Goal: Task Accomplishment & Management: Use online tool/utility

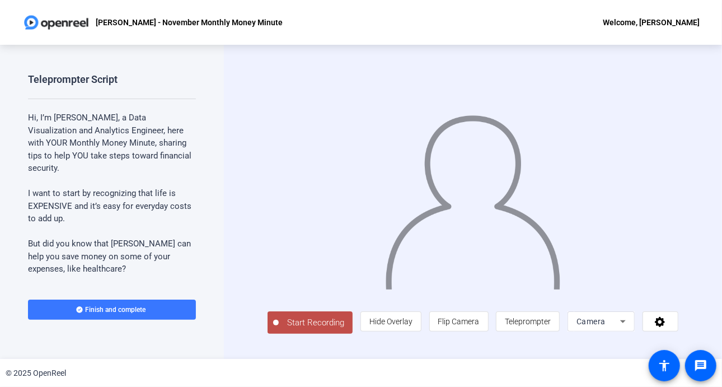
scroll to position [180, 0]
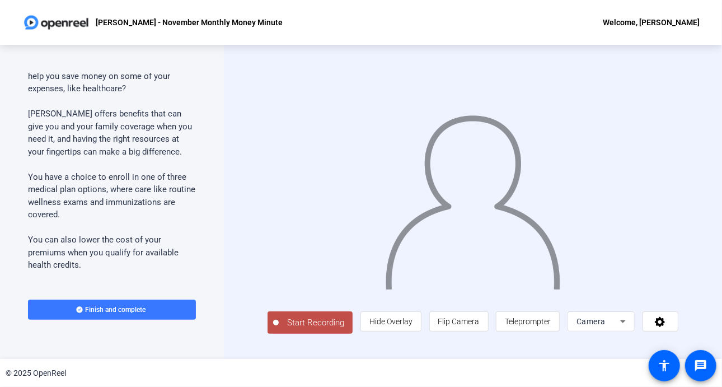
click at [192, 72] on div "Teleprompter Script Hi, I’m Audrey Powe, a Data Visualization and Analytics Eng…" at bounding box center [112, 202] width 224 height 314
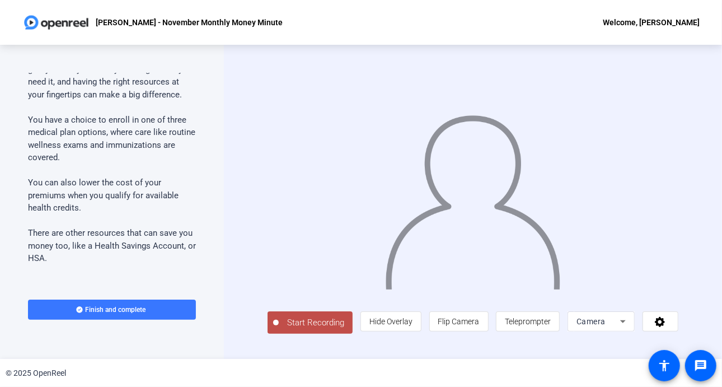
scroll to position [239, 0]
click at [199, 137] on div "Teleprompter Script Hi, I’m Audrey Powe, a Data Visualization and Analytics Eng…" at bounding box center [112, 202] width 224 height 314
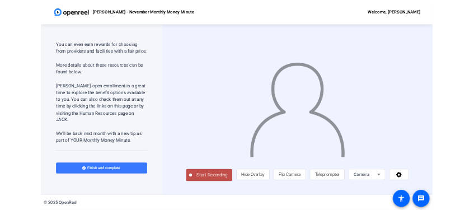
scroll to position [633, 0]
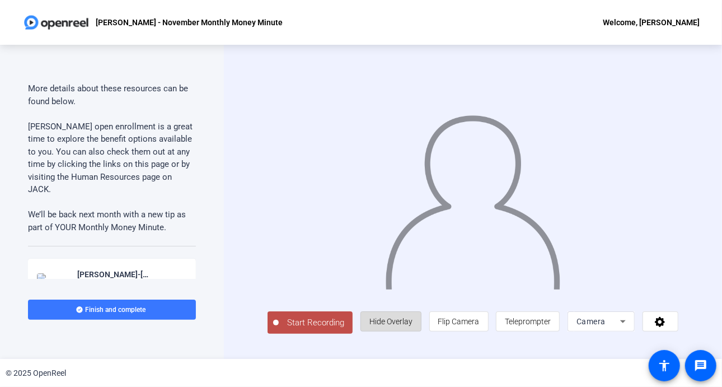
click at [407, 322] on span "Hide Overlay" at bounding box center [390, 321] width 43 height 9
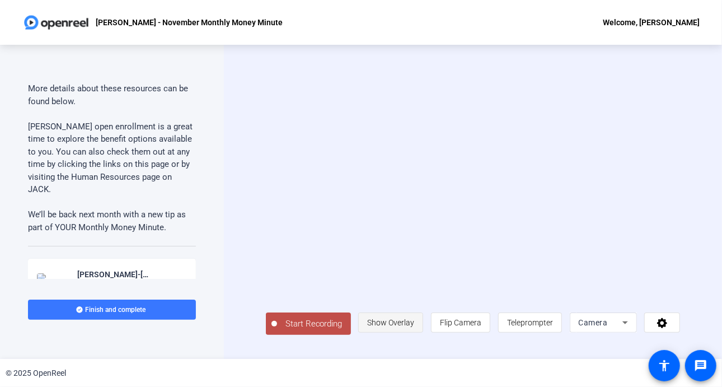
click at [410, 325] on span "Show Overlay" at bounding box center [390, 322] width 47 height 9
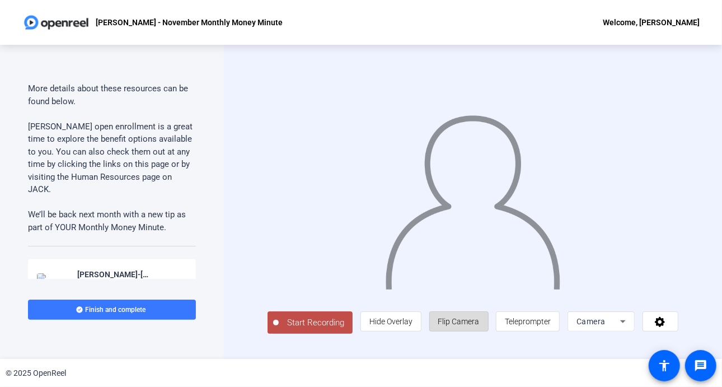
click at [460, 319] on span "Flip Camera" at bounding box center [458, 320] width 41 height 21
click at [531, 326] on span "Teleprompter" at bounding box center [528, 321] width 46 height 9
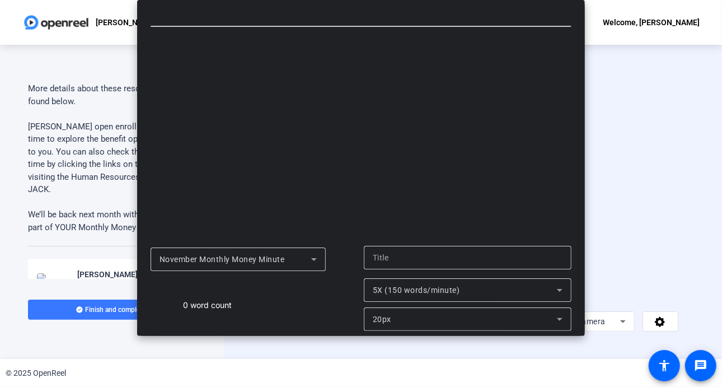
type input "November Monthly Money Minute"
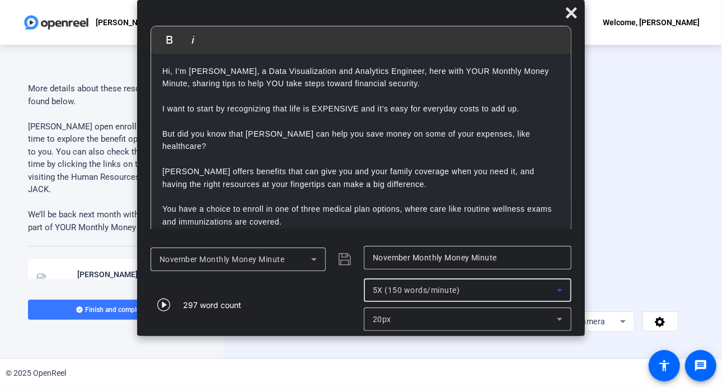
click at [561, 293] on icon at bounding box center [559, 289] width 13 height 13
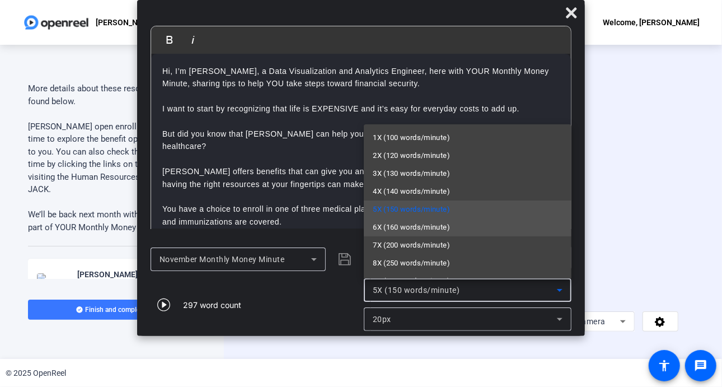
click at [419, 230] on span "6X (160 words/minute)" at bounding box center [411, 226] width 77 height 13
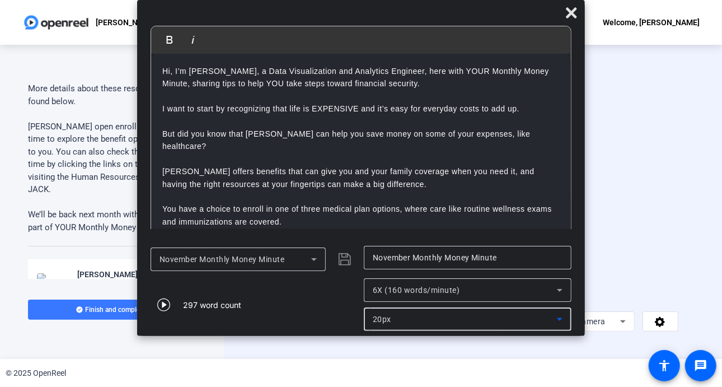
click at [558, 316] on icon at bounding box center [559, 318] width 13 height 13
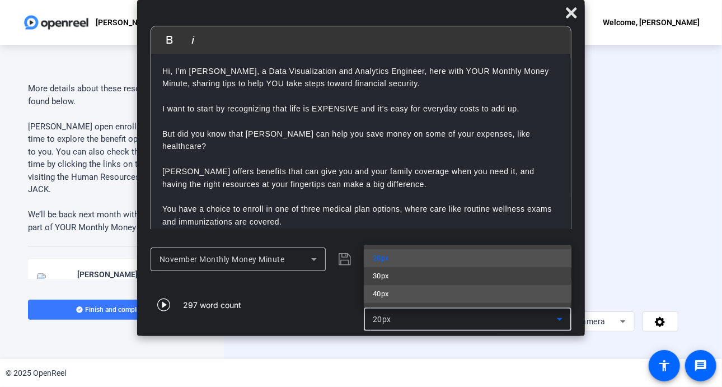
click at [419, 290] on mat-option "40px" at bounding box center [468, 294] width 208 height 18
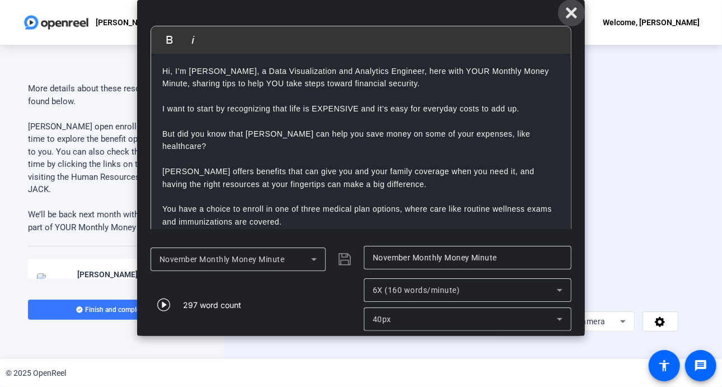
click at [566, 13] on icon at bounding box center [570, 12] width 13 height 13
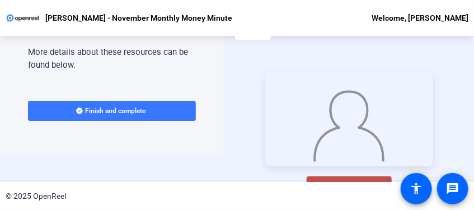
scroll to position [55, 0]
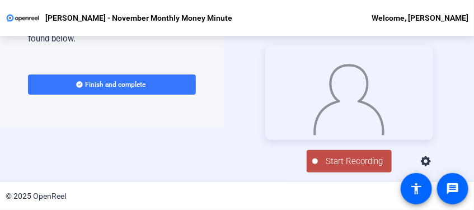
click at [349, 162] on button "Start Recording" at bounding box center [349, 161] width 85 height 22
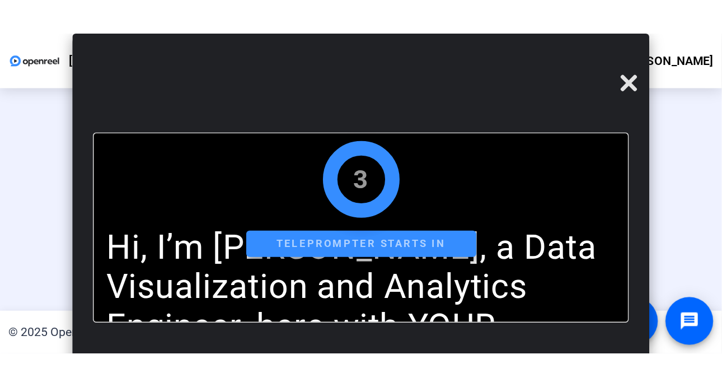
scroll to position [18, 0]
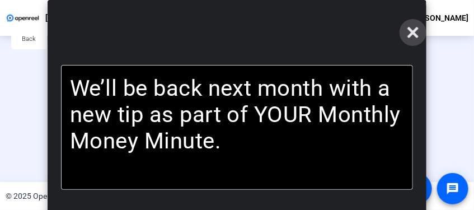
click at [406, 34] on icon at bounding box center [412, 32] width 13 height 13
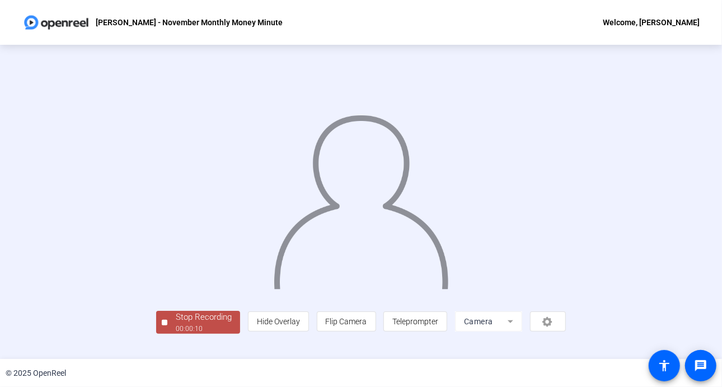
click at [176, 323] on div "Stop Recording" at bounding box center [204, 316] width 56 height 13
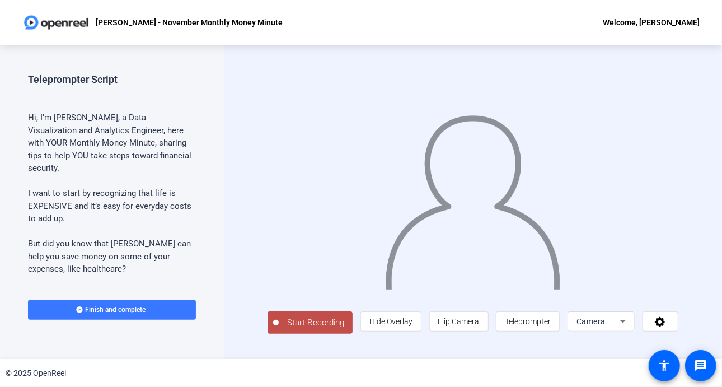
click at [310, 329] on span "Start Recording" at bounding box center [316, 322] width 74 height 13
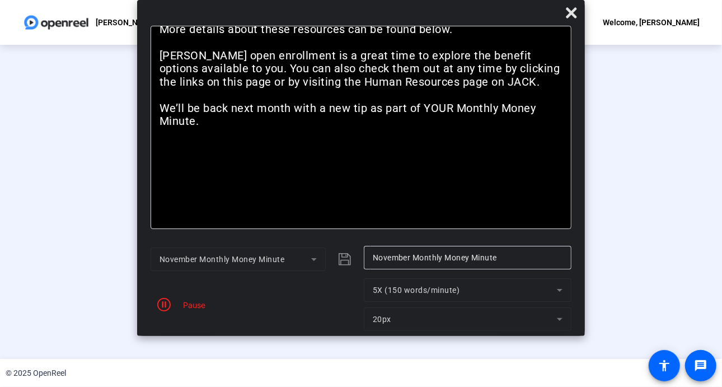
click at [559, 290] on mat-form-field "5X (150 words/minute)" at bounding box center [468, 289] width 208 height 23
click at [172, 304] on span "button" at bounding box center [163, 304] width 27 height 27
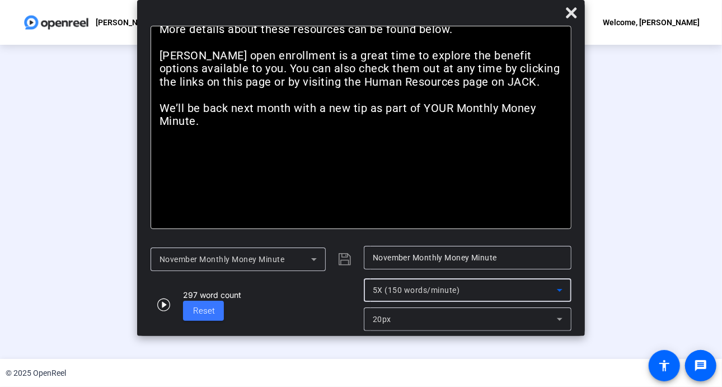
click at [555, 294] on icon at bounding box center [559, 289] width 13 height 13
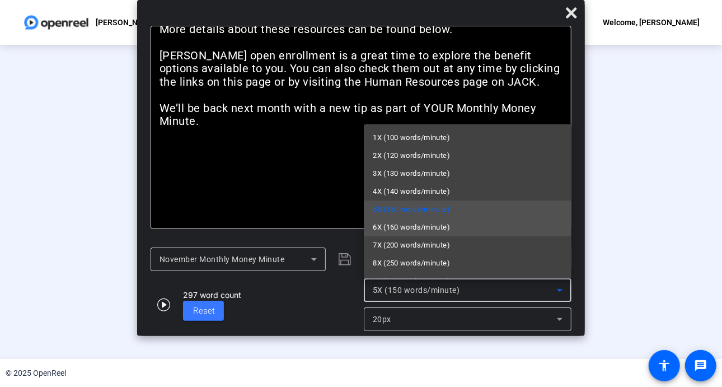
click at [436, 226] on span "6X (160 words/minute)" at bounding box center [411, 226] width 77 height 13
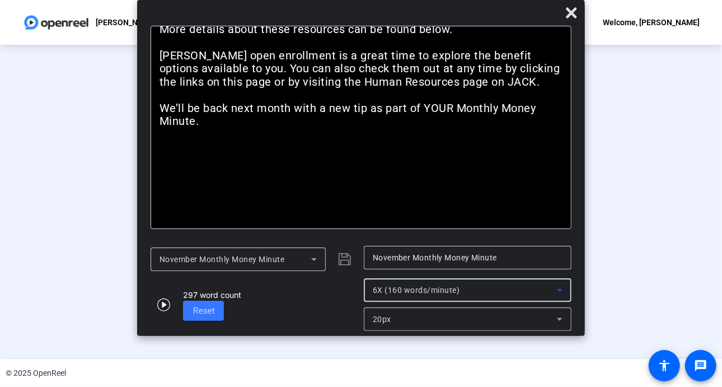
click at [557, 318] on icon at bounding box center [559, 318] width 13 height 13
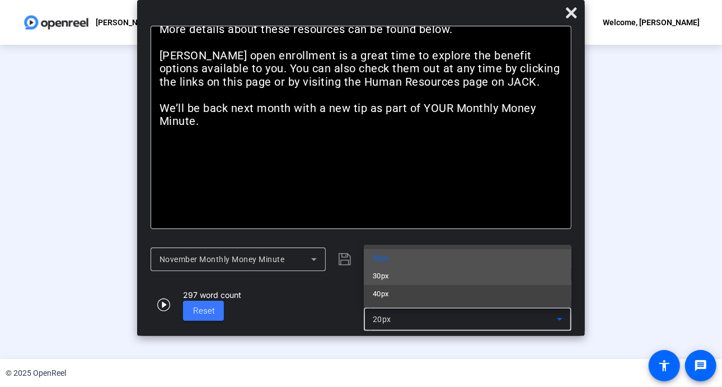
click at [433, 279] on mat-option "30px" at bounding box center [468, 276] width 208 height 18
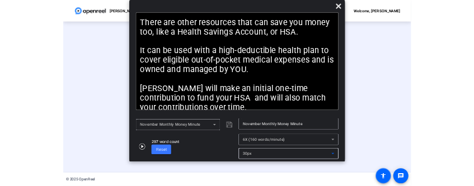
scroll to position [40, 0]
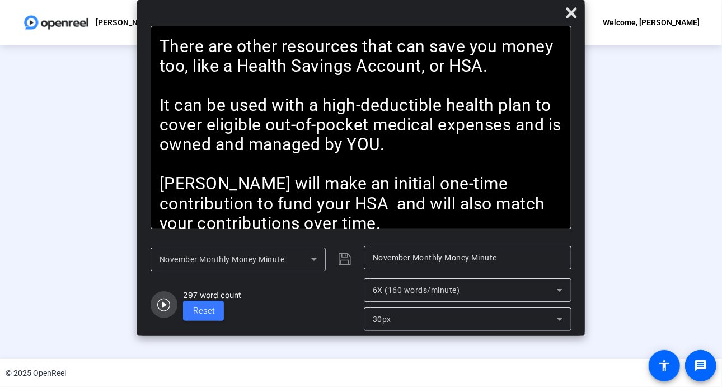
click at [163, 306] on icon "button" at bounding box center [163, 304] width 13 height 13
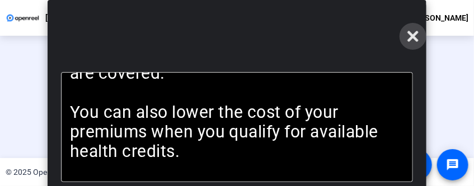
click at [408, 36] on icon at bounding box center [412, 36] width 13 height 13
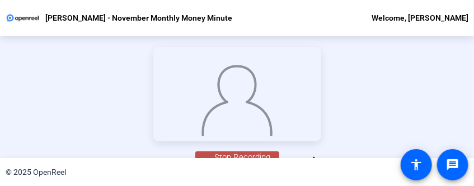
scroll to position [121, 0]
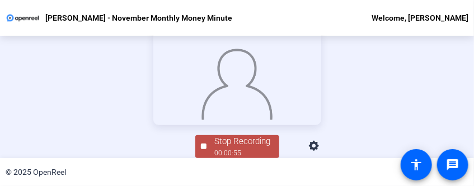
click at [222, 147] on div "Stop Recording" at bounding box center [243, 141] width 56 height 13
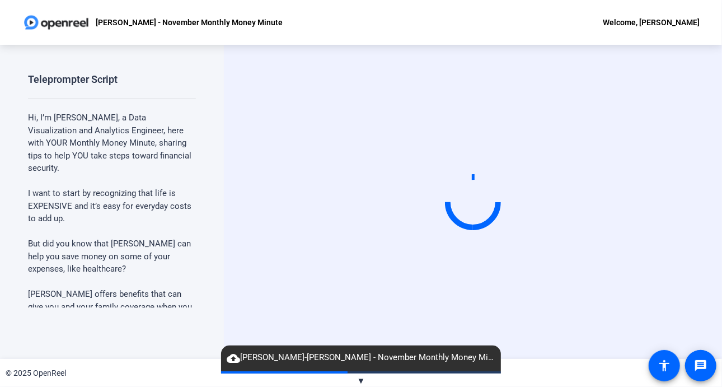
scroll to position [0, 0]
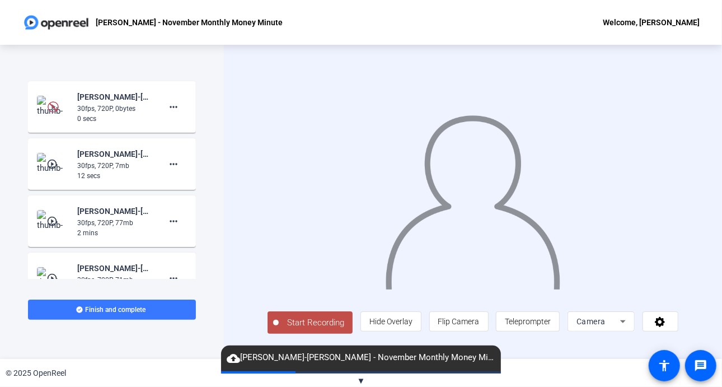
scroll to position [795, 0]
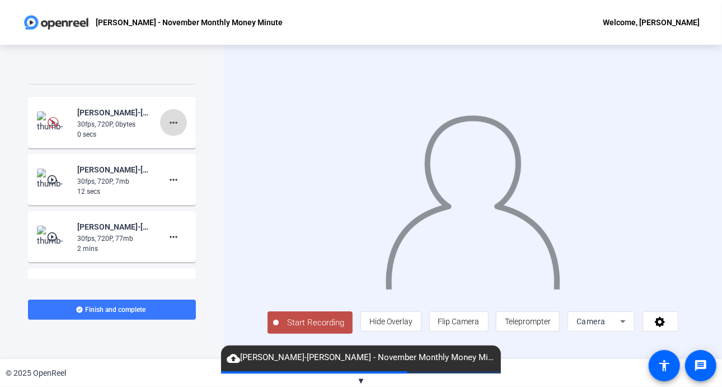
click at [167, 121] on mat-icon "more_horiz" at bounding box center [173, 122] width 13 height 13
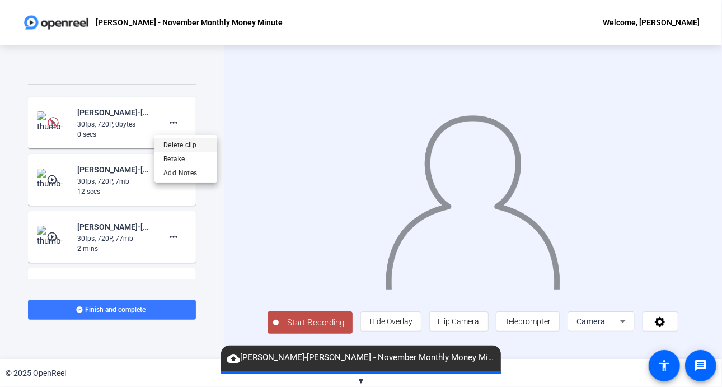
click at [185, 143] on span "Delete clip" at bounding box center [185, 144] width 45 height 13
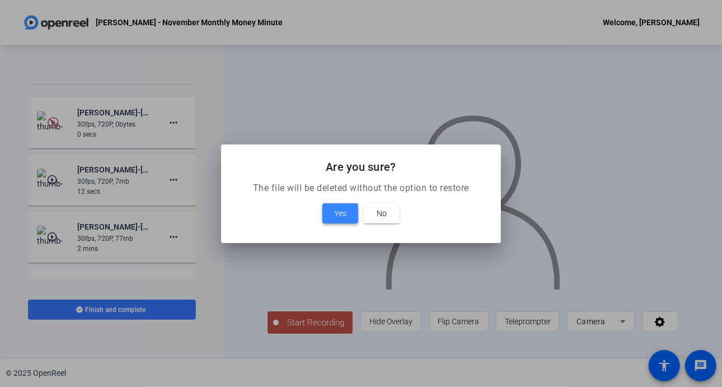
click at [342, 214] on span "Yes" at bounding box center [340, 212] width 12 height 13
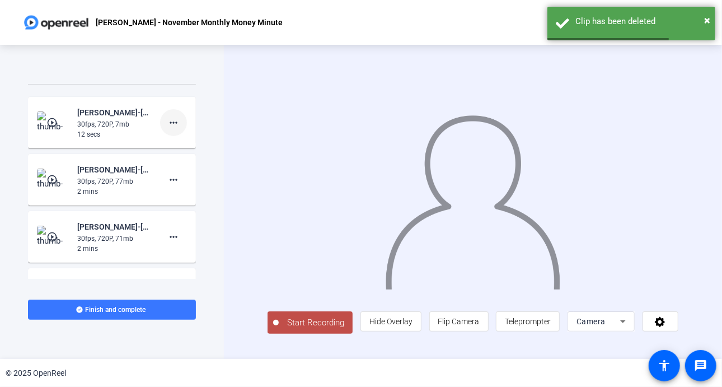
click at [167, 120] on mat-icon "more_horiz" at bounding box center [173, 122] width 13 height 13
click at [182, 144] on span "Delete clip" at bounding box center [185, 144] width 45 height 13
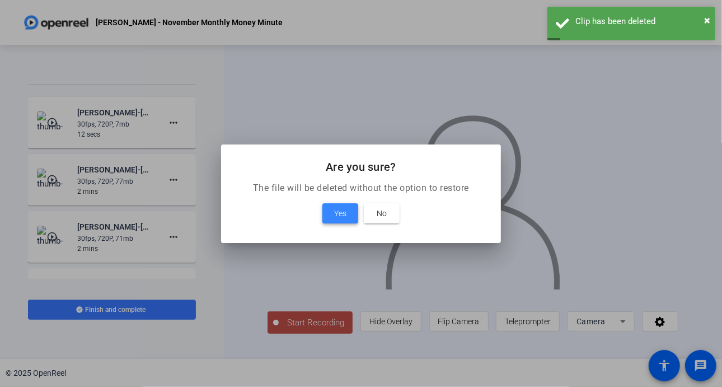
click at [343, 214] on span "Yes" at bounding box center [340, 212] width 12 height 13
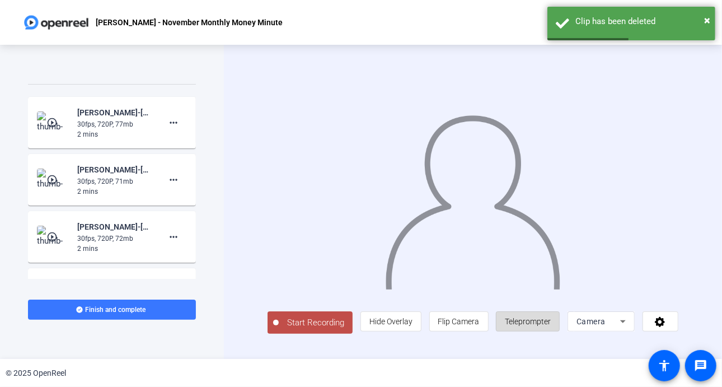
click at [525, 319] on span "Teleprompter" at bounding box center [528, 320] width 46 height 21
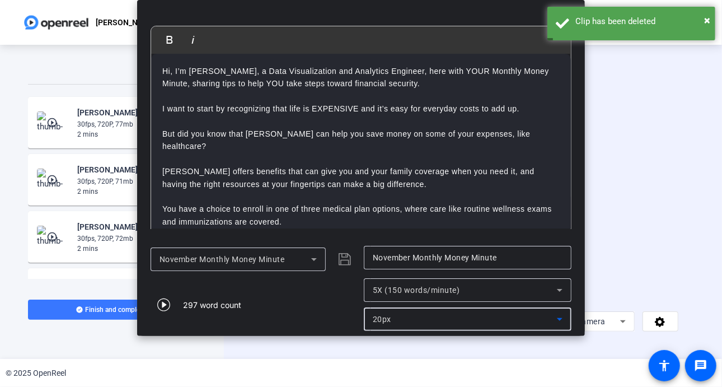
click at [562, 317] on icon at bounding box center [559, 318] width 13 height 13
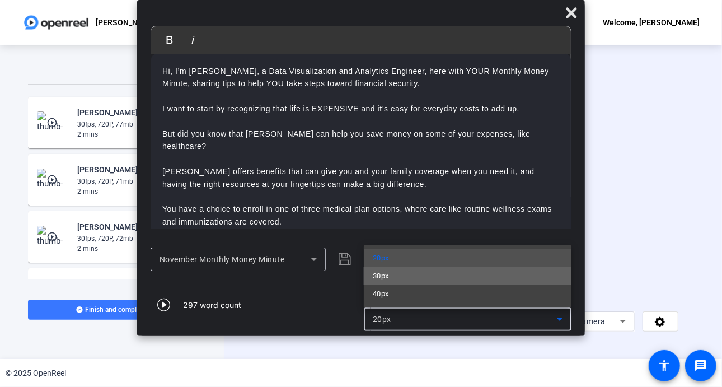
click at [454, 278] on mat-option "30px" at bounding box center [468, 276] width 208 height 18
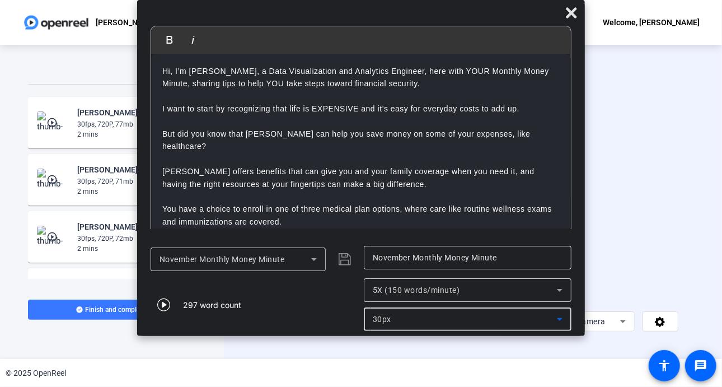
click at [552, 293] on div "5X (150 words/minute)" at bounding box center [465, 289] width 184 height 13
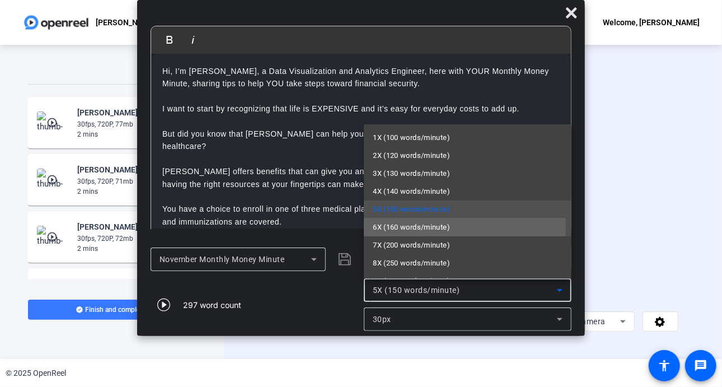
click at [425, 228] on span "6X (160 words/minute)" at bounding box center [411, 226] width 77 height 13
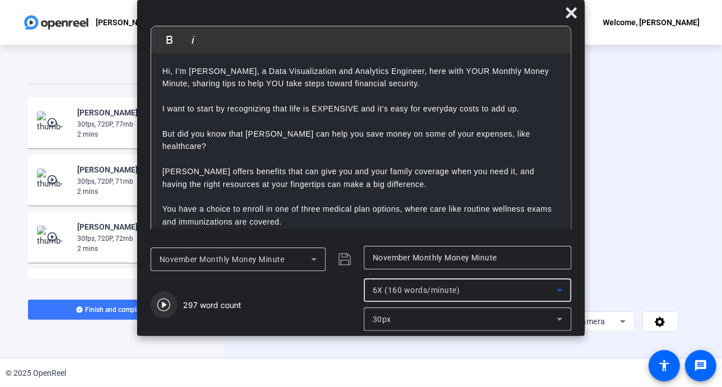
click at [164, 304] on icon "button" at bounding box center [163, 304] width 13 height 13
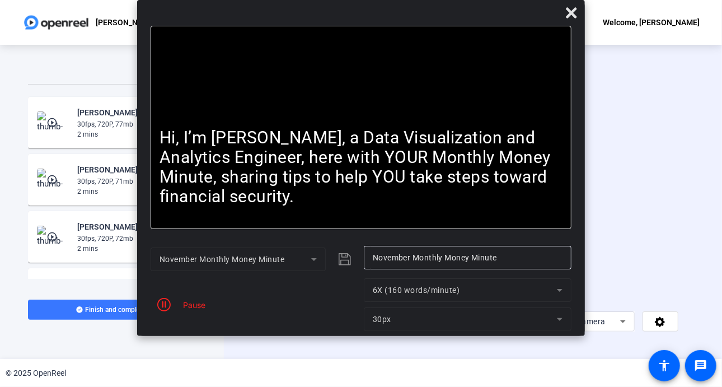
click at [557, 293] on mat-form-field "6X (160 words/minute)" at bounding box center [468, 289] width 208 height 23
click at [556, 289] on mat-form-field "6X (160 words/minute)" at bounding box center [468, 289] width 208 height 23
click at [556, 291] on mat-form-field "6X (160 words/minute)" at bounding box center [468, 289] width 208 height 23
click at [162, 304] on icon "button" at bounding box center [163, 304] width 13 height 13
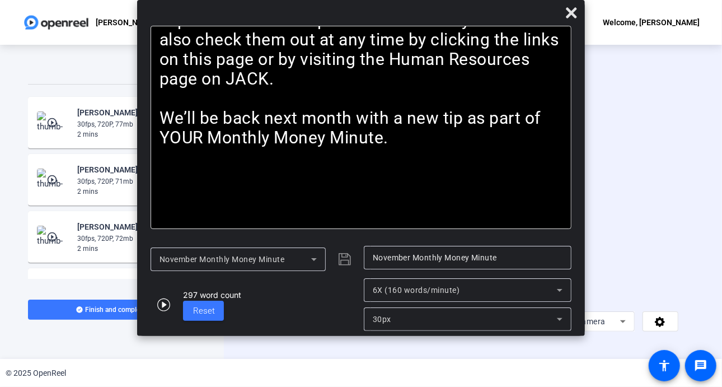
click at [559, 289] on icon at bounding box center [560, 290] width 6 height 3
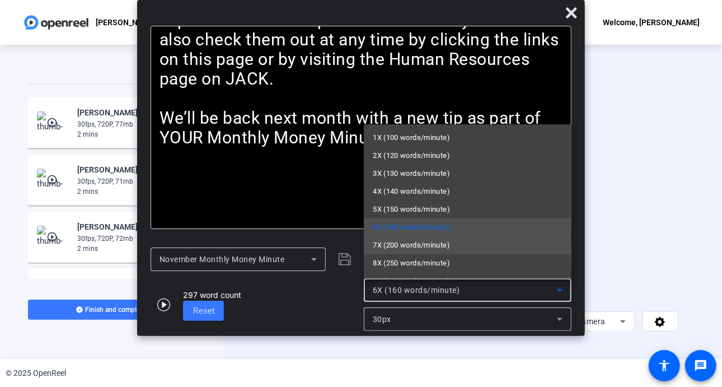
click at [456, 244] on mat-option "7X (200 words/minute)" at bounding box center [468, 245] width 208 height 18
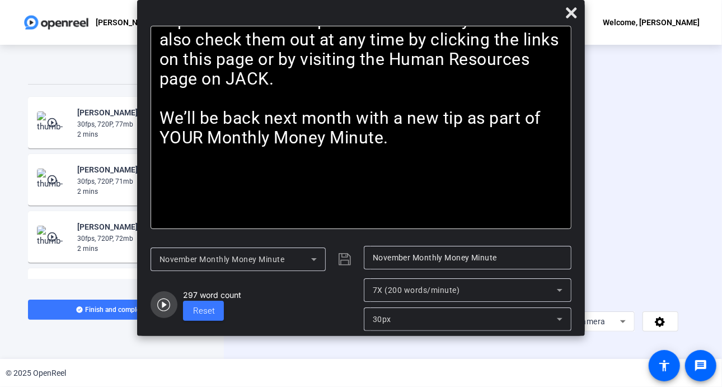
click at [162, 303] on icon "button" at bounding box center [163, 304] width 13 height 13
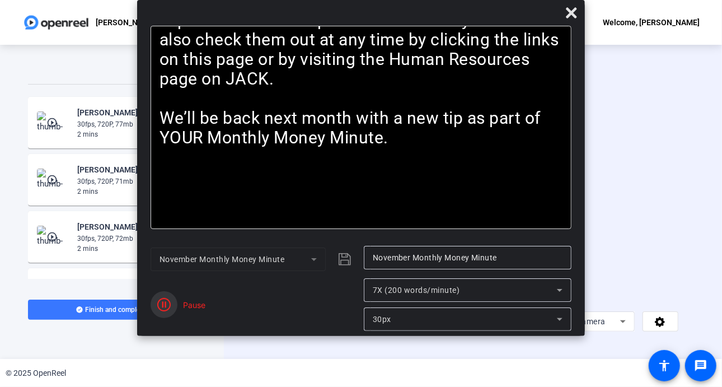
click at [162, 303] on icon "button" at bounding box center [163, 304] width 13 height 13
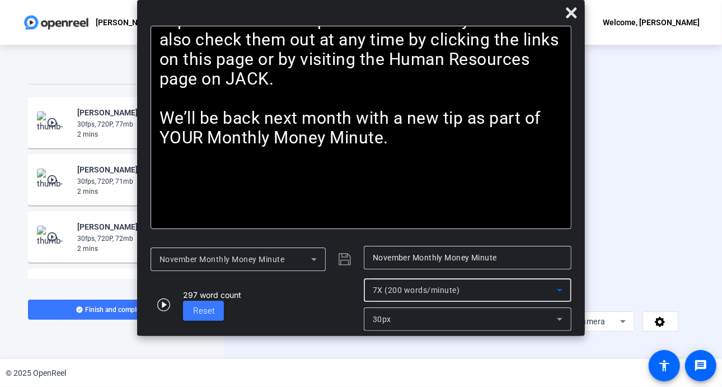
click at [564, 285] on icon at bounding box center [559, 289] width 13 height 13
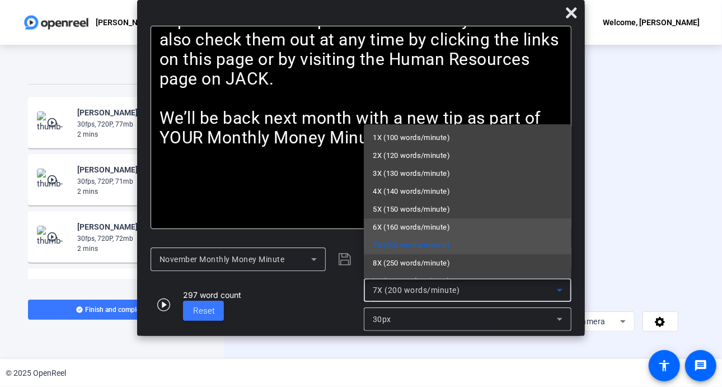
click at [429, 234] on mat-option "6X (160 words/minute)" at bounding box center [468, 227] width 208 height 18
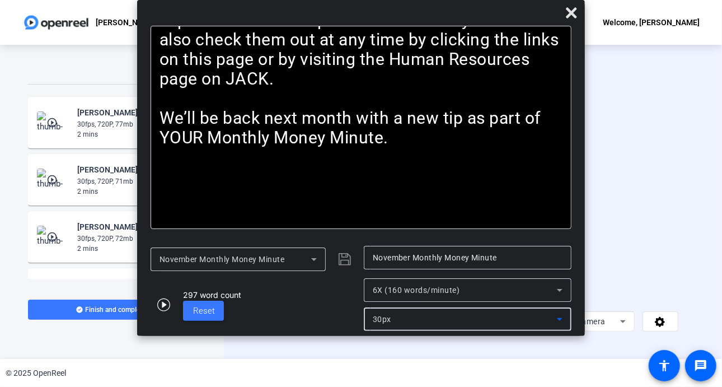
click at [559, 318] on icon at bounding box center [560, 319] width 6 height 3
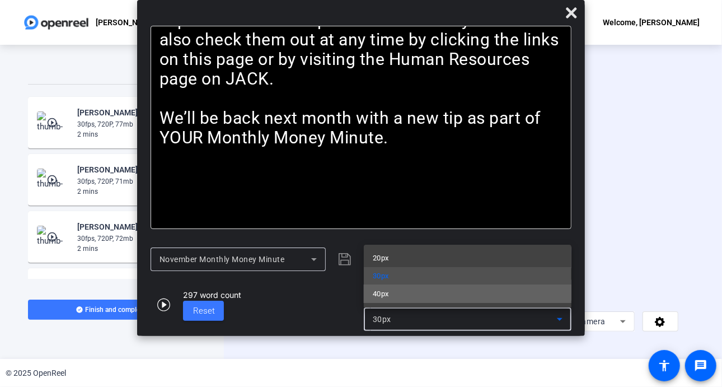
click at [418, 294] on mat-option "40px" at bounding box center [468, 294] width 208 height 18
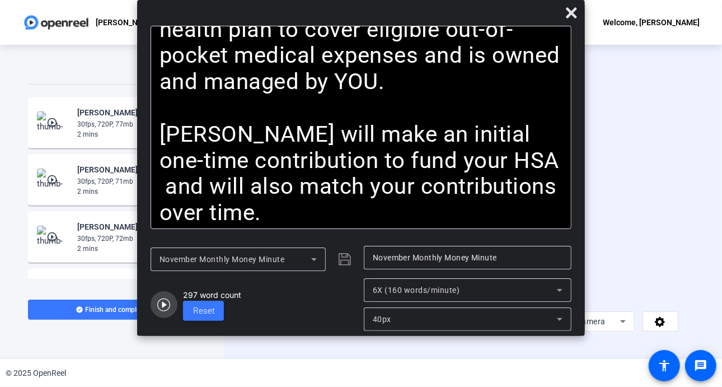
click at [162, 303] on icon "button" at bounding box center [163, 304] width 13 height 13
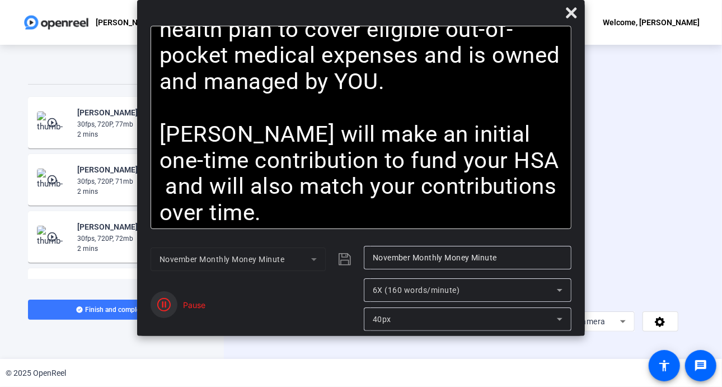
click at [162, 308] on icon "button" at bounding box center [163, 304] width 13 height 13
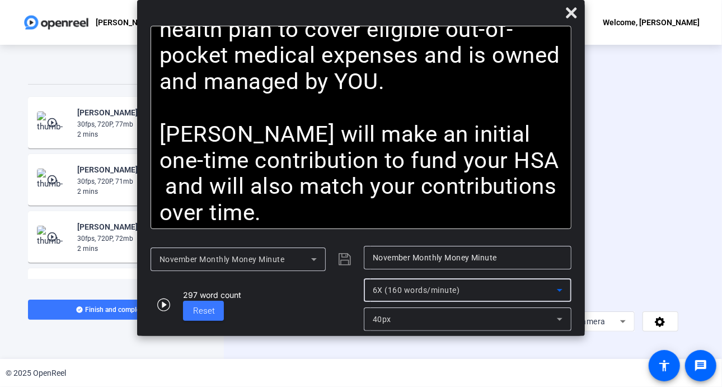
click at [562, 288] on icon at bounding box center [559, 289] width 13 height 13
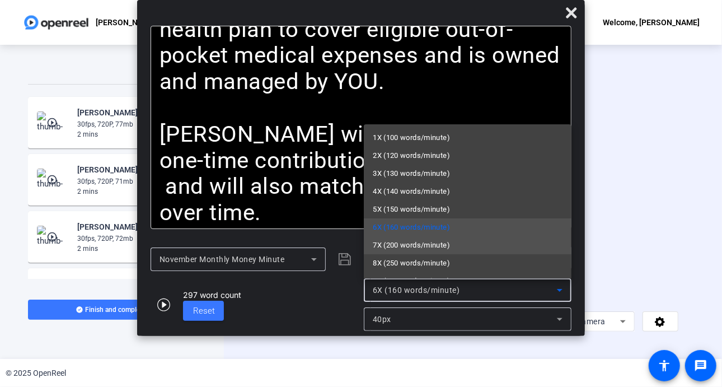
click at [417, 245] on span "7X (200 words/minute)" at bounding box center [411, 244] width 77 height 13
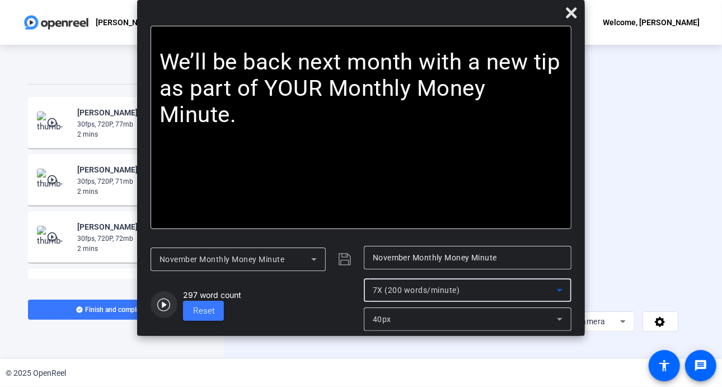
click at [163, 304] on icon "button" at bounding box center [163, 304] width 13 height 13
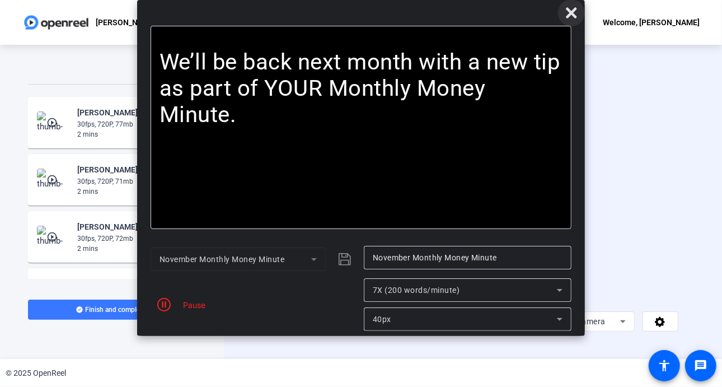
click at [568, 10] on icon at bounding box center [571, 12] width 11 height 11
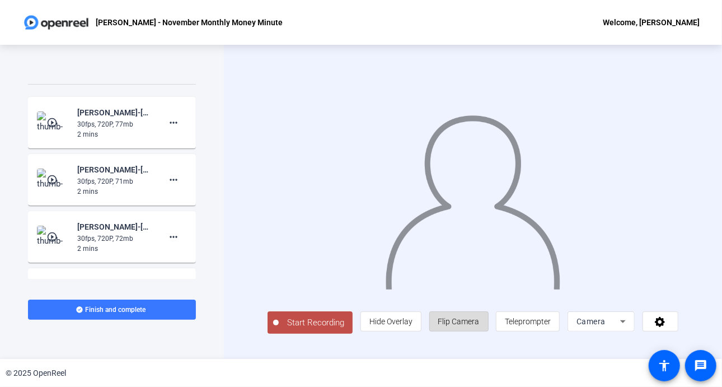
click at [479, 322] on span "Flip Camera" at bounding box center [458, 321] width 41 height 9
click at [316, 324] on span "Start Recording" at bounding box center [316, 322] width 74 height 13
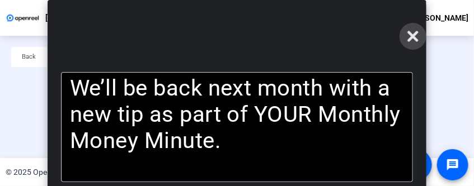
click at [418, 31] on icon at bounding box center [412, 36] width 13 height 13
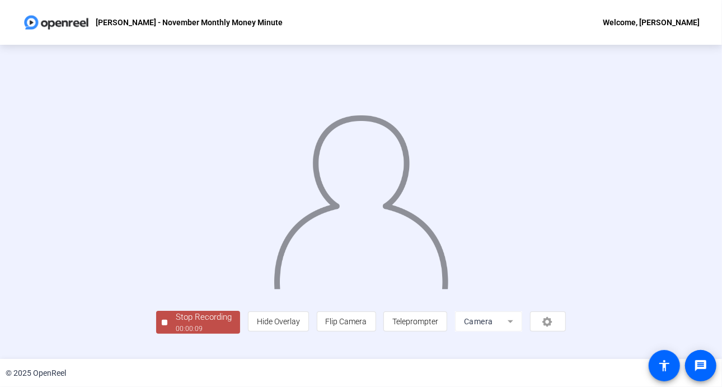
drag, startPoint x: 674, startPoint y: 143, endPoint x: 416, endPoint y: 162, distance: 258.0
click at [677, 151] on div "Stop Recording 00:00:09 person Hide Overlay flip Flip Camera article Teleprompt…" at bounding box center [361, 202] width 722 height 314
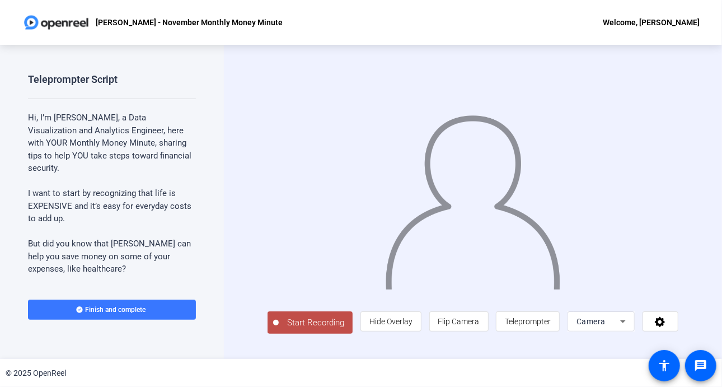
click at [322, 322] on span "Start Recording" at bounding box center [316, 322] width 74 height 13
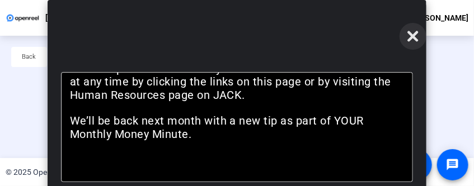
click at [412, 38] on icon at bounding box center [413, 36] width 11 height 11
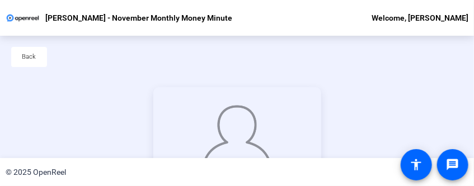
scroll to position [121, 0]
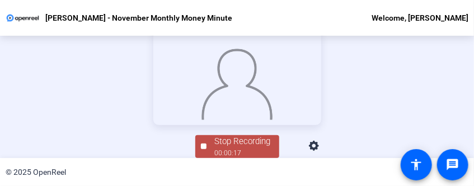
click at [231, 149] on div "00:00:17" at bounding box center [243, 153] width 56 height 10
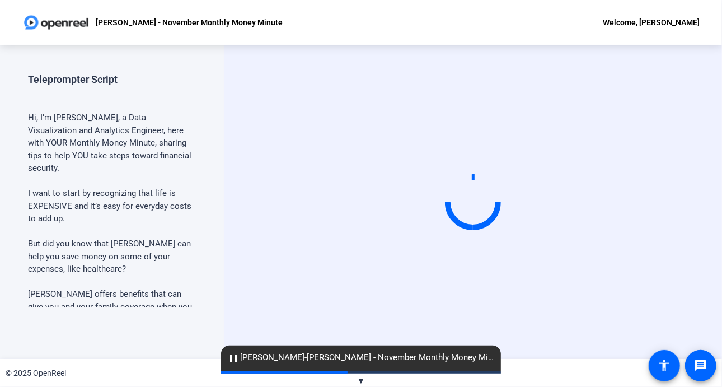
scroll to position [0, 0]
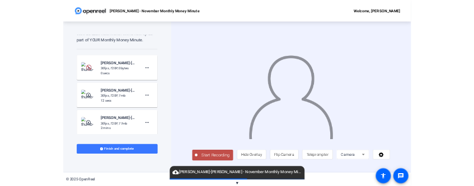
scroll to position [793, 0]
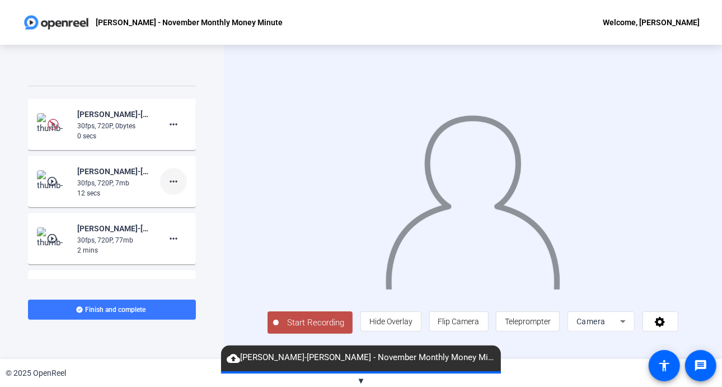
click at [167, 177] on mat-icon "more_horiz" at bounding box center [173, 181] width 13 height 13
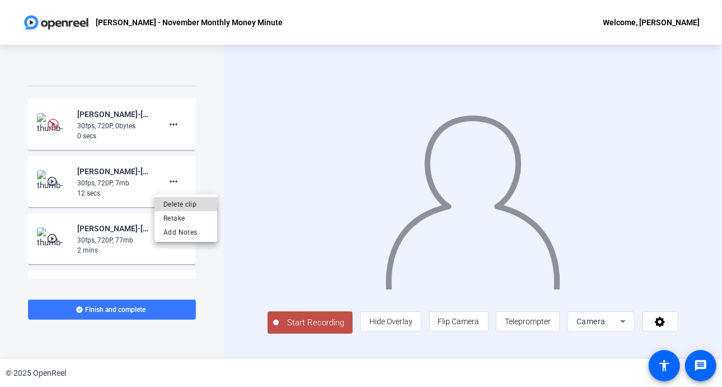
click at [177, 204] on span "Delete clip" at bounding box center [185, 203] width 45 height 13
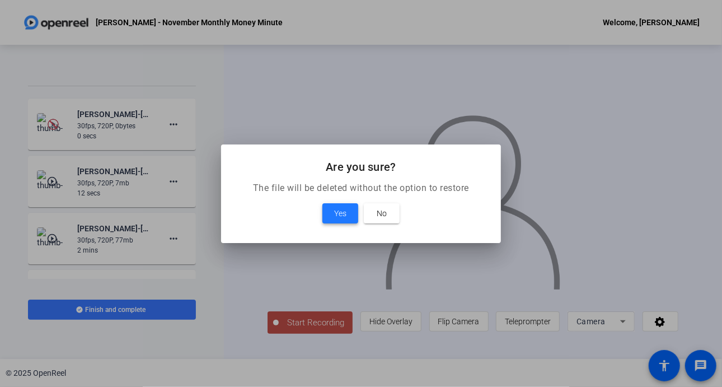
click at [343, 213] on span "Yes" at bounding box center [340, 212] width 12 height 13
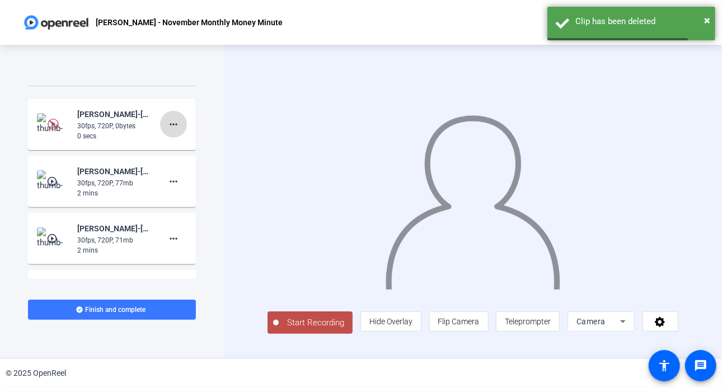
click at [169, 124] on mat-icon "more_horiz" at bounding box center [173, 123] width 13 height 13
click at [193, 145] on span "Delete clip" at bounding box center [185, 146] width 45 height 13
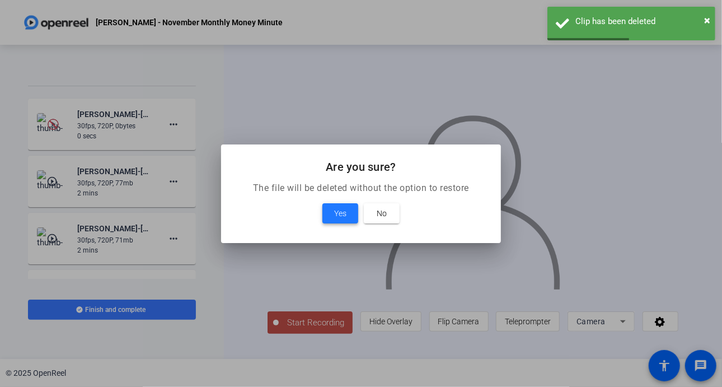
click at [340, 213] on span "Yes" at bounding box center [340, 212] width 12 height 13
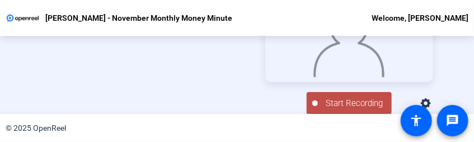
scroll to position [90, 0]
click at [355, 103] on span "Start Recording" at bounding box center [355, 102] width 74 height 13
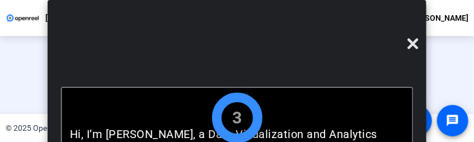
scroll to position [52, 0]
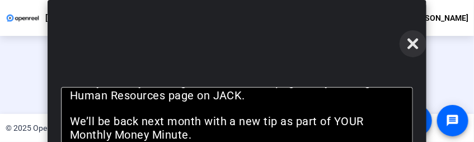
click at [409, 43] on icon at bounding box center [412, 43] width 13 height 13
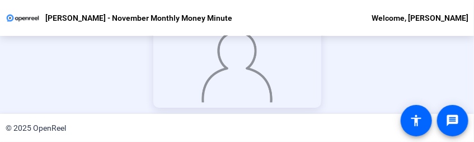
scroll to position [143, 0]
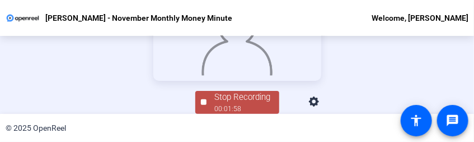
click at [245, 94] on div "Stop Recording" at bounding box center [243, 97] width 56 height 13
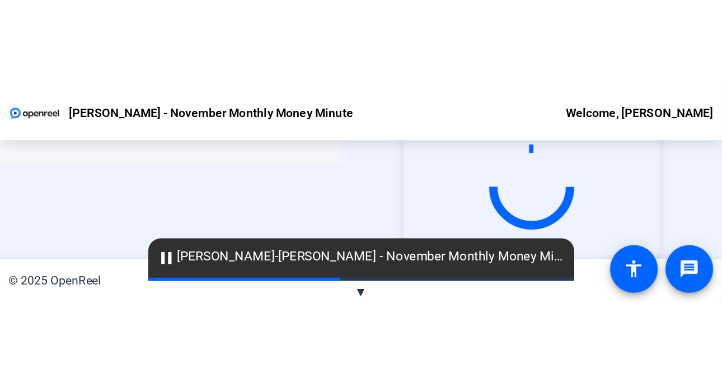
scroll to position [0, 0]
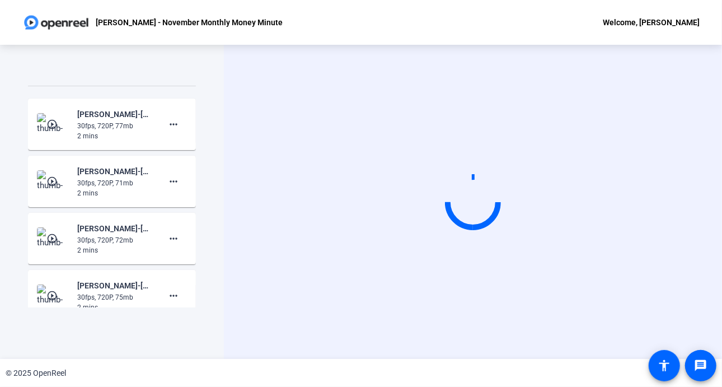
click at [51, 234] on mat-icon "play_circle_outline" at bounding box center [52, 238] width 13 height 11
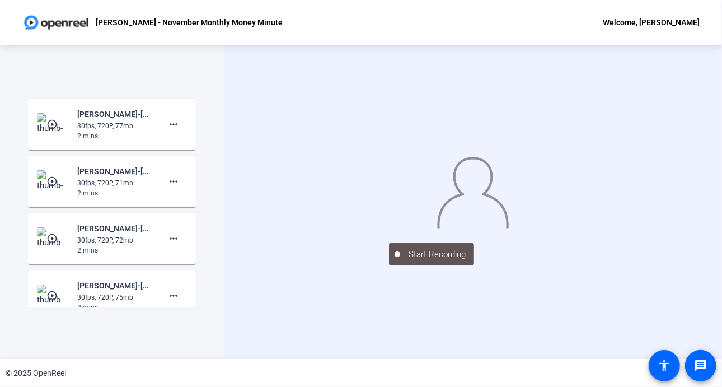
click at [55, 291] on mat-icon "play_circle_outline" at bounding box center [52, 295] width 13 height 11
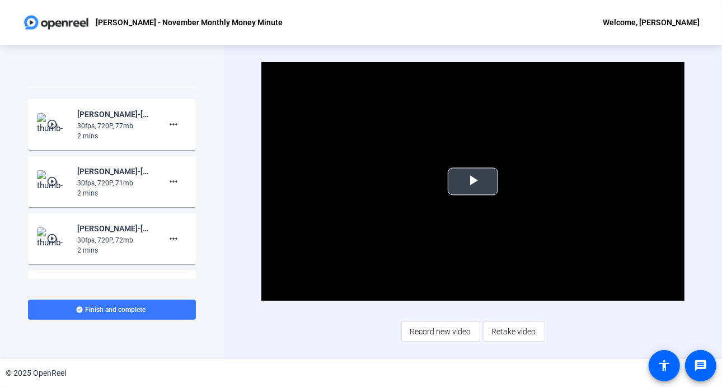
click at [473, 181] on span "Video Player" at bounding box center [473, 181] width 0 height 0
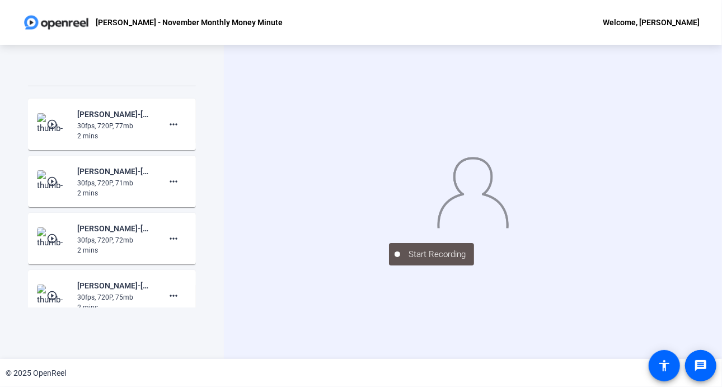
click at [77, 241] on div "30fps, 720P, 72mb" at bounding box center [114, 240] width 75 height 10
click at [53, 236] on mat-icon "play_circle_outline" at bounding box center [52, 238] width 13 height 11
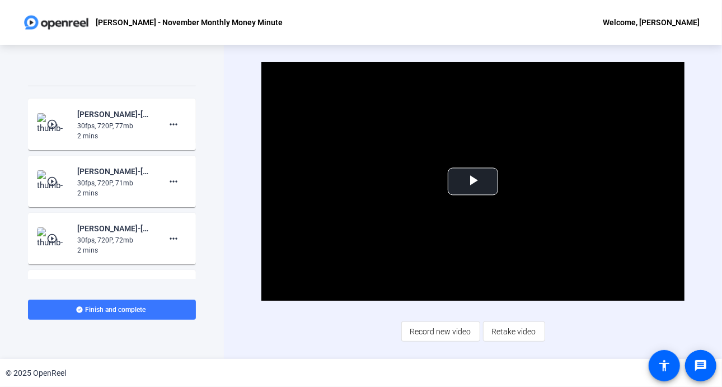
click at [53, 236] on mat-icon "play_circle_outline" at bounding box center [52, 238] width 13 height 11
click at [473, 181] on span "Video Player" at bounding box center [473, 181] width 0 height 0
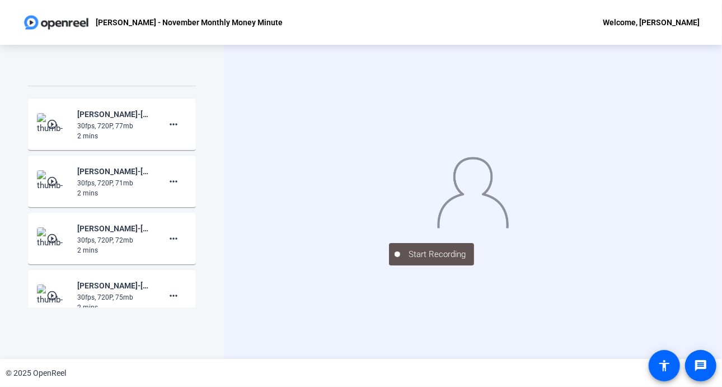
click at [472, 185] on img at bounding box center [472, 190] width 73 height 76
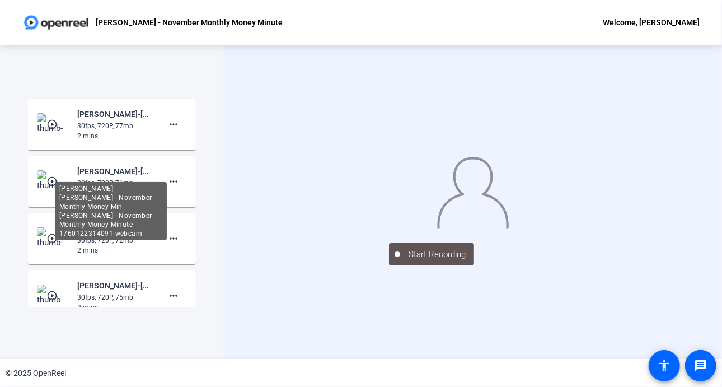
click at [87, 170] on div "Audrey Powe-Audrey Powe - November Monthly Money Min-Audrey Powe - November Mon…" at bounding box center [114, 170] width 75 height 13
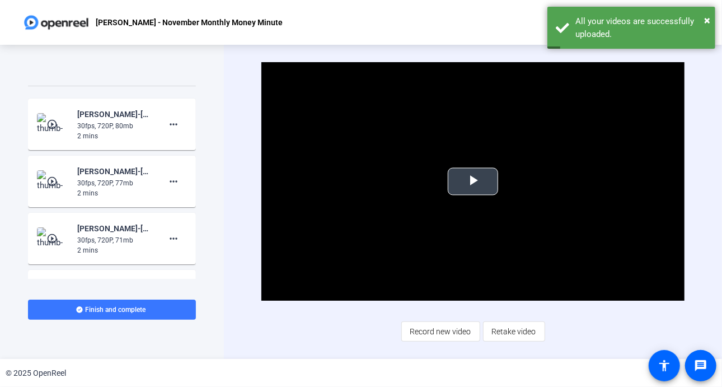
click at [473, 181] on span "Video Player" at bounding box center [473, 181] width 0 height 0
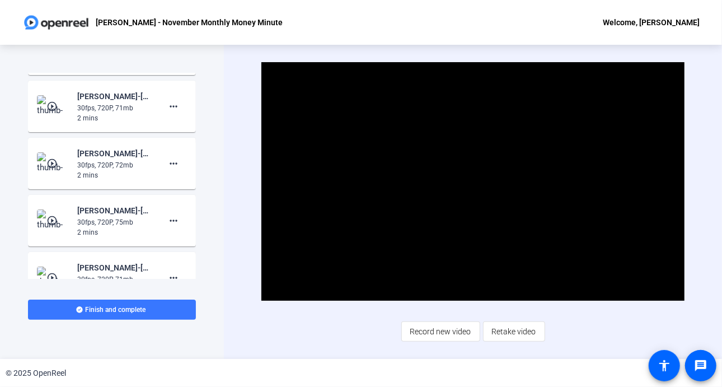
scroll to position [943, 0]
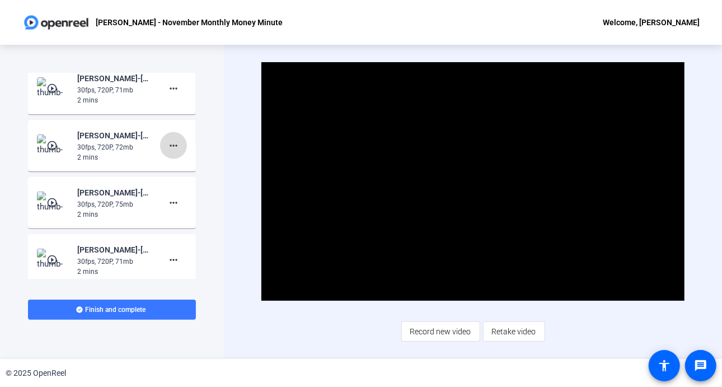
click at [167, 144] on mat-icon "more_horiz" at bounding box center [173, 145] width 13 height 13
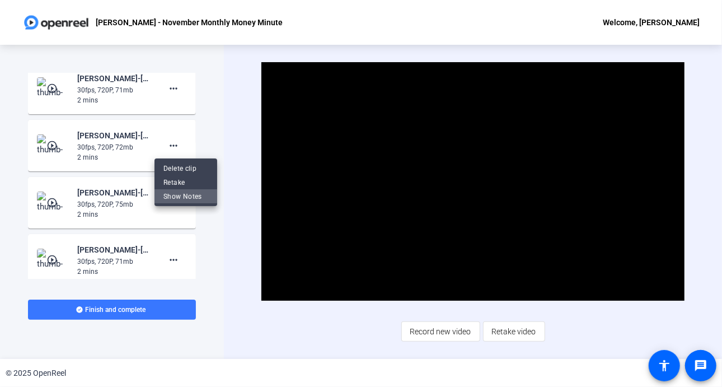
click at [177, 195] on span "Show Notes" at bounding box center [185, 195] width 45 height 13
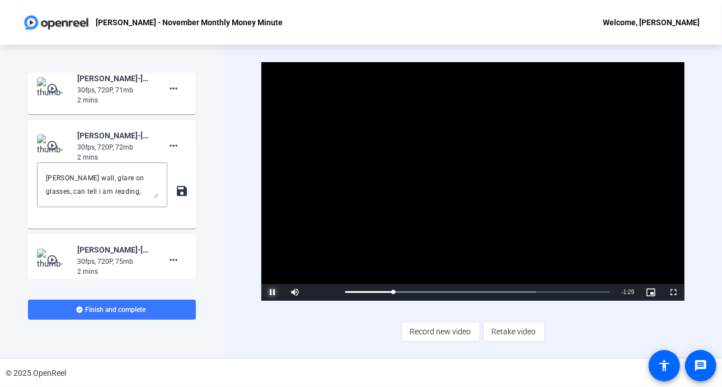
click at [274, 292] on span "Video Player" at bounding box center [272, 292] width 22 height 0
click at [244, 166] on div "Video Player is loading. Play Video Play Mute Current Time 0:19 / Duration 1:48…" at bounding box center [473, 202] width 498 height 314
click at [50, 259] on mat-icon "play_circle_outline" at bounding box center [52, 259] width 13 height 11
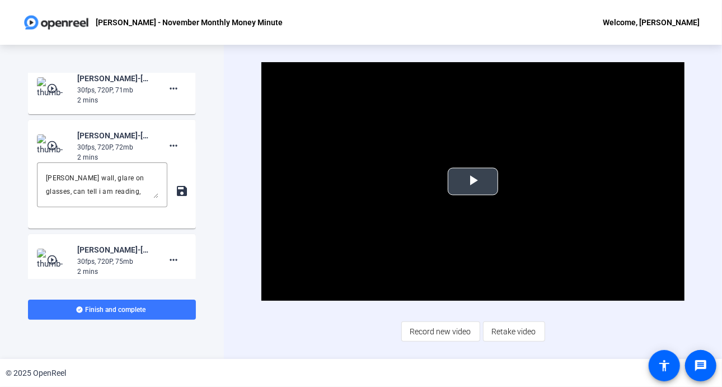
click at [473, 181] on span "Video Player" at bounding box center [473, 181] width 0 height 0
drag, startPoint x: 195, startPoint y: 218, endPoint x: 199, endPoint y: 203, distance: 15.6
click at [199, 203] on div "Teleprompter Script Hi, I’m Audrey Powe, a Data Visualization and Analytics Eng…" at bounding box center [112, 202] width 224 height 314
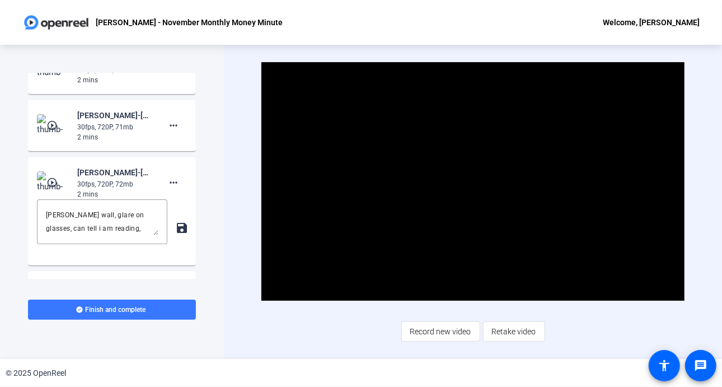
scroll to position [898, 0]
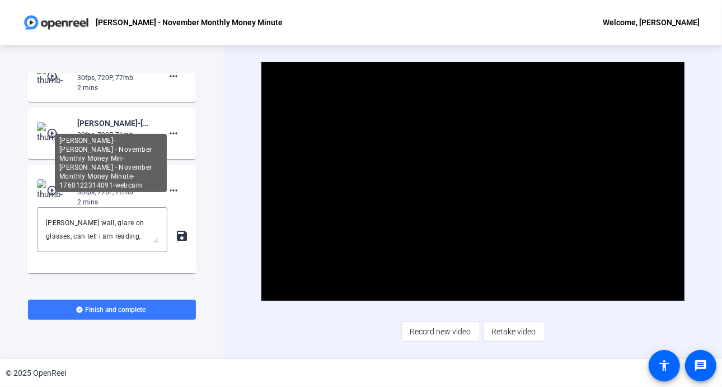
click at [99, 124] on div "Audrey Powe-Audrey Powe - November Monthly Money Min-Audrey Powe - November Mon…" at bounding box center [114, 122] width 75 height 13
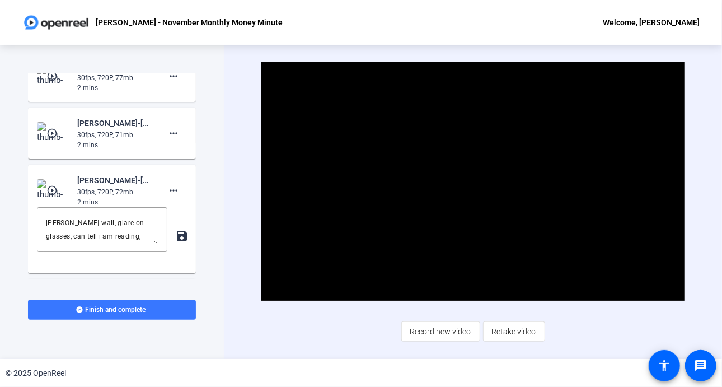
click at [51, 130] on mat-icon "play_circle_outline" at bounding box center [52, 133] width 13 height 11
click at [473, 181] on span "Video Player" at bounding box center [473, 181] width 0 height 0
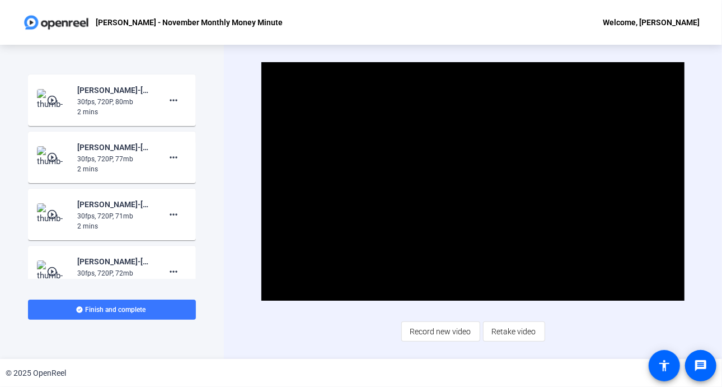
scroll to position [827, 0]
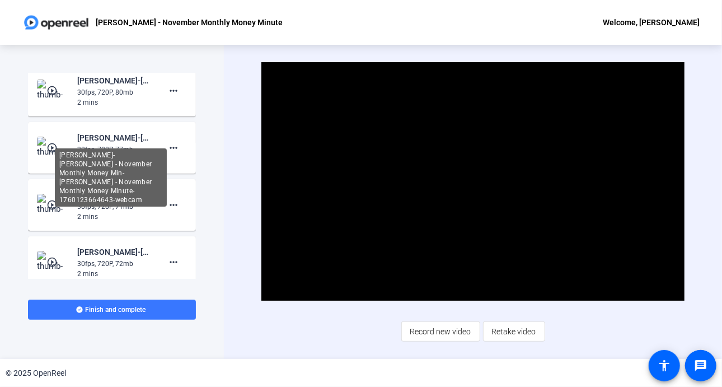
click at [79, 148] on div "Audrey Powe-Audrey Powe - November Monthly Money Min-Audrey Powe - November Mon…" at bounding box center [111, 177] width 112 height 58
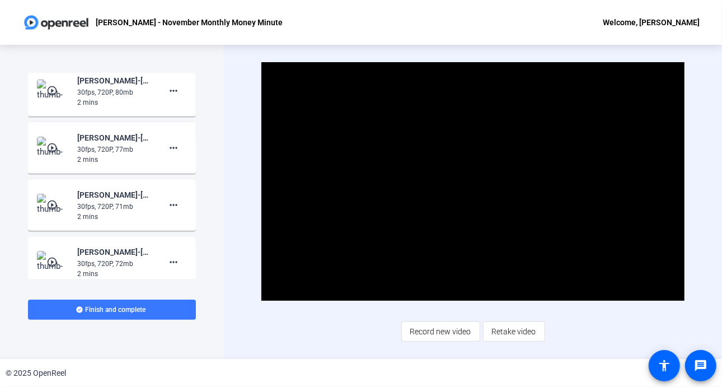
click at [52, 141] on img at bounding box center [53, 147] width 33 height 22
click at [473, 181] on span "Video Player" at bounding box center [473, 181] width 0 height 0
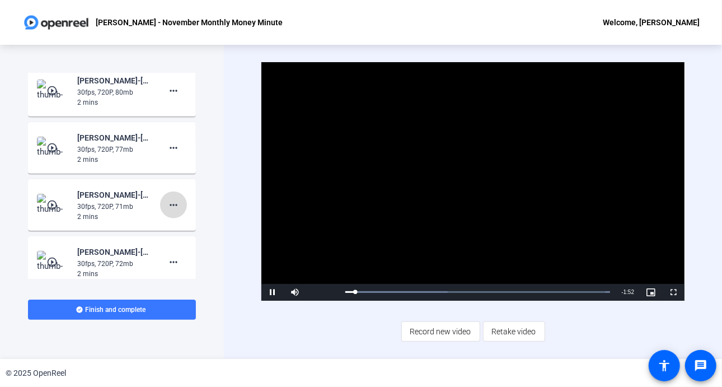
click at [168, 203] on mat-icon "more_horiz" at bounding box center [173, 204] width 13 height 13
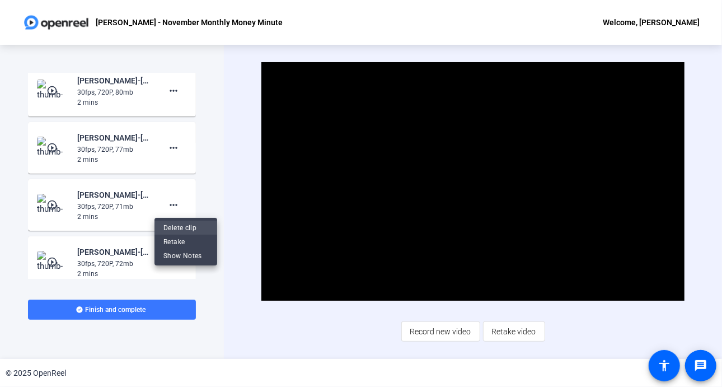
click at [167, 227] on span "Delete clip" at bounding box center [185, 226] width 45 height 13
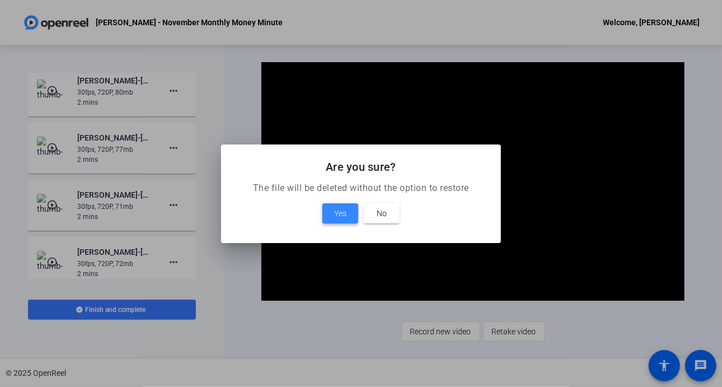
click at [342, 208] on span "Yes" at bounding box center [340, 212] width 12 height 13
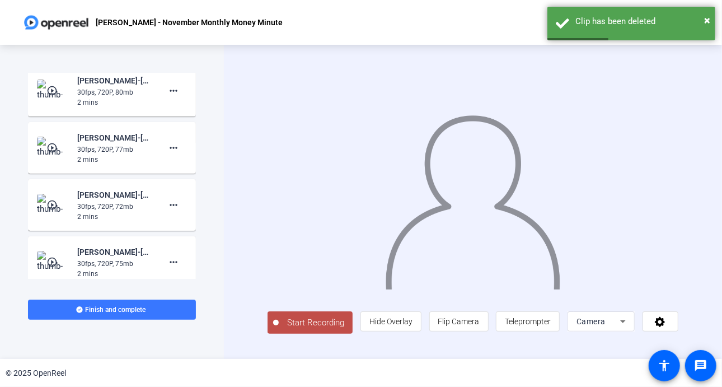
click at [52, 145] on mat-icon "play_circle_outline" at bounding box center [52, 147] width 13 height 11
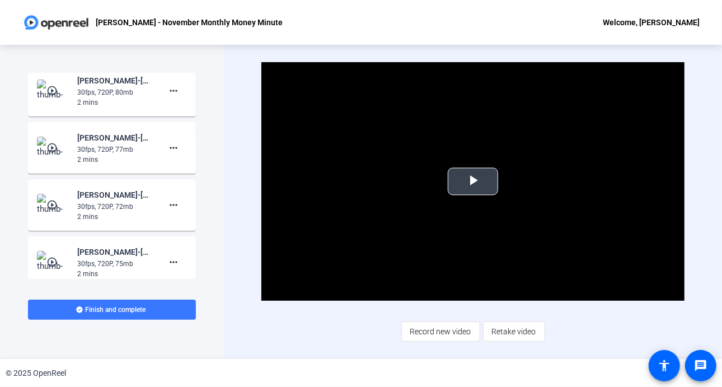
click at [473, 181] on span "Video Player" at bounding box center [473, 181] width 0 height 0
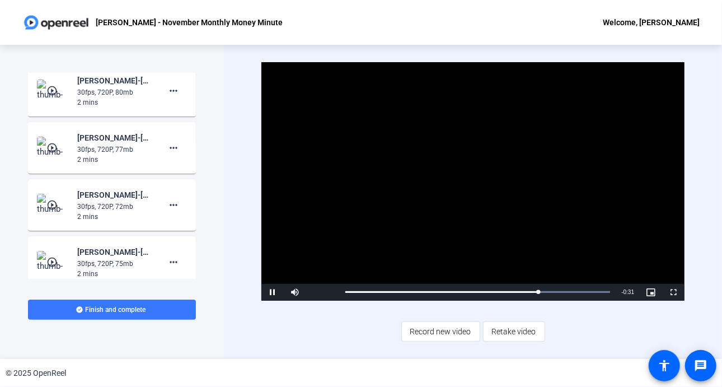
click at [50, 87] on mat-icon "play_circle_outline" at bounding box center [52, 90] width 13 height 11
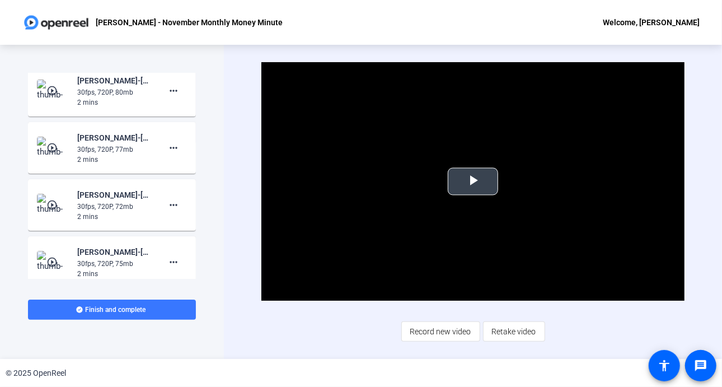
click at [473, 181] on span "Video Player" at bounding box center [473, 181] width 0 height 0
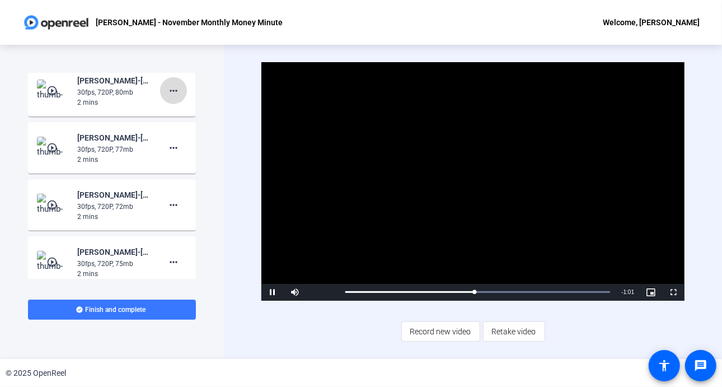
click at [168, 87] on mat-icon "more_horiz" at bounding box center [173, 90] width 13 height 13
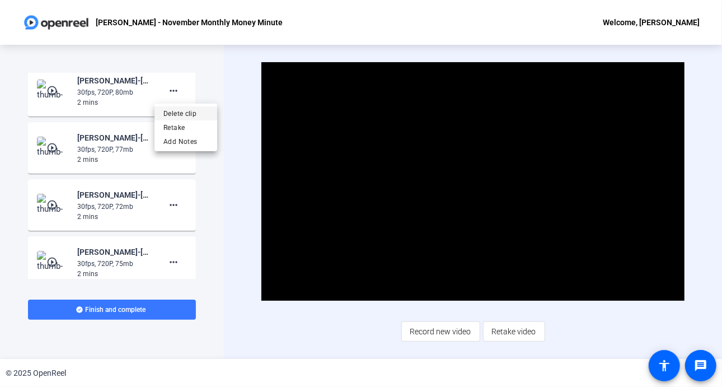
click at [187, 108] on span "Delete clip" at bounding box center [185, 112] width 45 height 13
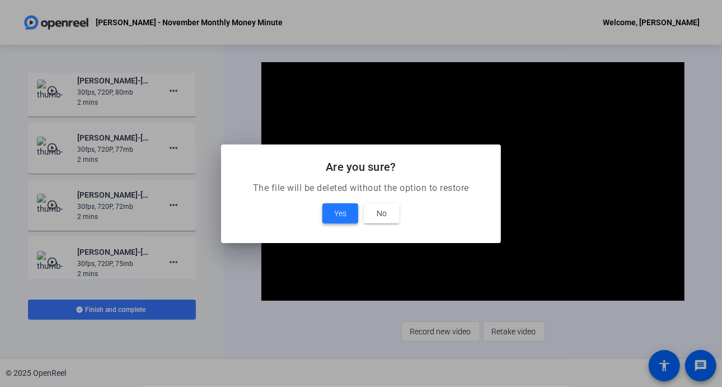
click at [341, 208] on span "Yes" at bounding box center [340, 212] width 12 height 13
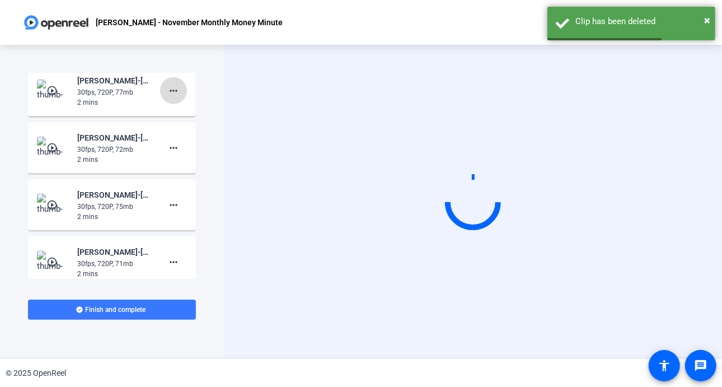
click at [175, 87] on span at bounding box center [173, 90] width 27 height 27
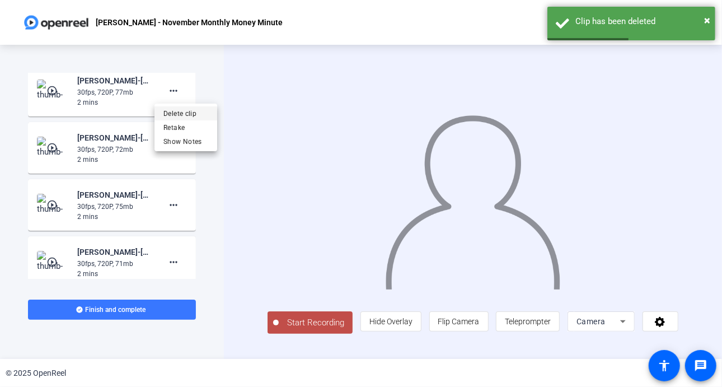
click at [191, 111] on span "Delete clip" at bounding box center [185, 112] width 45 height 13
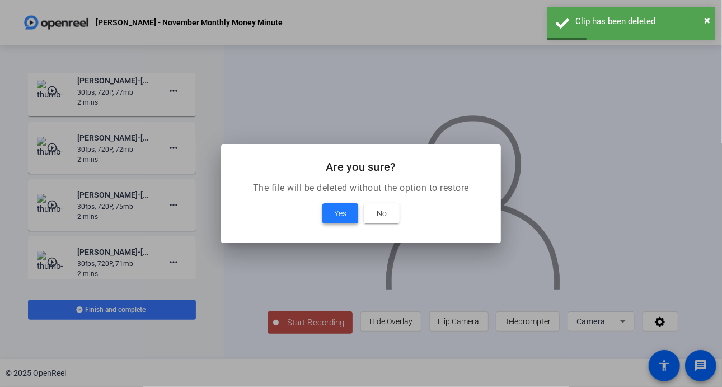
click at [340, 211] on span "Yes" at bounding box center [340, 212] width 12 height 13
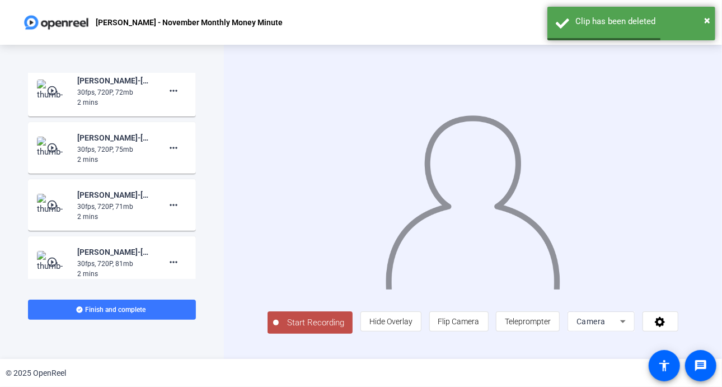
click at [55, 264] on mat-icon "play_circle_outline" at bounding box center [52, 261] width 13 height 11
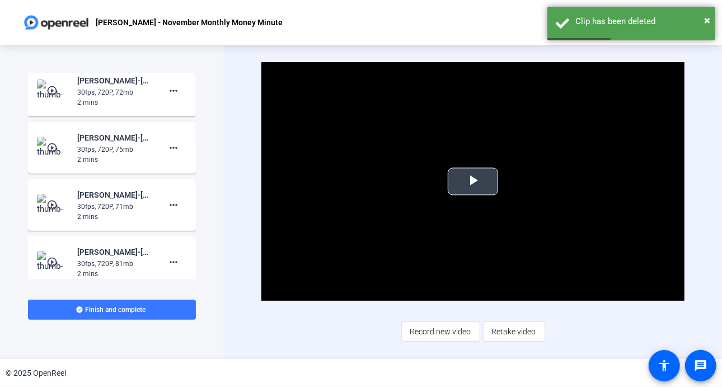
click at [473, 181] on span "Video Player" at bounding box center [473, 181] width 0 height 0
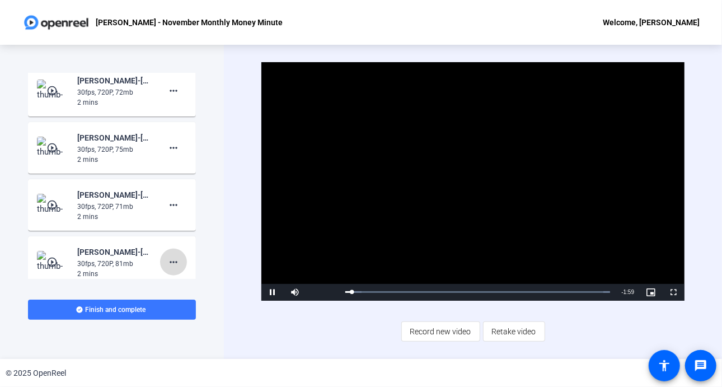
click at [167, 262] on mat-icon "more_horiz" at bounding box center [173, 261] width 13 height 13
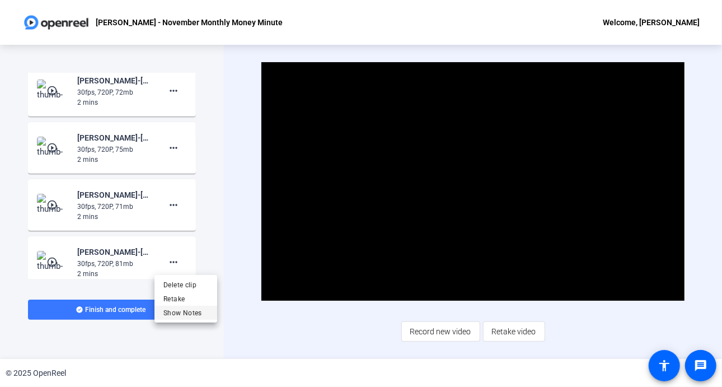
click at [189, 308] on span "Show Notes" at bounding box center [185, 311] width 45 height 13
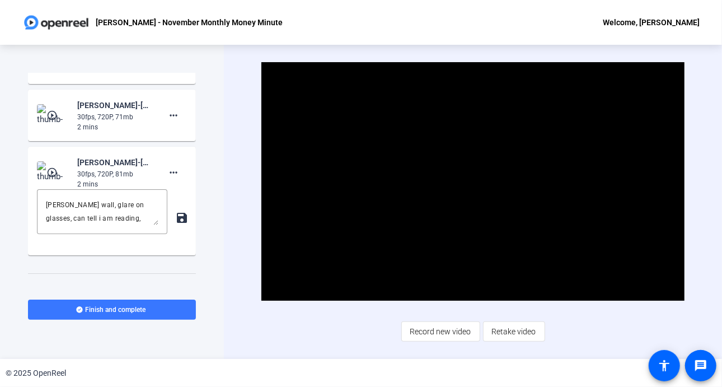
scroll to position [907, 0]
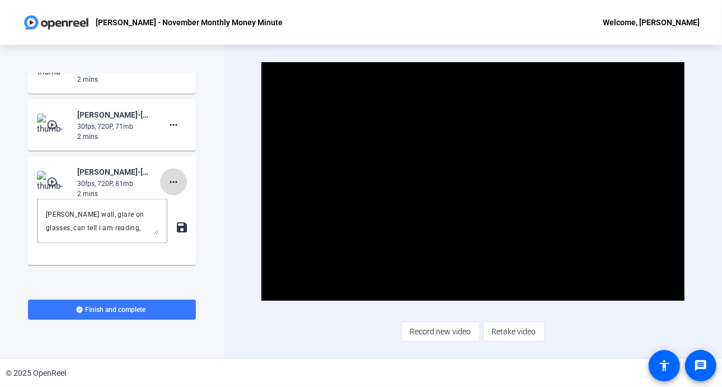
click at [168, 182] on mat-icon "more_horiz" at bounding box center [173, 181] width 13 height 13
click at [177, 203] on span "Delete clip" at bounding box center [185, 203] width 45 height 13
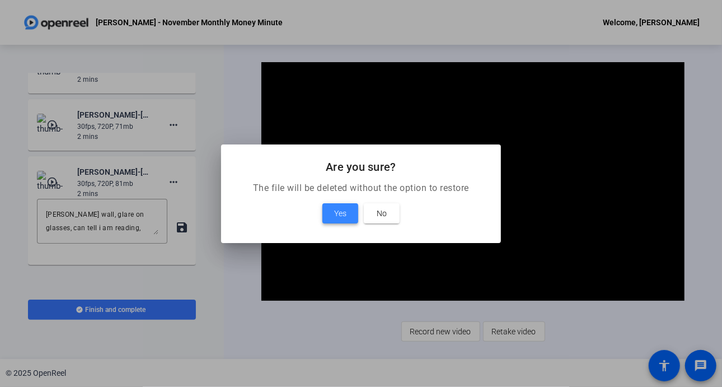
click at [328, 208] on span at bounding box center [340, 213] width 36 height 27
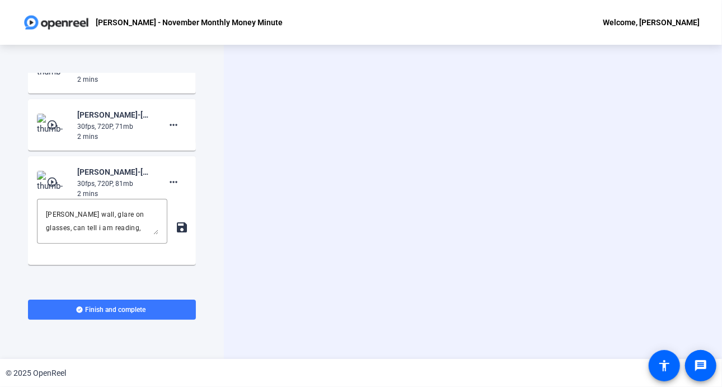
scroll to position [864, 0]
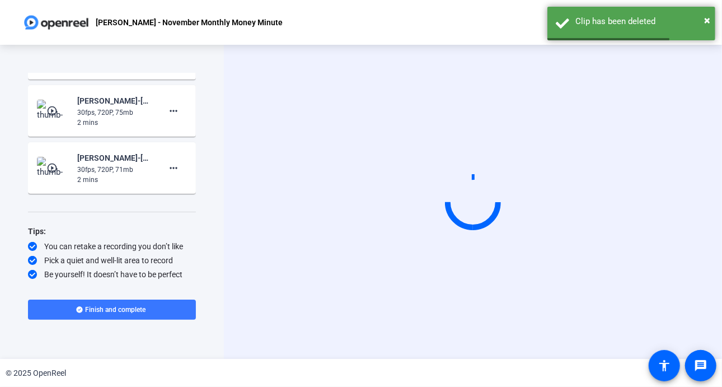
click at [50, 164] on mat-icon "play_circle_outline" at bounding box center [52, 167] width 13 height 11
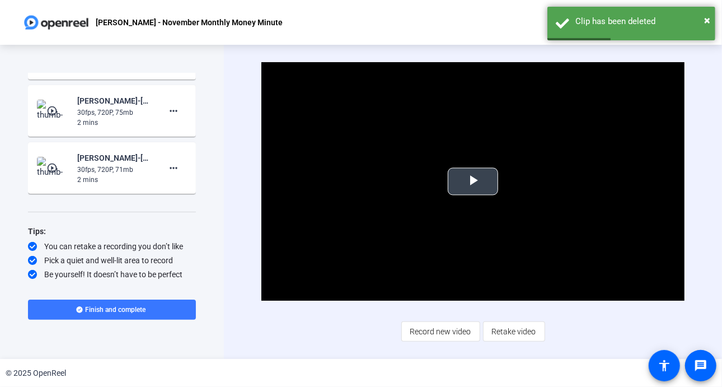
click at [473, 181] on span "Video Player" at bounding box center [473, 181] width 0 height 0
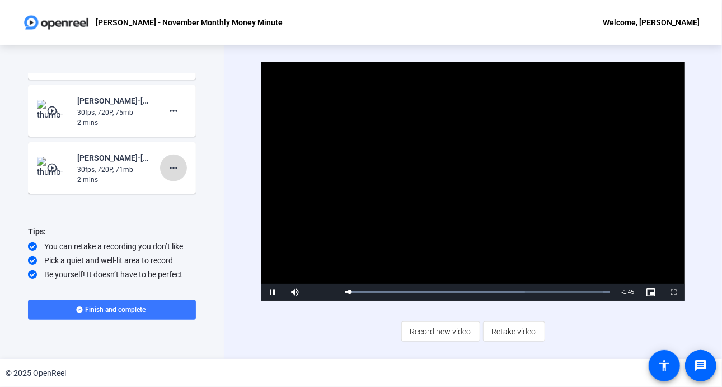
click at [167, 163] on mat-icon "more_horiz" at bounding box center [173, 167] width 13 height 13
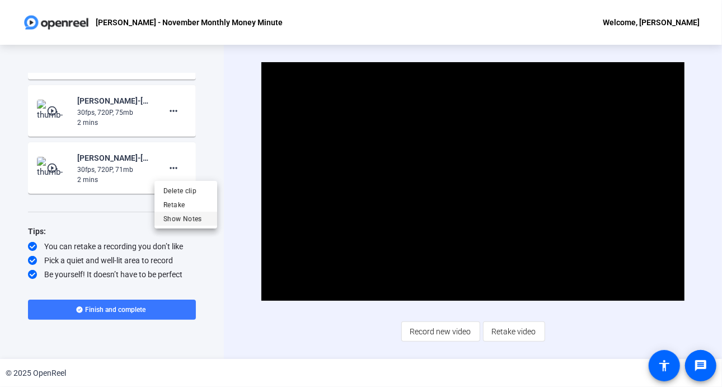
click at [194, 217] on span "Show Notes" at bounding box center [185, 218] width 45 height 13
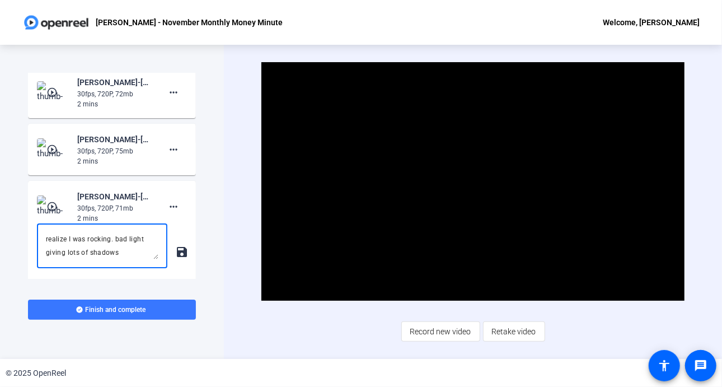
scroll to position [823, 0]
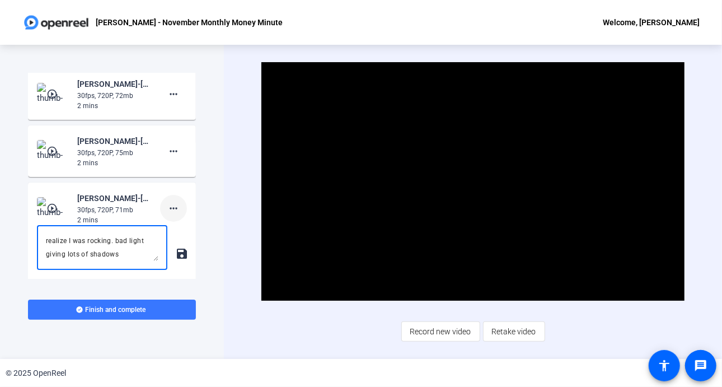
click at [167, 206] on mat-icon "more_horiz" at bounding box center [173, 207] width 13 height 13
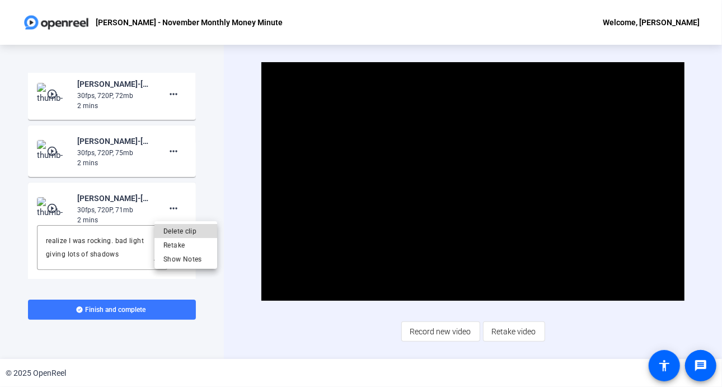
click at [183, 228] on span "Delete clip" at bounding box center [185, 230] width 45 height 13
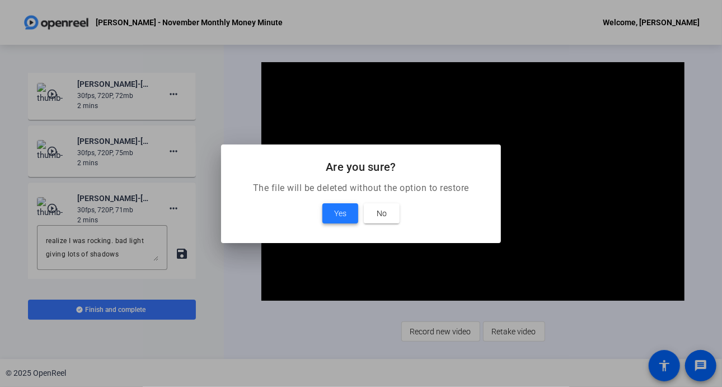
click at [331, 211] on span at bounding box center [340, 213] width 36 height 27
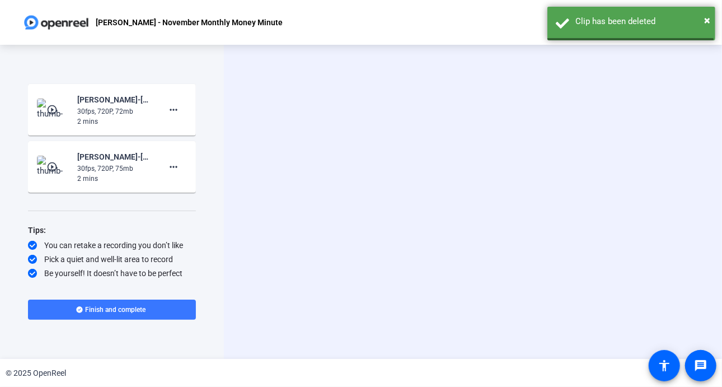
scroll to position [807, 0]
click at [54, 161] on img at bounding box center [53, 168] width 33 height 22
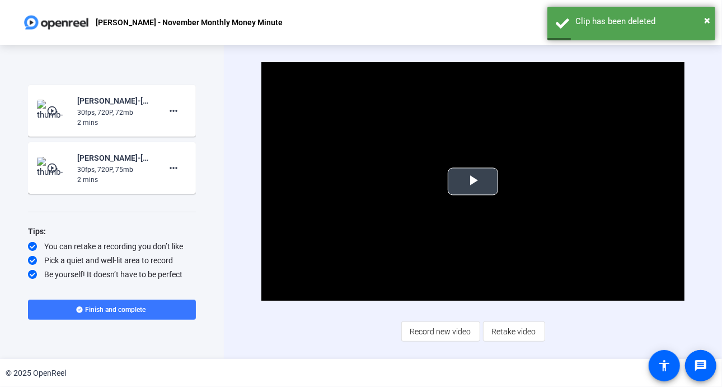
click at [473, 181] on span "Video Player" at bounding box center [473, 181] width 0 height 0
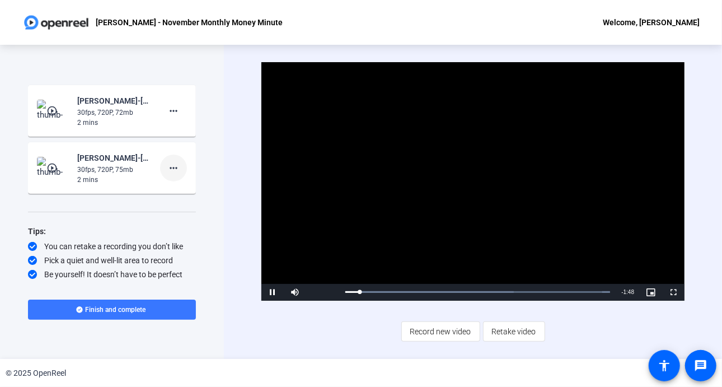
click at [167, 163] on mat-icon "more_horiz" at bounding box center [173, 167] width 13 height 13
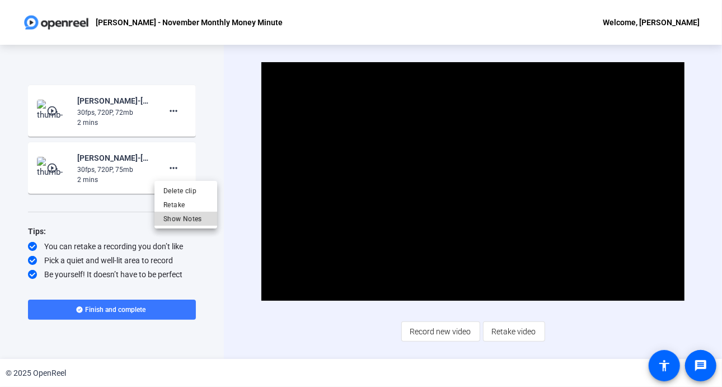
click at [182, 220] on span "Show Notes" at bounding box center [185, 217] width 45 height 13
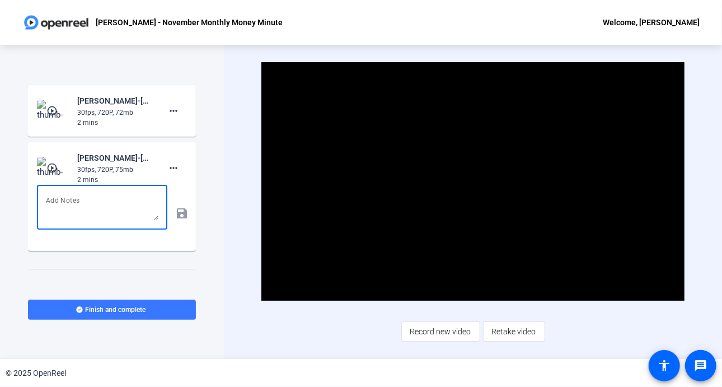
click at [112, 206] on textarea at bounding box center [102, 207] width 112 height 27
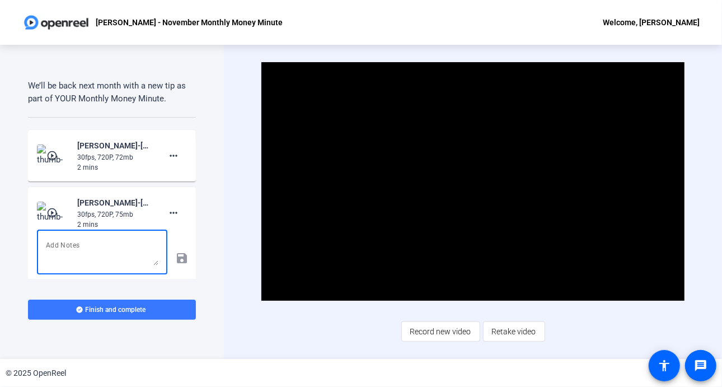
scroll to position [803, 0]
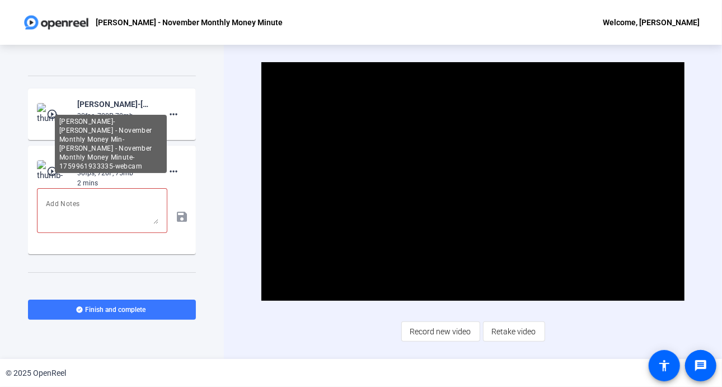
click at [92, 106] on div "[PERSON_NAME]-[PERSON_NAME] - November Monthly Money Min-[PERSON_NAME] - Novemb…" at bounding box center [114, 103] width 75 height 13
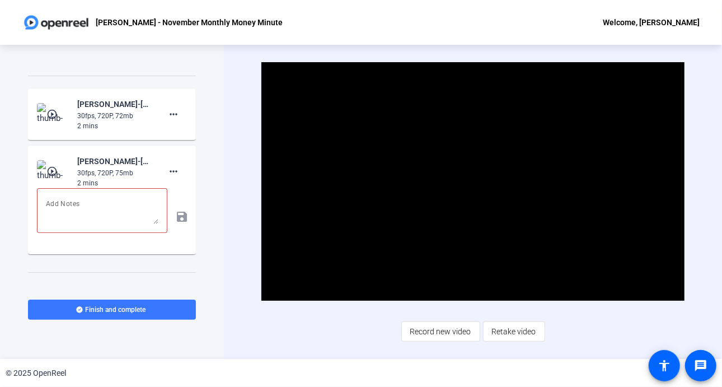
click at [55, 110] on mat-icon "play_circle_outline" at bounding box center [52, 114] width 13 height 11
click at [473, 181] on span "Video Player" at bounding box center [473, 181] width 0 height 0
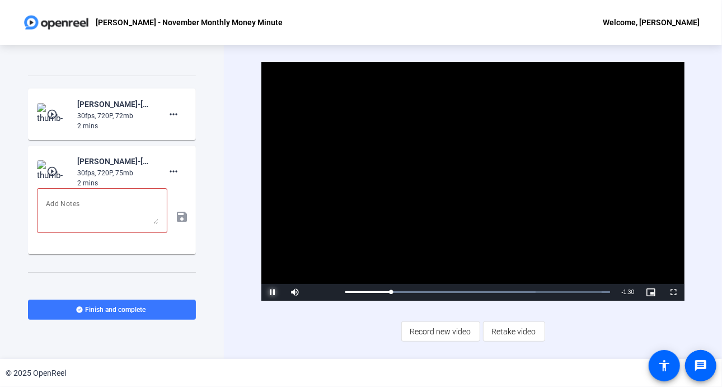
click at [269, 292] on span "Video Player" at bounding box center [272, 292] width 22 height 0
click at [227, 128] on div "Video Player is loading. Play Video Play Mute 0% Current Time 0:18 / Duration 1…" at bounding box center [473, 202] width 498 height 314
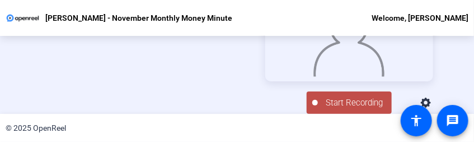
scroll to position [90, 0]
click at [431, 100] on icon at bounding box center [426, 102] width 10 height 10
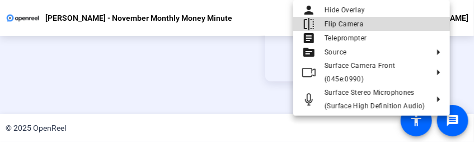
click at [357, 22] on span "Flip Camera" at bounding box center [343, 24] width 39 height 8
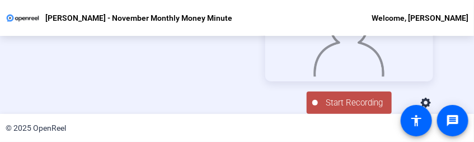
click at [431, 99] on icon at bounding box center [426, 102] width 10 height 10
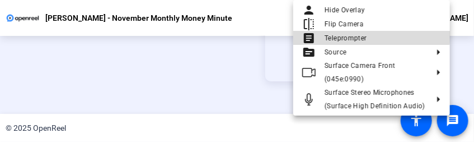
click at [364, 34] on span "Teleprompter" at bounding box center [345, 38] width 43 height 8
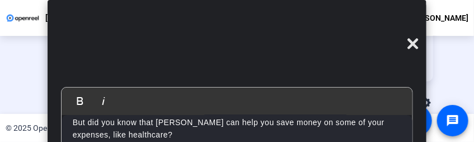
scroll to position [73, 0]
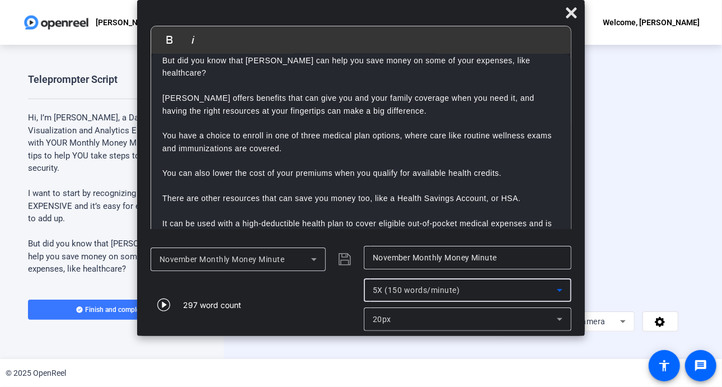
click at [553, 290] on icon at bounding box center [559, 289] width 13 height 13
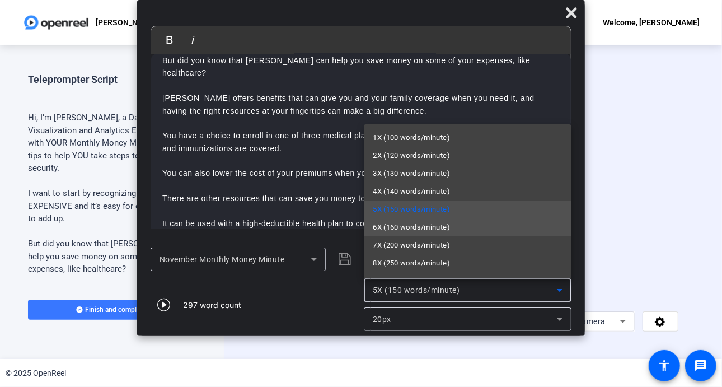
click at [412, 230] on span "6X (160 words/minute)" at bounding box center [411, 226] width 77 height 13
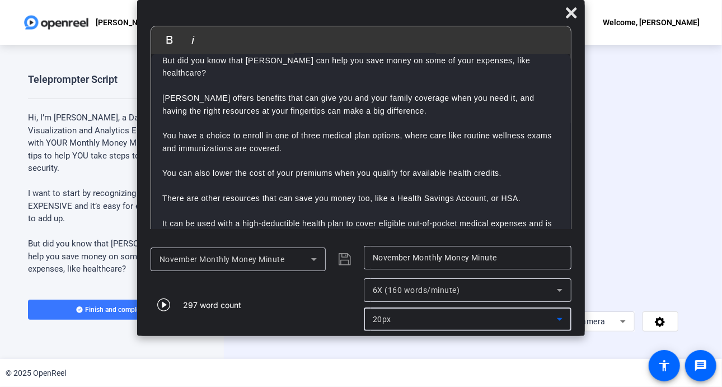
click at [559, 320] on icon at bounding box center [560, 319] width 6 height 3
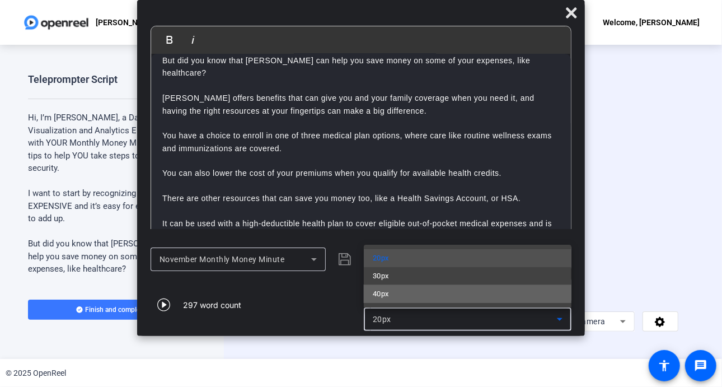
click at [417, 294] on mat-option "40px" at bounding box center [468, 294] width 208 height 18
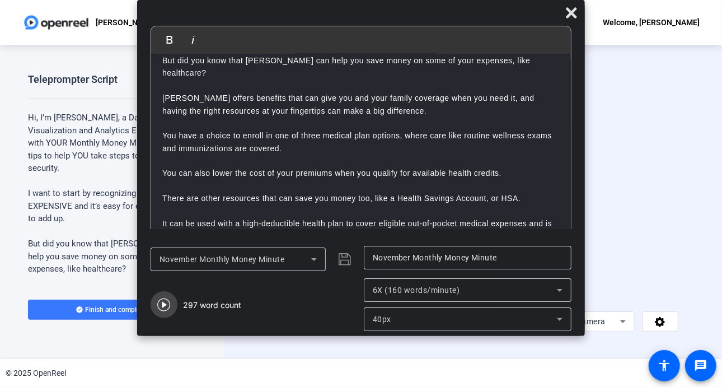
click at [166, 300] on icon "button" at bounding box center [163, 304] width 13 height 13
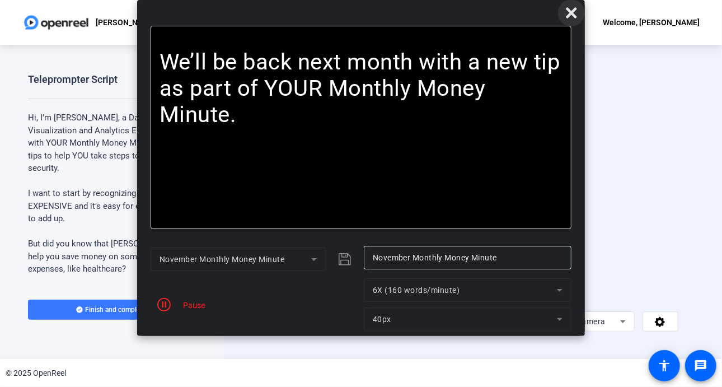
click at [572, 17] on icon at bounding box center [570, 12] width 13 height 13
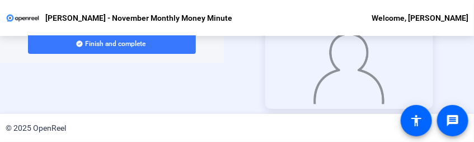
scroll to position [90, 0]
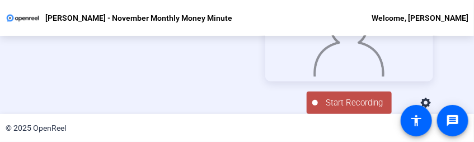
click at [345, 103] on span "Start Recording" at bounding box center [355, 102] width 74 height 13
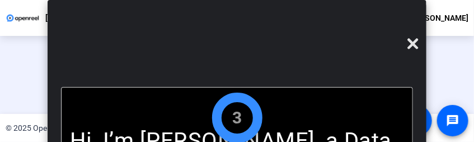
scroll to position [52, 0]
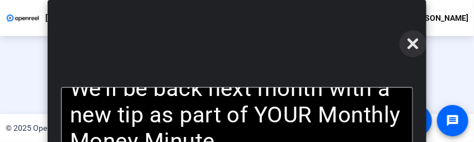
click at [417, 41] on icon at bounding box center [413, 43] width 11 height 11
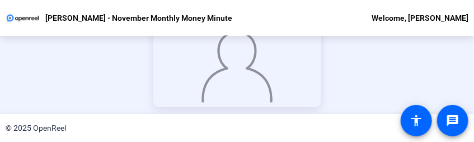
scroll to position [143, 0]
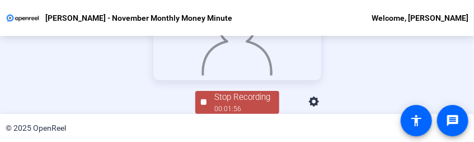
click at [241, 96] on div "Stop Recording" at bounding box center [243, 97] width 56 height 13
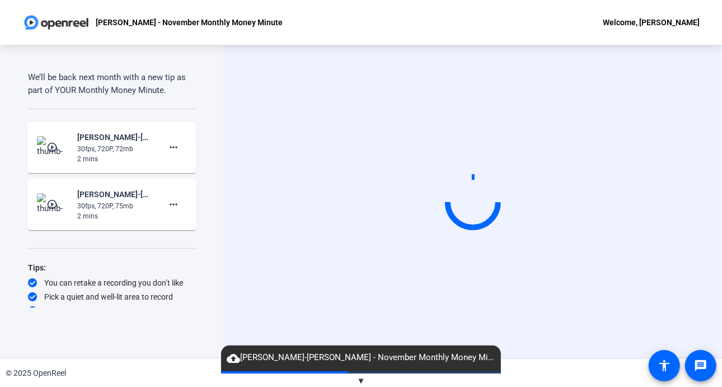
scroll to position [778, 0]
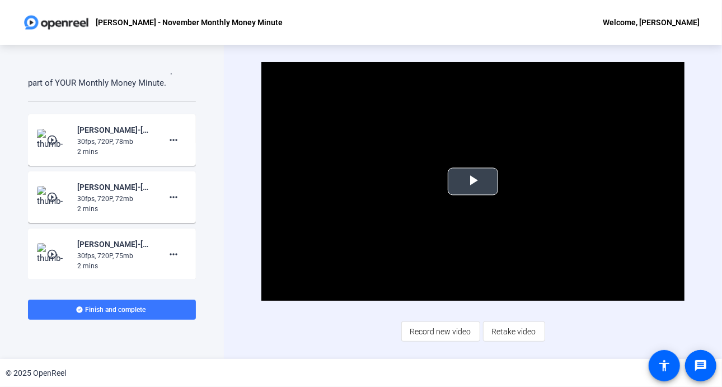
click at [473, 181] on span "Video Player" at bounding box center [473, 181] width 0 height 0
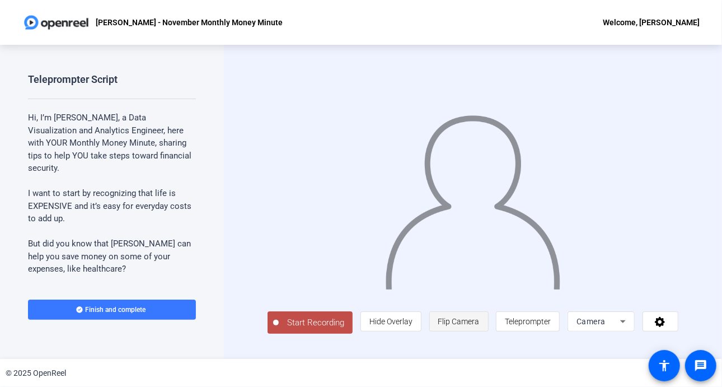
click at [478, 322] on span "Flip Camera" at bounding box center [458, 321] width 41 height 9
click at [544, 322] on span "Teleprompter" at bounding box center [528, 321] width 46 height 9
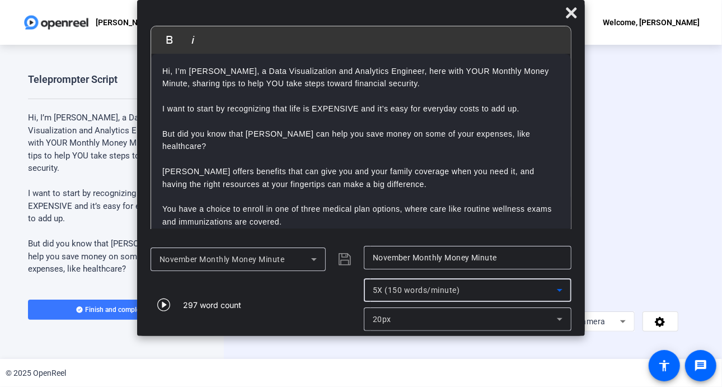
click at [558, 287] on icon at bounding box center [559, 289] width 13 height 13
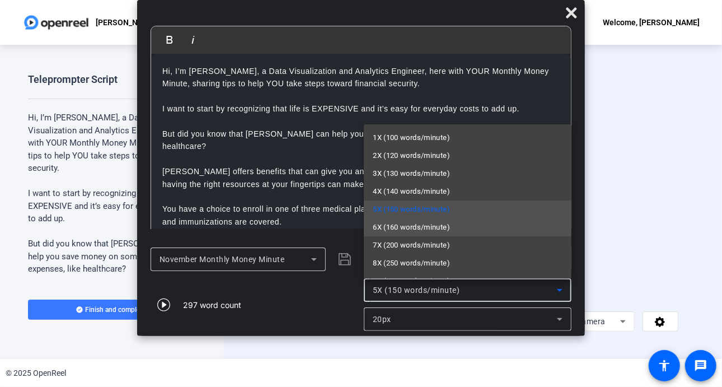
click at [449, 227] on span "6X (160 words/minute)" at bounding box center [411, 226] width 77 height 13
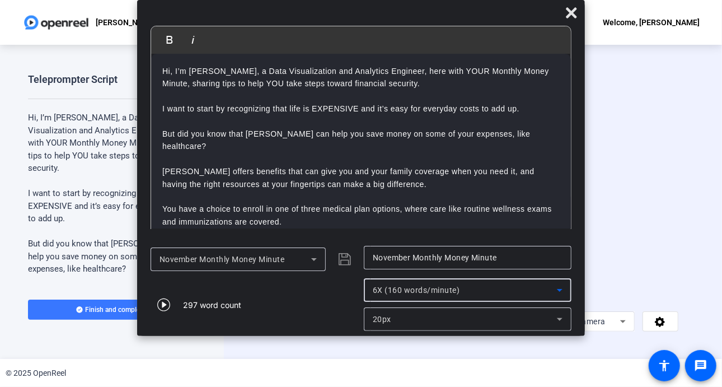
click at [558, 320] on icon at bounding box center [559, 318] width 13 height 13
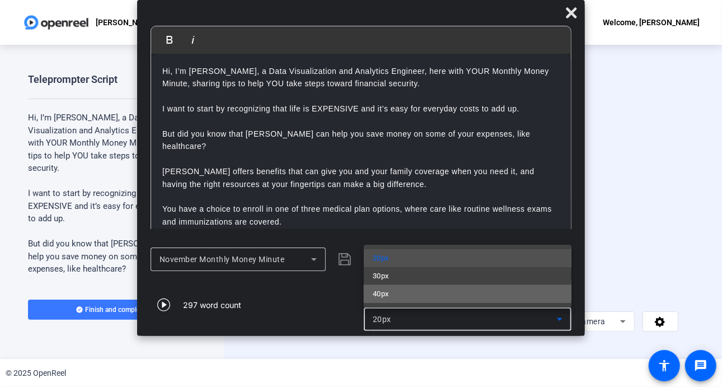
click at [451, 298] on mat-option "40px" at bounding box center [468, 294] width 208 height 18
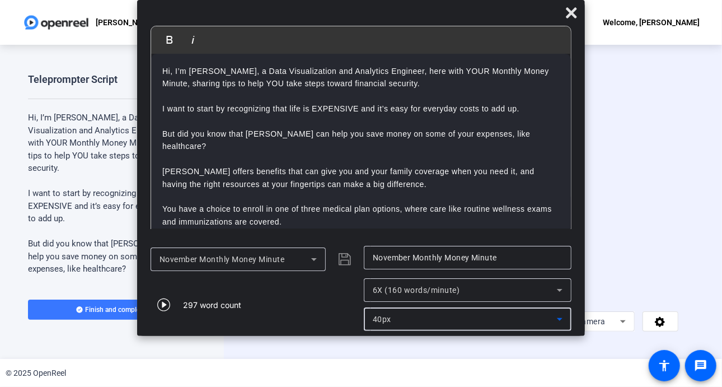
click at [557, 291] on icon at bounding box center [559, 289] width 13 height 13
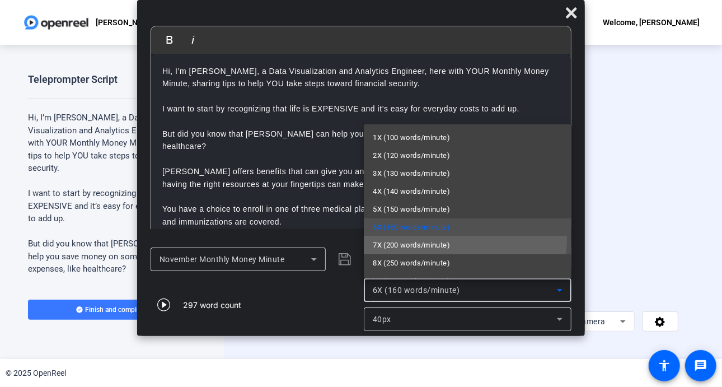
click at [448, 239] on span "7X (200 words/minute)" at bounding box center [411, 244] width 77 height 13
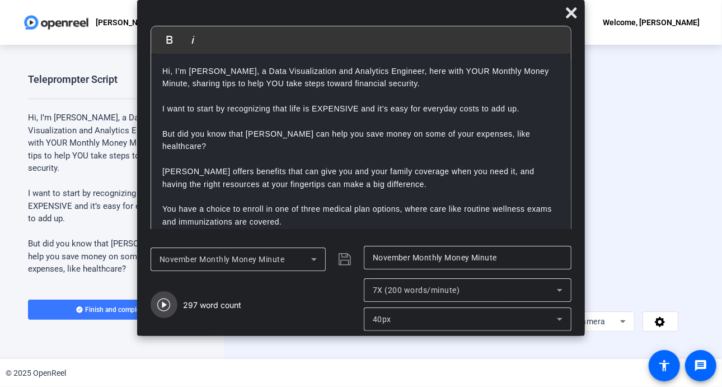
click at [170, 302] on icon "button" at bounding box center [163, 304] width 13 height 13
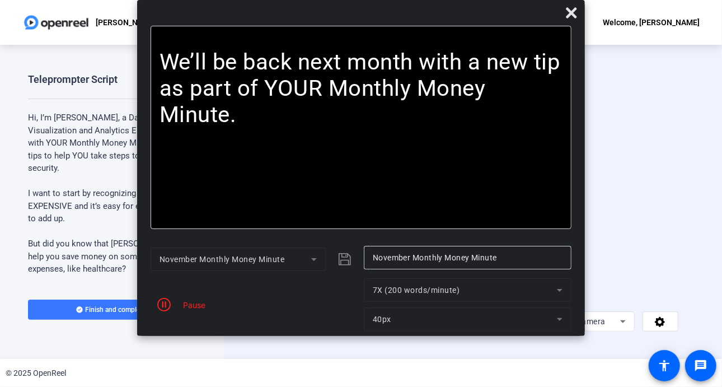
click at [558, 295] on mat-form-field "7X (200 words/minute)" at bounding box center [468, 289] width 208 height 23
click at [557, 289] on mat-form-field "7X (200 words/minute)" at bounding box center [468, 289] width 208 height 23
click at [170, 304] on icon "button" at bounding box center [163, 304] width 13 height 13
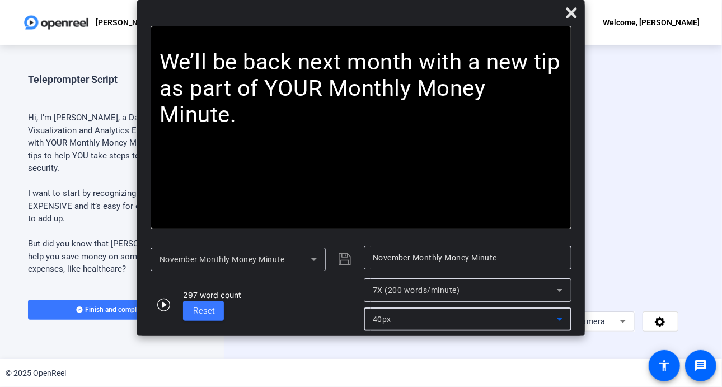
click at [562, 318] on icon at bounding box center [560, 319] width 6 height 3
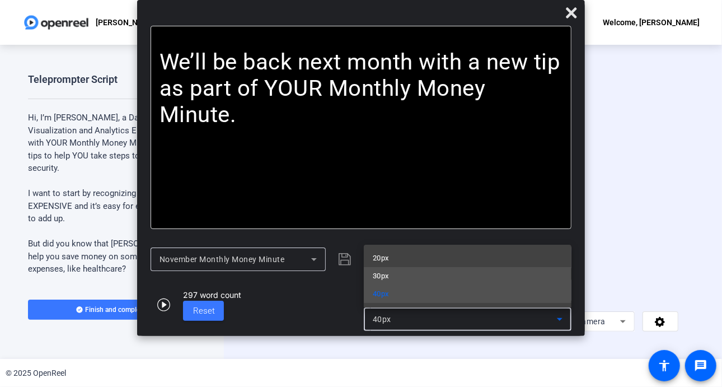
click at [450, 276] on mat-option "30px" at bounding box center [468, 276] width 208 height 18
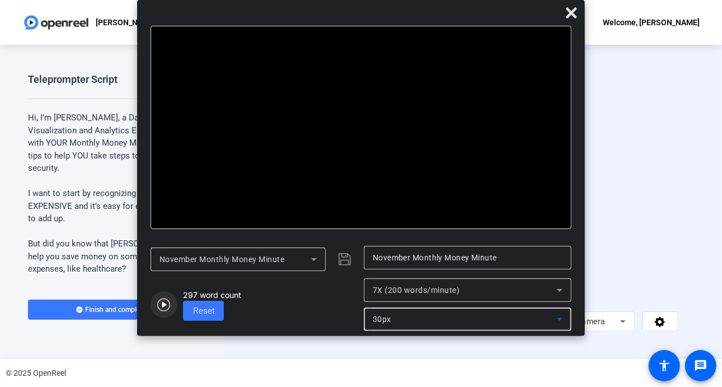
click at [164, 304] on icon "button" at bounding box center [163, 304] width 13 height 13
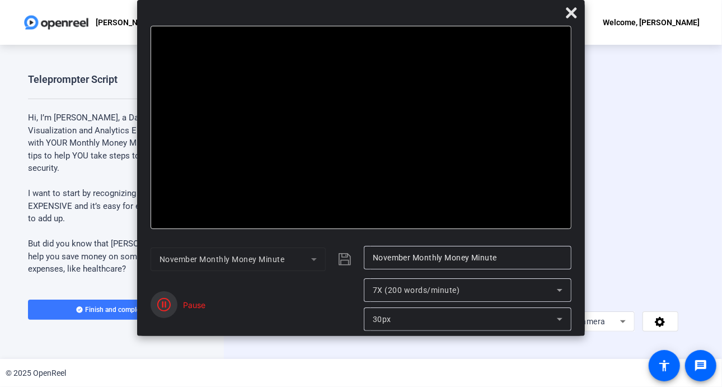
click at [164, 304] on icon "button" at bounding box center [163, 304] width 13 height 13
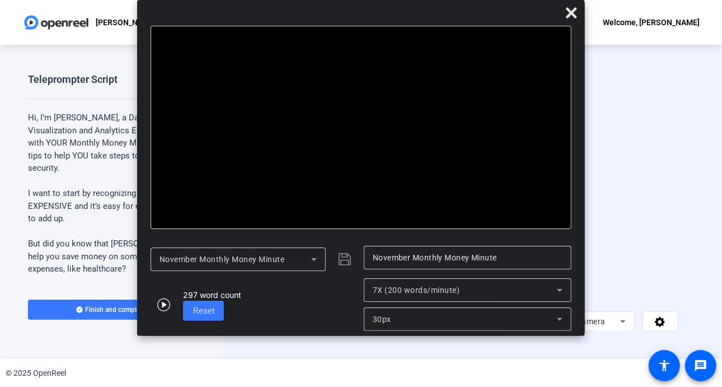
click at [563, 286] on icon at bounding box center [559, 289] width 13 height 13
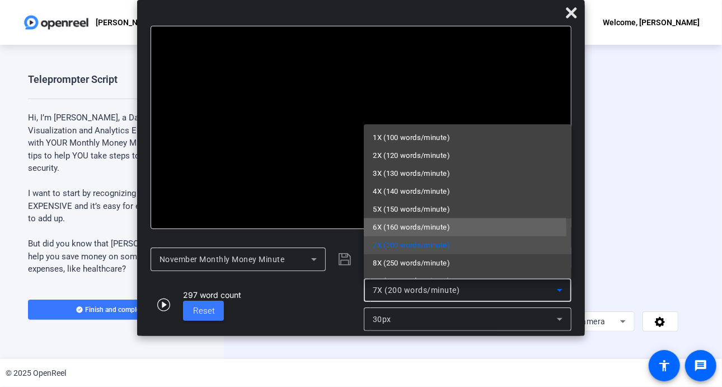
click at [435, 230] on span "6X (160 words/minute)" at bounding box center [411, 226] width 77 height 13
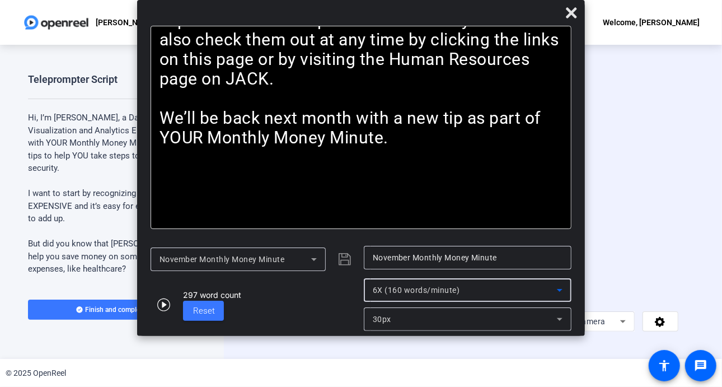
click at [562, 317] on icon at bounding box center [559, 318] width 13 height 13
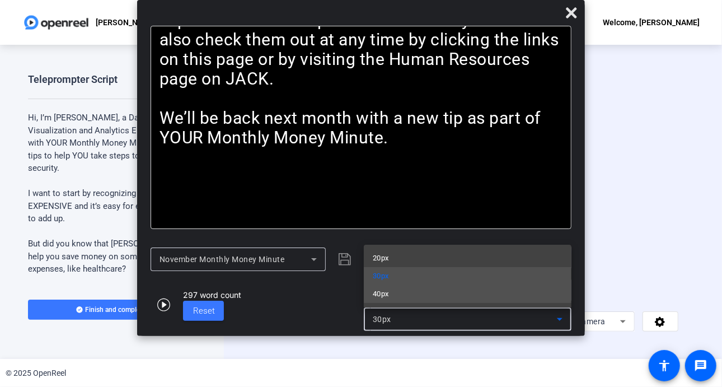
click at [385, 294] on span "40px" at bounding box center [381, 293] width 16 height 13
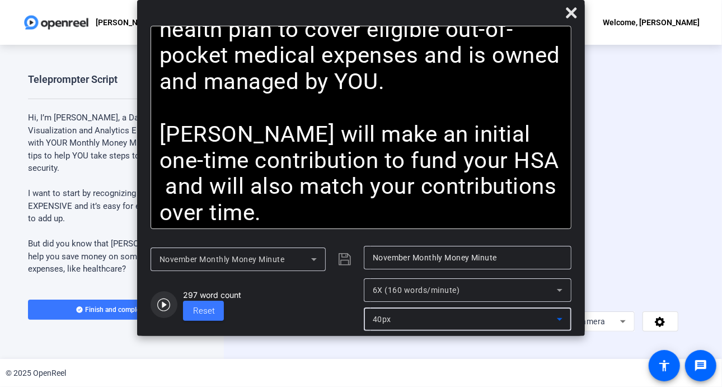
click at [166, 304] on icon "button" at bounding box center [163, 304] width 13 height 13
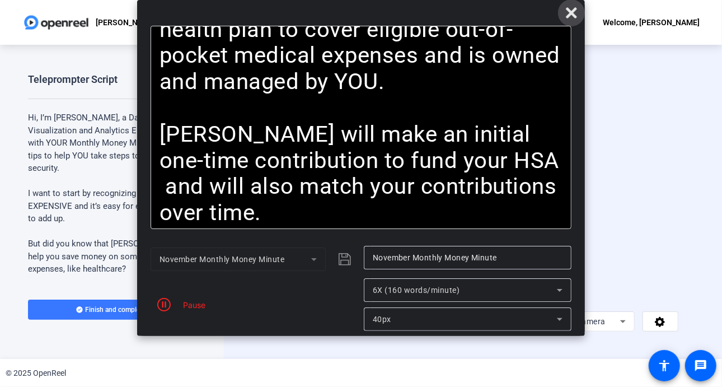
click at [570, 11] on icon at bounding box center [571, 12] width 11 height 11
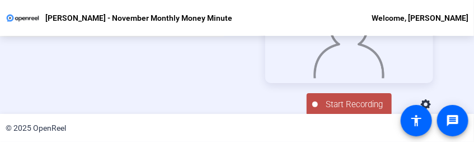
scroll to position [90, 0]
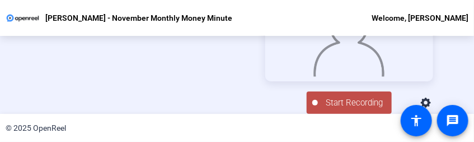
click at [342, 106] on span "Start Recording" at bounding box center [355, 102] width 74 height 13
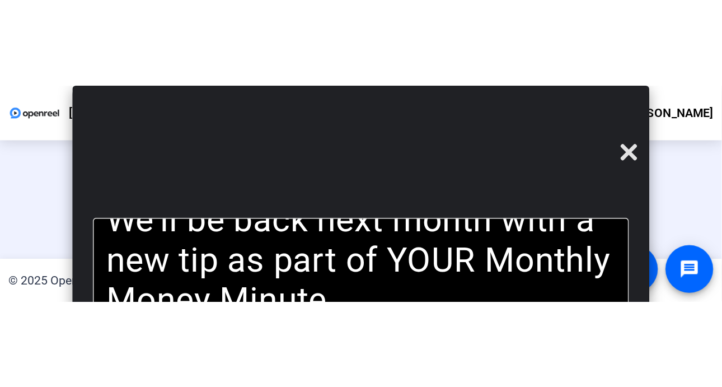
scroll to position [40, 0]
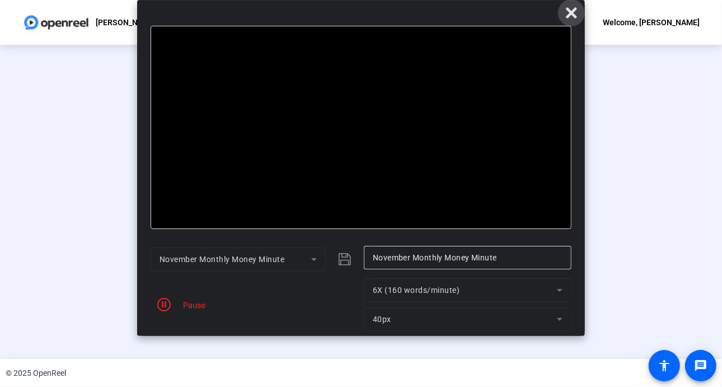
click at [571, 14] on icon at bounding box center [571, 12] width 11 height 11
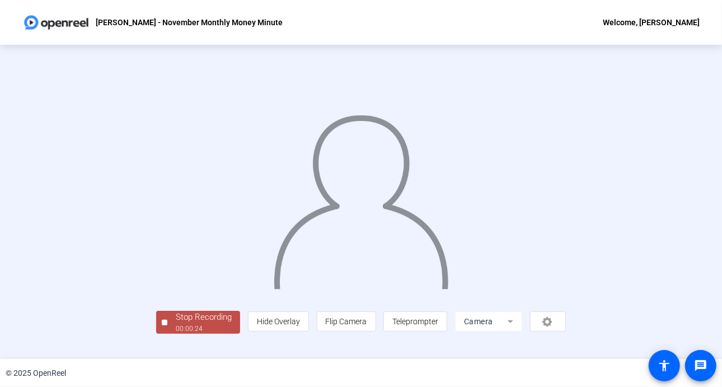
click at [176, 333] on div "00:00:24" at bounding box center [204, 328] width 56 height 10
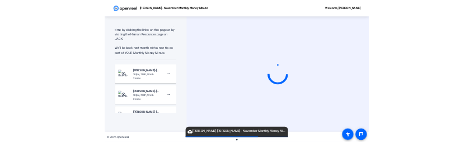
scroll to position [714, 0]
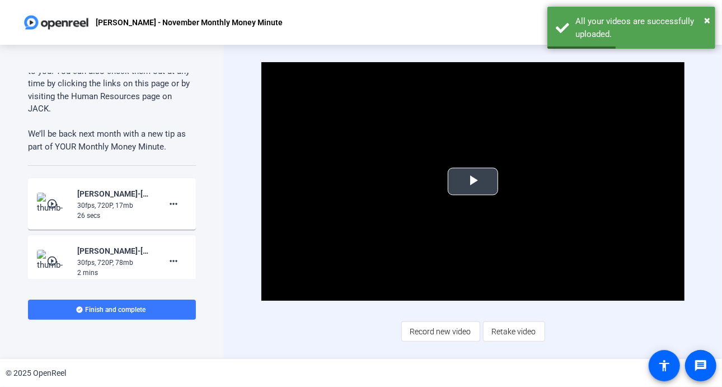
click at [473, 181] on span "Video Player" at bounding box center [473, 181] width 0 height 0
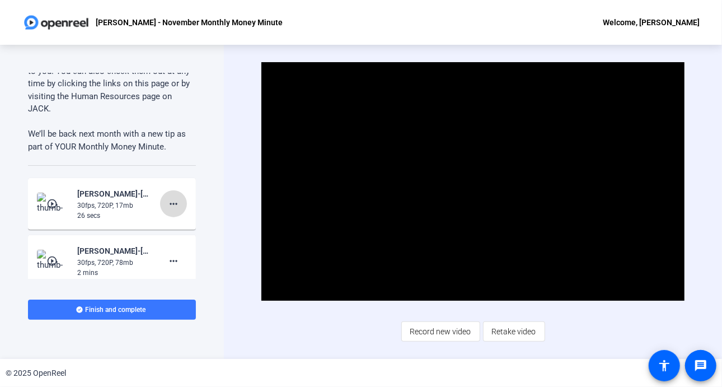
click at [167, 203] on mat-icon "more_horiz" at bounding box center [173, 203] width 13 height 13
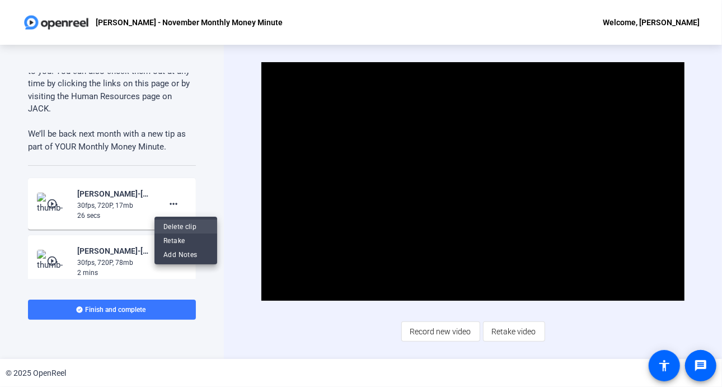
click at [176, 230] on span "Delete clip" at bounding box center [185, 226] width 45 height 13
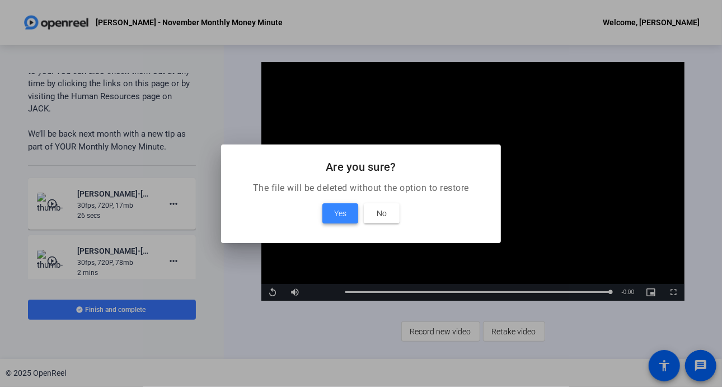
click at [337, 216] on span "Yes" at bounding box center [340, 212] width 12 height 13
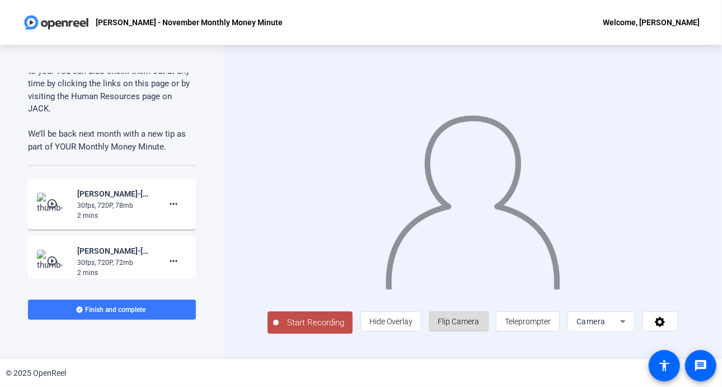
click at [462, 323] on span "Flip Camera" at bounding box center [458, 321] width 41 height 9
click at [533, 326] on span "Teleprompter" at bounding box center [528, 321] width 46 height 9
click at [531, 326] on span "Teleprompter" at bounding box center [528, 321] width 46 height 9
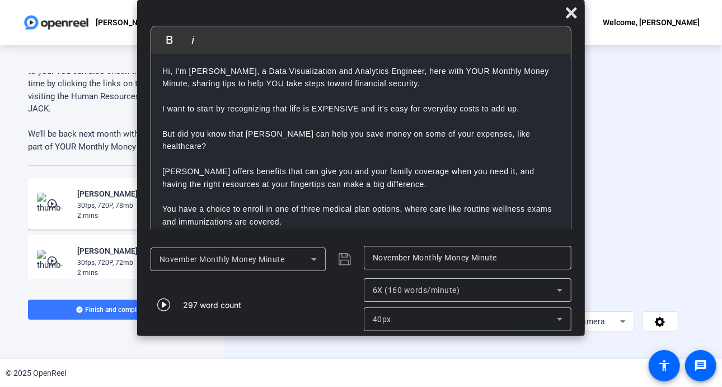
click at [559, 318] on icon at bounding box center [560, 319] width 6 height 3
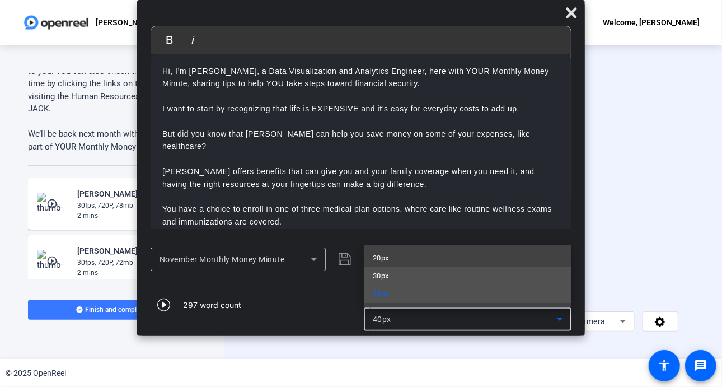
click at [444, 272] on mat-option "30px" at bounding box center [468, 276] width 208 height 18
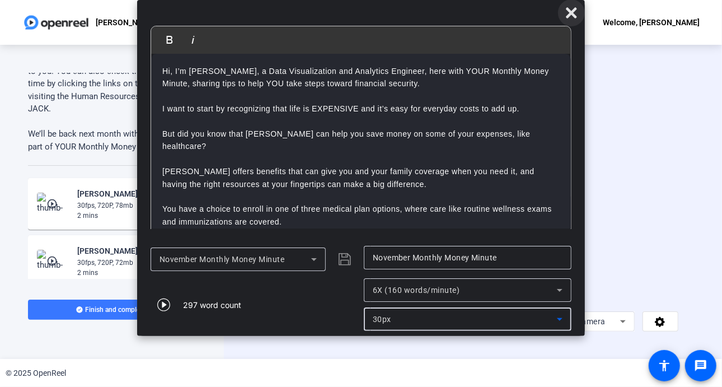
click at [574, 11] on icon at bounding box center [570, 12] width 13 height 13
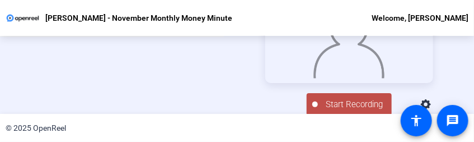
scroll to position [90, 0]
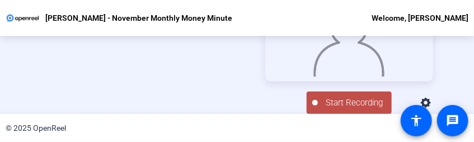
click at [341, 99] on span "Start Recording" at bounding box center [355, 102] width 74 height 13
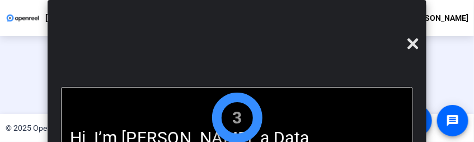
scroll to position [52, 0]
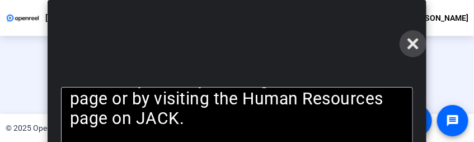
click at [417, 42] on icon at bounding box center [412, 43] width 13 height 13
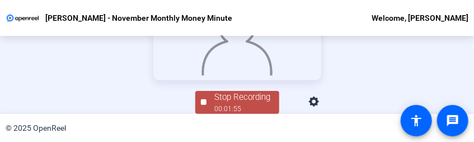
click at [223, 87] on div "Stop Recording 00:01:55 person Hide Overlay flip Flip Camera article Teleprompt…" at bounding box center [237, 50] width 168 height 128
click at [225, 99] on div "Stop Recording" at bounding box center [243, 97] width 56 height 13
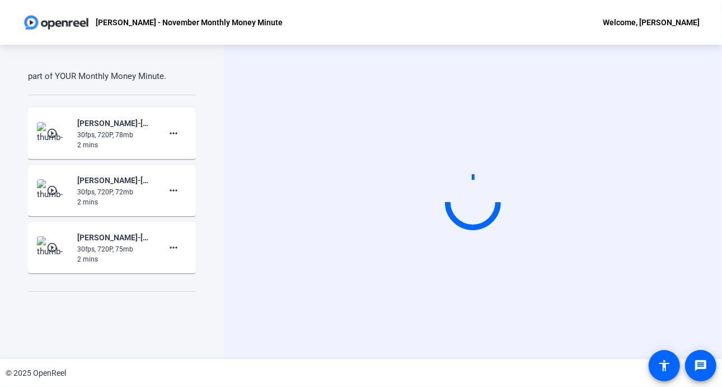
scroll to position [783, 0]
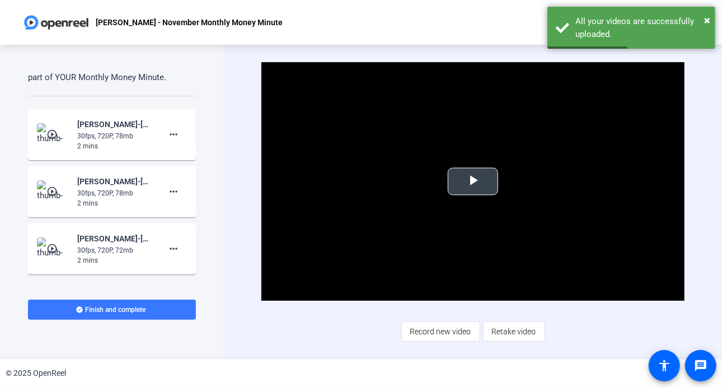
click at [473, 181] on span "Video Player" at bounding box center [473, 181] width 0 height 0
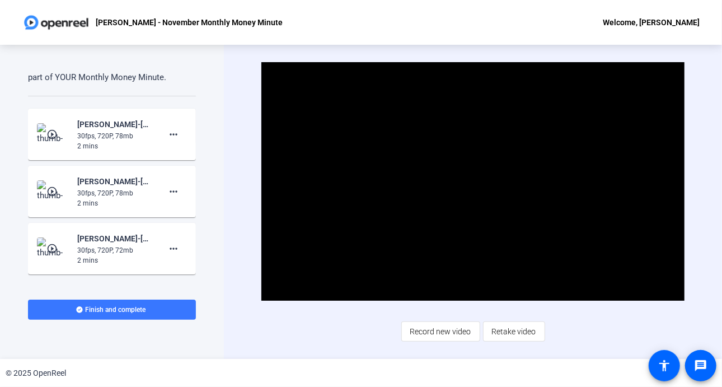
click at [478, 183] on video "Video Player" at bounding box center [472, 181] width 423 height 238
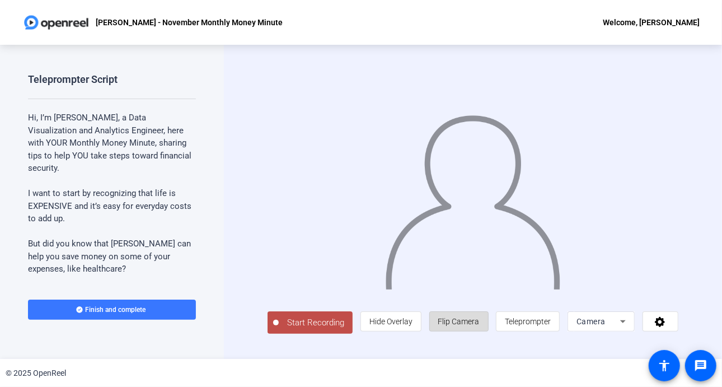
click at [462, 320] on span "Flip Camera" at bounding box center [458, 321] width 41 height 9
click at [543, 323] on span "Teleprompter" at bounding box center [528, 321] width 46 height 9
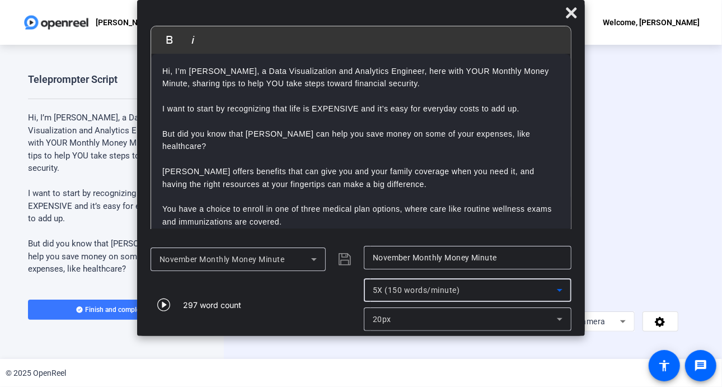
click at [558, 292] on icon at bounding box center [559, 289] width 13 height 13
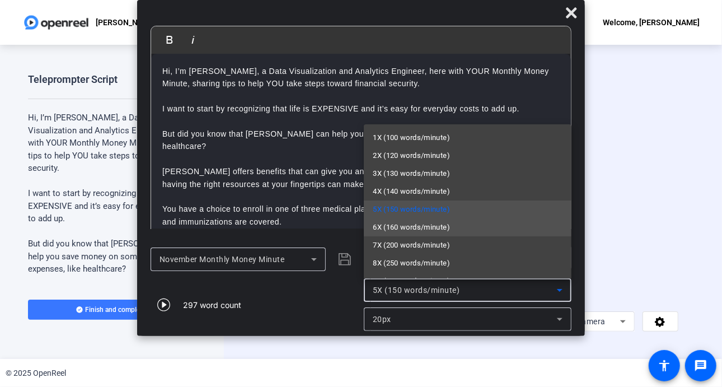
click at [429, 228] on span "6X (160 words/minute)" at bounding box center [411, 226] width 77 height 13
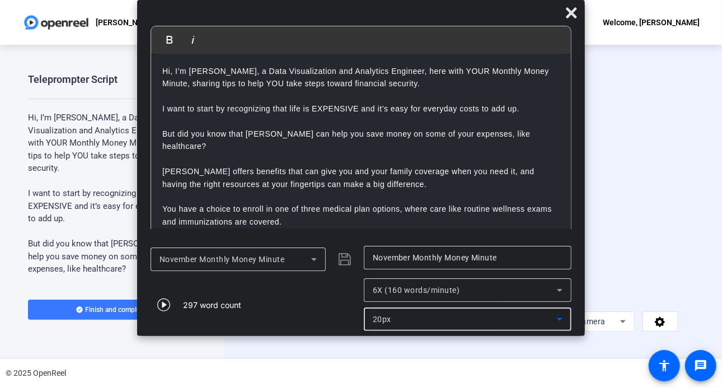
click at [563, 318] on icon at bounding box center [559, 318] width 13 height 13
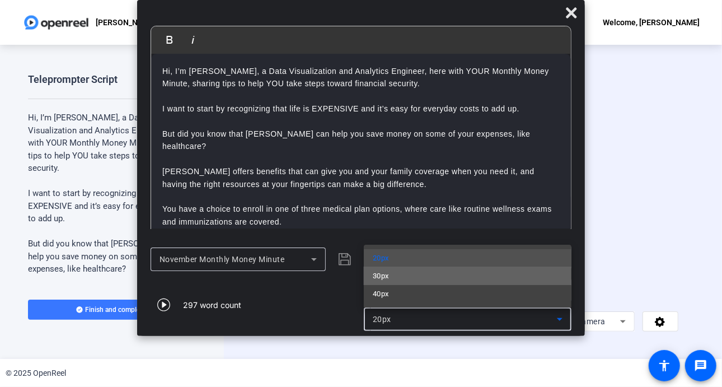
click at [432, 279] on mat-option "30px" at bounding box center [468, 276] width 208 height 18
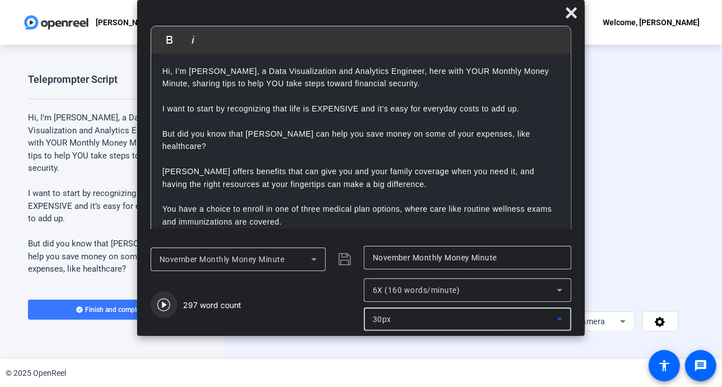
click at [164, 308] on icon "button" at bounding box center [163, 304] width 13 height 13
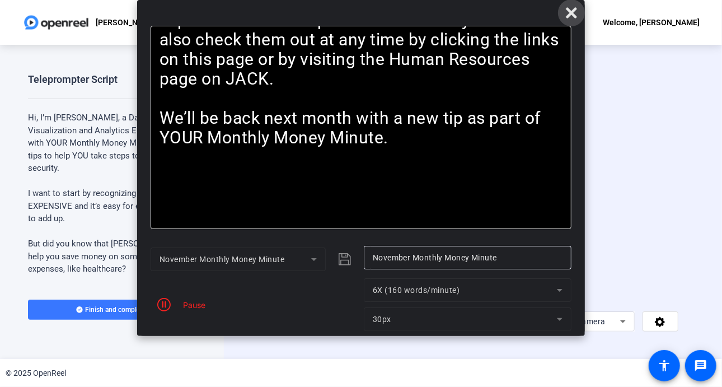
click at [575, 15] on icon at bounding box center [571, 12] width 11 height 11
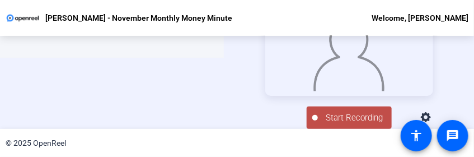
scroll to position [82, 0]
click at [346, 119] on span "Start Recording" at bounding box center [355, 117] width 74 height 13
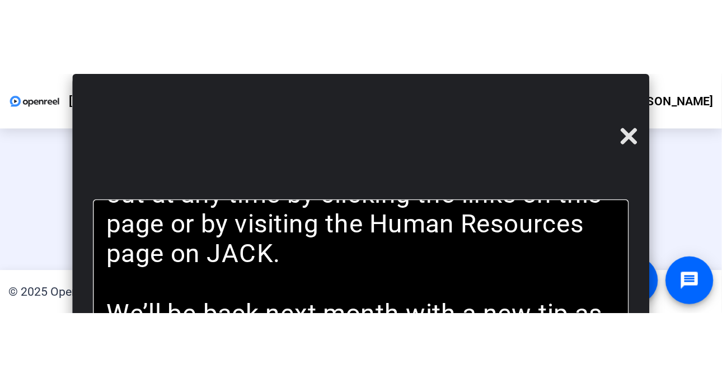
scroll to position [44, 0]
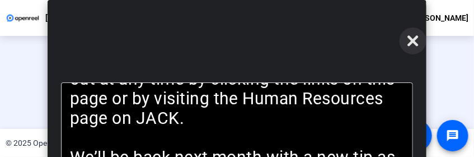
click at [415, 34] on span at bounding box center [412, 40] width 27 height 27
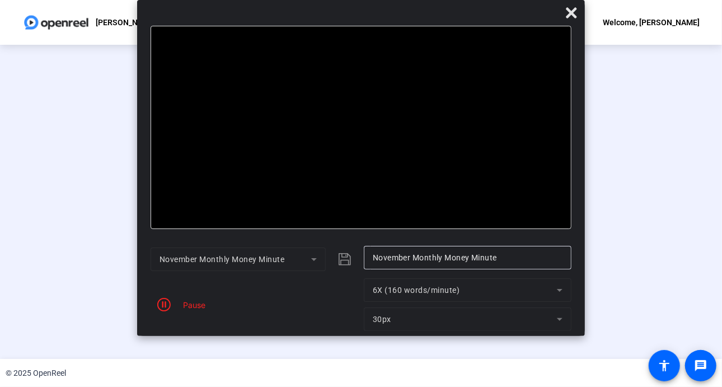
scroll to position [40, 0]
click at [176, 333] on div "00:01:03" at bounding box center [204, 328] width 56 height 10
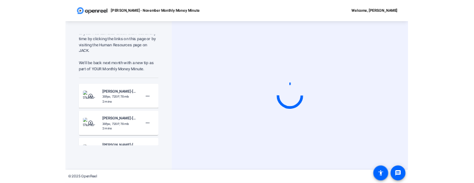
scroll to position [755, 0]
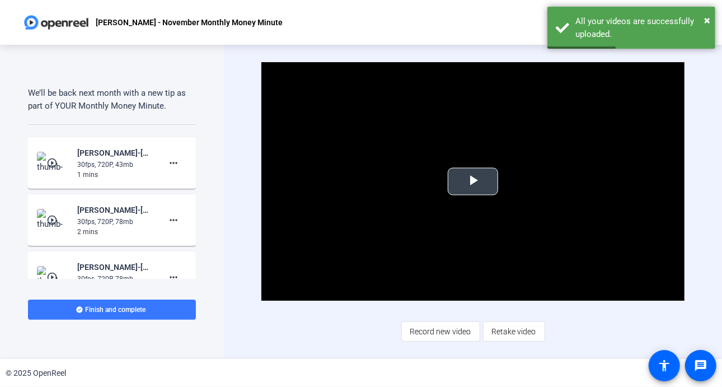
click at [473, 181] on span "Video Player" at bounding box center [473, 181] width 0 height 0
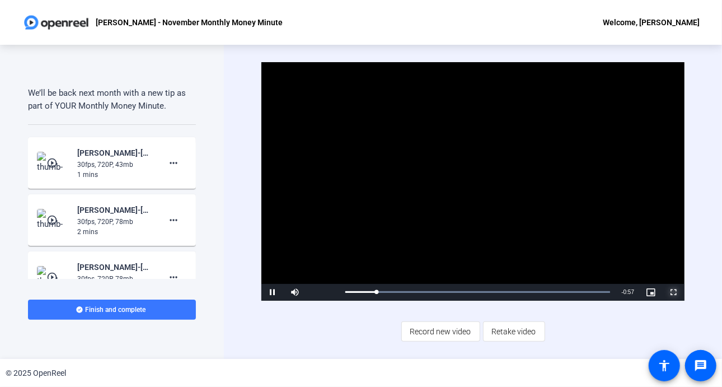
click at [672, 292] on span "Video Player" at bounding box center [673, 292] width 22 height 0
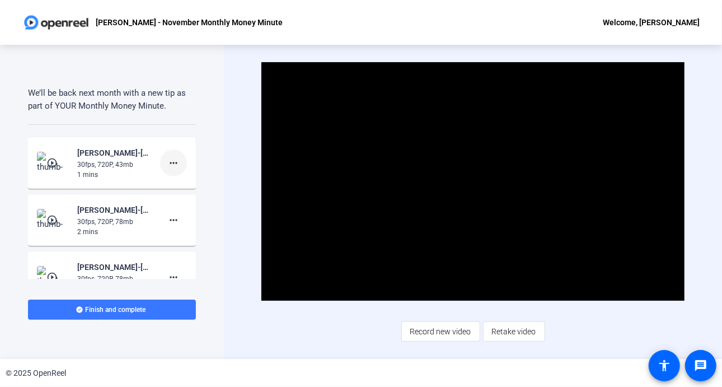
click at [167, 158] on mat-icon "more_horiz" at bounding box center [173, 162] width 13 height 13
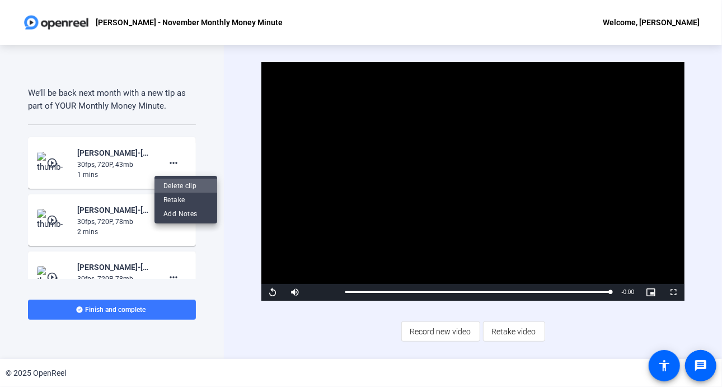
click at [186, 186] on span "Delete clip" at bounding box center [185, 185] width 45 height 13
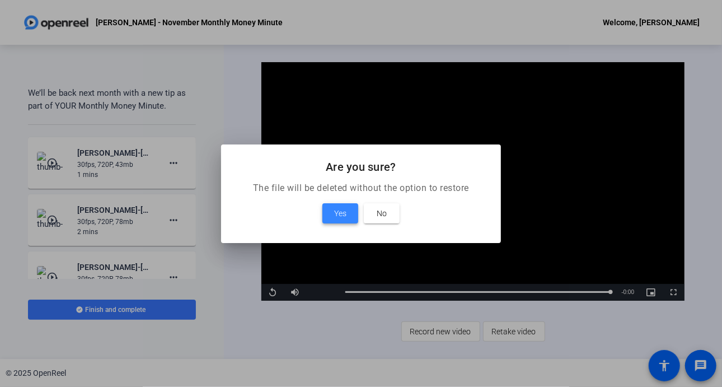
click at [338, 213] on span "Yes" at bounding box center [340, 212] width 12 height 13
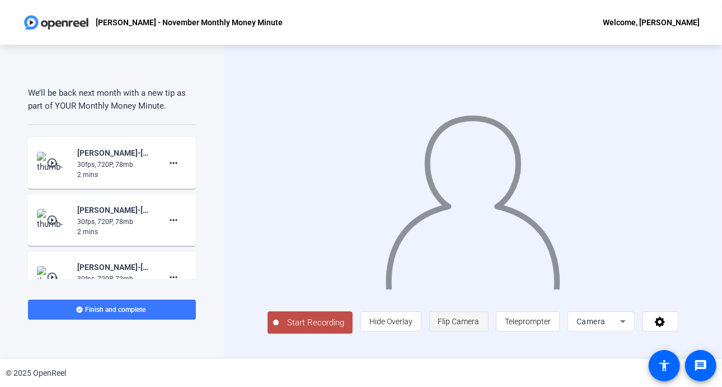
click at [468, 326] on span "Flip Camera" at bounding box center [458, 321] width 41 height 9
click at [464, 326] on span "Flip Camera" at bounding box center [458, 321] width 41 height 9
click at [526, 323] on span "Teleprompter" at bounding box center [528, 321] width 46 height 9
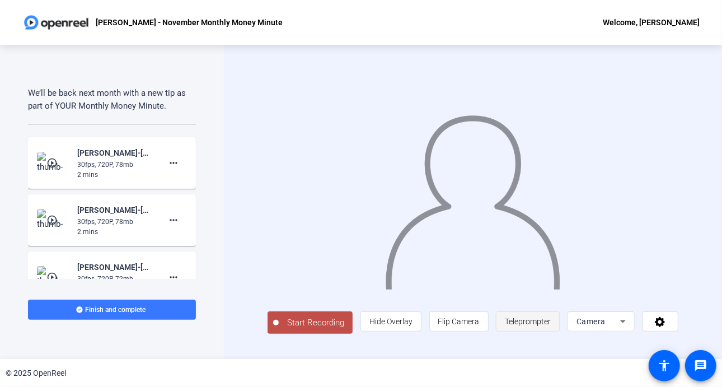
click at [526, 323] on span "Teleprompter" at bounding box center [528, 321] width 46 height 9
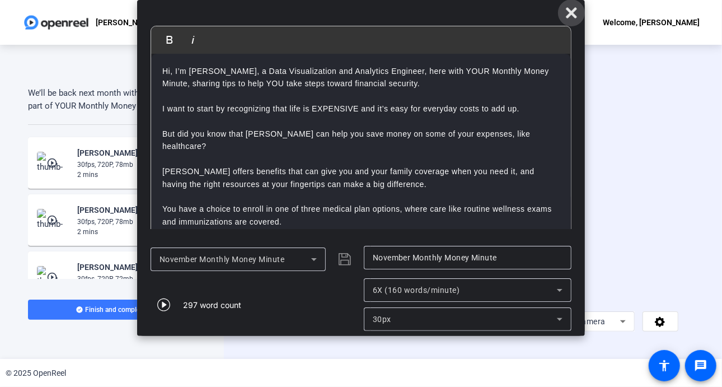
click at [573, 16] on icon at bounding box center [571, 12] width 11 height 11
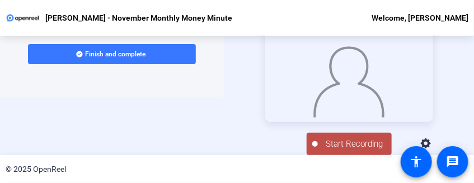
scroll to position [68, 0]
click at [352, 146] on span "Start Recording" at bounding box center [355, 144] width 74 height 13
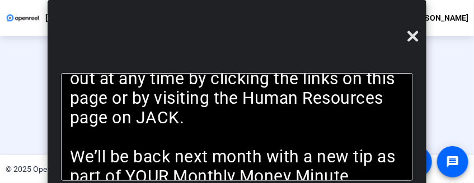
scroll to position [31, 0]
click at [412, 37] on icon at bounding box center [413, 36] width 11 height 11
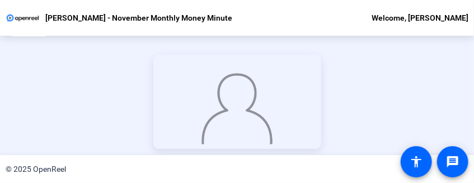
scroll to position [122, 0]
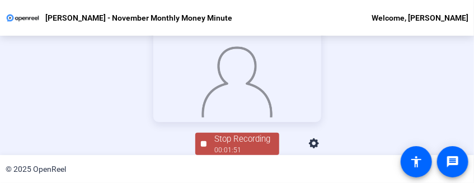
click at [255, 150] on div "00:01:51" at bounding box center [243, 150] width 56 height 10
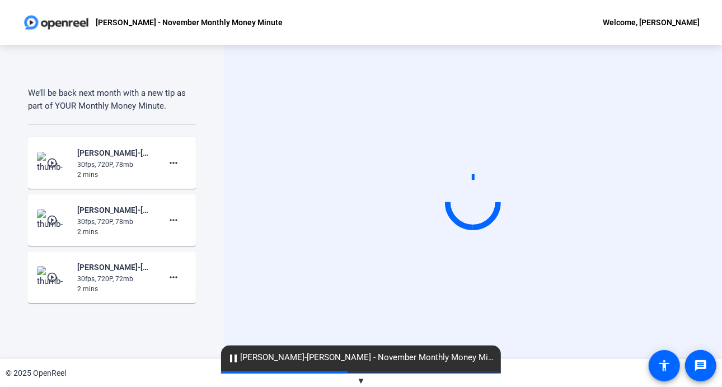
scroll to position [0, 0]
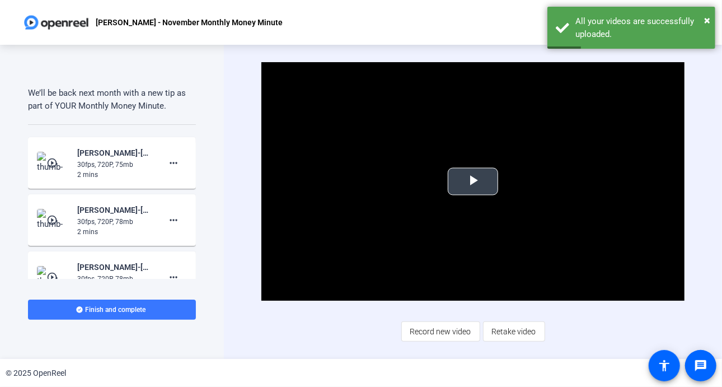
click at [473, 181] on span "Video Player" at bounding box center [473, 181] width 0 height 0
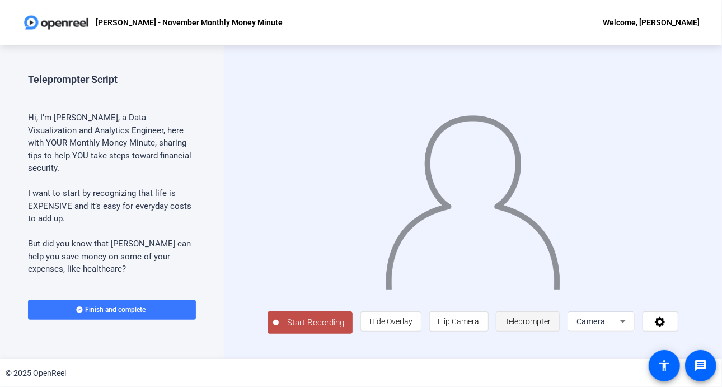
click at [535, 324] on span "Teleprompter" at bounding box center [528, 321] width 46 height 9
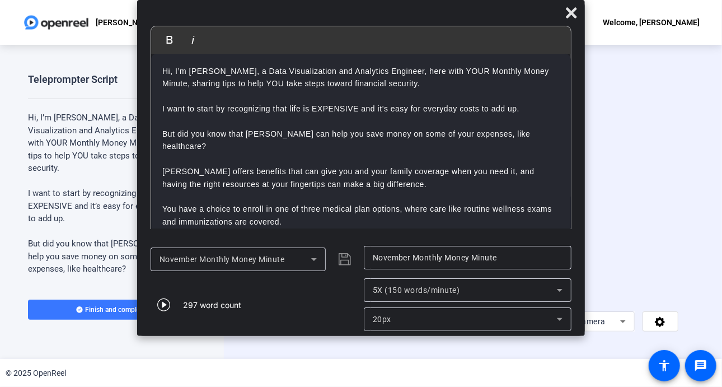
click at [560, 288] on icon at bounding box center [559, 289] width 13 height 13
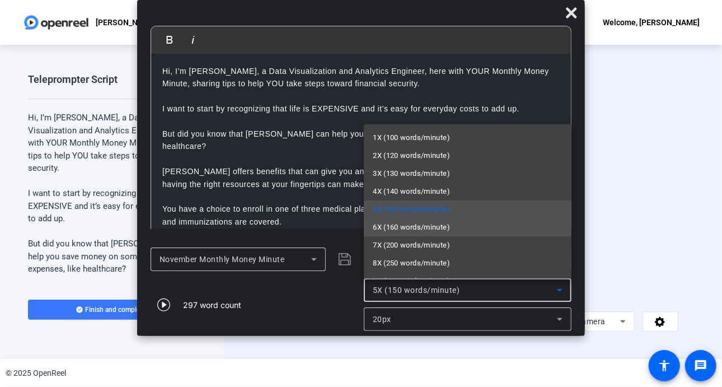
click at [444, 225] on span "6X (160 words/minute)" at bounding box center [411, 226] width 77 height 13
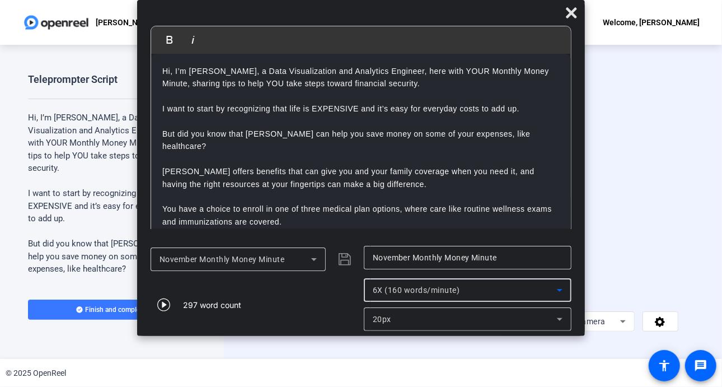
click at [558, 321] on icon at bounding box center [559, 318] width 13 height 13
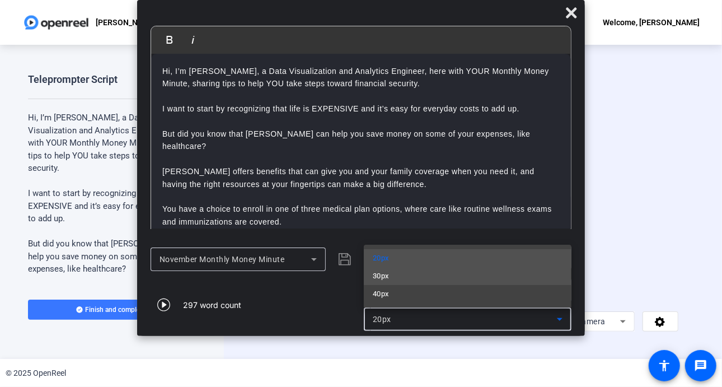
click at [482, 277] on mat-option "30px" at bounding box center [468, 276] width 208 height 18
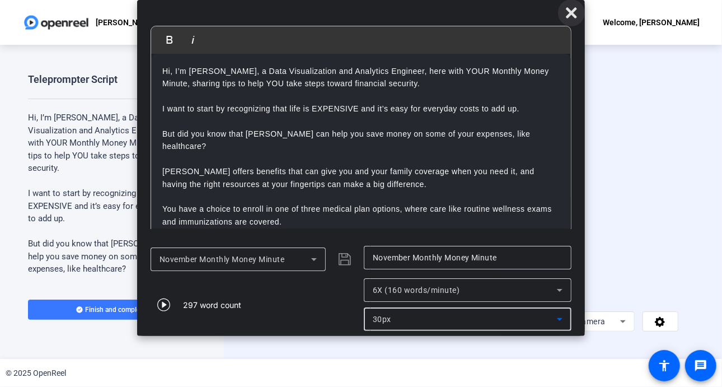
click at [571, 12] on icon at bounding box center [571, 12] width 11 height 11
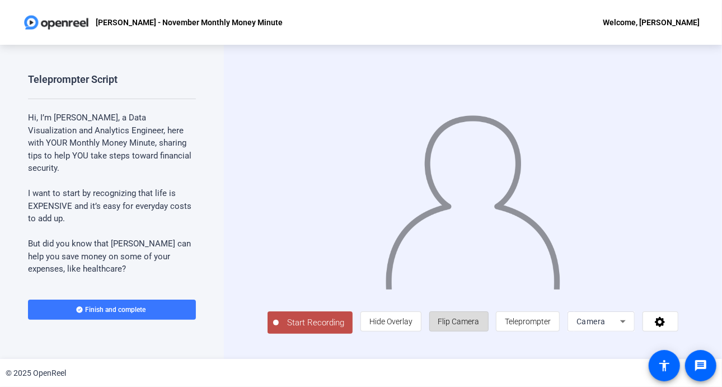
click at [465, 317] on span "Flip Camera" at bounding box center [458, 320] width 41 height 21
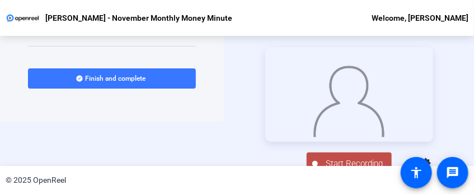
scroll to position [63, 0]
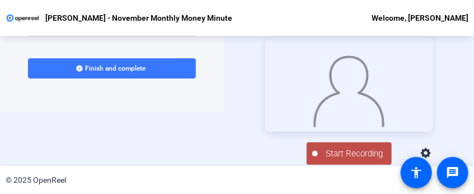
click at [353, 158] on span "Start Recording" at bounding box center [355, 153] width 74 height 13
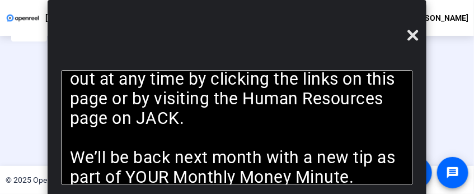
scroll to position [26, 0]
click at [413, 40] on icon at bounding box center [412, 35] width 13 height 13
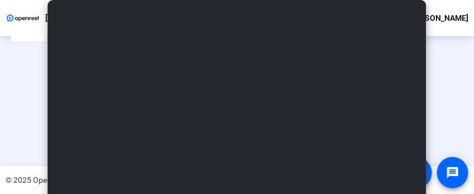
scroll to position [117, 0]
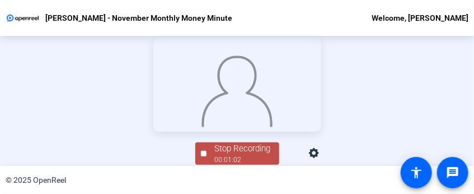
click at [234, 153] on div "Stop Recording" at bounding box center [243, 148] width 56 height 13
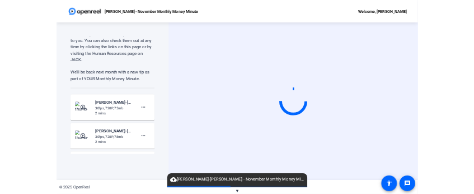
scroll to position [706, 0]
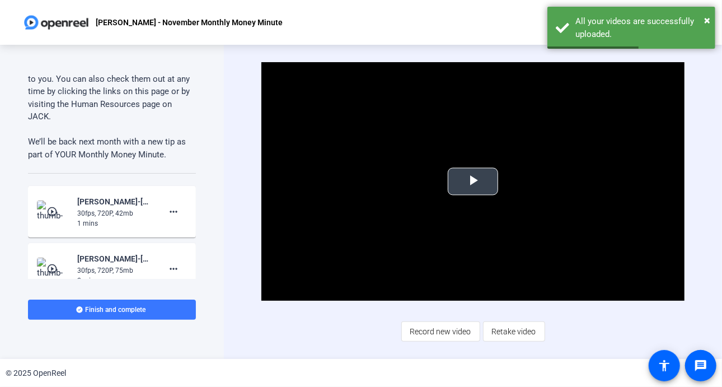
click at [473, 181] on span "Video Player" at bounding box center [473, 181] width 0 height 0
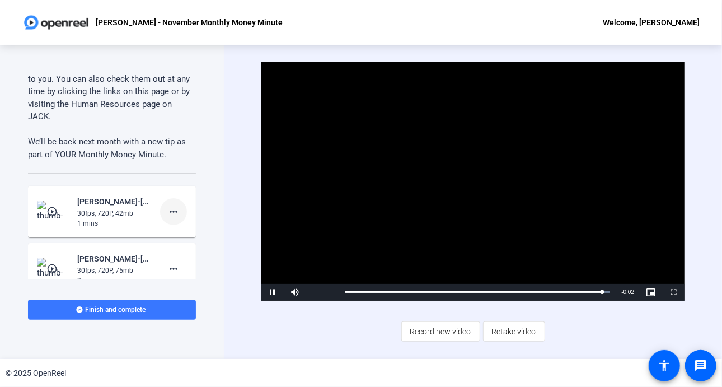
click at [171, 210] on mat-icon "more_horiz" at bounding box center [173, 211] width 13 height 13
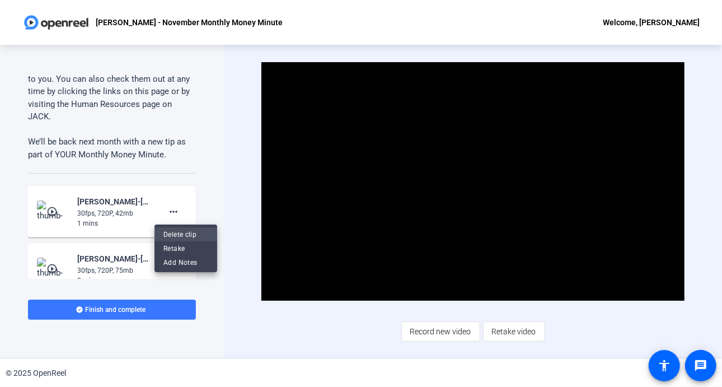
click at [178, 228] on span "Delete clip" at bounding box center [185, 233] width 45 height 13
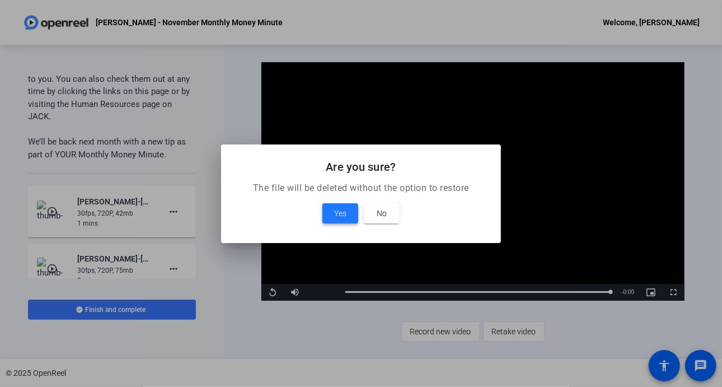
click at [336, 211] on span "Yes" at bounding box center [340, 212] width 12 height 13
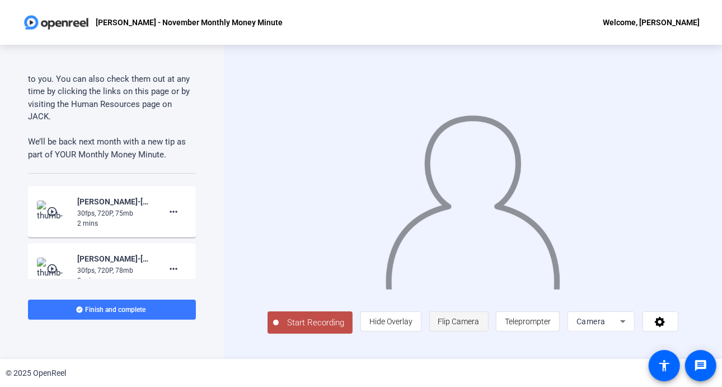
click at [479, 319] on span "Flip Camera" at bounding box center [458, 320] width 41 height 21
click at [538, 316] on span "Teleprompter" at bounding box center [528, 320] width 46 height 21
click at [540, 324] on span "Teleprompter" at bounding box center [528, 321] width 46 height 9
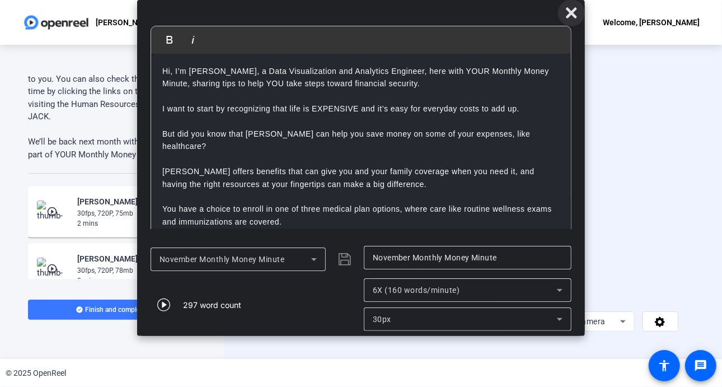
click at [570, 3] on span at bounding box center [571, 12] width 27 height 27
click at [576, 12] on icon at bounding box center [570, 12] width 13 height 13
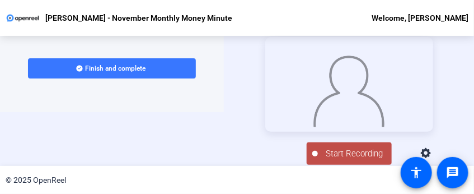
scroll to position [63, 0]
click at [332, 152] on span "Start Recording" at bounding box center [355, 153] width 74 height 13
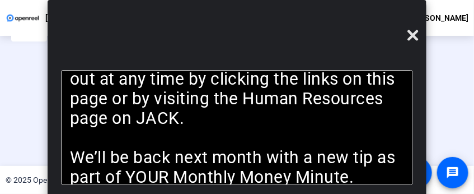
scroll to position [26, 0]
click at [410, 34] on icon at bounding box center [413, 35] width 11 height 11
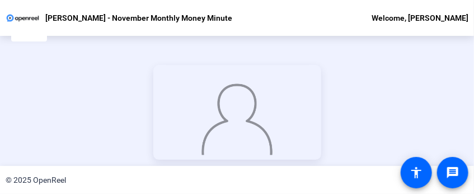
scroll to position [117, 0]
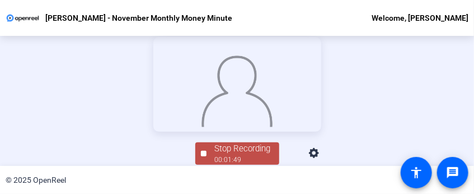
click at [241, 143] on div "Stop Recording 00:01:49 person Hide Overlay flip Flip Camera article Teleprompt…" at bounding box center [237, 152] width 168 height 25
click at [228, 156] on div "00:01:50" at bounding box center [243, 159] width 56 height 10
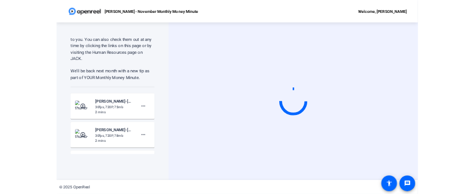
scroll to position [0, 0]
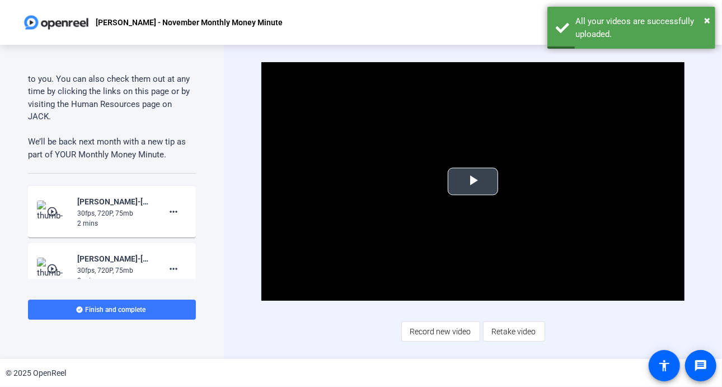
click at [473, 181] on span "Video Player" at bounding box center [473, 181] width 0 height 0
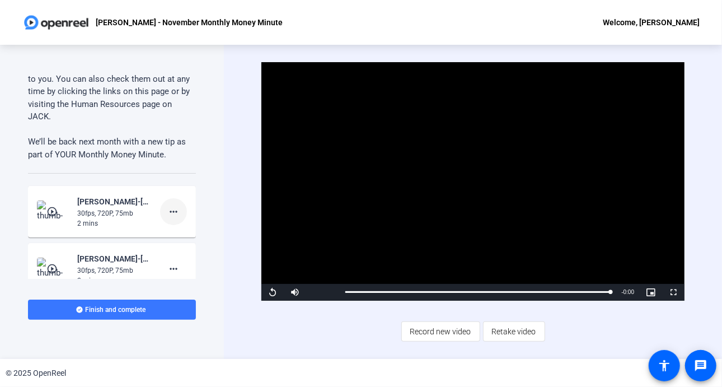
click at [167, 208] on mat-icon "more_horiz" at bounding box center [173, 211] width 13 height 13
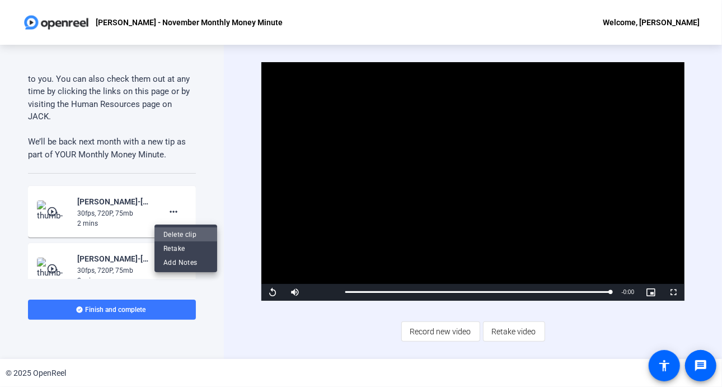
click at [180, 234] on span "Delete clip" at bounding box center [185, 233] width 45 height 13
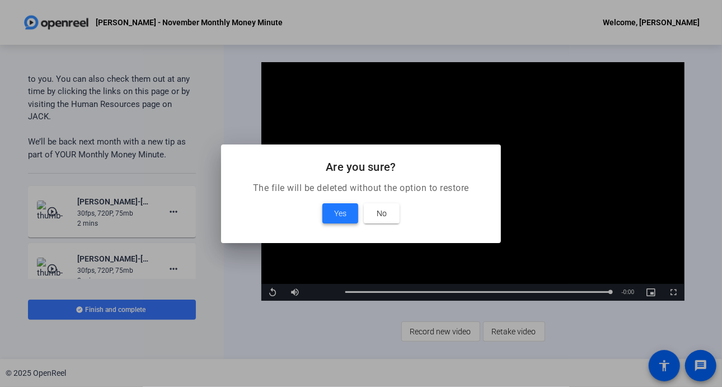
click at [338, 208] on span "Yes" at bounding box center [340, 212] width 12 height 13
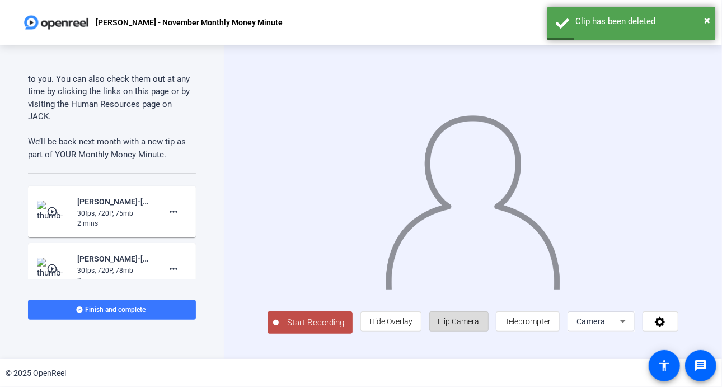
click at [464, 326] on span "Flip Camera" at bounding box center [458, 321] width 41 height 9
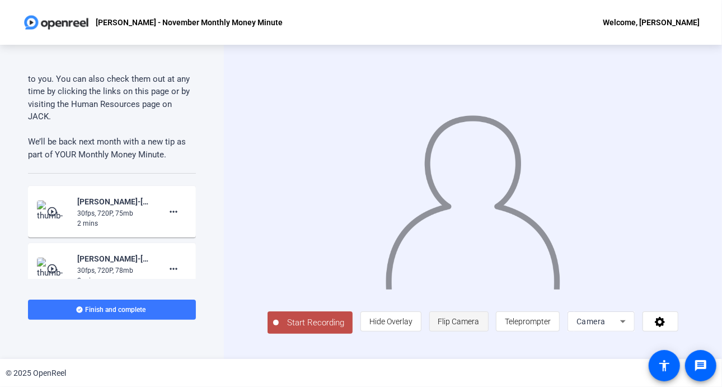
click at [460, 324] on span "Flip Camera" at bounding box center [458, 321] width 41 height 9
click at [535, 322] on span "Teleprompter" at bounding box center [528, 321] width 46 height 9
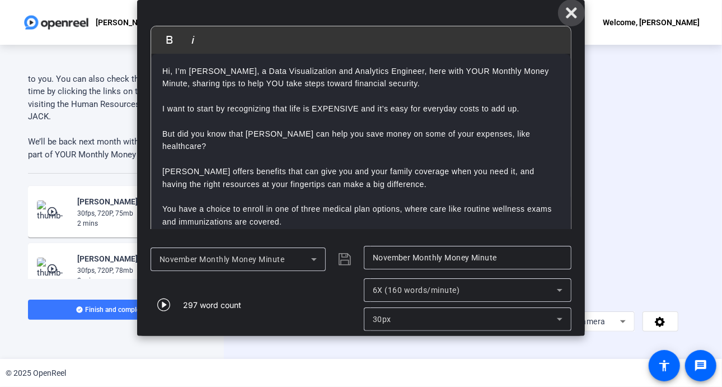
click at [566, 13] on icon at bounding box center [570, 12] width 13 height 13
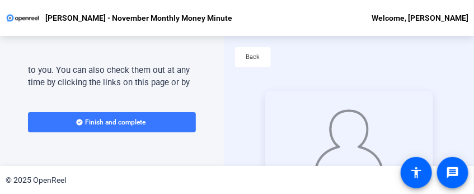
scroll to position [63, 0]
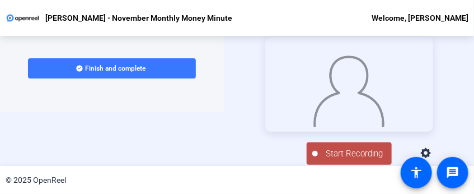
click at [331, 160] on span "Start Recording" at bounding box center [355, 153] width 74 height 13
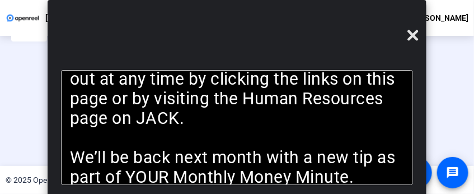
scroll to position [26, 0]
click at [415, 32] on icon at bounding box center [413, 35] width 11 height 11
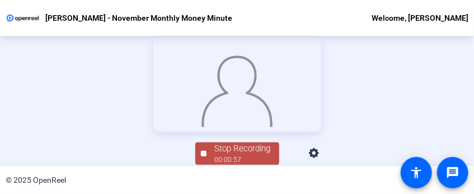
click at [241, 149] on div "Stop Recording" at bounding box center [243, 148] width 56 height 13
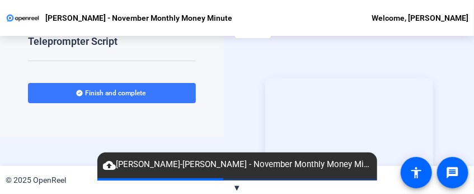
scroll to position [54, 0]
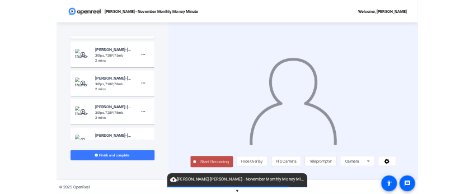
scroll to position [771, 0]
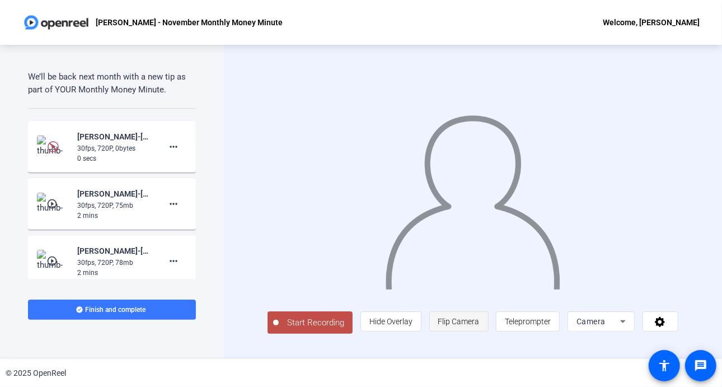
click at [459, 193] on span "Flip Camera" at bounding box center [458, 321] width 41 height 9
click at [473, 193] on span "Teleprompter" at bounding box center [528, 321] width 46 height 9
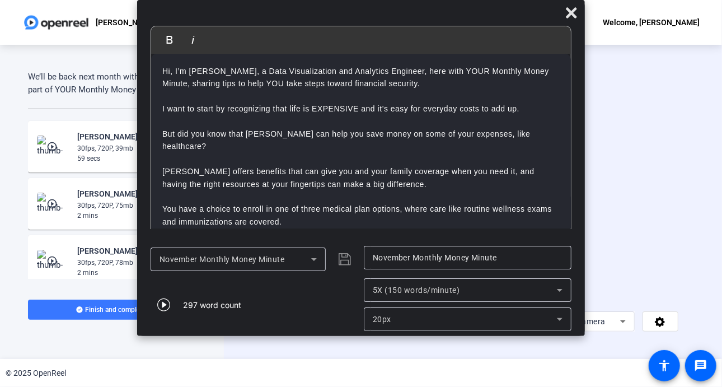
click at [473, 193] on icon at bounding box center [559, 289] width 13 height 13
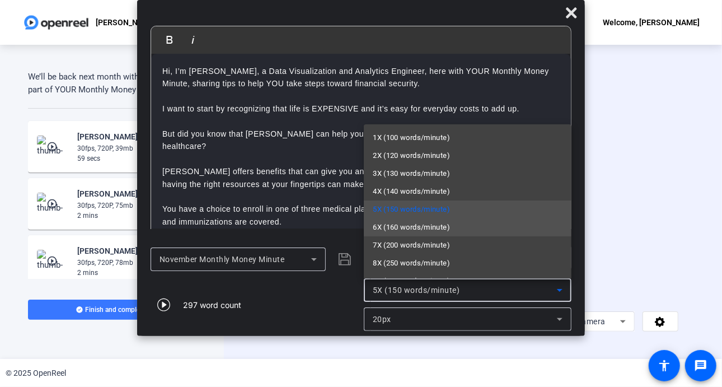
click at [428, 193] on span "6X (160 words/minute)" at bounding box center [411, 226] width 77 height 13
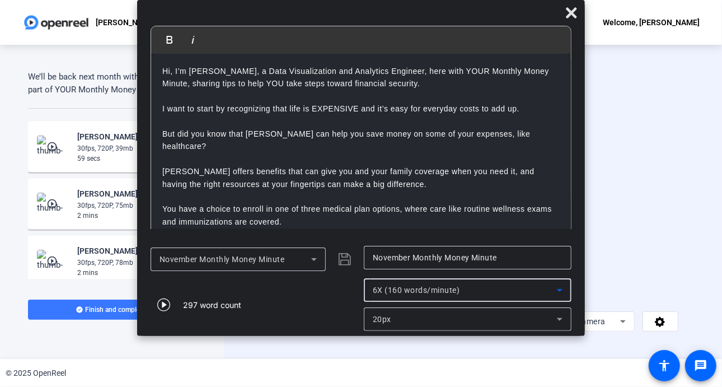
click at [473, 193] on icon at bounding box center [559, 318] width 13 height 13
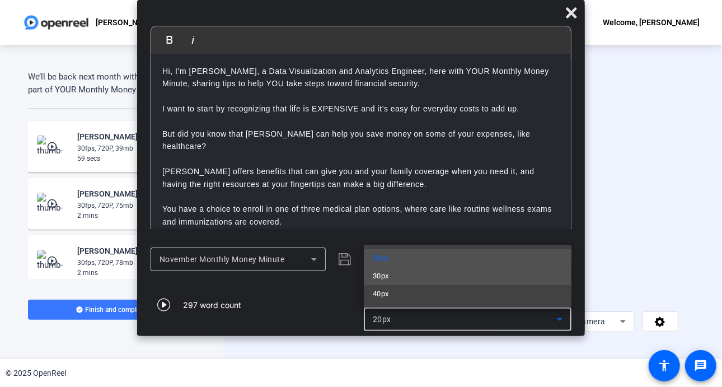
click at [414, 193] on mat-option "30px" at bounding box center [468, 276] width 208 height 18
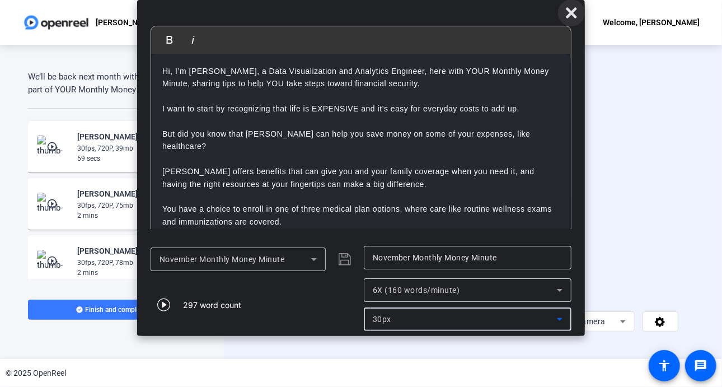
click at [473, 9] on icon at bounding box center [571, 12] width 11 height 11
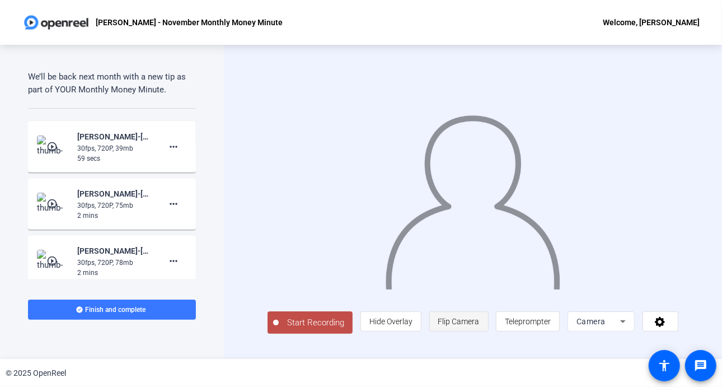
click at [473, 193] on span "Flip Camera" at bounding box center [458, 321] width 41 height 9
click at [298, 193] on button "Start Recording" at bounding box center [309, 322] width 85 height 22
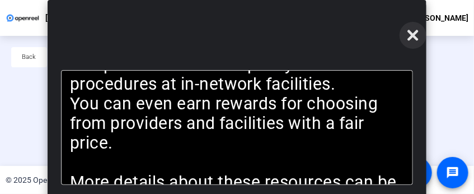
click at [418, 31] on icon at bounding box center [413, 35] width 11 height 11
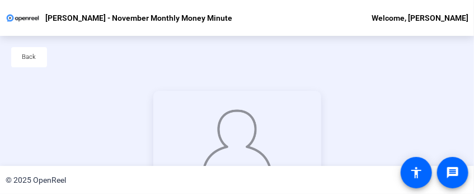
scroll to position [117, 0]
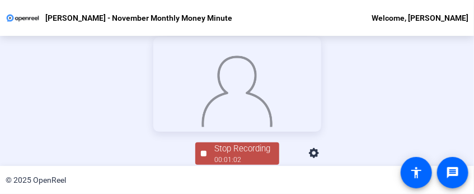
click at [242, 152] on div "Stop Recording" at bounding box center [243, 148] width 56 height 13
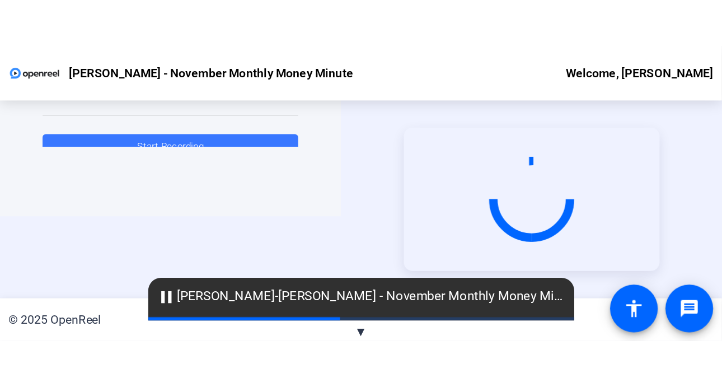
scroll to position [0, 0]
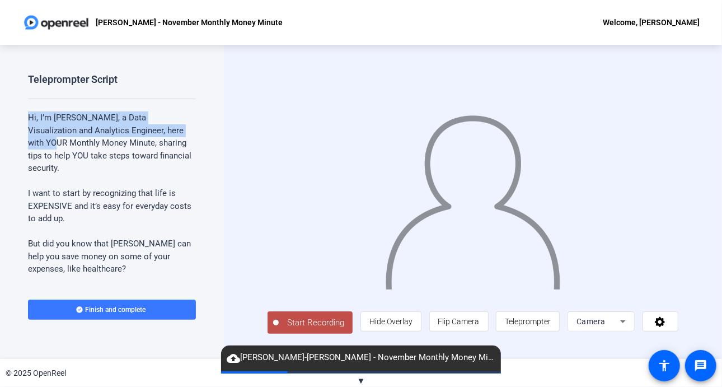
drag, startPoint x: 196, startPoint y: 101, endPoint x: 191, endPoint y: 120, distance: 20.2
click at [191, 125] on div "Teleprompter Script Hi, I’m [PERSON_NAME], a Data Visualization and Analytics E…" at bounding box center [112, 202] width 224 height 314
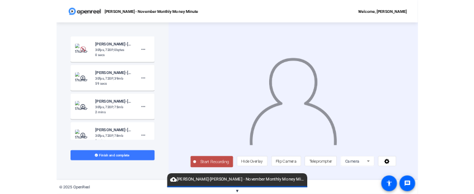
scroll to position [759, 0]
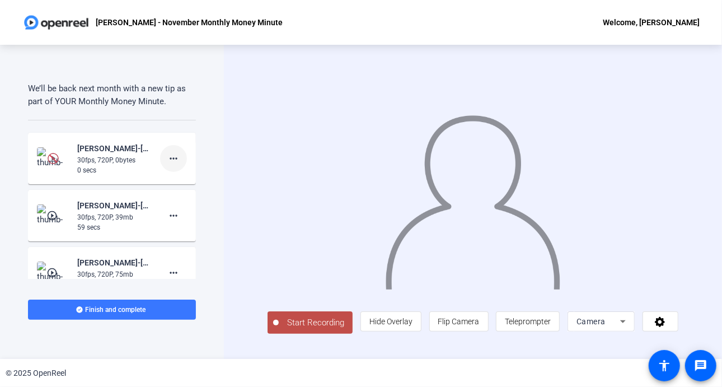
click at [171, 155] on mat-icon "more_horiz" at bounding box center [173, 158] width 13 height 13
click at [181, 181] on span "Delete clip" at bounding box center [185, 180] width 45 height 13
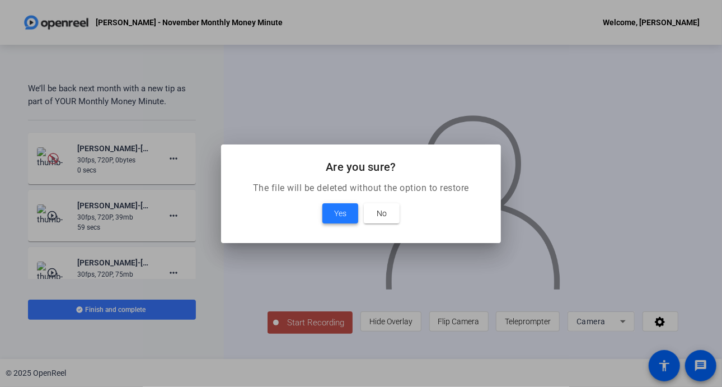
click at [337, 208] on span "Yes" at bounding box center [340, 212] width 12 height 13
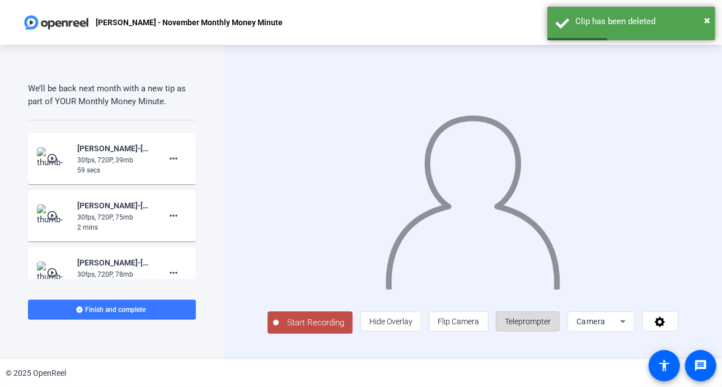
click at [542, 319] on span "Teleprompter" at bounding box center [528, 320] width 46 height 21
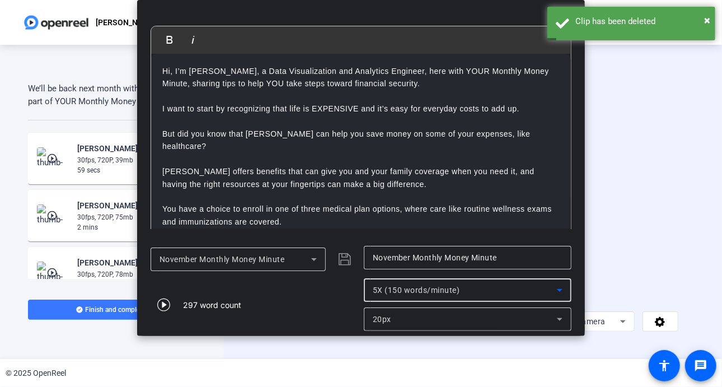
click at [562, 289] on icon at bounding box center [559, 289] width 13 height 13
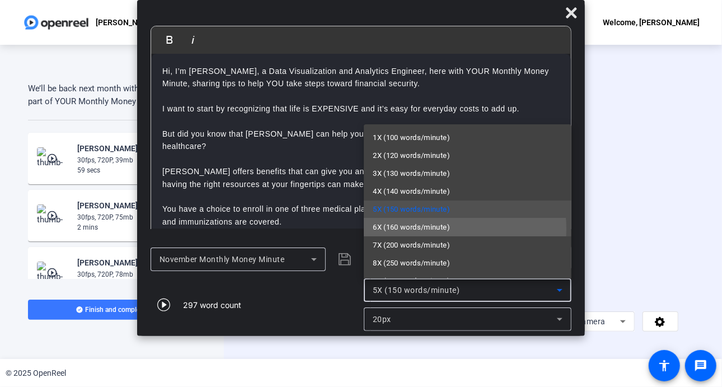
click at [429, 229] on span "6X (160 words/minute)" at bounding box center [411, 226] width 77 height 13
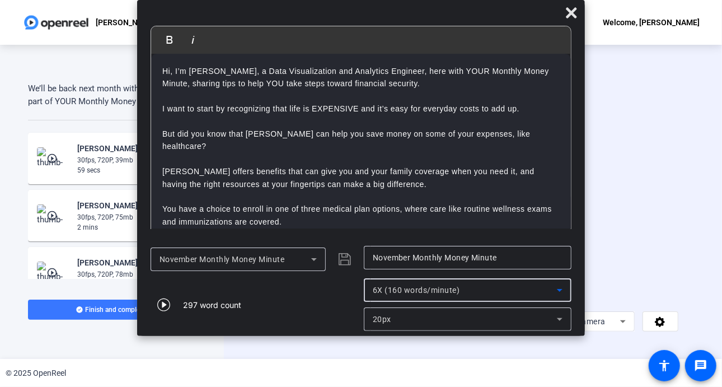
click at [559, 319] on icon at bounding box center [560, 319] width 6 height 3
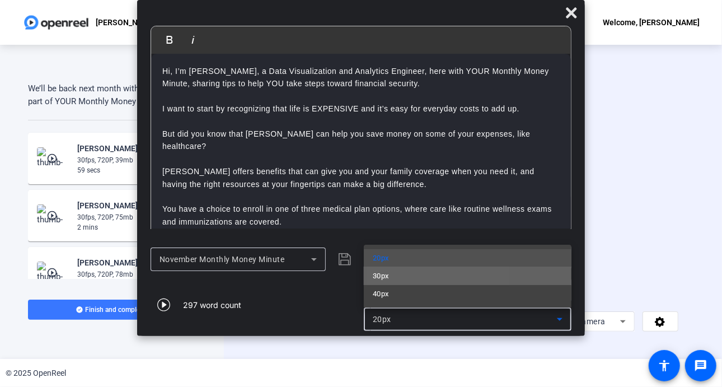
click at [398, 277] on mat-option "30px" at bounding box center [468, 276] width 208 height 18
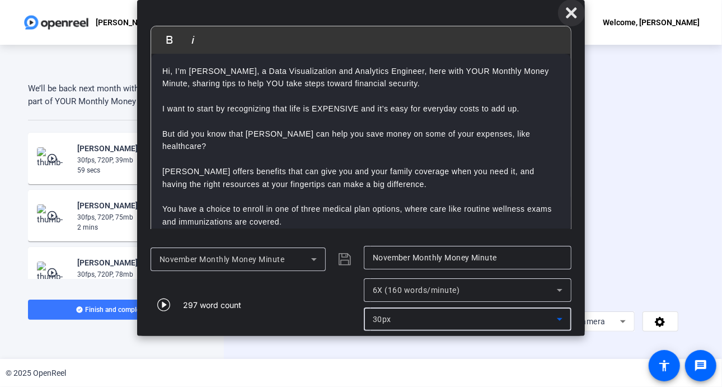
click at [565, 11] on icon at bounding box center [570, 12] width 13 height 13
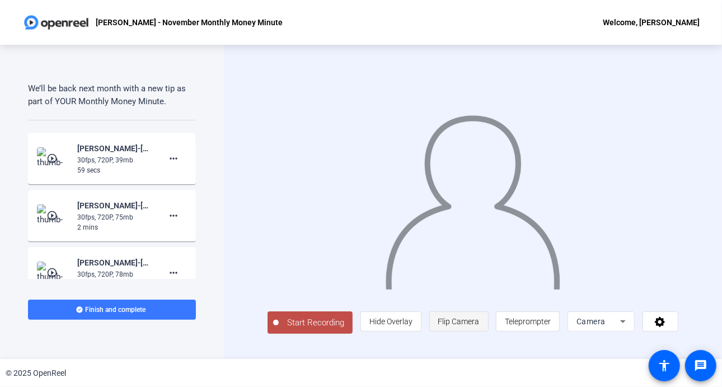
click at [464, 320] on span "Flip Camera" at bounding box center [458, 321] width 41 height 9
click at [469, 325] on span "Flip Camera" at bounding box center [458, 321] width 41 height 9
click at [534, 322] on span "Teleprompter" at bounding box center [528, 321] width 46 height 9
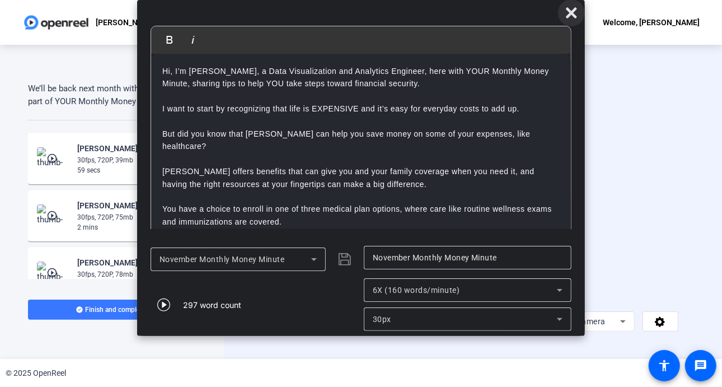
click at [567, 11] on icon at bounding box center [570, 12] width 13 height 13
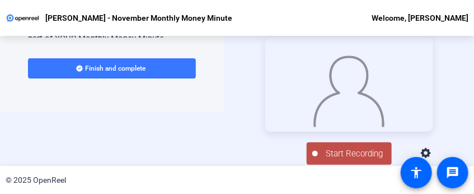
scroll to position [63, 0]
click at [338, 152] on span "Start Recording" at bounding box center [355, 153] width 74 height 13
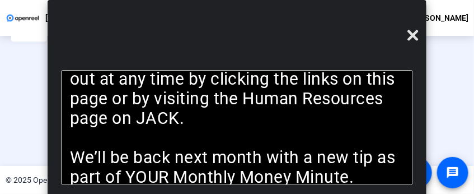
scroll to position [26, 0]
click at [416, 36] on icon at bounding box center [413, 35] width 11 height 11
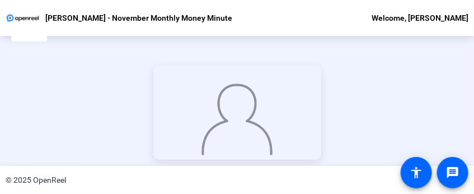
scroll to position [117, 0]
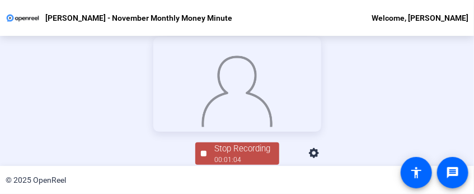
click at [223, 150] on div "Stop Recording" at bounding box center [243, 148] width 56 height 13
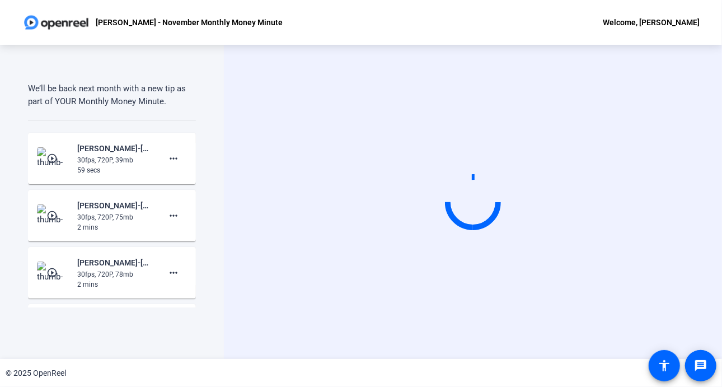
scroll to position [0, 0]
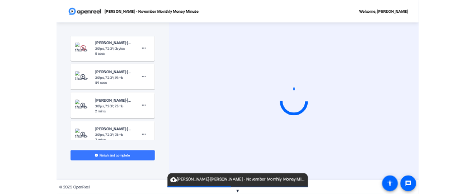
scroll to position [755, 0]
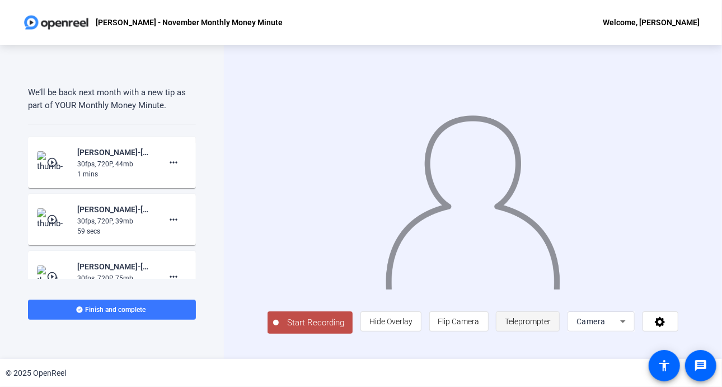
click at [534, 324] on span "Teleprompter" at bounding box center [528, 321] width 46 height 9
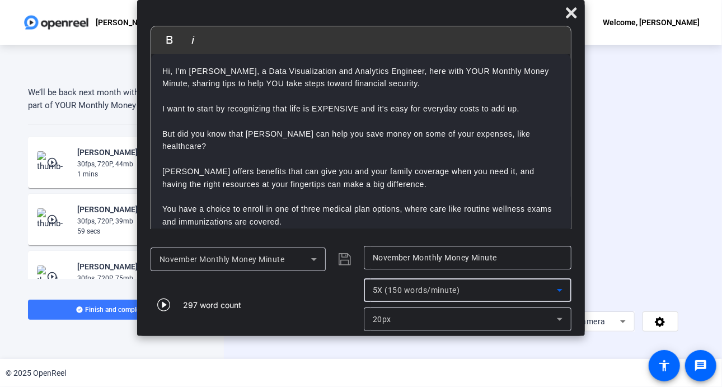
click at [558, 289] on icon at bounding box center [560, 290] width 6 height 3
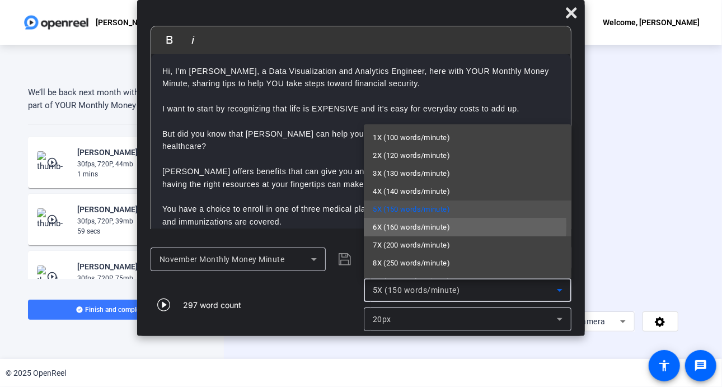
click at [401, 225] on span "6X (160 words/minute)" at bounding box center [411, 226] width 77 height 13
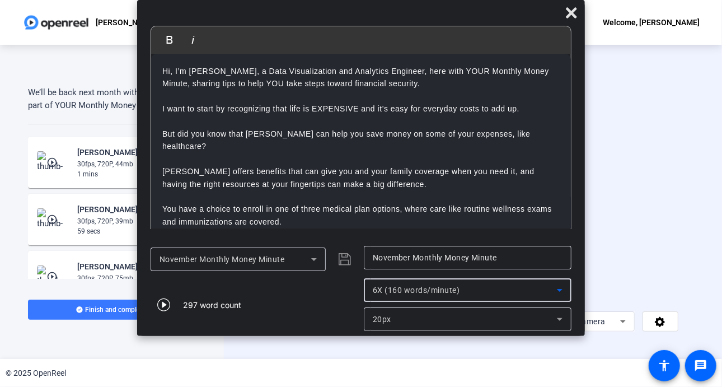
click at [560, 317] on icon at bounding box center [559, 318] width 13 height 13
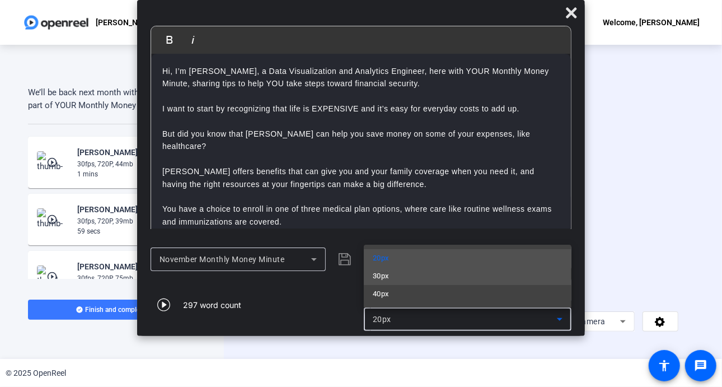
click at [403, 272] on mat-option "30px" at bounding box center [468, 276] width 208 height 18
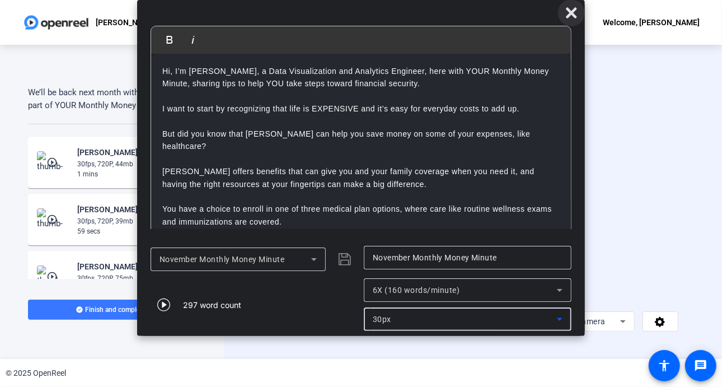
click at [567, 8] on icon at bounding box center [571, 12] width 11 height 11
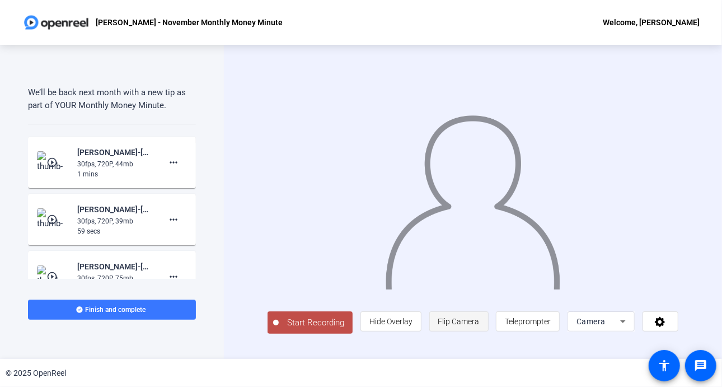
click at [457, 323] on span "Flip Camera" at bounding box center [458, 321] width 41 height 9
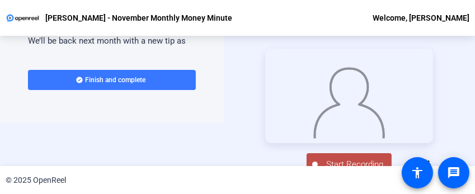
scroll to position [63, 0]
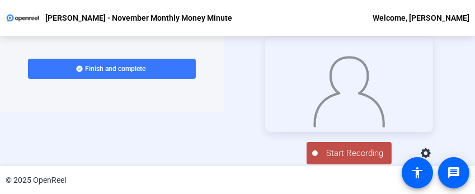
click at [368, 150] on span "Start Recording" at bounding box center [355, 153] width 74 height 13
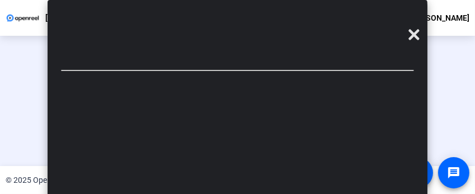
type input "November Monthly Money Minute"
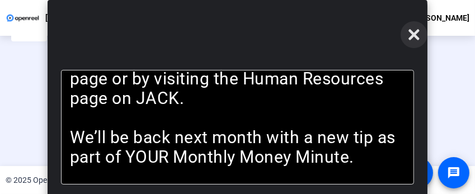
click at [410, 40] on icon at bounding box center [413, 35] width 11 height 11
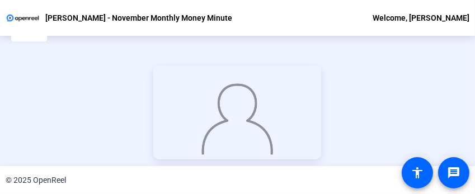
scroll to position [117, 0]
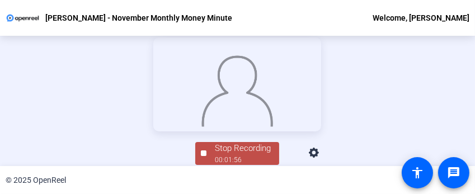
click at [238, 154] on div "Stop Recording" at bounding box center [243, 148] width 56 height 13
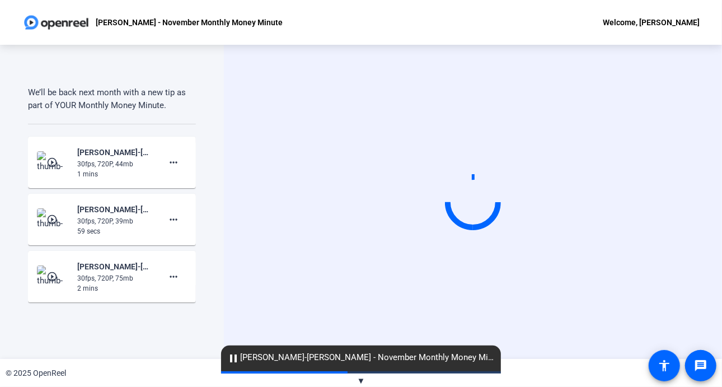
scroll to position [0, 0]
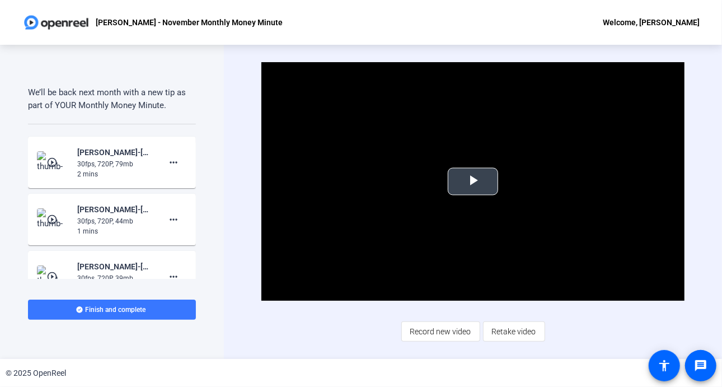
click at [473, 181] on span "Video Player" at bounding box center [473, 181] width 0 height 0
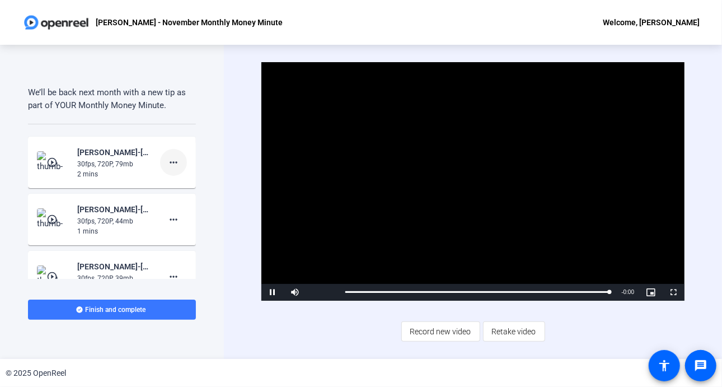
click at [171, 156] on mat-icon "more_horiz" at bounding box center [173, 162] width 13 height 13
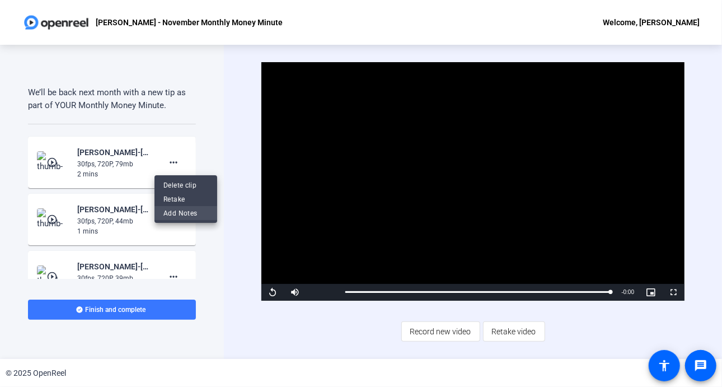
click at [186, 212] on span "Add Notes" at bounding box center [185, 212] width 45 height 13
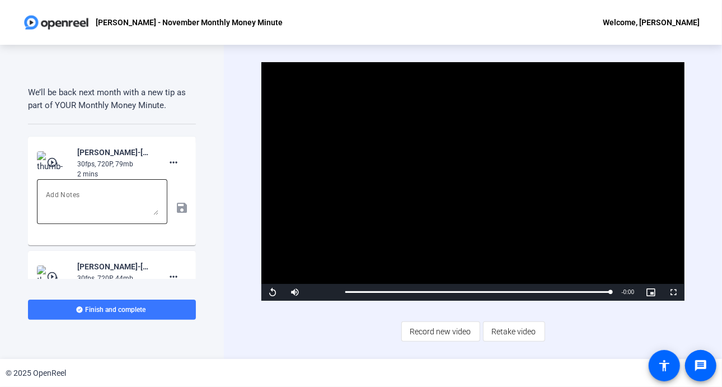
click at [77, 197] on textarea at bounding box center [102, 201] width 112 height 27
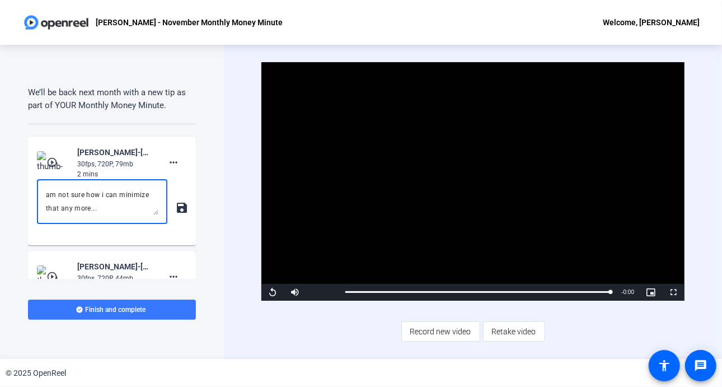
scroll to position [64, 0]
type textarea "how does this one look? feedback? seem my eyes are moving from reading the telp…"
click at [177, 206] on mat-icon "save" at bounding box center [181, 207] width 12 height 13
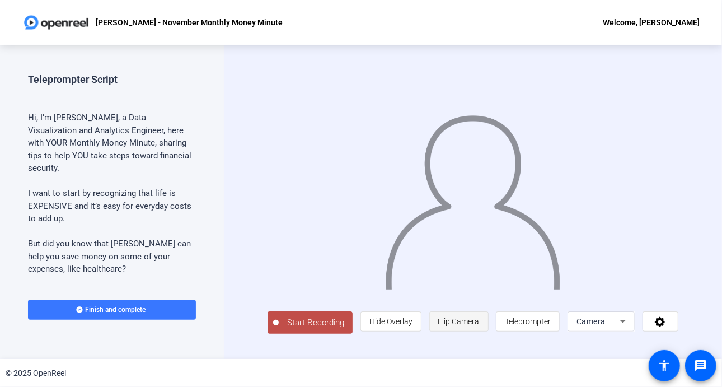
click at [459, 326] on span "Flip Camera" at bounding box center [458, 321] width 41 height 9
click at [550, 326] on span "Teleprompter" at bounding box center [528, 321] width 46 height 9
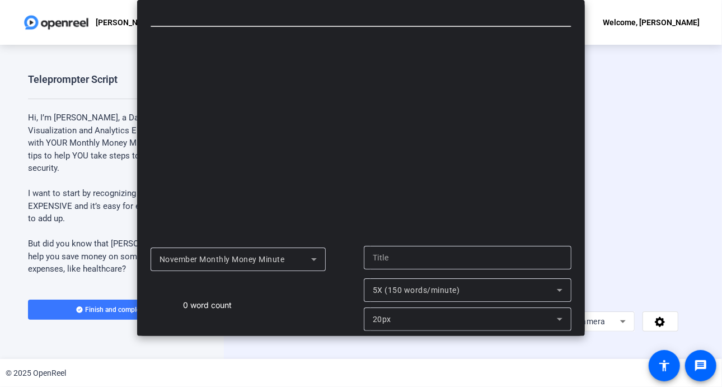
type input "November Monthly Money Minute"
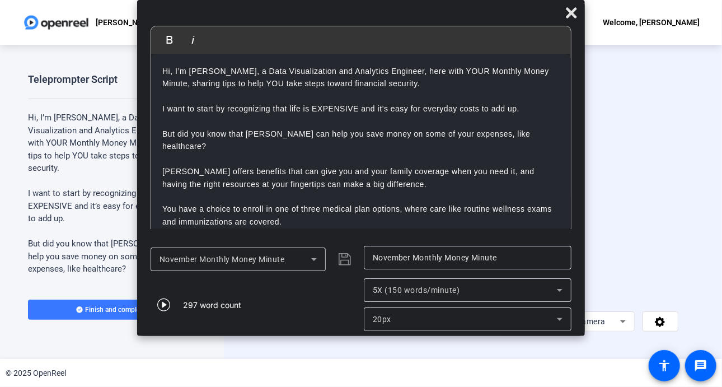
click at [559, 291] on icon at bounding box center [560, 290] width 6 height 3
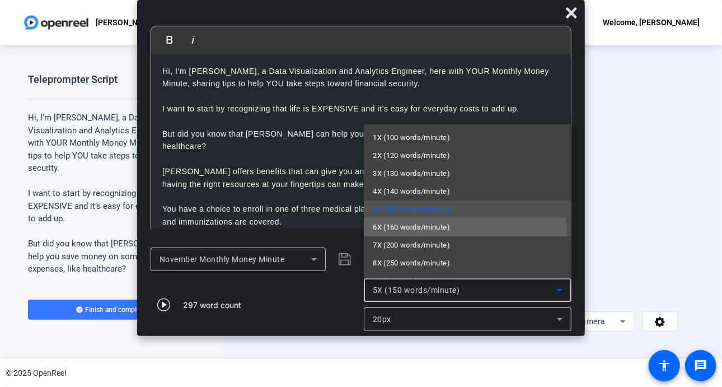
click at [439, 234] on mat-option "6X (160 words/minute)" at bounding box center [468, 227] width 208 height 18
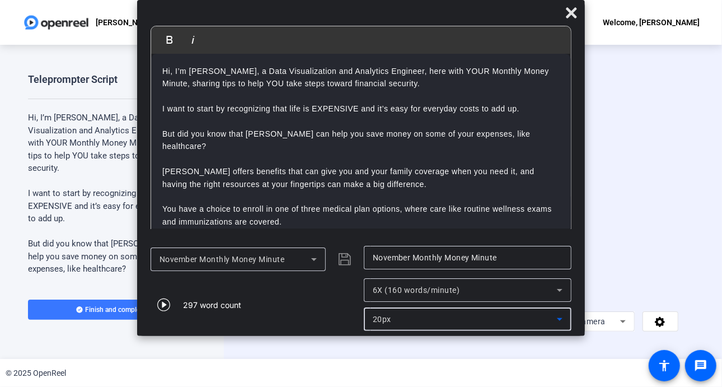
click at [565, 320] on icon at bounding box center [559, 318] width 13 height 13
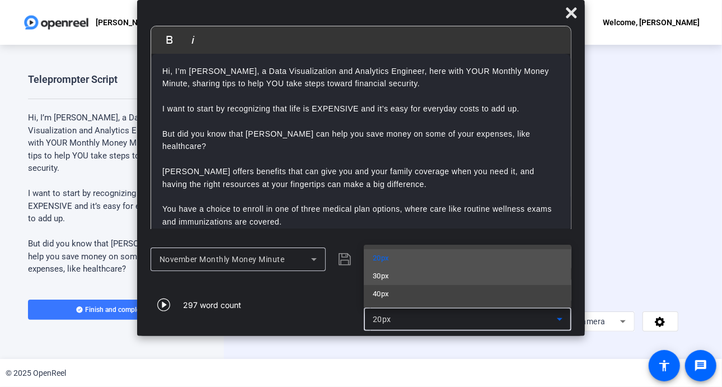
click at [458, 283] on mat-option "30px" at bounding box center [468, 276] width 208 height 18
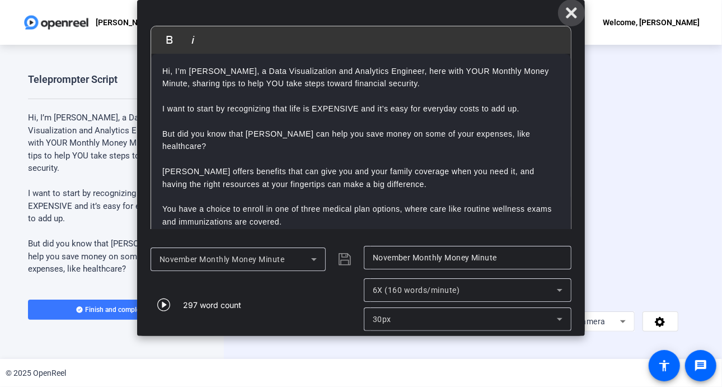
click at [569, 12] on icon at bounding box center [571, 12] width 11 height 11
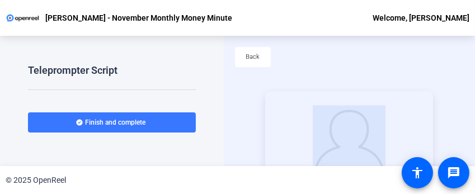
drag, startPoint x: 1, startPoint y: 191, endPoint x: 95, endPoint y: 163, distance: 98.1
click at [95, 163] on div "[PERSON_NAME] - November Monthly Money Minute Welcome, [PERSON_NAME] Teleprompt…" at bounding box center [237, 97] width 475 height 194
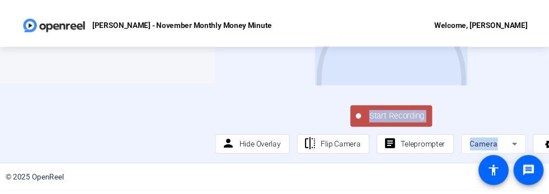
scroll to position [87, 0]
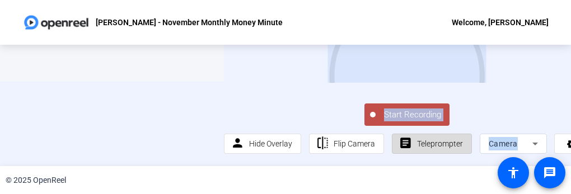
click at [424, 139] on span "Teleprompter" at bounding box center [440, 143] width 46 height 9
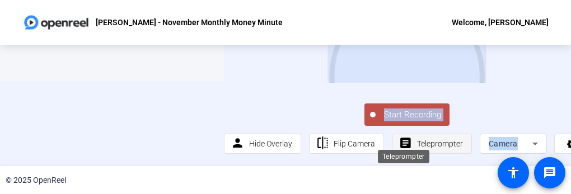
click at [410, 136] on mat-icon "article" at bounding box center [405, 143] width 14 height 14
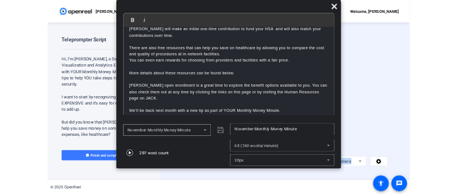
scroll to position [263, 0]
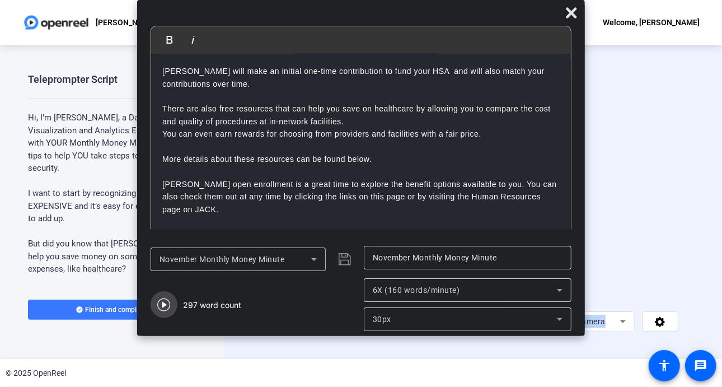
click at [161, 308] on icon "button" at bounding box center [163, 304] width 13 height 13
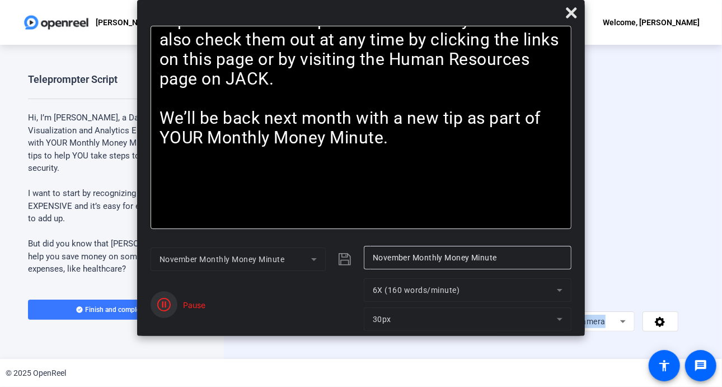
click at [162, 302] on icon "button" at bounding box center [163, 304] width 13 height 13
drag, startPoint x: 164, startPoint y: 303, endPoint x: 459, endPoint y: 18, distance: 410.7
click at [244, 203] on div "Bold Italic Hi, I’m [PERSON_NAME], a Data Visualization and Analytics Engineer,…" at bounding box center [361, 168] width 448 height 336
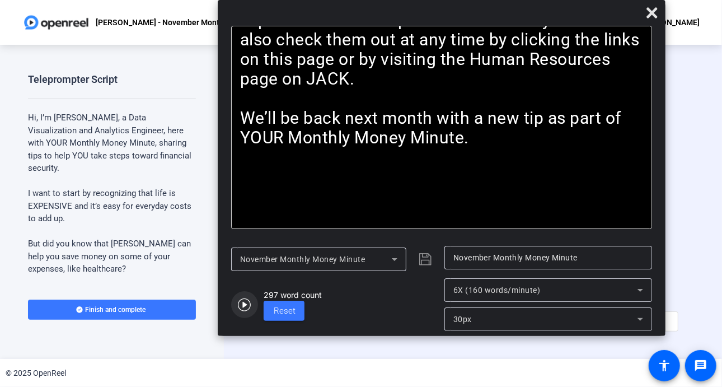
click at [245, 303] on icon "button" at bounding box center [244, 304] width 13 height 13
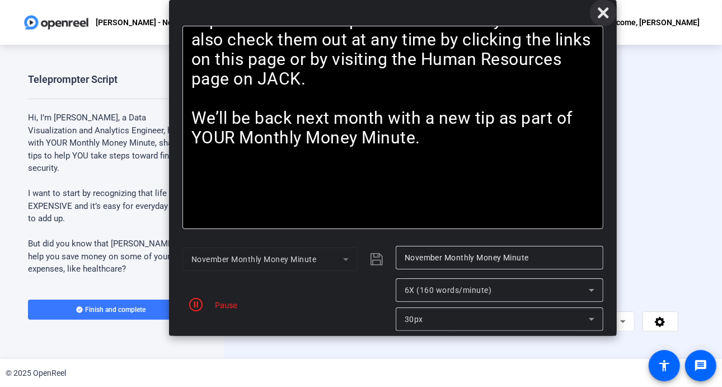
click at [603, 11] on icon at bounding box center [602, 12] width 11 height 11
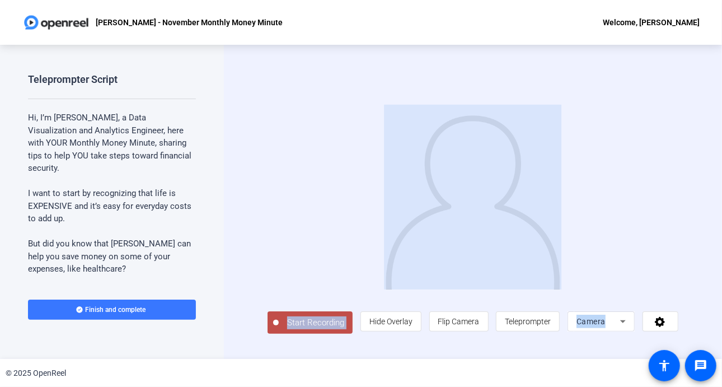
click at [699, 168] on div "Start Recording person Hide Overlay flip Flip Camera article Teleprompter Camera" at bounding box center [473, 202] width 498 height 314
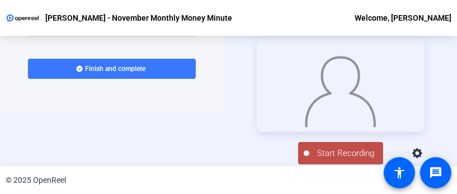
scroll to position [59, 0]
click at [342, 154] on span "Start Recording" at bounding box center [346, 153] width 74 height 13
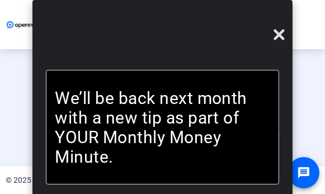
scroll to position [43, 0]
click at [283, 35] on icon at bounding box center [278, 34] width 13 height 13
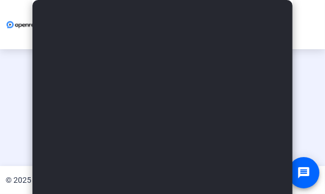
scroll to position [81, 0]
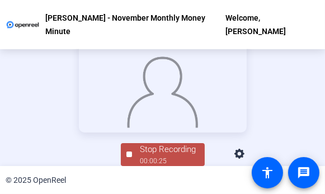
click at [164, 154] on div "Stop Recording" at bounding box center [168, 149] width 56 height 13
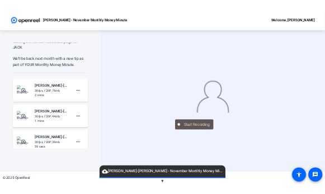
scroll to position [746, 0]
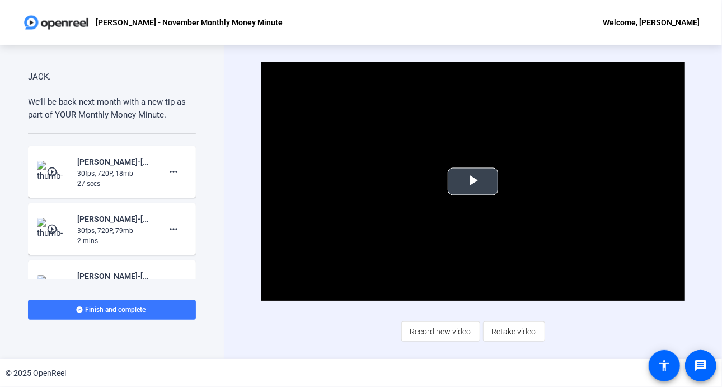
click at [473, 181] on span "Video Player" at bounding box center [473, 181] width 0 height 0
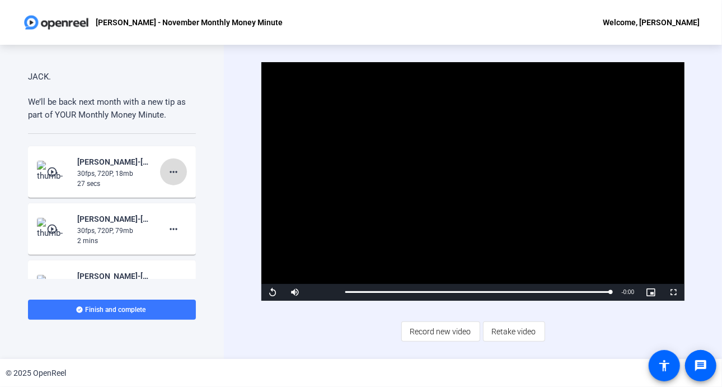
click at [167, 171] on mat-icon "more_horiz" at bounding box center [173, 171] width 13 height 13
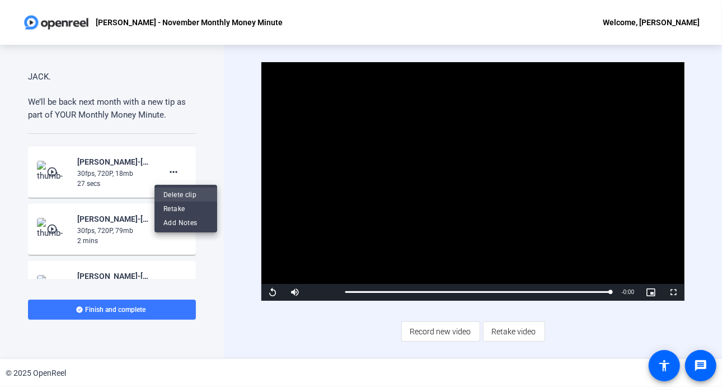
click at [180, 193] on span "Delete clip" at bounding box center [185, 194] width 45 height 13
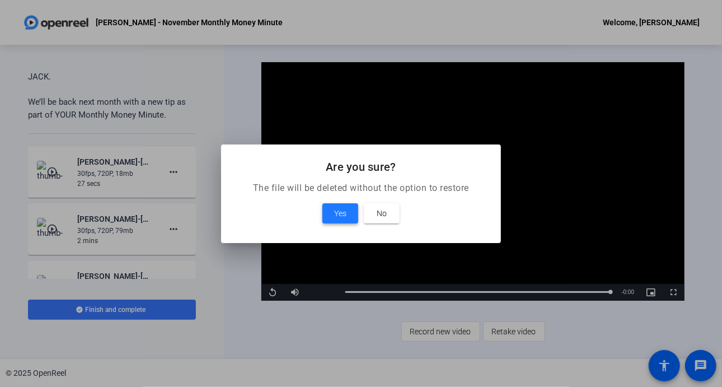
click at [342, 216] on span "Yes" at bounding box center [340, 212] width 12 height 13
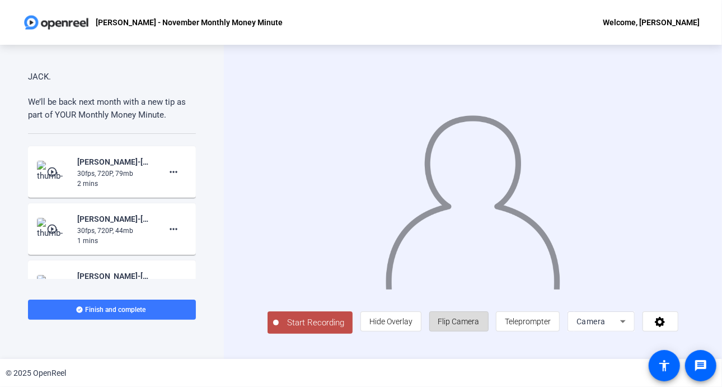
click at [460, 326] on span "Flip Camera" at bounding box center [458, 321] width 41 height 9
click at [529, 326] on span "Teleprompter" at bounding box center [528, 321] width 46 height 9
click at [540, 320] on span "Teleprompter" at bounding box center [528, 321] width 46 height 9
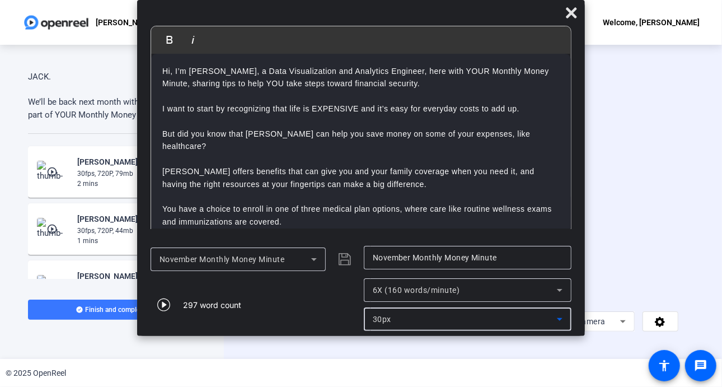
click at [562, 316] on icon at bounding box center [559, 318] width 13 height 13
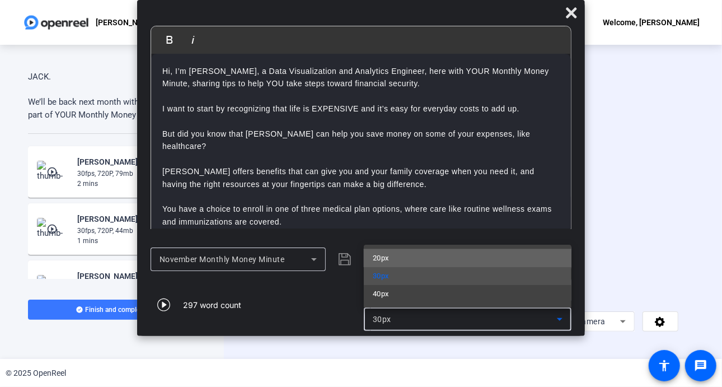
click at [442, 256] on mat-option "20px" at bounding box center [468, 258] width 208 height 18
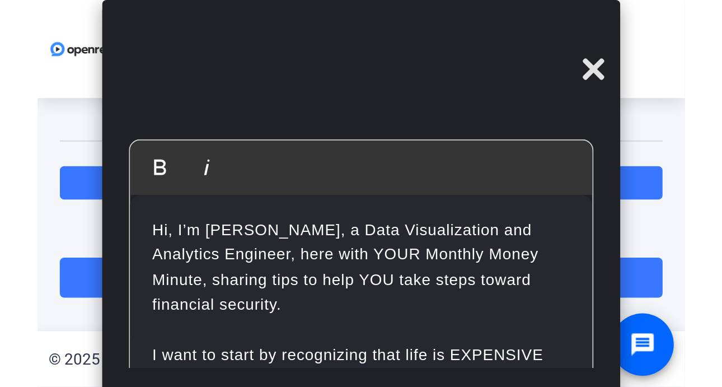
scroll to position [108, 0]
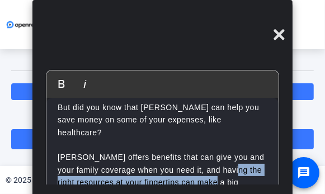
drag, startPoint x: 271, startPoint y: 161, endPoint x: 271, endPoint y: 173, distance: 11.7
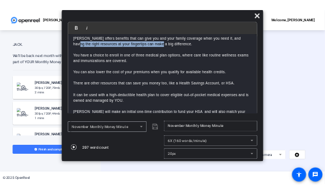
scroll to position [70, 0]
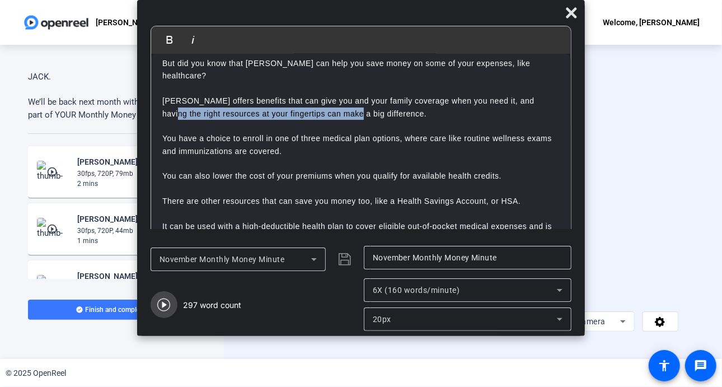
click at [166, 303] on icon "button" at bounding box center [163, 304] width 13 height 13
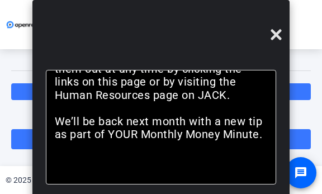
scroll to position [746, 0]
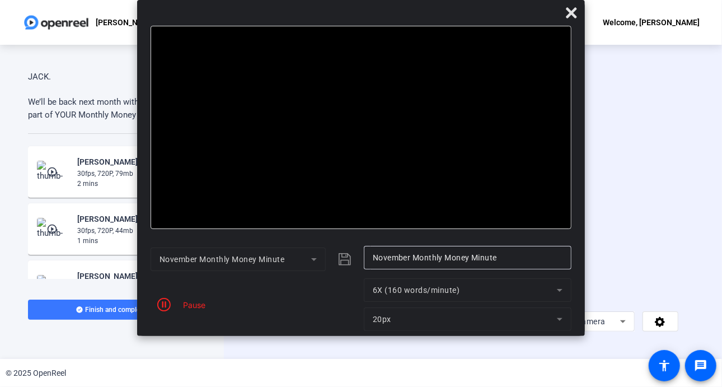
click at [561, 322] on mat-form-field "20px" at bounding box center [468, 318] width 208 height 23
click at [168, 302] on icon "button" at bounding box center [163, 304] width 13 height 13
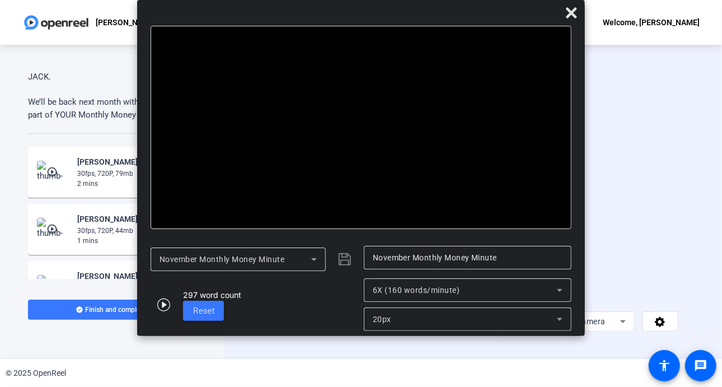
click at [559, 323] on icon at bounding box center [559, 318] width 13 height 13
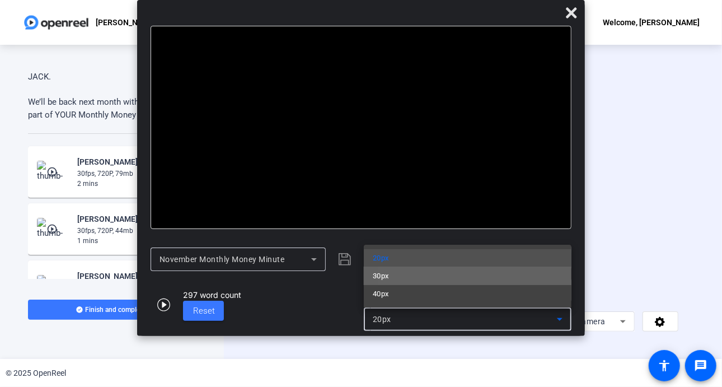
click at [403, 280] on mat-option "30px" at bounding box center [468, 276] width 208 height 18
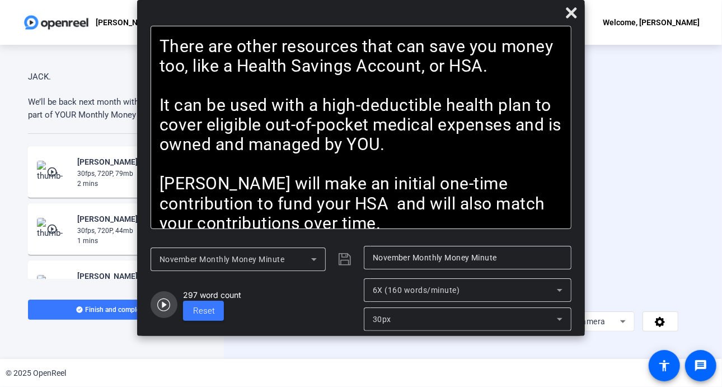
click at [161, 302] on icon "button" at bounding box center [163, 304] width 13 height 13
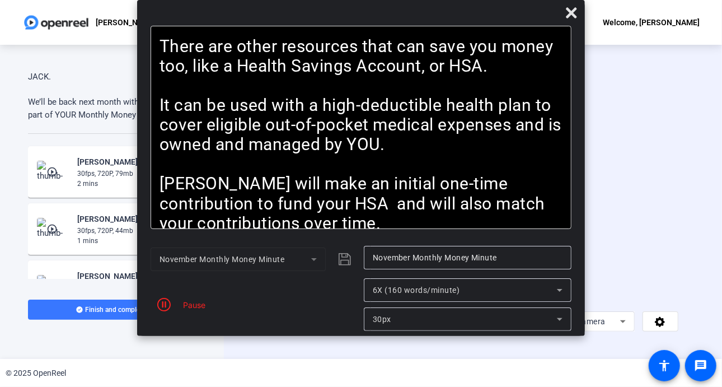
click at [562, 293] on icon at bounding box center [559, 289] width 13 height 13
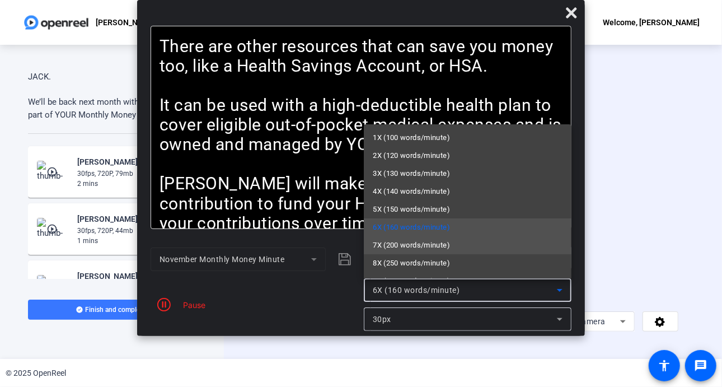
click at [430, 249] on span "7X (200 words/minute)" at bounding box center [411, 244] width 77 height 13
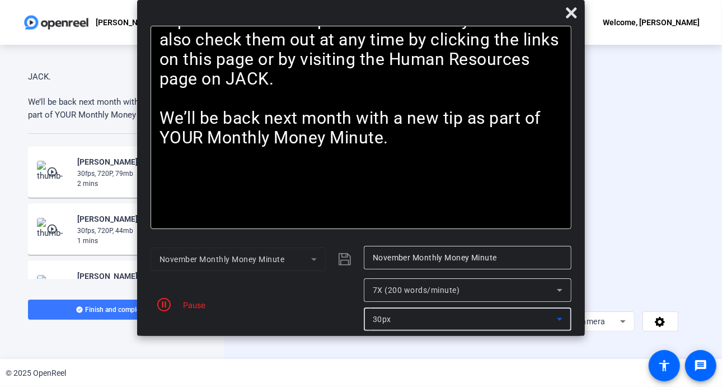
click at [566, 318] on icon at bounding box center [559, 318] width 13 height 13
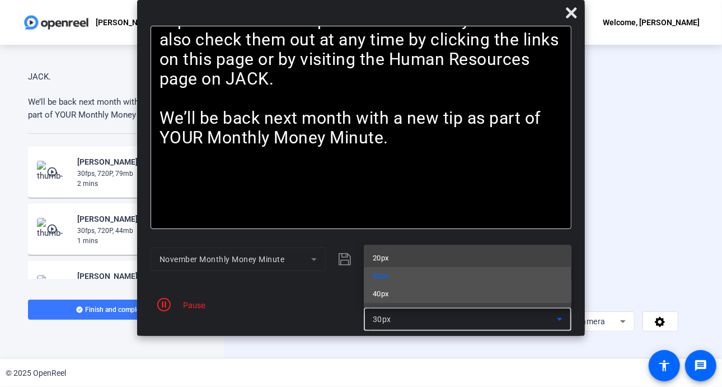
click at [423, 297] on mat-option "40px" at bounding box center [468, 294] width 208 height 18
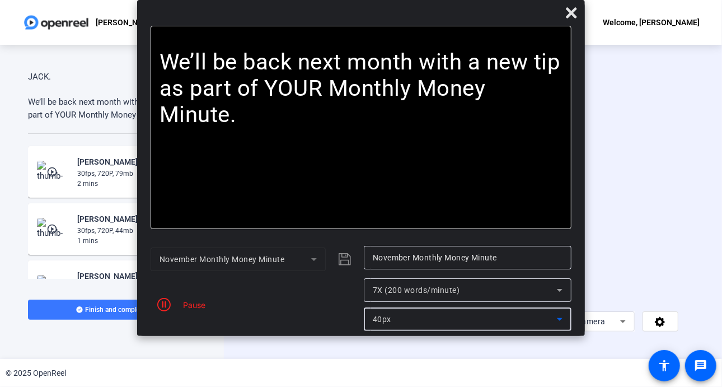
click at [560, 291] on icon at bounding box center [560, 290] width 6 height 3
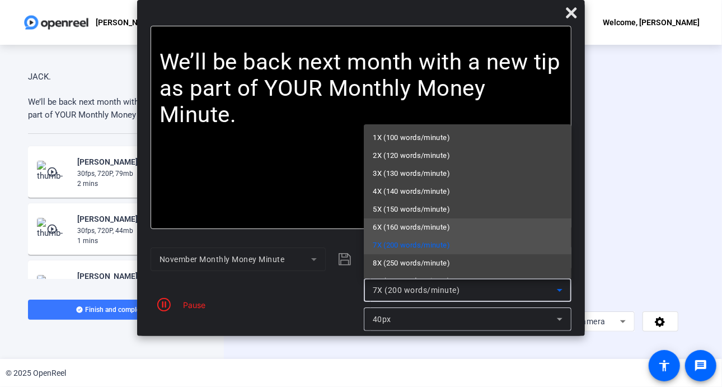
click at [418, 227] on span "6X (160 words/minute)" at bounding box center [411, 226] width 77 height 13
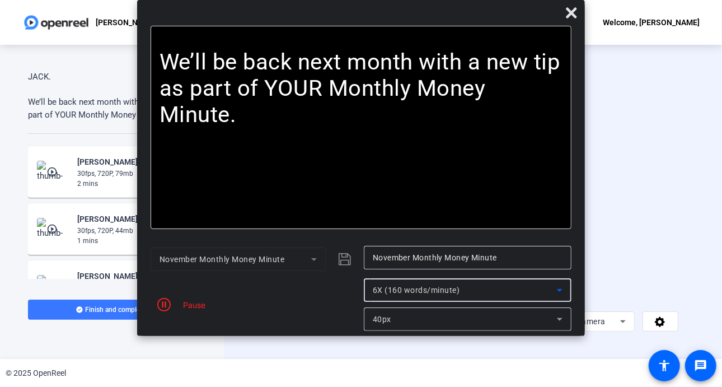
click at [558, 290] on icon at bounding box center [560, 290] width 6 height 3
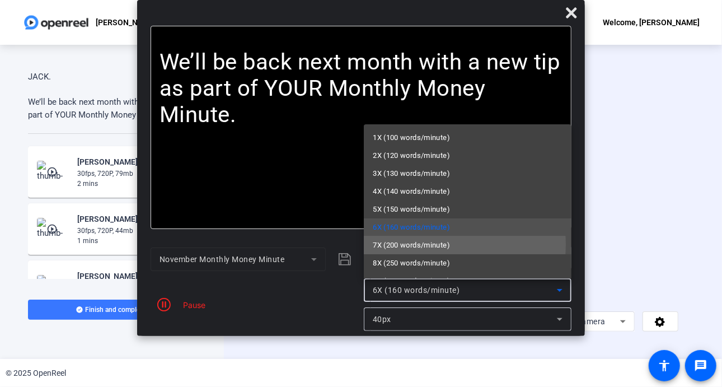
click at [412, 244] on span "7X (200 words/minute)" at bounding box center [411, 244] width 77 height 13
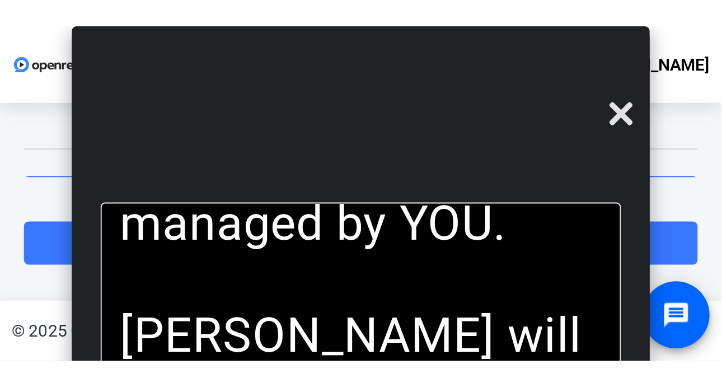
scroll to position [531, 0]
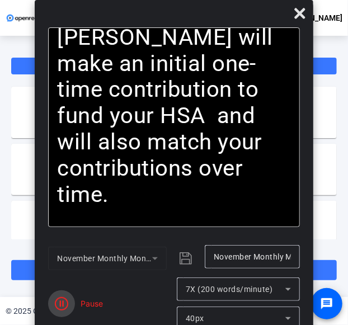
click at [63, 307] on icon "button" at bounding box center [61, 303] width 13 height 13
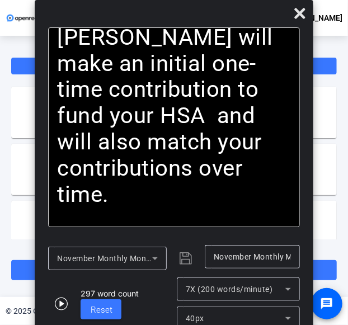
click at [63, 307] on icon "button" at bounding box center [61, 303] width 13 height 13
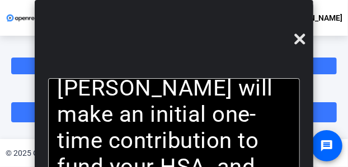
scroll to position [746, 0]
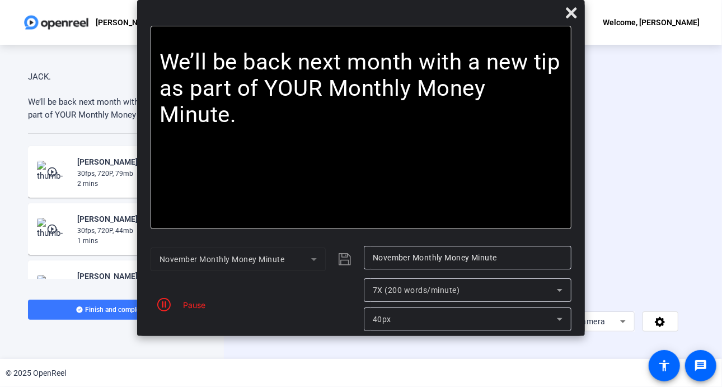
click at [561, 291] on icon at bounding box center [559, 289] width 13 height 13
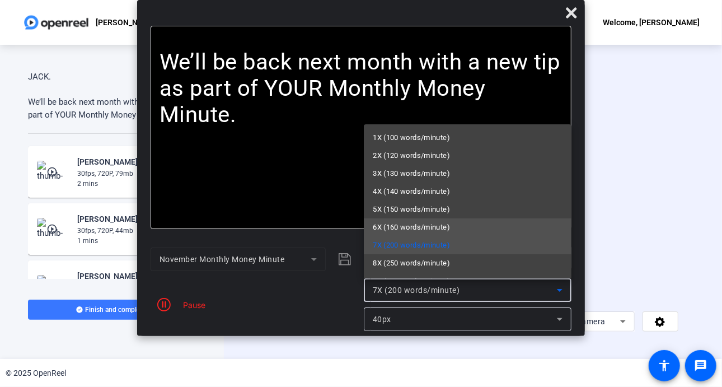
click at [421, 227] on span "6X (160 words/minute)" at bounding box center [411, 226] width 77 height 13
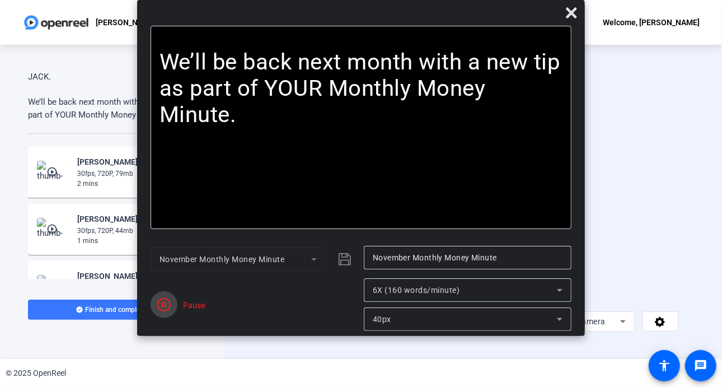
click at [164, 300] on icon "button" at bounding box center [163, 304] width 13 height 13
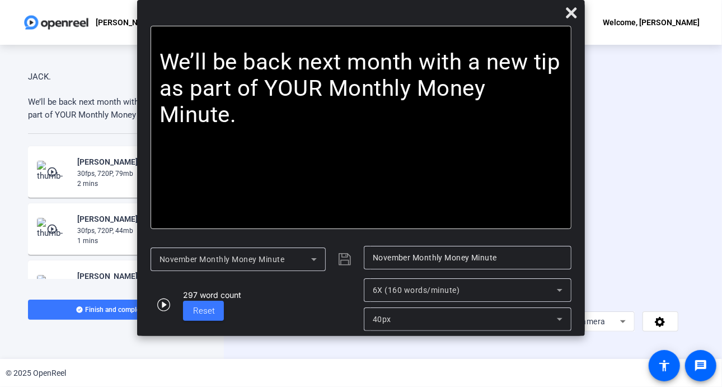
click at [164, 300] on icon "button" at bounding box center [163, 304] width 13 height 13
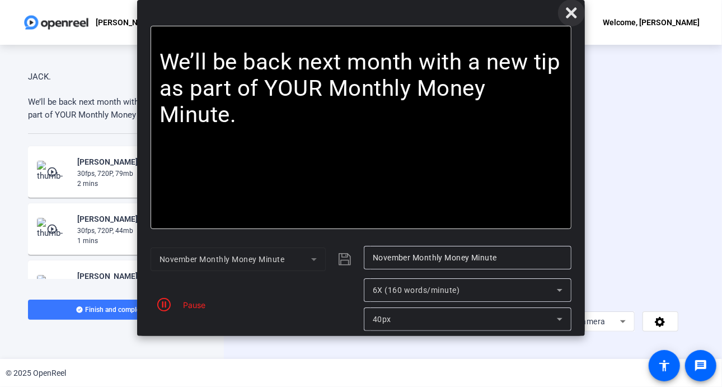
click at [571, 15] on icon at bounding box center [570, 12] width 13 height 13
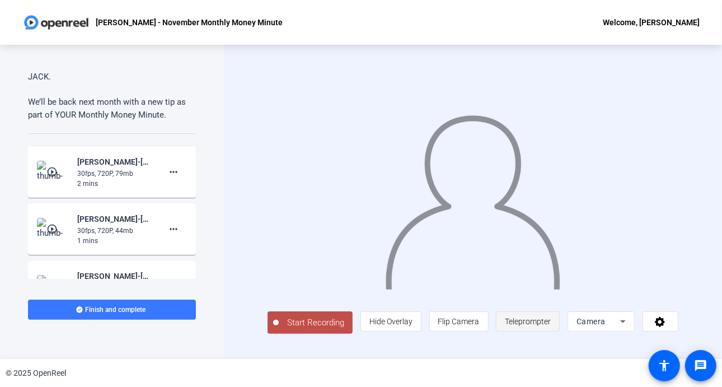
click at [530, 326] on span "Teleprompter" at bounding box center [528, 321] width 46 height 9
click at [524, 324] on span "Teleprompter" at bounding box center [528, 321] width 46 height 9
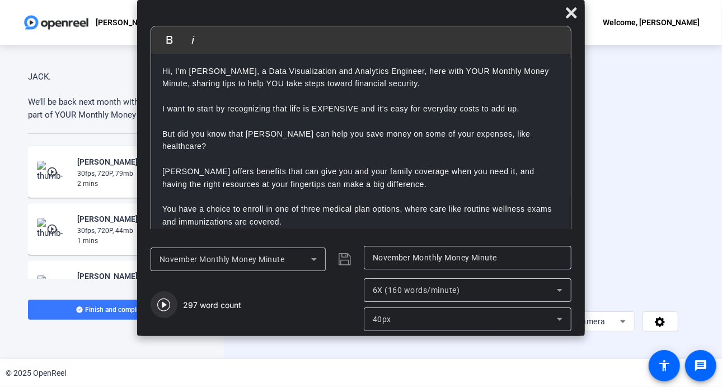
click at [167, 302] on icon "button" at bounding box center [163, 304] width 13 height 13
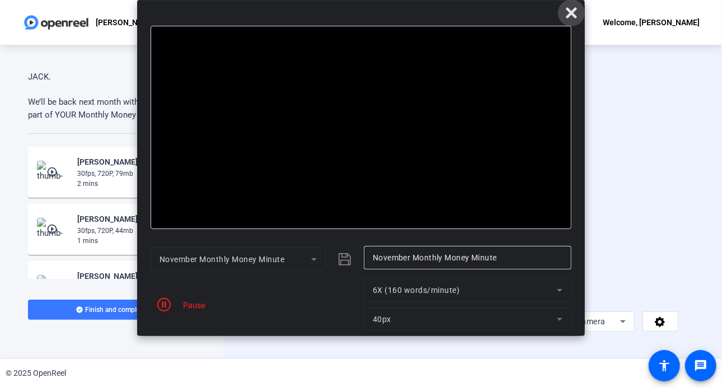
click at [578, 9] on span at bounding box center [571, 12] width 27 height 27
click at [571, 17] on icon at bounding box center [570, 12] width 13 height 13
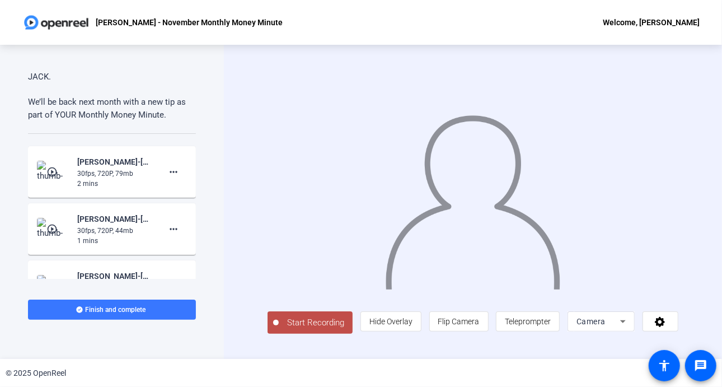
click at [312, 323] on span "Start Recording" at bounding box center [316, 322] width 74 height 13
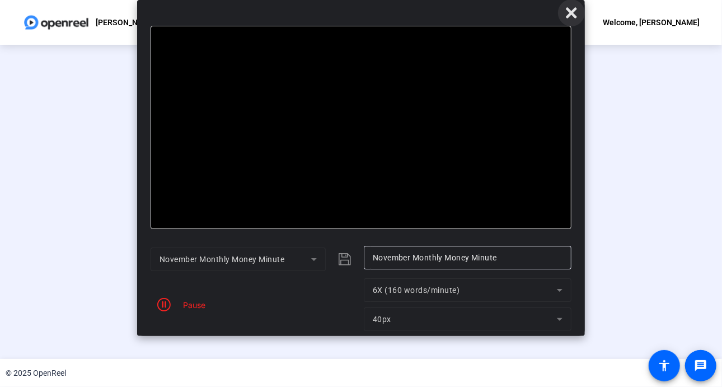
click at [574, 15] on icon at bounding box center [571, 12] width 11 height 11
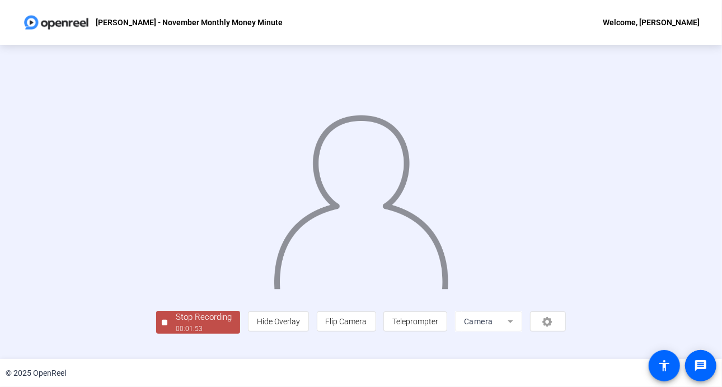
scroll to position [40, 0]
click at [176, 323] on div "Stop Recording" at bounding box center [204, 316] width 56 height 13
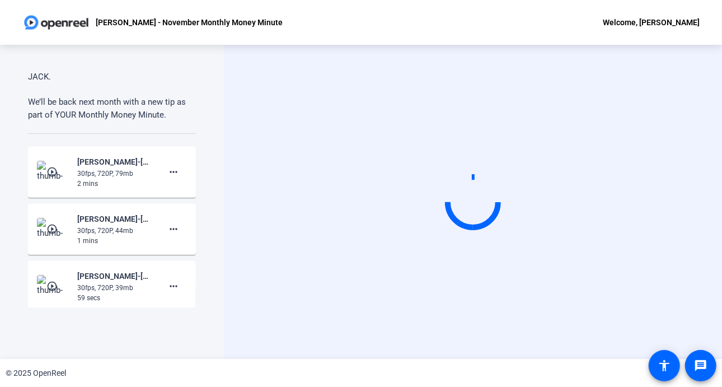
scroll to position [0, 0]
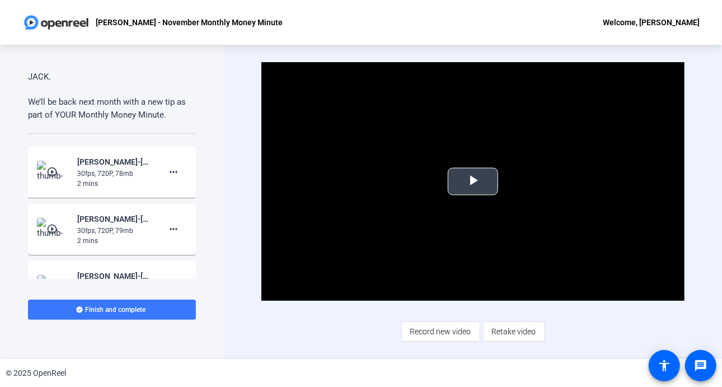
click at [473, 181] on span "Video Player" at bounding box center [473, 181] width 0 height 0
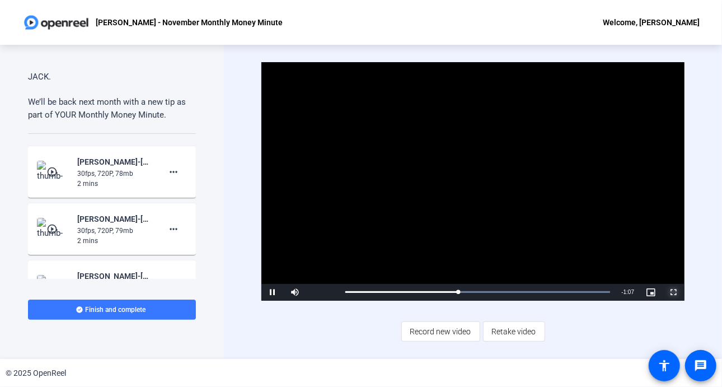
drag, startPoint x: 672, startPoint y: 289, endPoint x: 672, endPoint y: 356, distance: 67.7
click at [672, 292] on span "Video Player" at bounding box center [673, 292] width 22 height 0
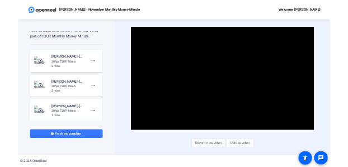
scroll to position [765, 0]
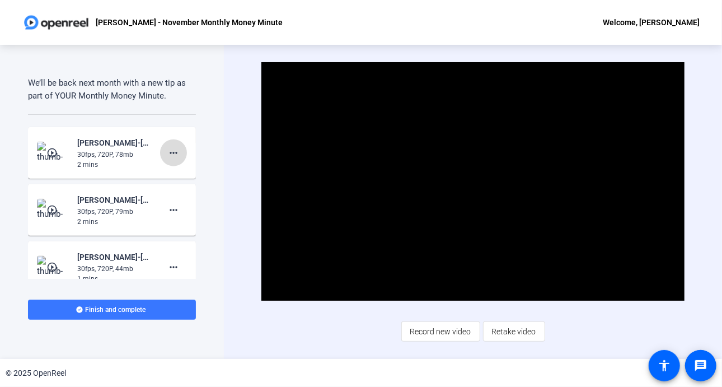
click at [170, 149] on mat-icon "more_horiz" at bounding box center [173, 152] width 13 height 13
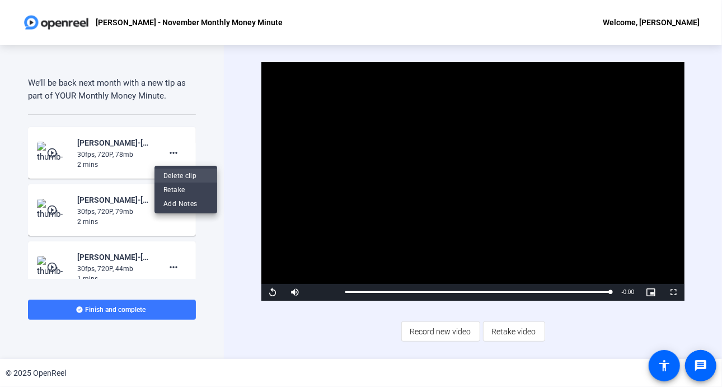
click at [183, 172] on span "Delete clip" at bounding box center [185, 174] width 45 height 13
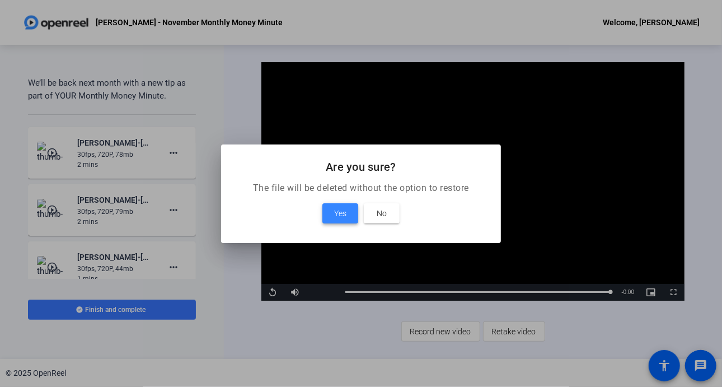
click at [335, 215] on span "Yes" at bounding box center [340, 212] width 12 height 13
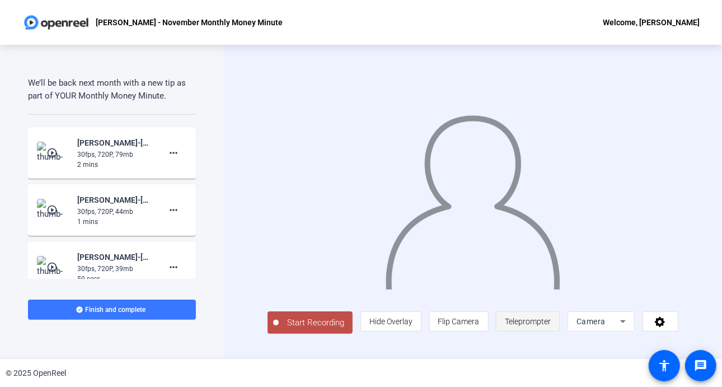
click at [537, 322] on span "Teleprompter" at bounding box center [528, 321] width 46 height 9
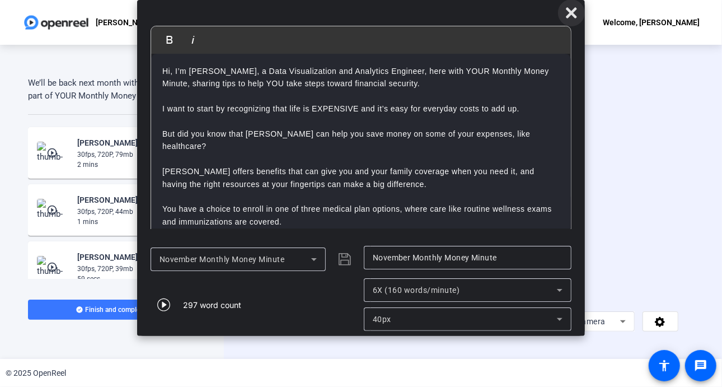
click at [569, 7] on icon at bounding box center [570, 12] width 13 height 13
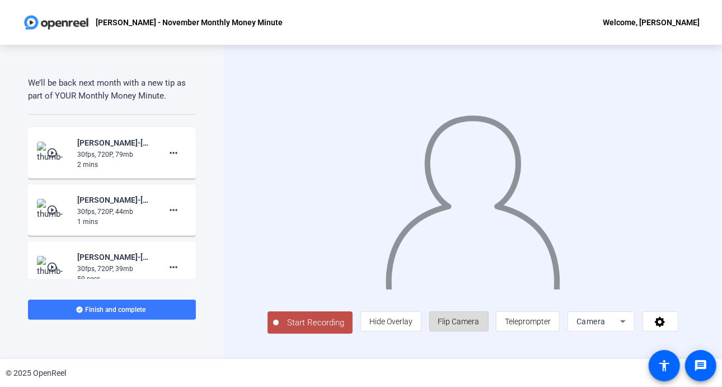
click at [466, 326] on span "Flip Camera" at bounding box center [458, 321] width 41 height 9
click at [546, 326] on span "Teleprompter" at bounding box center [528, 321] width 46 height 9
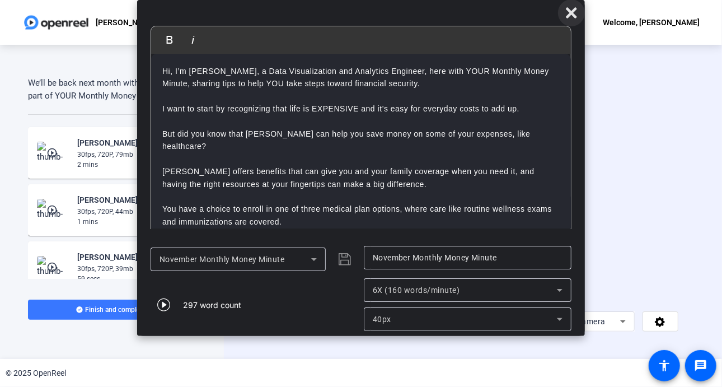
click at [578, 10] on span at bounding box center [571, 12] width 27 height 27
click at [571, 13] on icon at bounding box center [571, 12] width 11 height 11
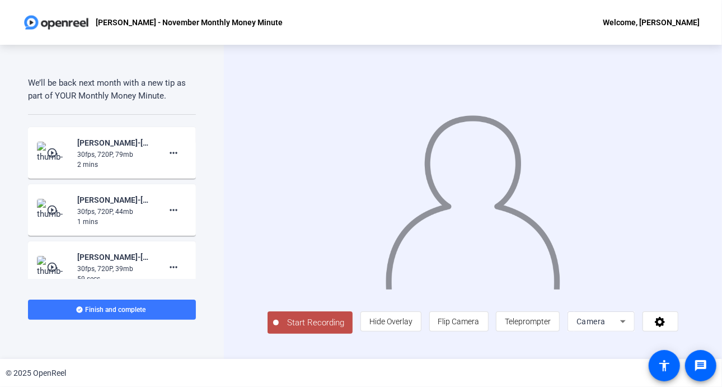
click at [327, 322] on span "Start Recording" at bounding box center [316, 322] width 74 height 13
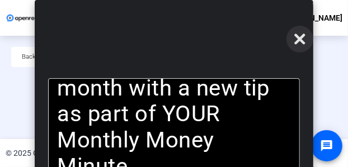
click at [301, 45] on icon at bounding box center [299, 38] width 13 height 13
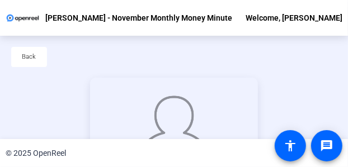
scroll to position [100, 0]
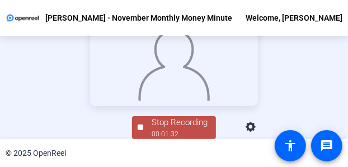
click at [146, 129] on span "Stop Recording 00:01:32" at bounding box center [179, 127] width 73 height 23
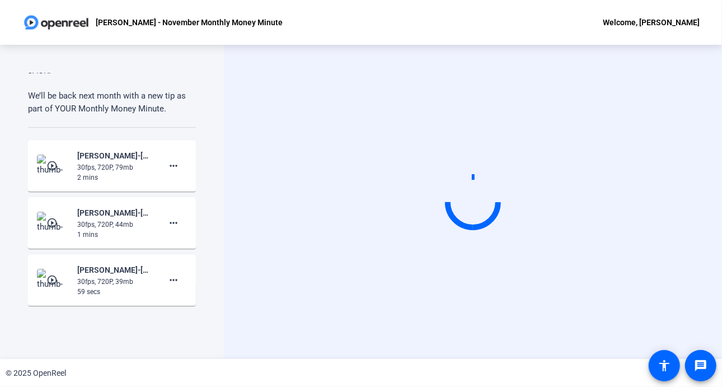
scroll to position [987, 0]
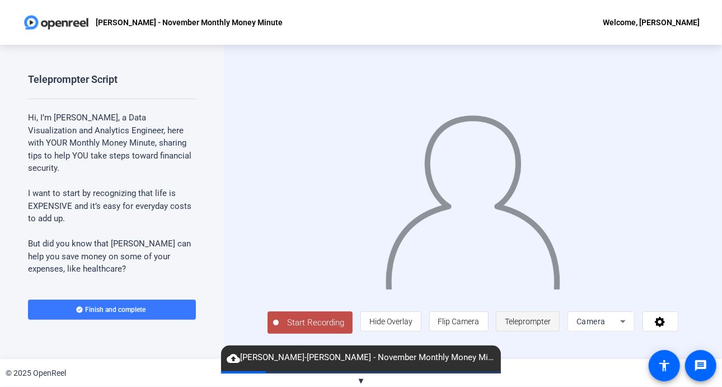
click at [530, 324] on span "Teleprompter" at bounding box center [528, 321] width 46 height 9
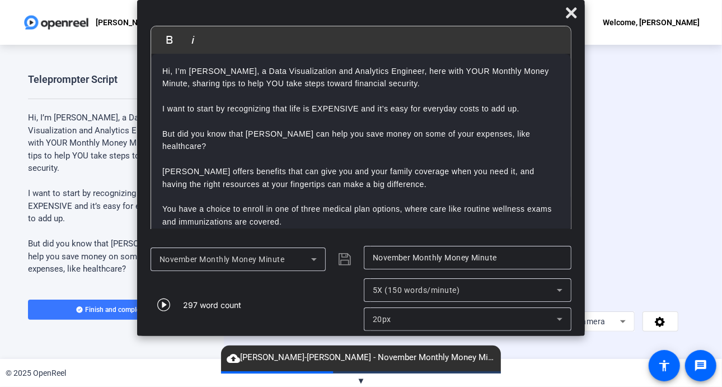
click at [559, 288] on icon at bounding box center [559, 289] width 13 height 13
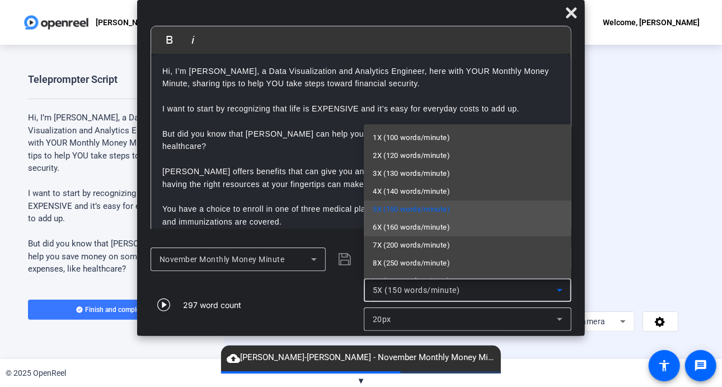
click at [436, 228] on span "6X (160 words/minute)" at bounding box center [411, 226] width 77 height 13
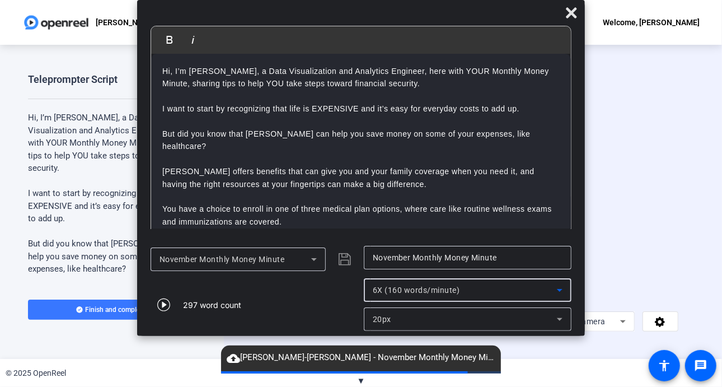
click at [554, 318] on icon at bounding box center [559, 318] width 13 height 13
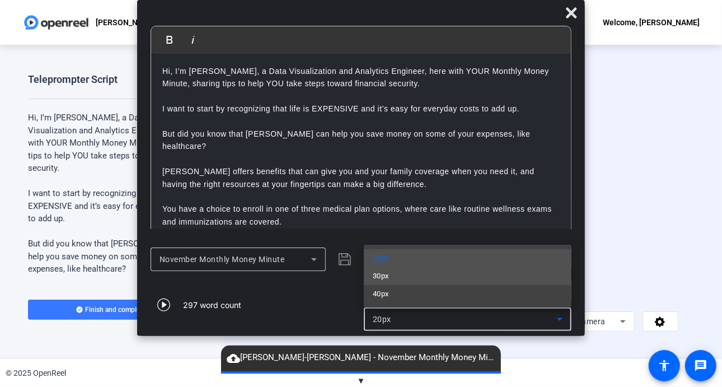
click at [415, 281] on mat-option "30px" at bounding box center [468, 276] width 208 height 18
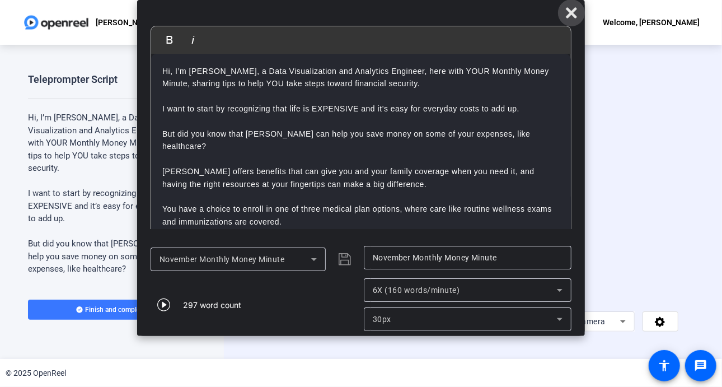
click at [567, 8] on icon at bounding box center [571, 12] width 11 height 11
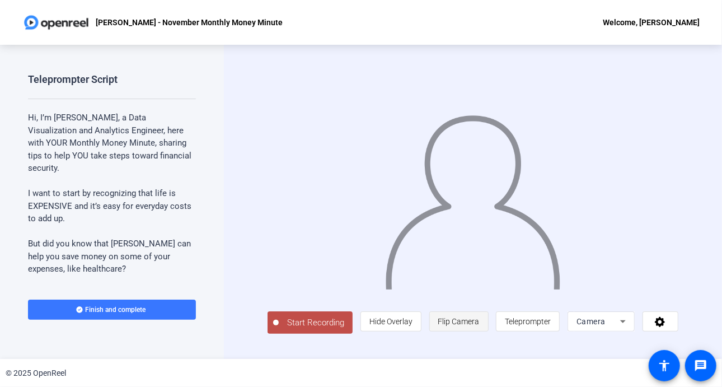
click at [461, 319] on span "Flip Camera" at bounding box center [458, 320] width 41 height 21
click at [297, 322] on span "Start Recording" at bounding box center [316, 322] width 74 height 13
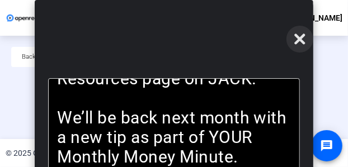
click at [301, 44] on icon at bounding box center [299, 38] width 13 height 13
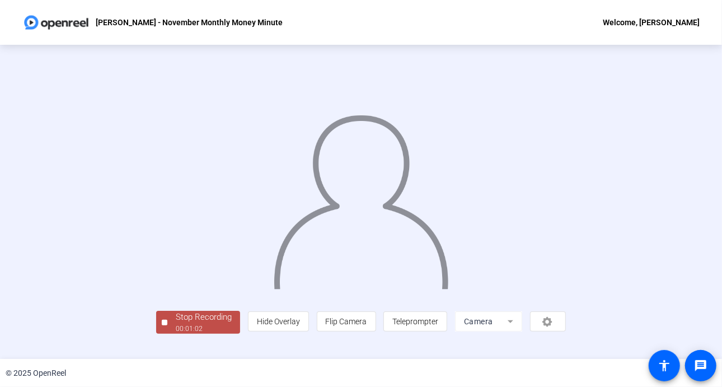
scroll to position [40, 0]
click at [176, 333] on div "00:01:04" at bounding box center [204, 328] width 56 height 10
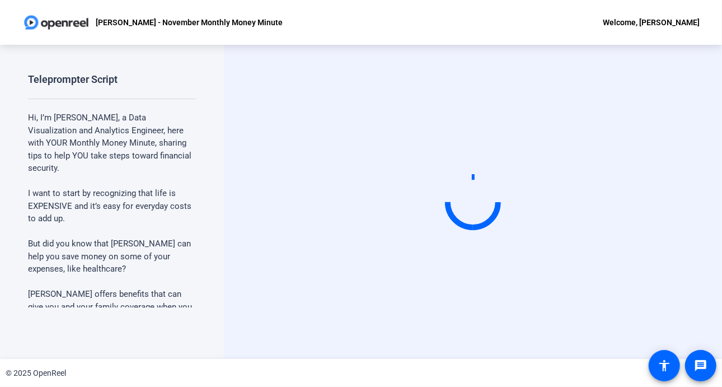
scroll to position [0, 0]
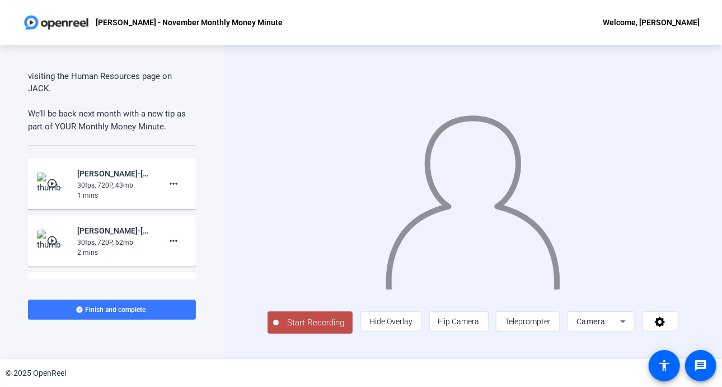
scroll to position [736, 0]
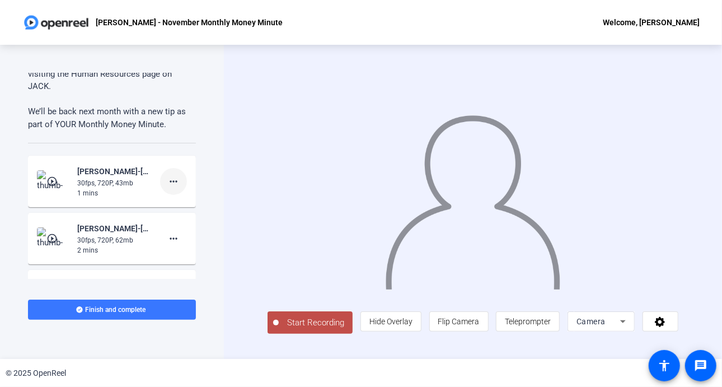
click at [172, 178] on mat-icon "more_horiz" at bounding box center [173, 181] width 13 height 13
click at [189, 203] on span "Delete clip" at bounding box center [185, 203] width 45 height 13
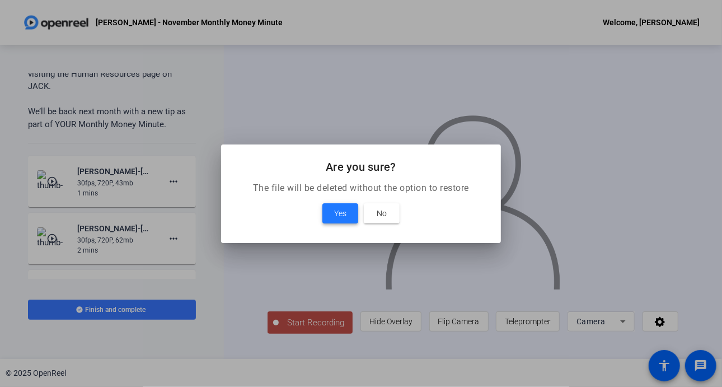
click at [347, 215] on span at bounding box center [340, 213] width 36 height 27
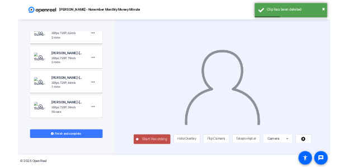
scroll to position [845, 0]
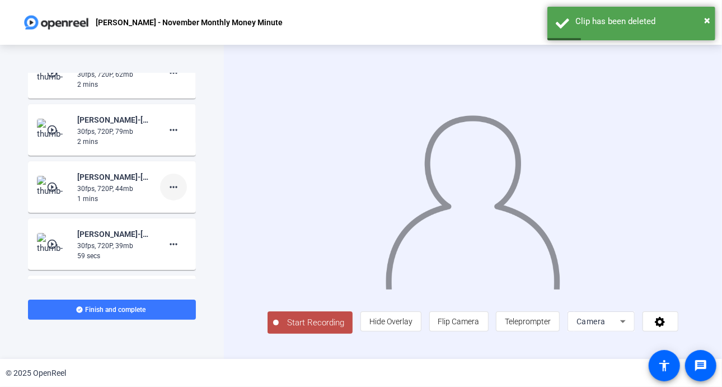
click at [168, 185] on mat-icon "more_horiz" at bounding box center [173, 186] width 13 height 13
click at [189, 208] on span "Delete clip" at bounding box center [185, 209] width 45 height 13
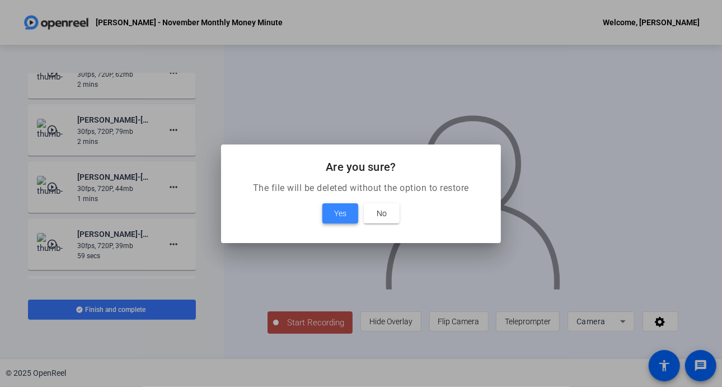
click at [335, 213] on span "Yes" at bounding box center [340, 212] width 12 height 13
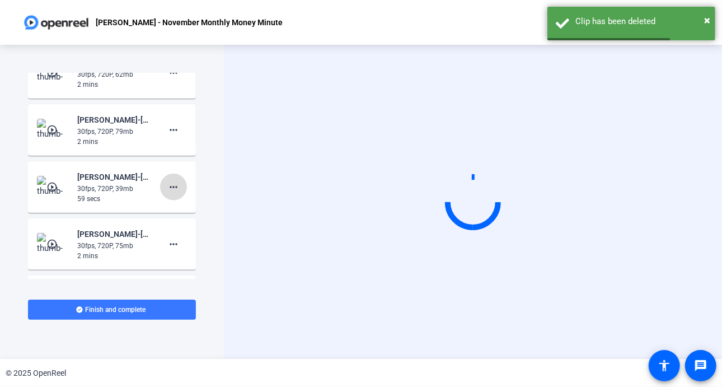
click at [171, 184] on mat-icon "more_horiz" at bounding box center [173, 186] width 13 height 13
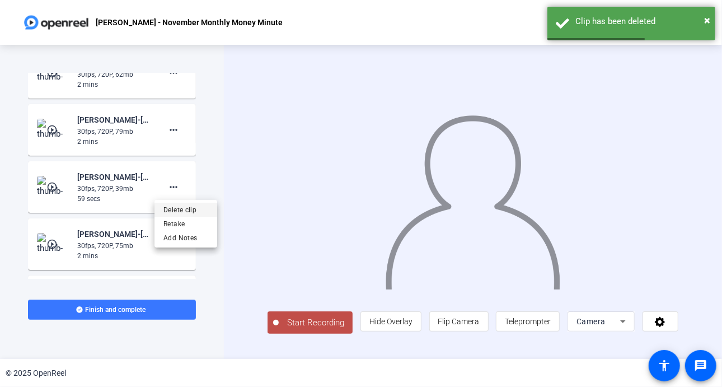
click at [191, 208] on span "Delete clip" at bounding box center [185, 209] width 45 height 13
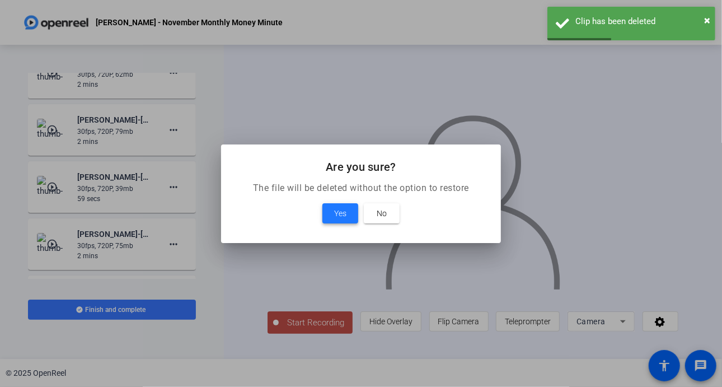
click at [350, 208] on span at bounding box center [340, 213] width 36 height 27
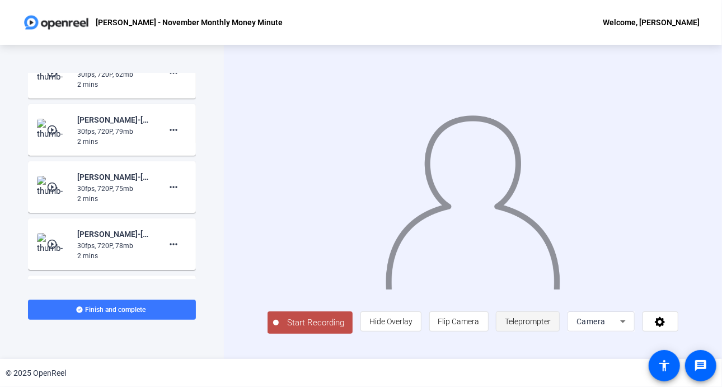
click at [541, 323] on span "Teleprompter" at bounding box center [528, 321] width 46 height 9
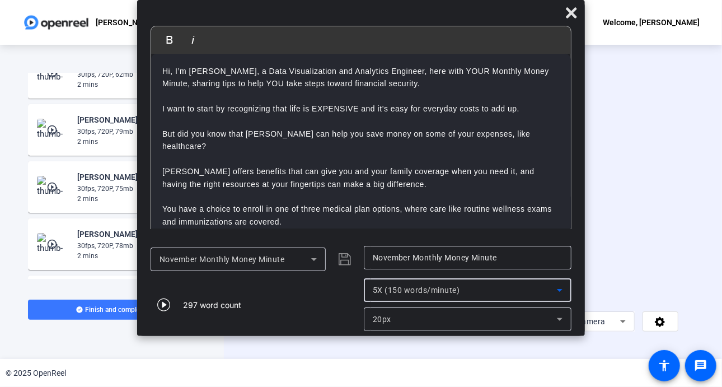
click at [564, 291] on icon at bounding box center [559, 289] width 13 height 13
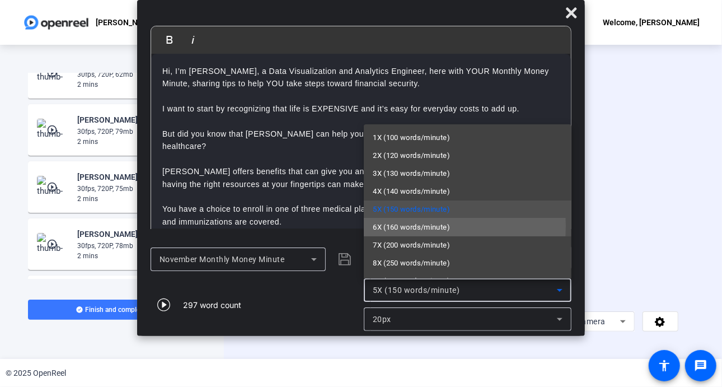
click at [408, 226] on span "6X (160 words/minute)" at bounding box center [411, 226] width 77 height 13
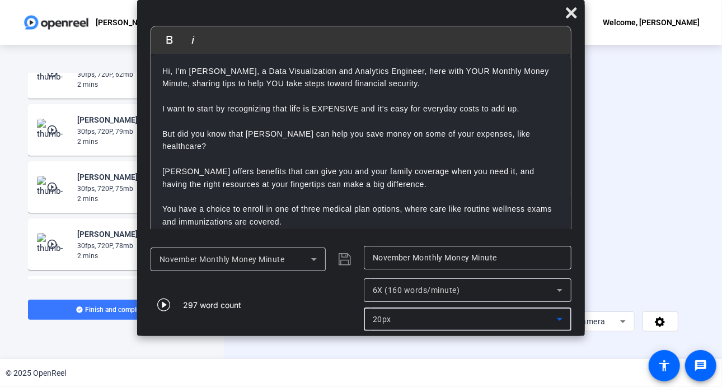
click at [560, 318] on icon at bounding box center [559, 318] width 13 height 13
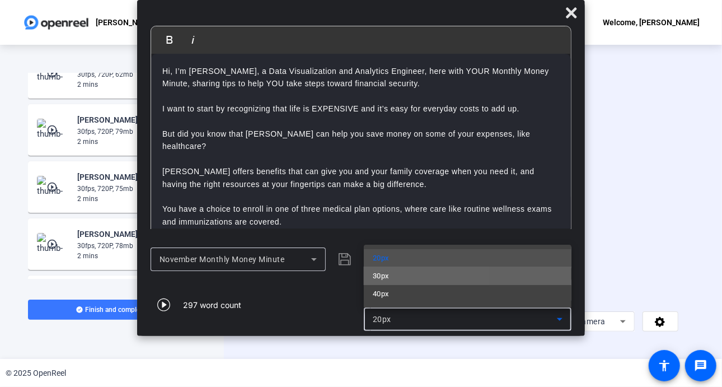
click at [388, 279] on span "30px" at bounding box center [381, 275] width 16 height 13
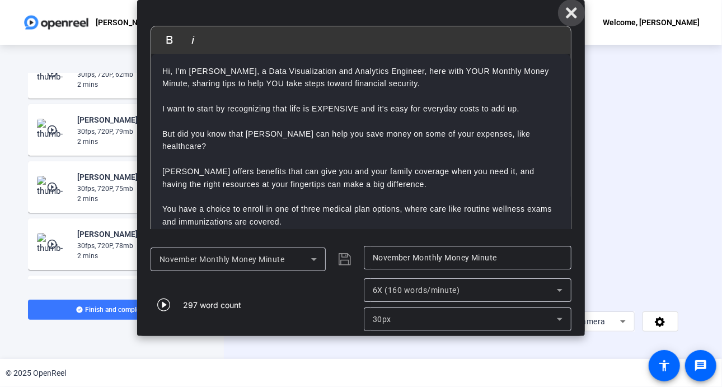
click at [569, 14] on icon at bounding box center [571, 12] width 11 height 11
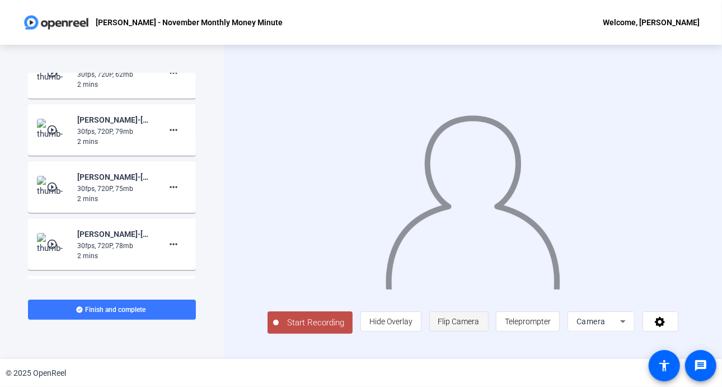
click at [468, 326] on span "Flip Camera" at bounding box center [458, 321] width 41 height 9
click at [307, 326] on span "Start Recording" at bounding box center [316, 322] width 74 height 13
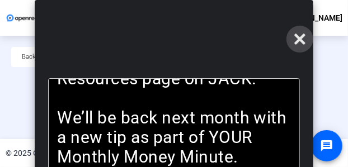
click at [298, 40] on icon at bounding box center [299, 39] width 11 height 11
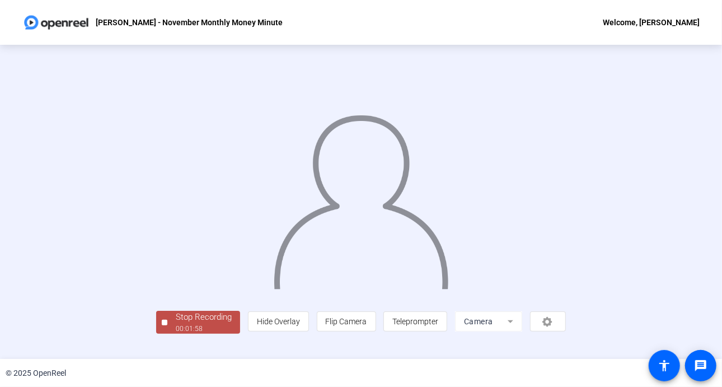
scroll to position [40, 0]
click at [176, 333] on div "00:01:59" at bounding box center [204, 328] width 56 height 10
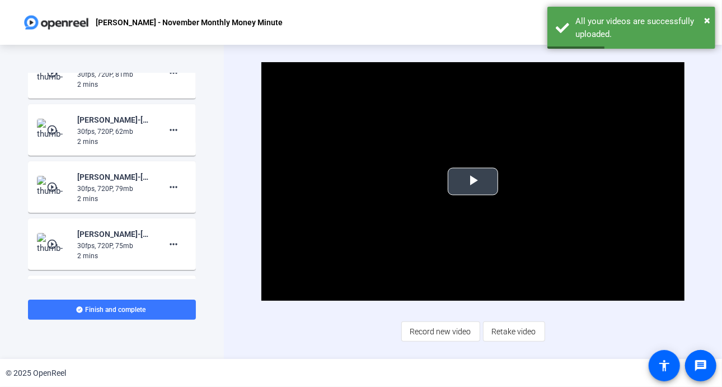
click at [473, 181] on span "Video Player" at bounding box center [473, 181] width 0 height 0
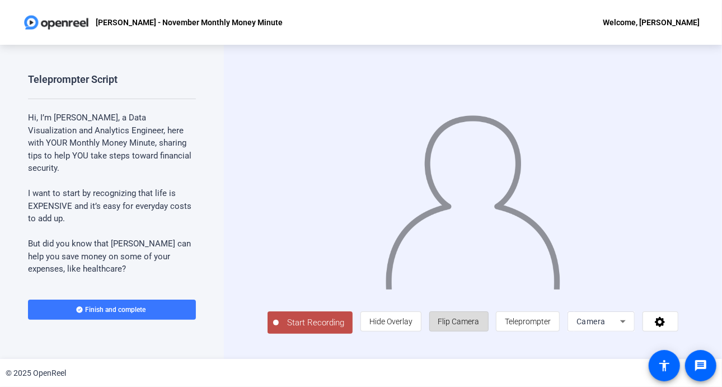
click at [468, 326] on span "Flip Camera" at bounding box center [458, 321] width 41 height 9
click at [542, 326] on span "Teleprompter" at bounding box center [528, 321] width 46 height 9
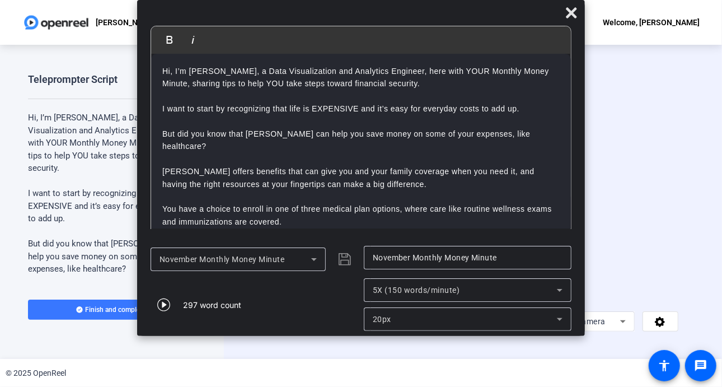
click at [562, 295] on icon at bounding box center [559, 289] width 13 height 13
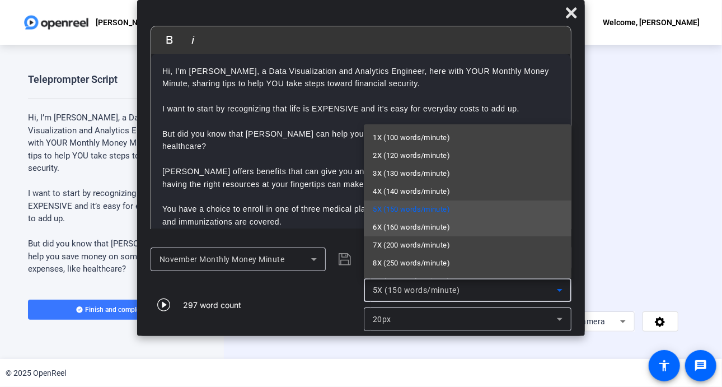
click at [404, 231] on span "6X (160 words/minute)" at bounding box center [411, 226] width 77 height 13
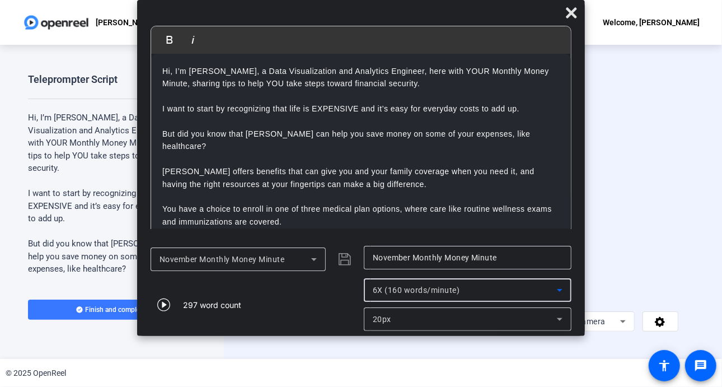
click at [558, 321] on icon at bounding box center [559, 318] width 13 height 13
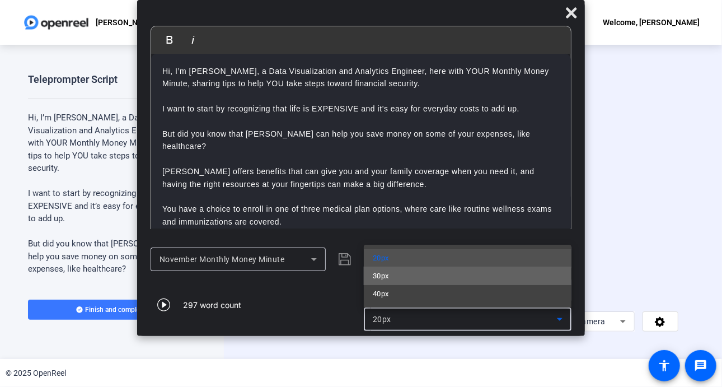
click at [421, 276] on mat-option "30px" at bounding box center [468, 276] width 208 height 18
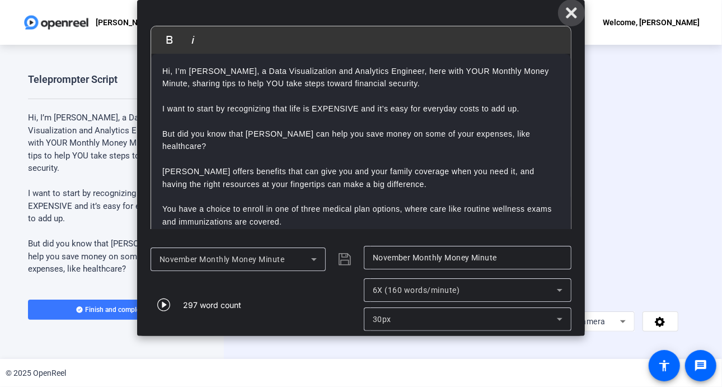
click at [569, 16] on icon at bounding box center [571, 12] width 11 height 11
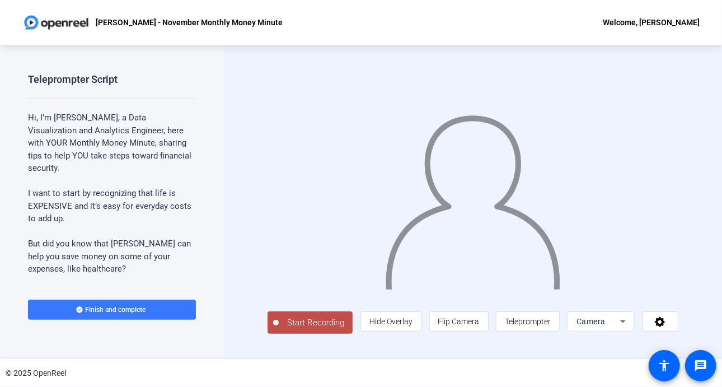
click at [328, 323] on span "Start Recording" at bounding box center [316, 322] width 74 height 13
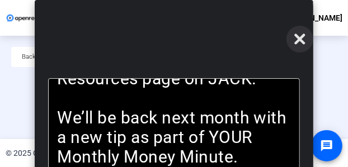
click at [310, 34] on span at bounding box center [299, 39] width 27 height 27
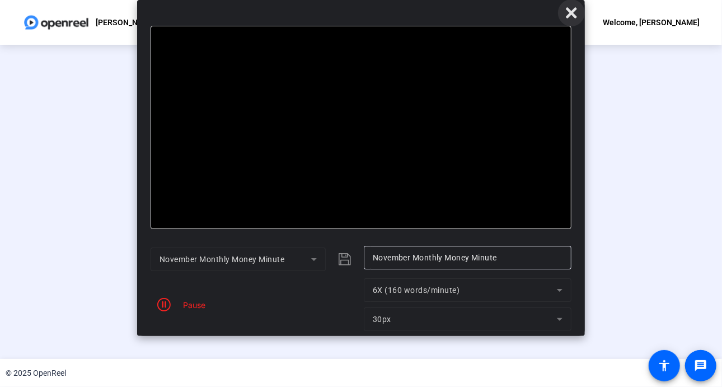
click at [571, 18] on icon at bounding box center [570, 12] width 13 height 13
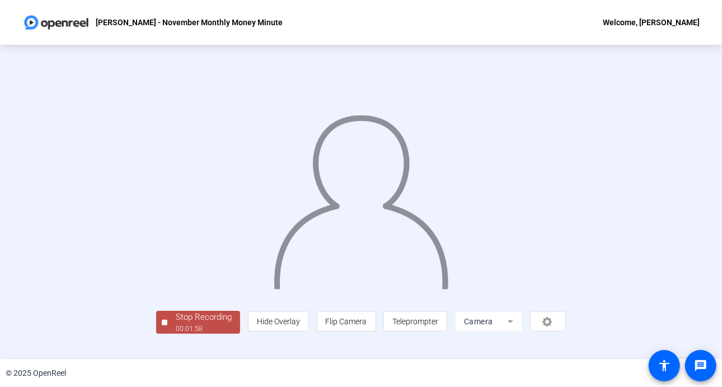
scroll to position [40, 0]
click at [156, 323] on div "Stop Recording 00:01:59 person Hide Overlay flip Flip Camera article Teleprompt…" at bounding box center [360, 201] width 409 height 263
click at [176, 323] on div "Stop Recording" at bounding box center [204, 316] width 56 height 13
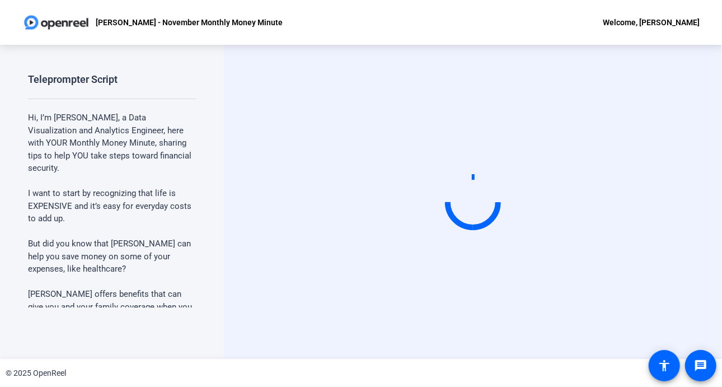
scroll to position [0, 0]
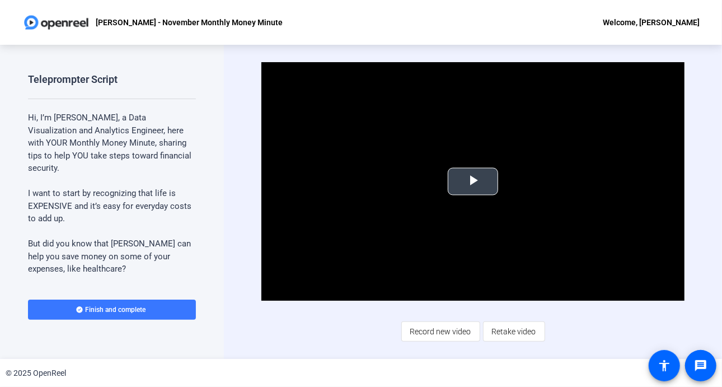
click at [473, 181] on span "Video Player" at bounding box center [473, 181] width 0 height 0
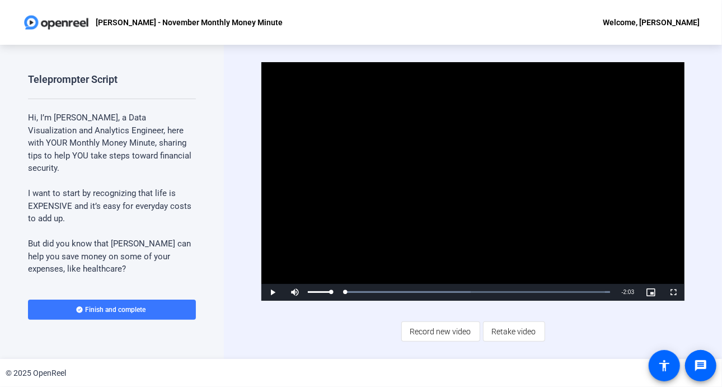
drag, startPoint x: 346, startPoint y: 293, endPoint x: 334, endPoint y: 289, distance: 12.9
click at [334, 289] on div "Play Mute Current Time 0:00 / Duration 2:03 Loaded : 100.00% 0:00 0:00 Stream T…" at bounding box center [472, 292] width 423 height 17
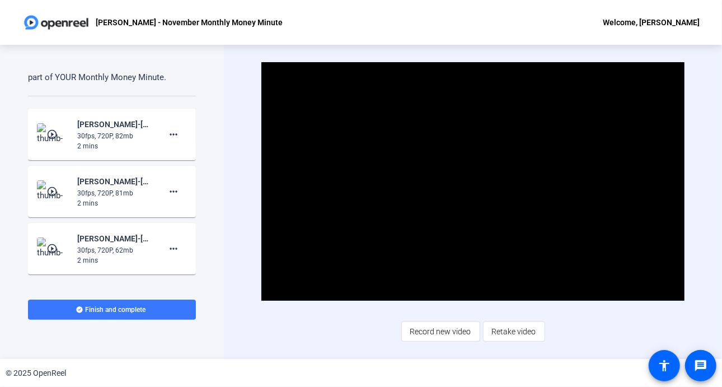
scroll to position [784, 0]
click at [167, 135] on mat-icon "more_horiz" at bounding box center [173, 133] width 13 height 13
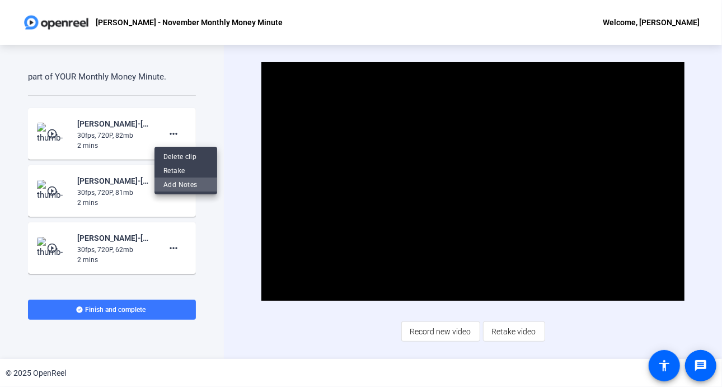
click at [169, 187] on span "Add Notes" at bounding box center [185, 184] width 45 height 13
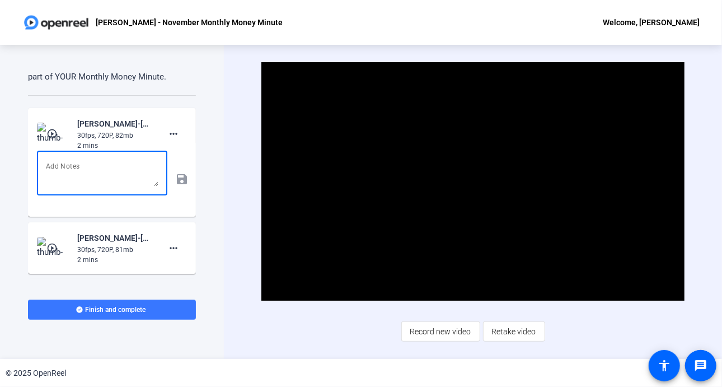
click at [63, 176] on textarea at bounding box center [102, 172] width 112 height 27
type textarea "video glitched a bit at the beginning"
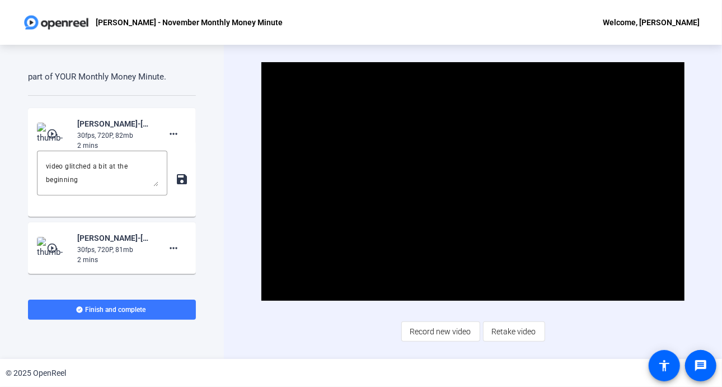
click at [175, 177] on mat-icon "save" at bounding box center [181, 178] width 12 height 13
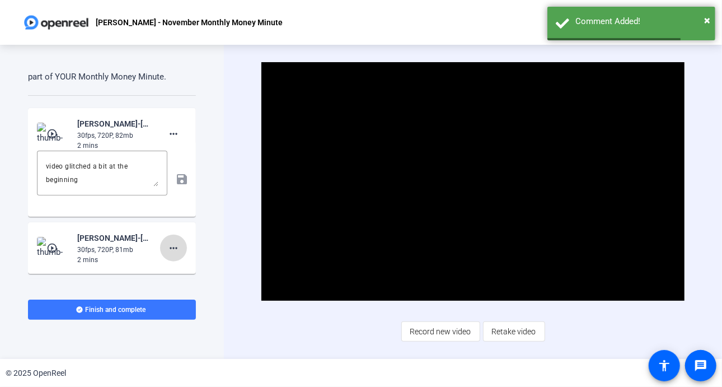
click at [170, 247] on mat-icon "more_horiz" at bounding box center [173, 247] width 13 height 13
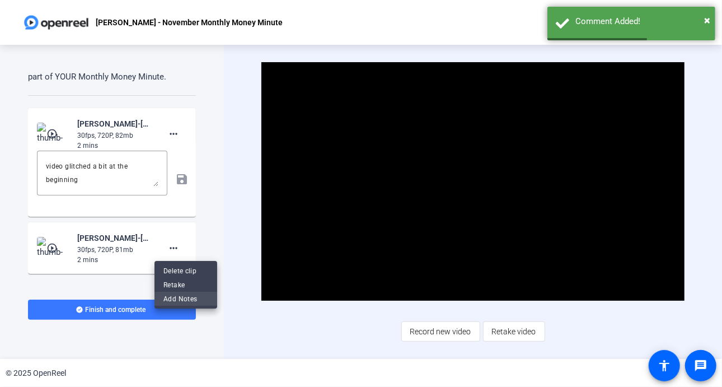
click at [181, 298] on span "Add Notes" at bounding box center [185, 297] width 45 height 13
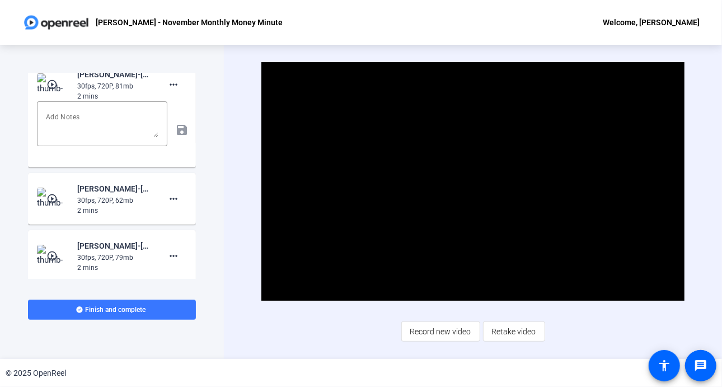
scroll to position [952, 0]
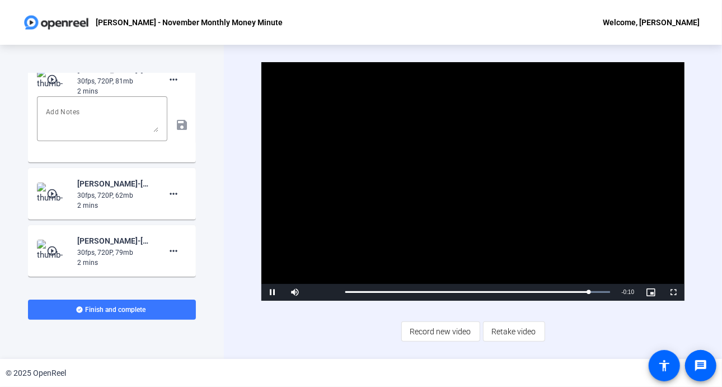
click at [298, 342] on div "Video Player is loading. Play Video Pause Mute 93% Current Time 1:53 / Duration…" at bounding box center [473, 202] width 498 height 314
click at [215, 186] on div "Teleprompter Script Hi, I’m [PERSON_NAME], a Data Visualization and Analytics E…" at bounding box center [112, 202] width 224 height 314
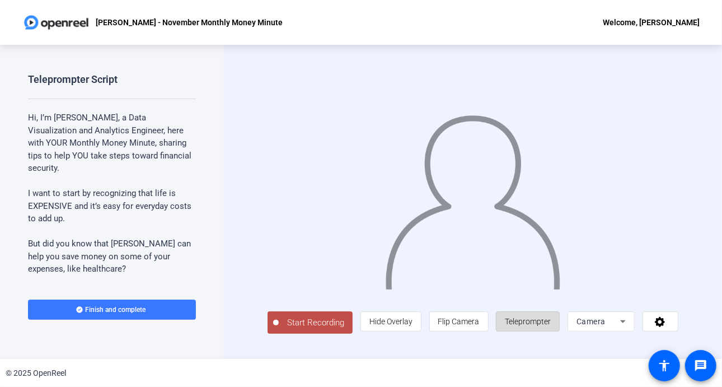
click at [539, 326] on span "Teleprompter" at bounding box center [528, 321] width 46 height 9
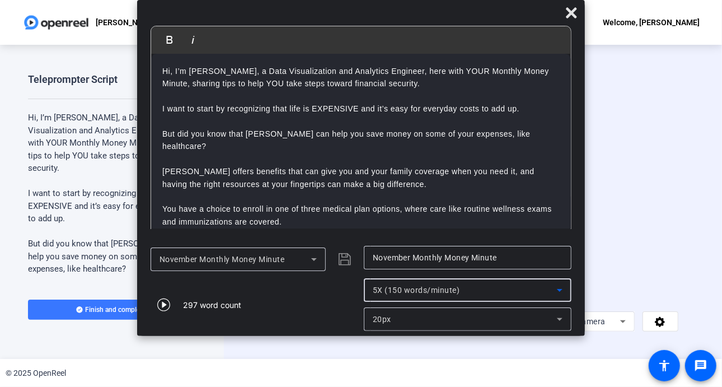
click at [562, 288] on icon at bounding box center [559, 289] width 13 height 13
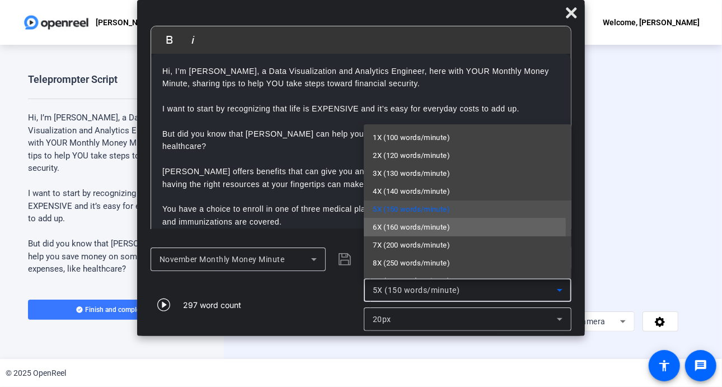
click at [403, 228] on span "6X (160 words/minute)" at bounding box center [411, 226] width 77 height 13
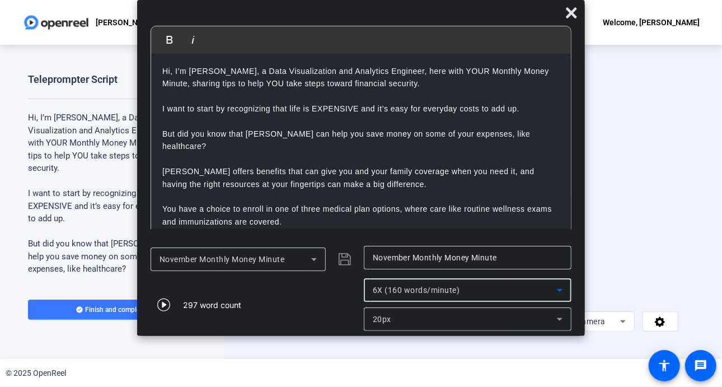
click at [571, 320] on mat-dialog-actions "November Monthly Money Minute November Monthly Money Minute 297 word count 6X (…" at bounding box center [361, 288] width 448 height 96
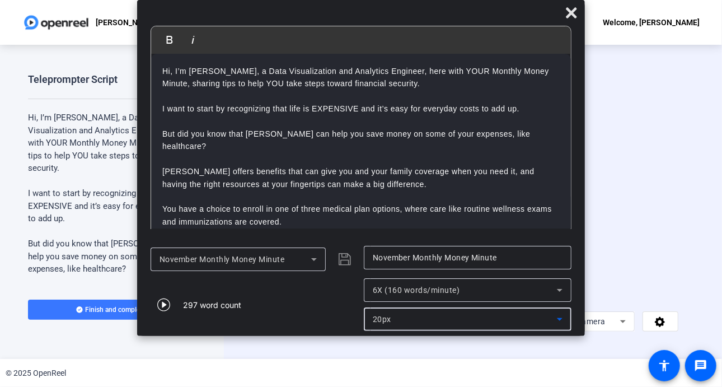
click at [558, 316] on icon at bounding box center [559, 318] width 13 height 13
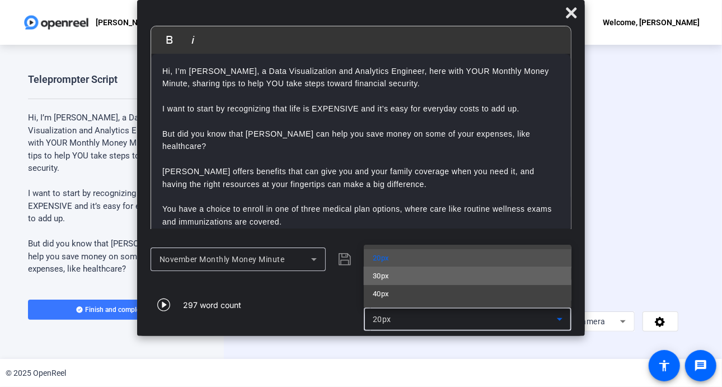
click at [418, 270] on mat-option "30px" at bounding box center [468, 276] width 208 height 18
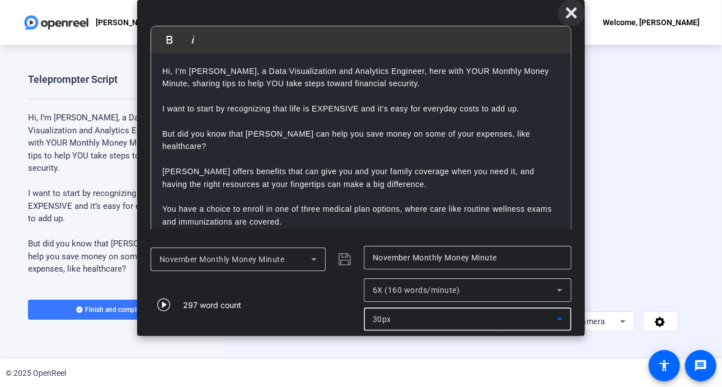
click at [567, 14] on icon at bounding box center [570, 12] width 13 height 13
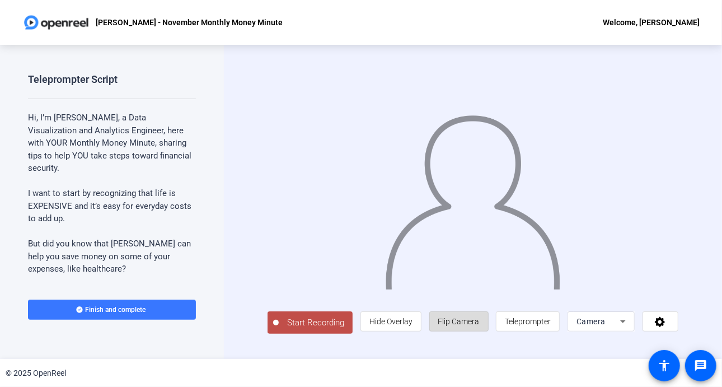
click at [468, 324] on span "Flip Camera" at bounding box center [458, 321] width 41 height 9
click at [536, 318] on span "Teleprompter" at bounding box center [528, 320] width 46 height 21
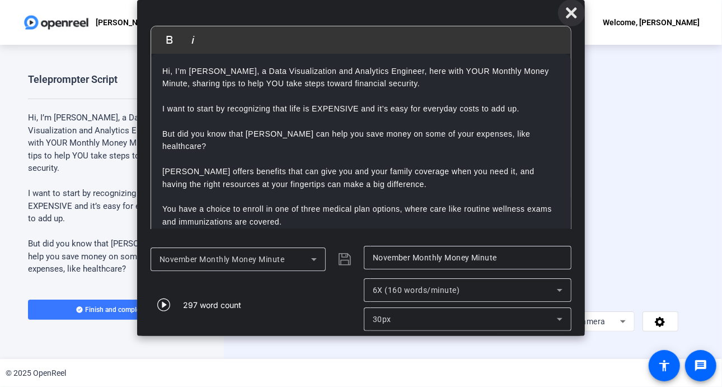
click at [575, 11] on icon at bounding box center [570, 12] width 13 height 13
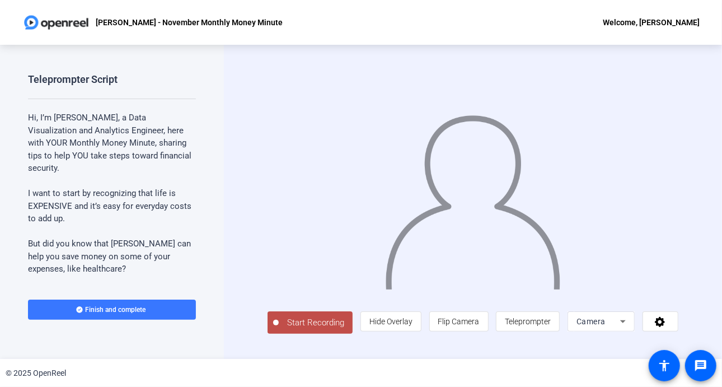
click at [298, 326] on span "Start Recording" at bounding box center [316, 322] width 74 height 13
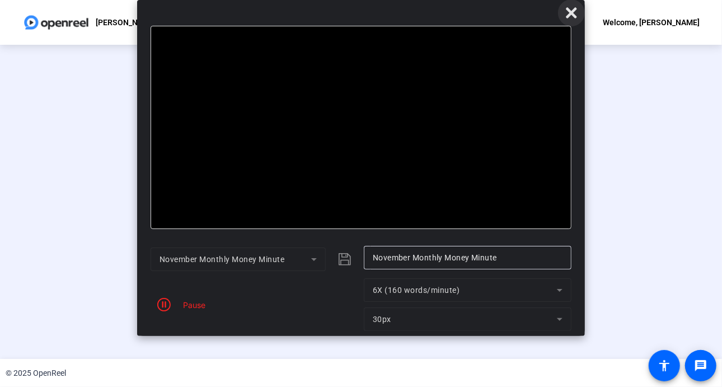
click at [571, 13] on icon at bounding box center [571, 12] width 11 height 11
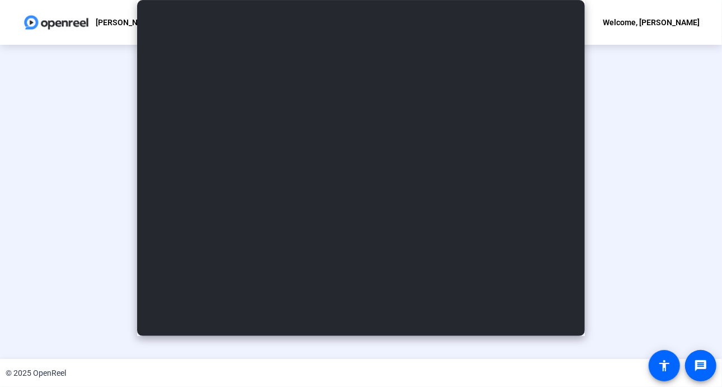
scroll to position [40, 0]
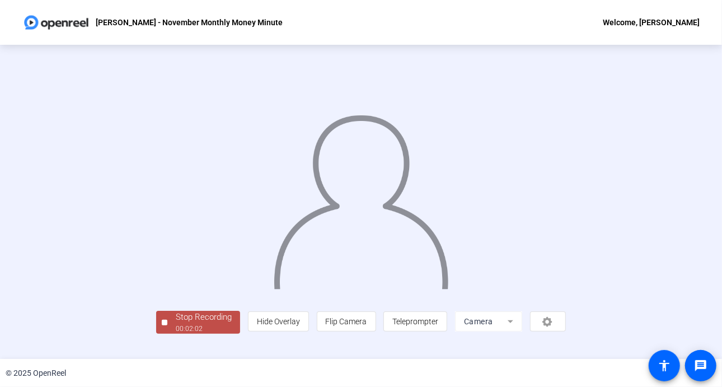
click at [176, 323] on div "Stop Recording" at bounding box center [204, 316] width 56 height 13
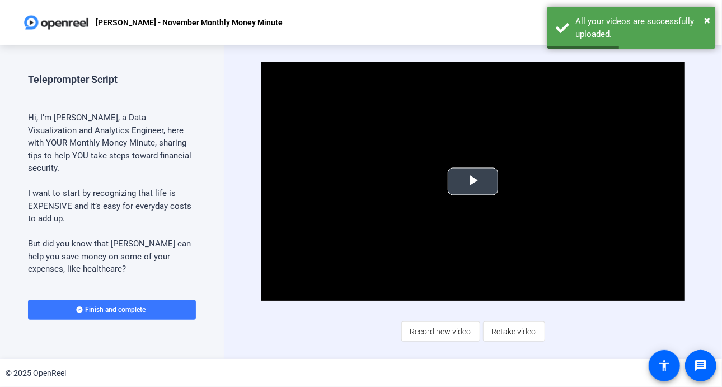
click at [473, 181] on span "Video Player" at bounding box center [473, 181] width 0 height 0
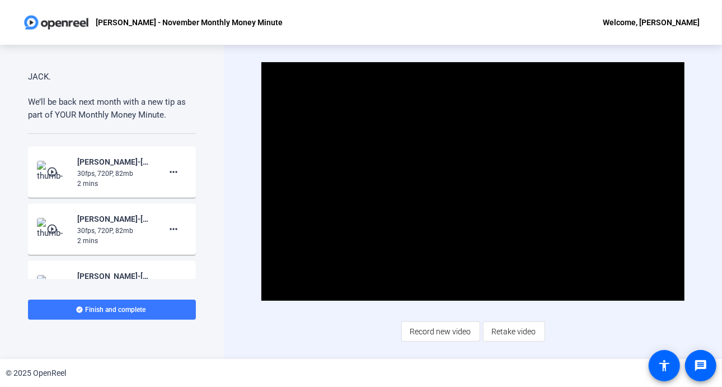
scroll to position [780, 0]
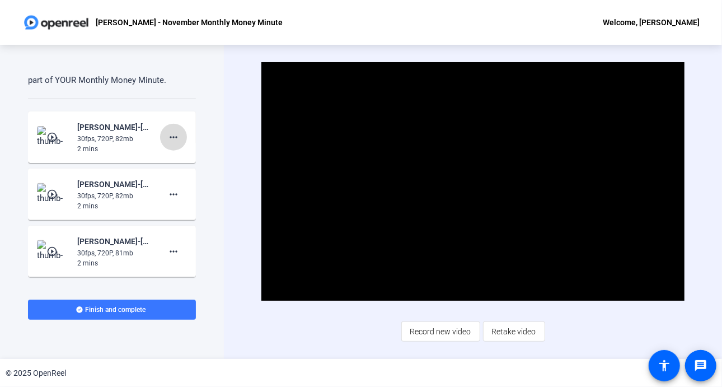
click at [170, 134] on mat-icon "more_horiz" at bounding box center [173, 136] width 13 height 13
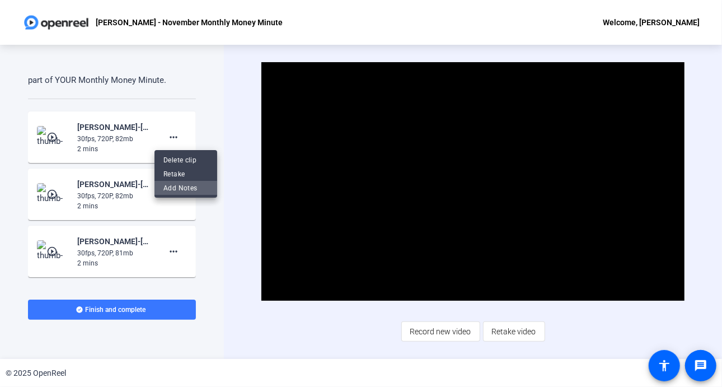
click at [186, 188] on span "Add Notes" at bounding box center [185, 187] width 45 height 13
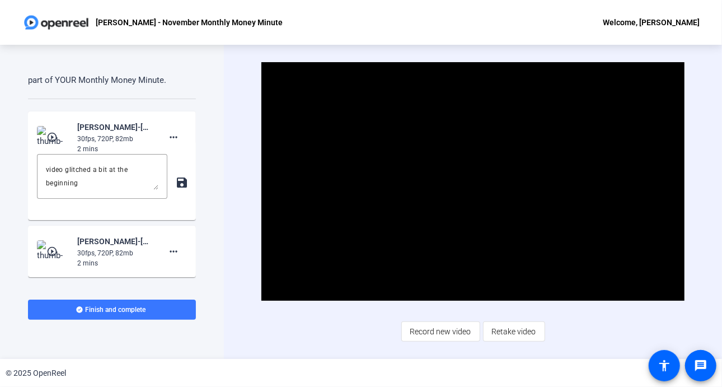
scroll to position [694, 0]
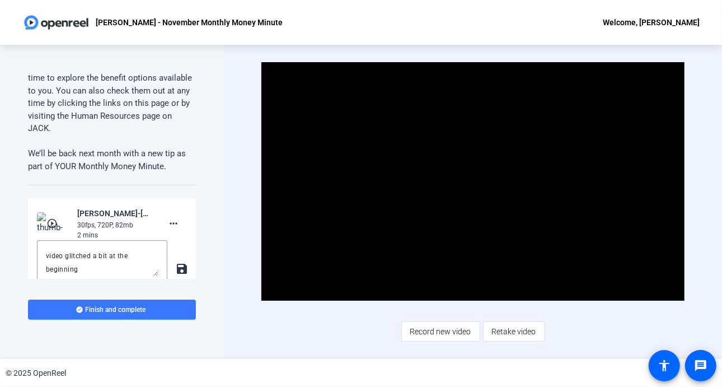
click at [209, 178] on div "Teleprompter Script Hi, I’m Audrey Powe, a Data Visualization and Analytics Eng…" at bounding box center [112, 202] width 224 height 314
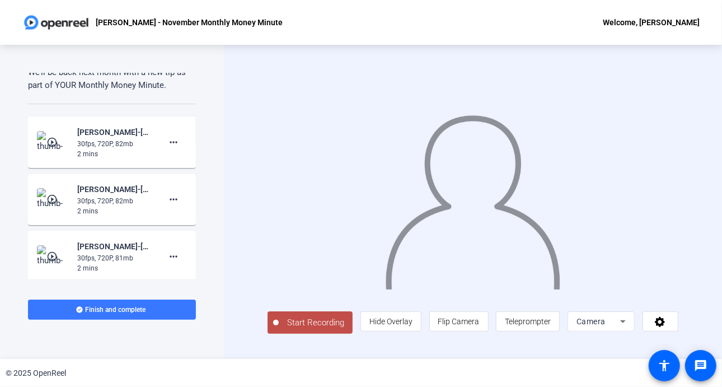
scroll to position [780, 0]
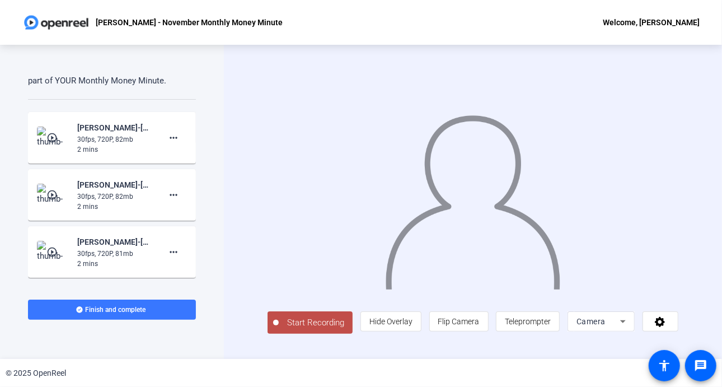
click at [55, 139] on mat-icon "play_circle_outline" at bounding box center [52, 137] width 13 height 11
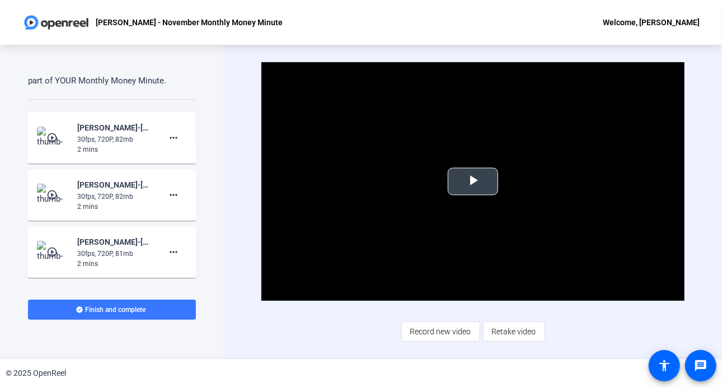
click at [473, 181] on span "Video Player" at bounding box center [473, 181] width 0 height 0
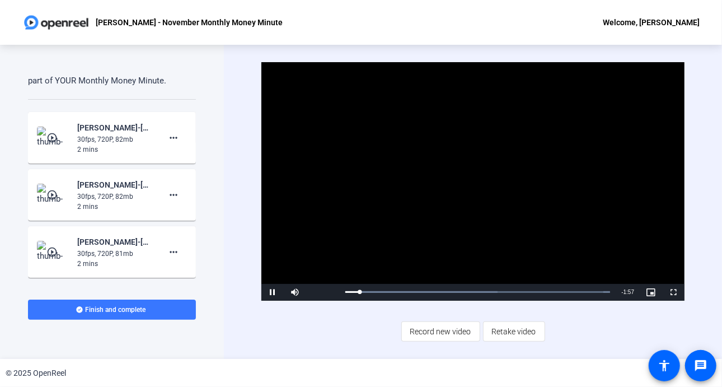
click at [48, 190] on mat-icon "play_circle_outline" at bounding box center [52, 194] width 13 height 11
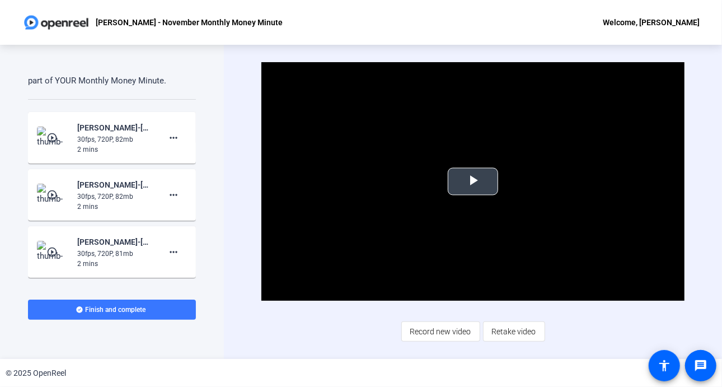
click at [473, 181] on span "Video Player" at bounding box center [473, 181] width 0 height 0
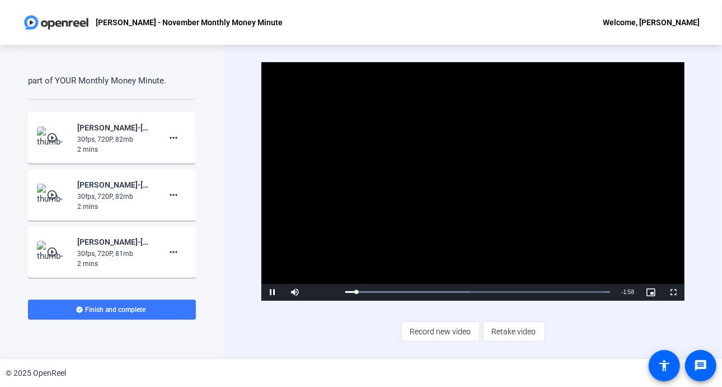
click at [52, 139] on mat-icon "play_circle_outline" at bounding box center [52, 137] width 13 height 11
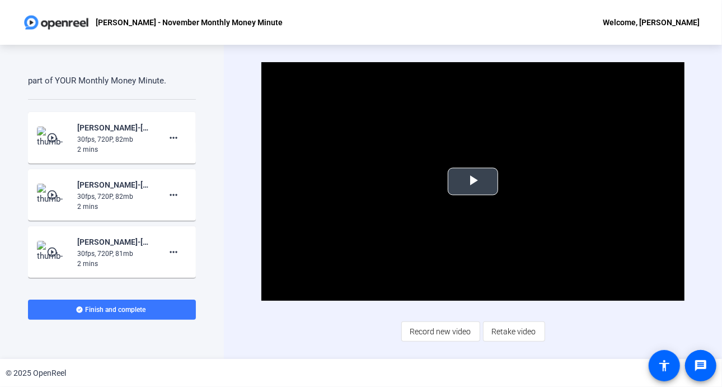
click at [473, 181] on span "Video Player" at bounding box center [473, 181] width 0 height 0
click at [169, 133] on mat-icon "more_horiz" at bounding box center [173, 137] width 13 height 13
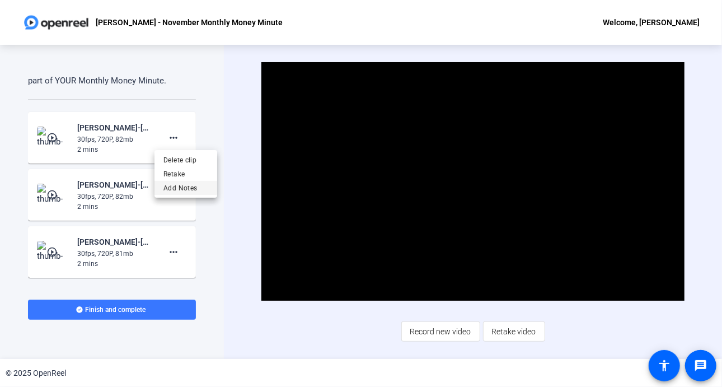
click at [183, 186] on span "Add Notes" at bounding box center [185, 187] width 45 height 13
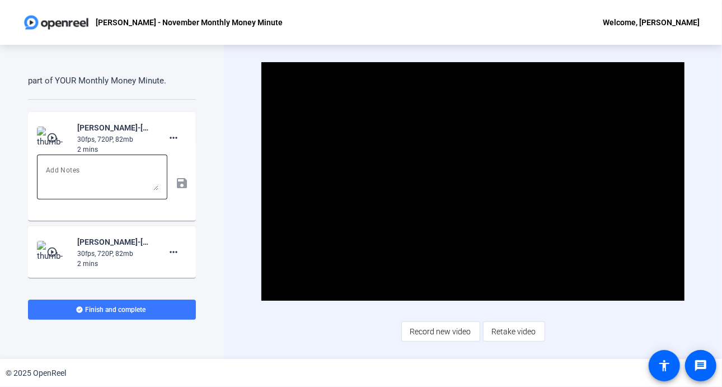
click at [94, 183] on textarea at bounding box center [102, 176] width 112 height 27
type textarea "weird glitch at the hi again"
click at [178, 178] on mat-icon "save" at bounding box center [181, 182] width 12 height 13
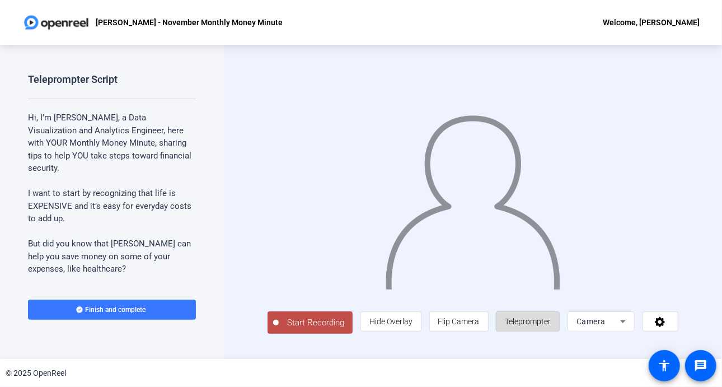
click at [533, 316] on span "Teleprompter" at bounding box center [528, 320] width 46 height 21
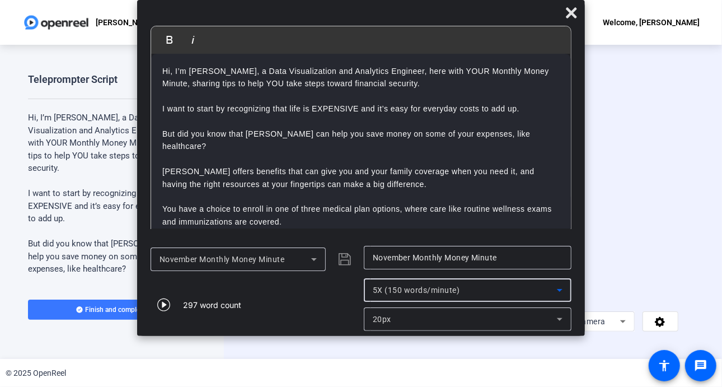
click at [562, 286] on icon at bounding box center [559, 289] width 13 height 13
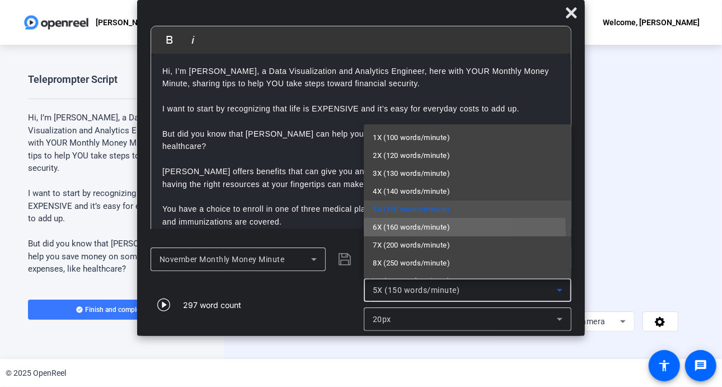
click at [397, 229] on span "6X (160 words/minute)" at bounding box center [411, 226] width 77 height 13
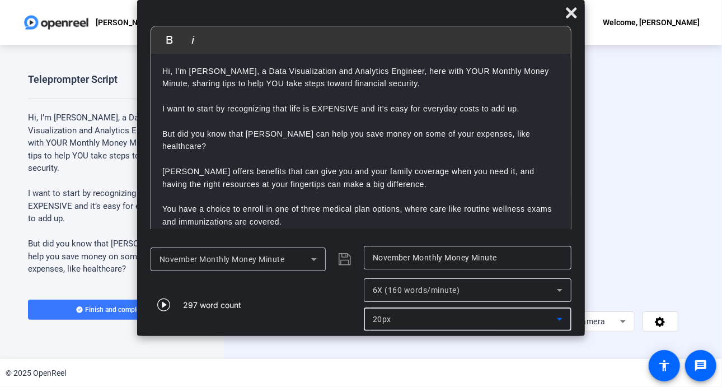
click at [555, 319] on icon at bounding box center [559, 318] width 13 height 13
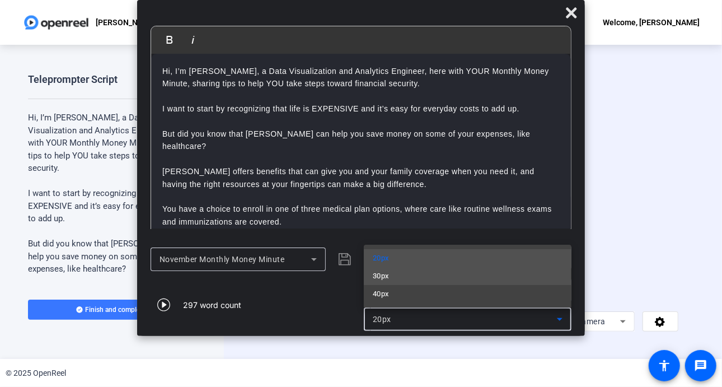
click at [410, 277] on mat-option "30px" at bounding box center [468, 276] width 208 height 18
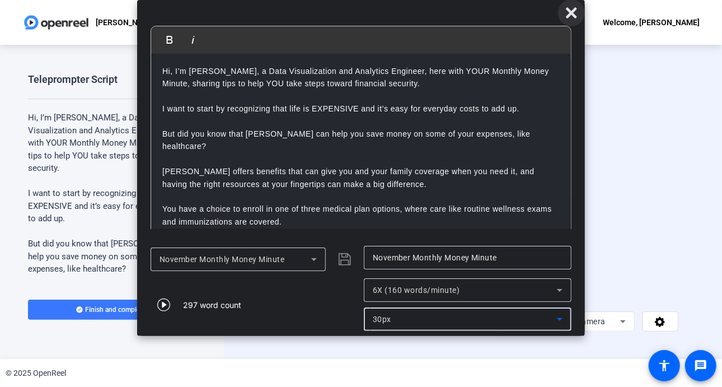
click at [575, 13] on icon at bounding box center [570, 12] width 13 height 13
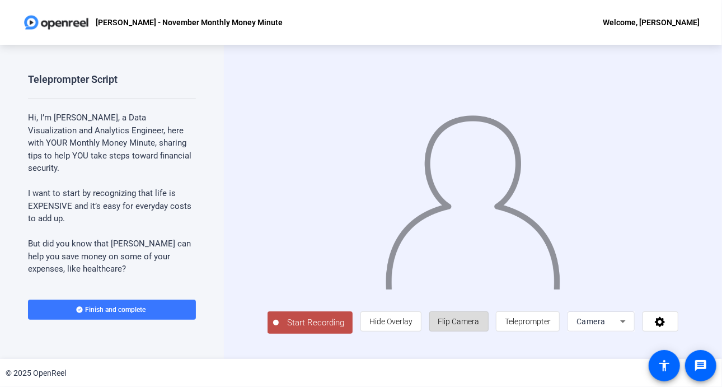
click at [470, 319] on span "Flip Camera" at bounding box center [458, 320] width 41 height 21
click at [473, 326] on span "Flip Camera" at bounding box center [458, 321] width 41 height 9
click at [317, 328] on span "Start Recording" at bounding box center [316, 322] width 74 height 13
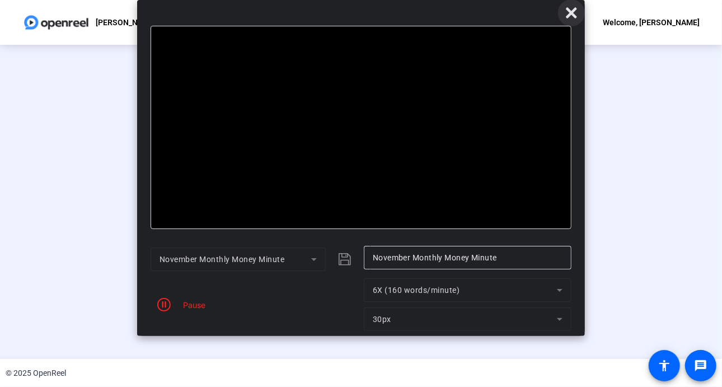
click at [571, 12] on icon at bounding box center [571, 12] width 11 height 11
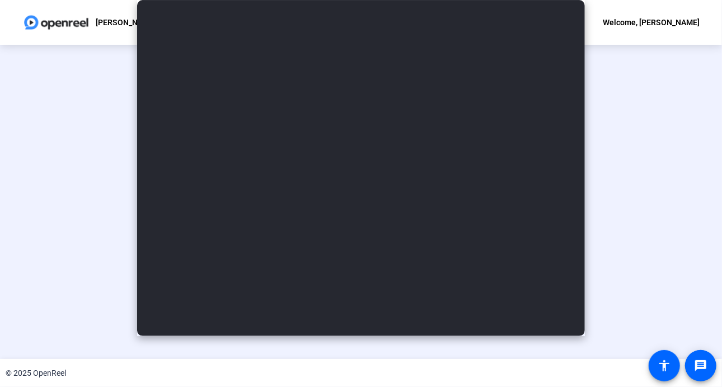
scroll to position [40, 0]
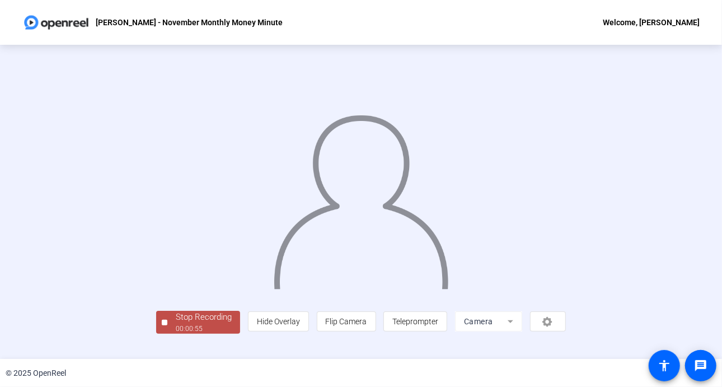
click at [176, 323] on div "Stop Recording" at bounding box center [204, 316] width 56 height 13
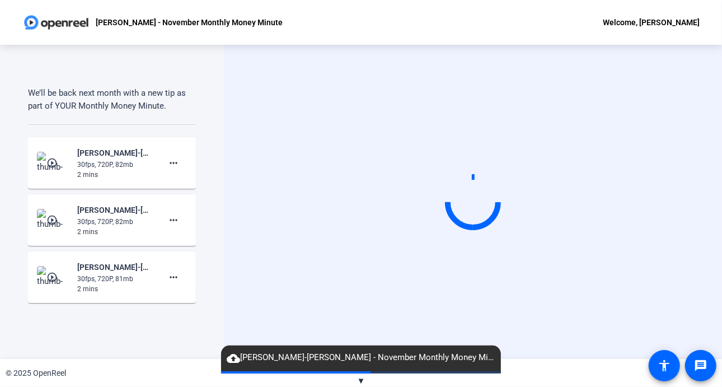
scroll to position [761, 0]
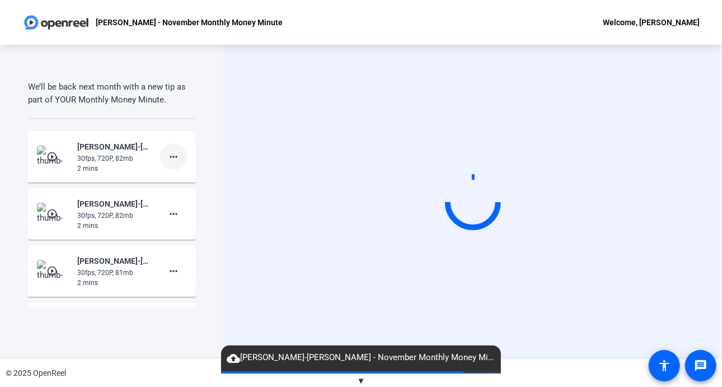
click at [167, 150] on mat-icon "more_horiz" at bounding box center [173, 156] width 13 height 13
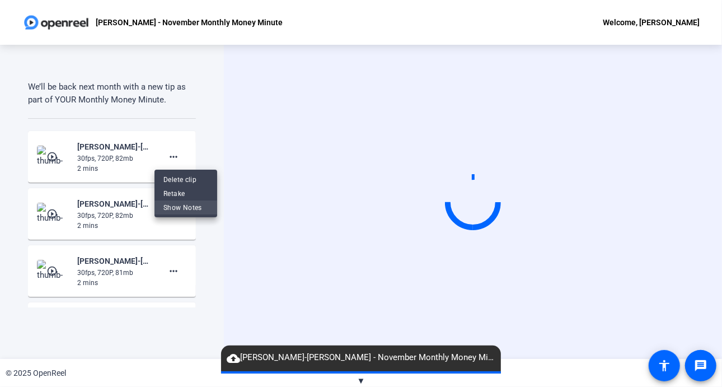
click at [177, 210] on span "Show Notes" at bounding box center [185, 206] width 45 height 13
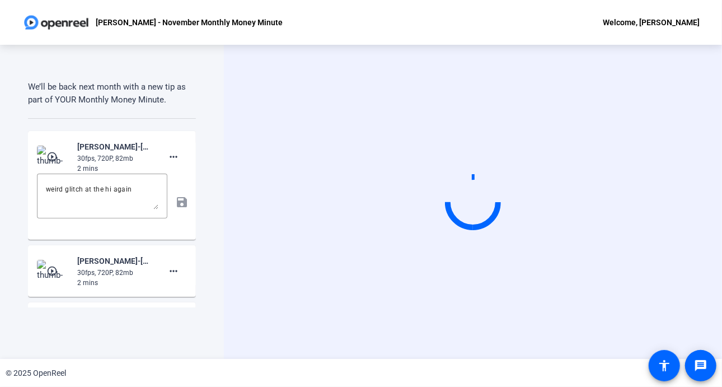
click at [209, 147] on div "Teleprompter Script Hi, I’m Audrey Powe, a Data Visualization and Analytics Eng…" at bounding box center [112, 202] width 224 height 314
click at [172, 152] on mat-icon "more_horiz" at bounding box center [173, 156] width 13 height 13
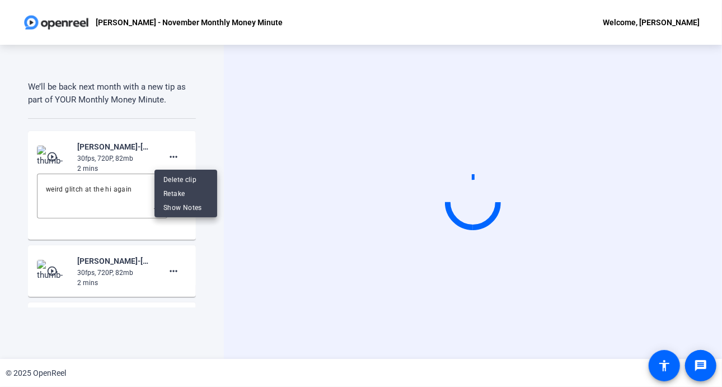
click at [206, 128] on div at bounding box center [361, 193] width 722 height 387
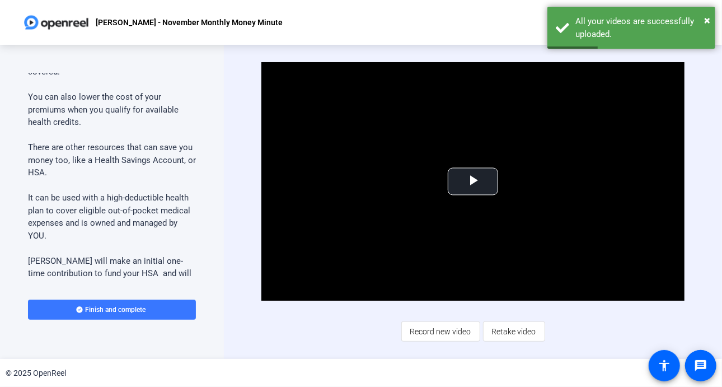
scroll to position [302, 0]
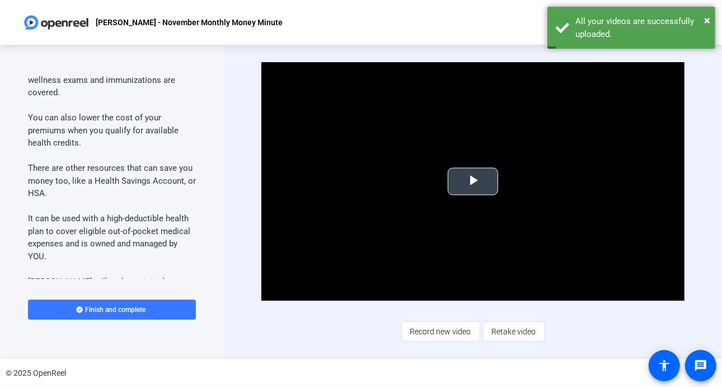
click at [473, 181] on span "Video Player" at bounding box center [473, 181] width 0 height 0
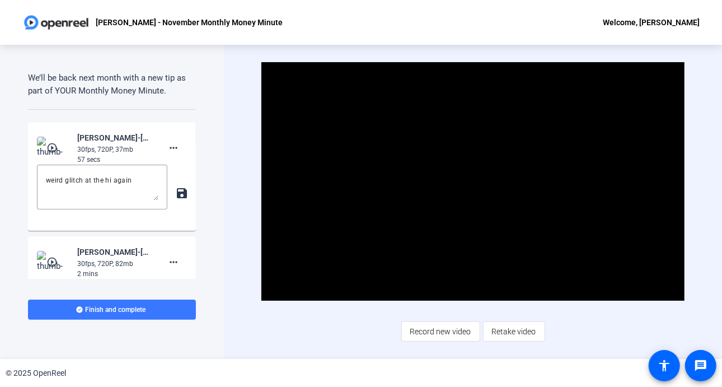
scroll to position [775, 0]
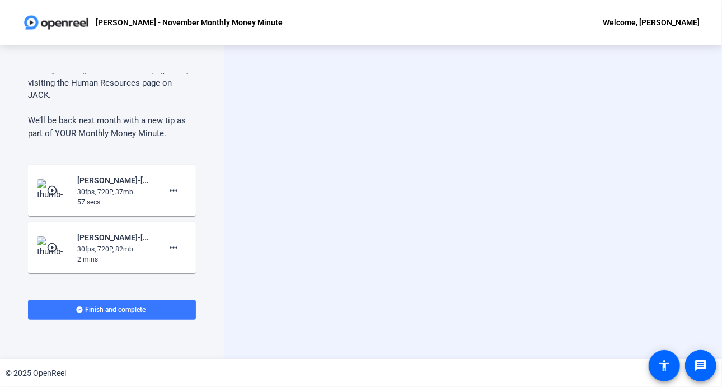
scroll to position [765, 0]
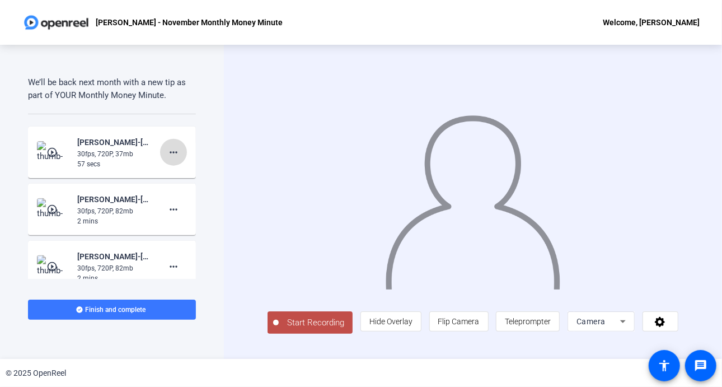
click at [170, 148] on mat-icon "more_horiz" at bounding box center [173, 151] width 13 height 13
click at [189, 172] on span "Delete clip" at bounding box center [185, 174] width 45 height 13
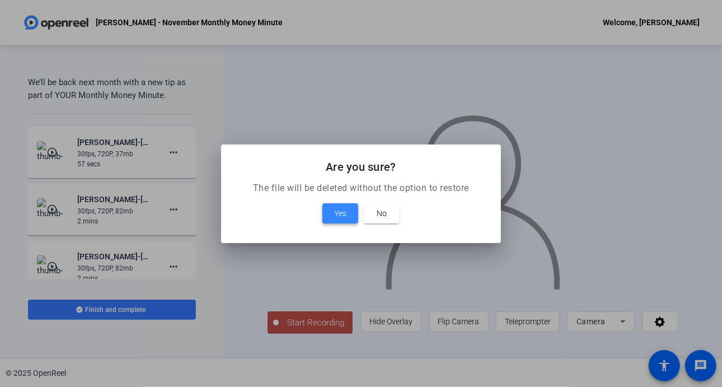
click at [341, 209] on span "Yes" at bounding box center [340, 212] width 12 height 13
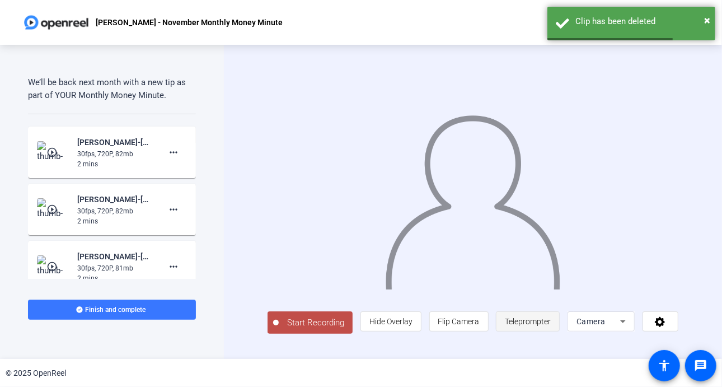
click at [525, 321] on span "Teleprompter" at bounding box center [528, 321] width 46 height 9
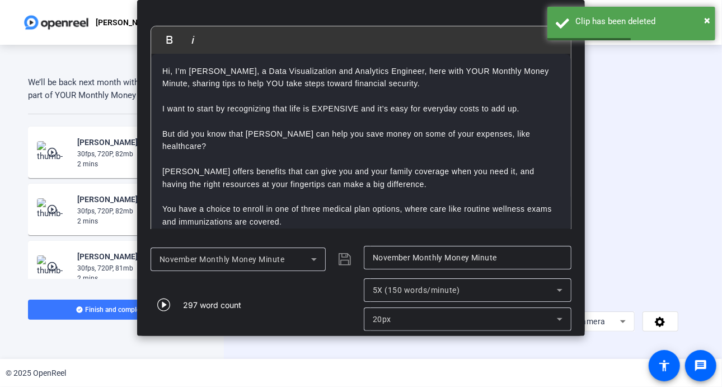
click at [555, 296] on icon at bounding box center [559, 289] width 13 height 13
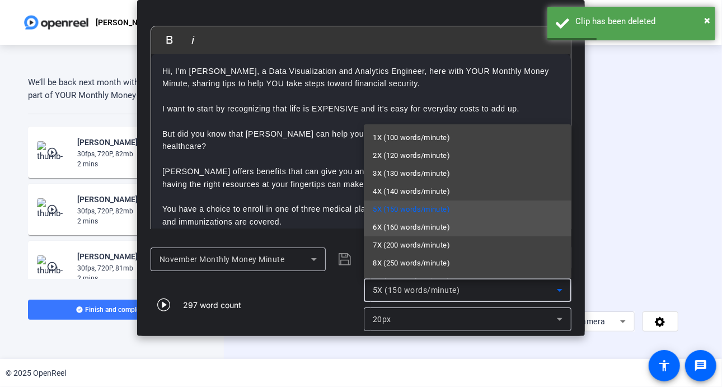
click at [408, 231] on span "6X (160 words/minute)" at bounding box center [411, 226] width 77 height 13
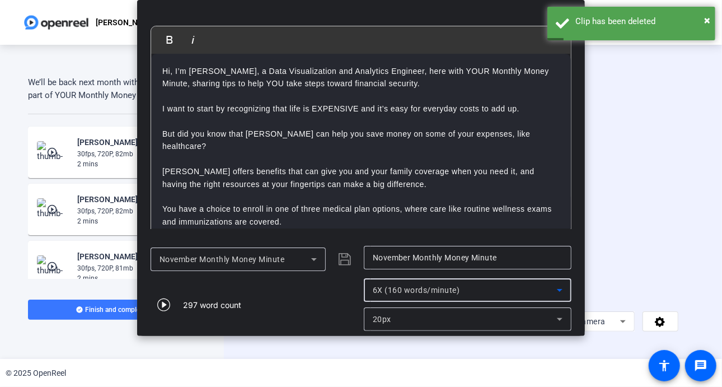
click at [563, 314] on icon at bounding box center [559, 318] width 13 height 13
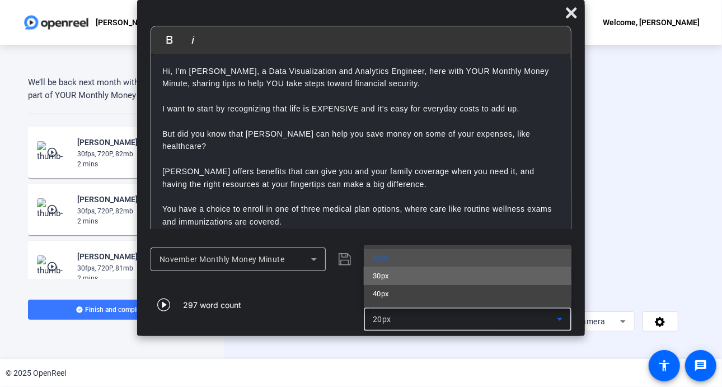
click at [429, 279] on mat-option "30px" at bounding box center [468, 276] width 208 height 18
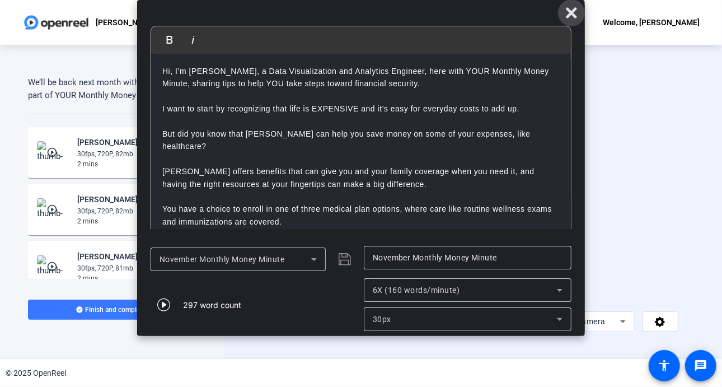
click at [571, 10] on icon at bounding box center [570, 12] width 13 height 13
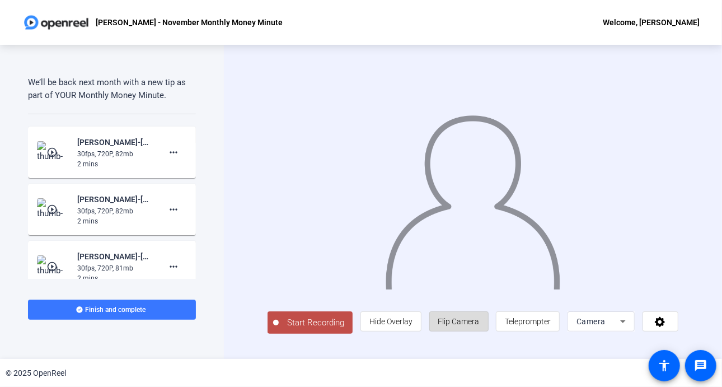
click at [468, 326] on span "Flip Camera" at bounding box center [458, 321] width 41 height 9
click at [301, 324] on span "Start Recording" at bounding box center [316, 322] width 74 height 13
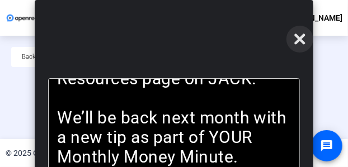
click at [307, 42] on span at bounding box center [299, 39] width 27 height 27
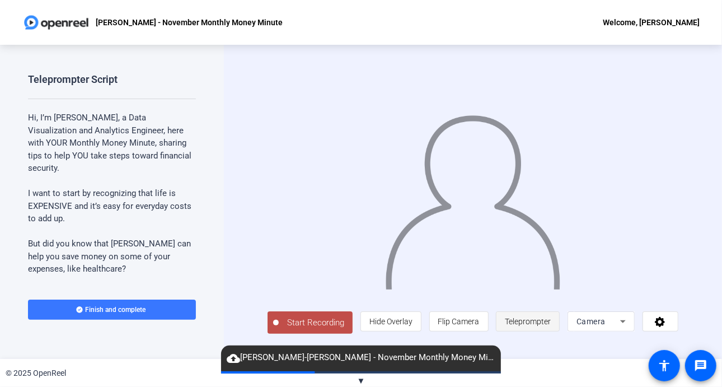
click at [526, 321] on span "Teleprompter" at bounding box center [528, 321] width 46 height 9
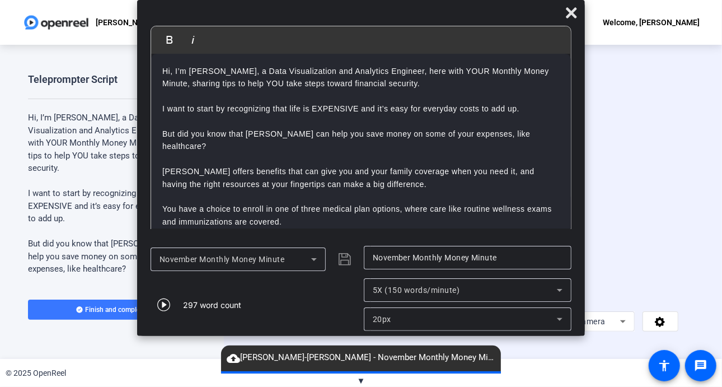
click at [561, 289] on icon at bounding box center [560, 290] width 6 height 3
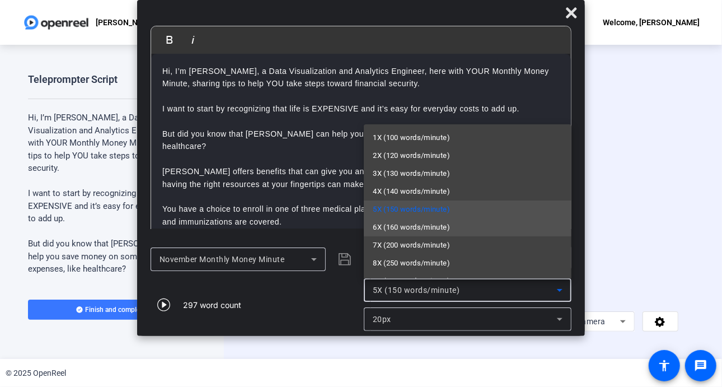
click at [415, 234] on mat-option "6X (160 words/minute)" at bounding box center [468, 227] width 208 height 18
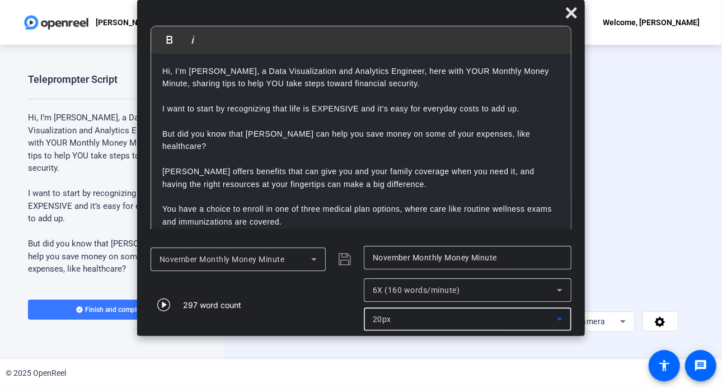
click at [558, 324] on icon at bounding box center [559, 318] width 13 height 13
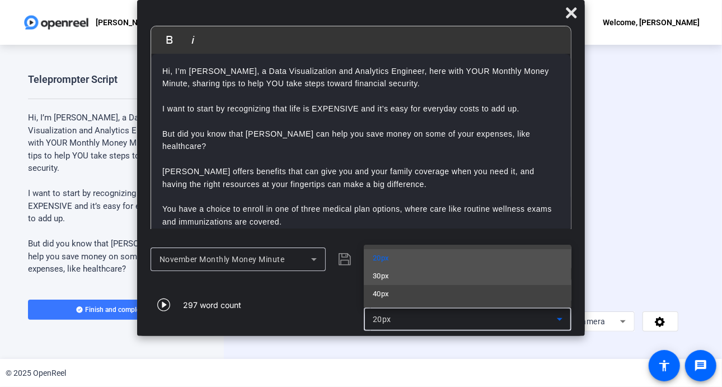
click at [398, 280] on mat-option "30px" at bounding box center [468, 276] width 208 height 18
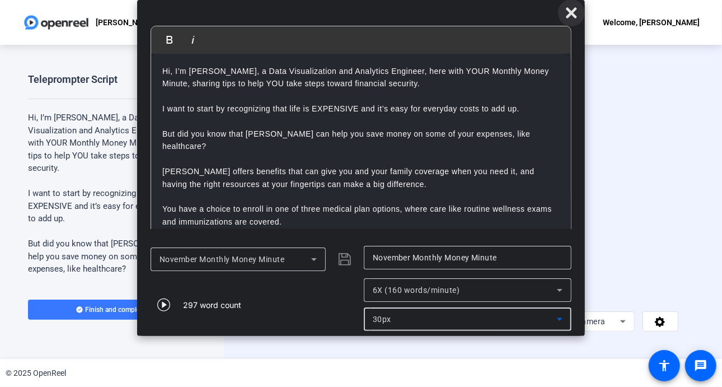
click at [571, 10] on icon at bounding box center [570, 12] width 13 height 13
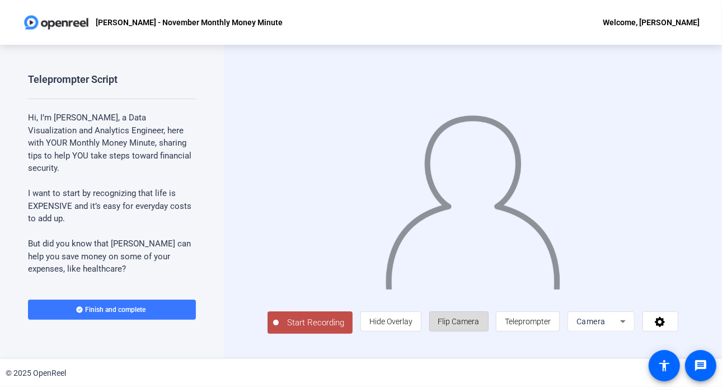
click at [467, 326] on span "Flip Camera" at bounding box center [458, 321] width 41 height 9
click at [316, 325] on span "Start Recording" at bounding box center [316, 322] width 74 height 13
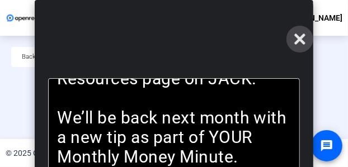
click at [299, 45] on icon at bounding box center [299, 38] width 13 height 13
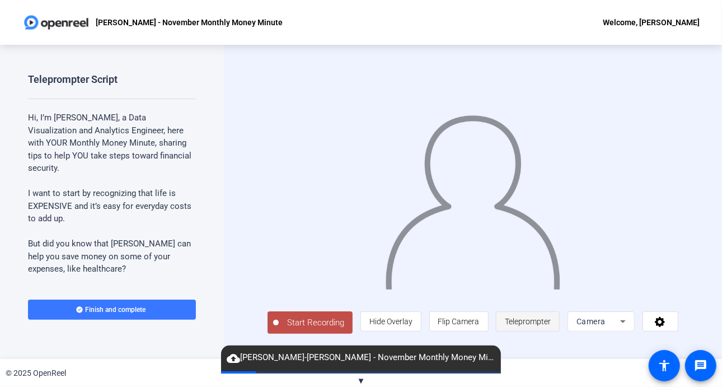
click at [543, 321] on span "Teleprompter" at bounding box center [528, 321] width 46 height 9
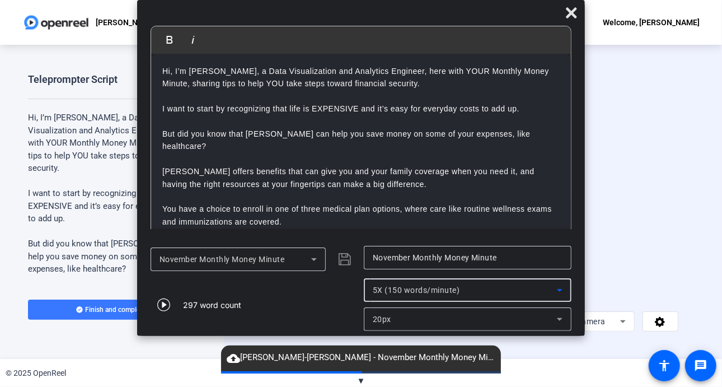
click at [559, 290] on icon at bounding box center [560, 290] width 6 height 3
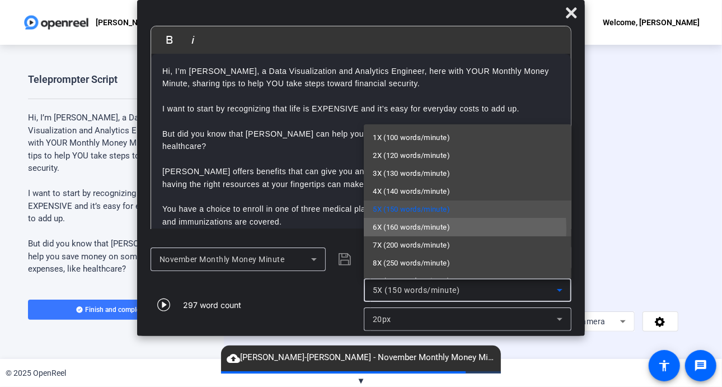
click at [426, 229] on span "6X (160 words/minute)" at bounding box center [411, 226] width 77 height 13
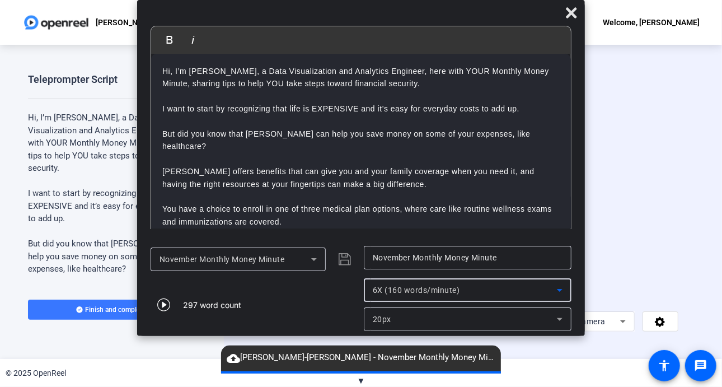
click at [557, 319] on icon at bounding box center [559, 318] width 13 height 13
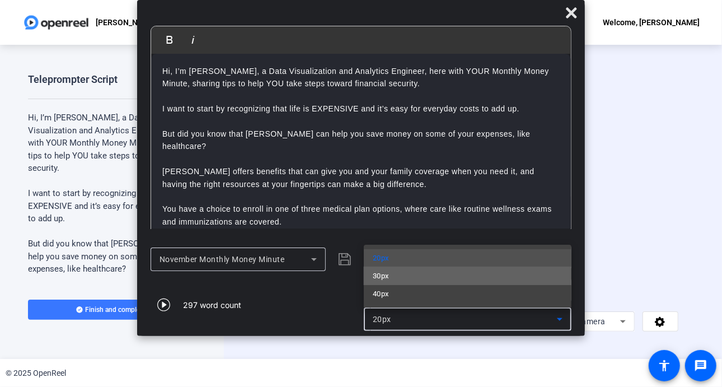
click at [462, 275] on mat-option "30px" at bounding box center [468, 276] width 208 height 18
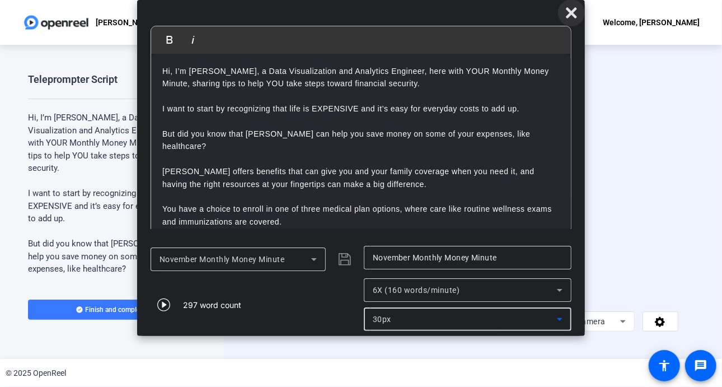
click at [568, 18] on icon at bounding box center [570, 12] width 13 height 13
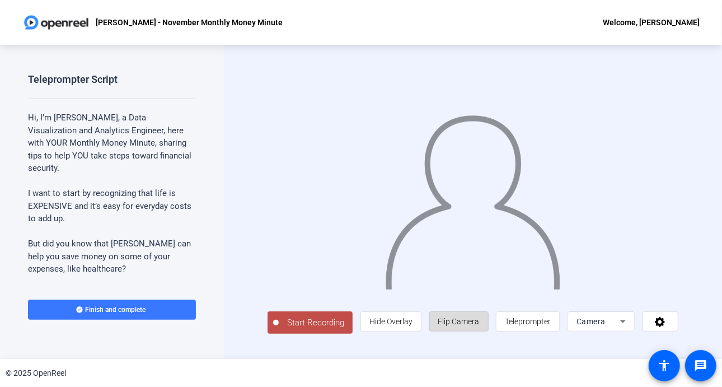
click at [465, 331] on span "Flip Camera" at bounding box center [458, 320] width 41 height 21
click at [310, 325] on span "Start Recording" at bounding box center [316, 322] width 74 height 13
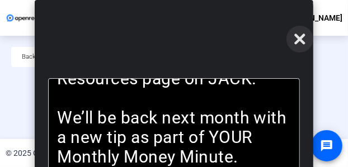
click at [296, 41] on icon at bounding box center [299, 39] width 11 height 11
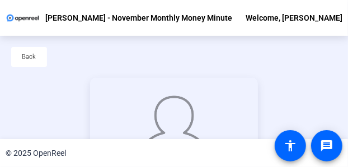
scroll to position [100, 0]
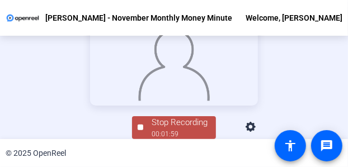
click at [178, 128] on div "Stop Recording" at bounding box center [180, 122] width 56 height 13
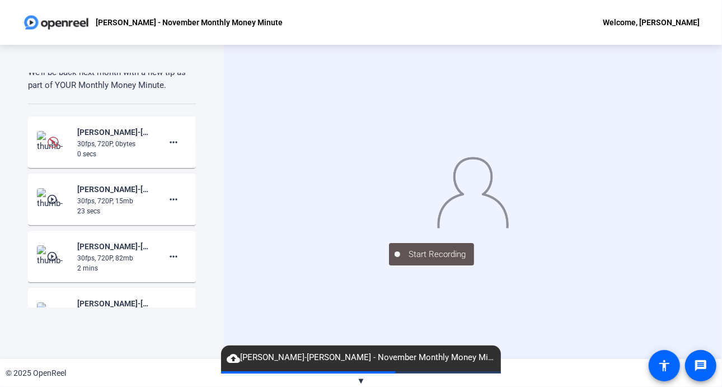
scroll to position [780, 0]
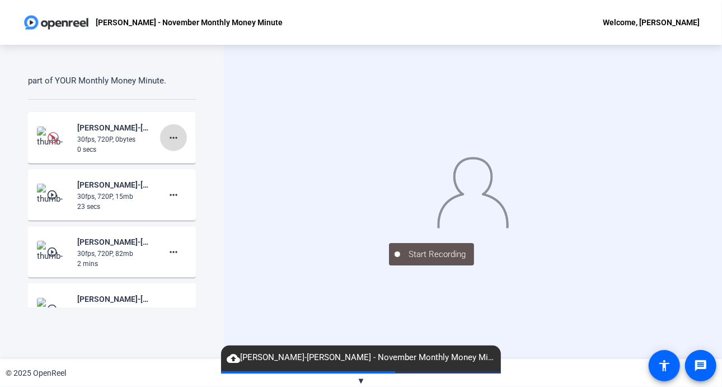
click at [171, 137] on mat-icon "more_horiz" at bounding box center [173, 137] width 13 height 13
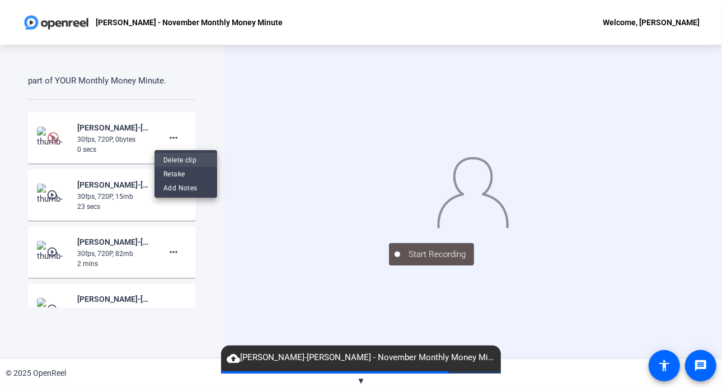
click at [187, 162] on span "Delete clip" at bounding box center [185, 159] width 45 height 13
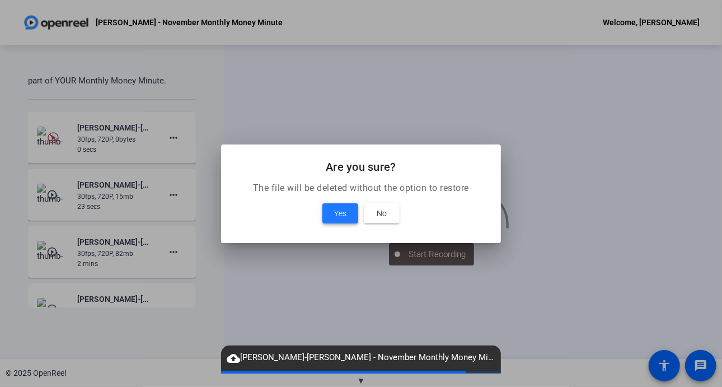
click at [345, 209] on span "Yes" at bounding box center [340, 212] width 12 height 13
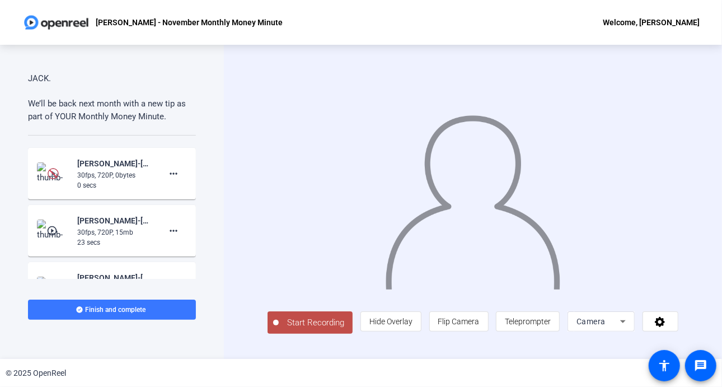
scroll to position [757, 0]
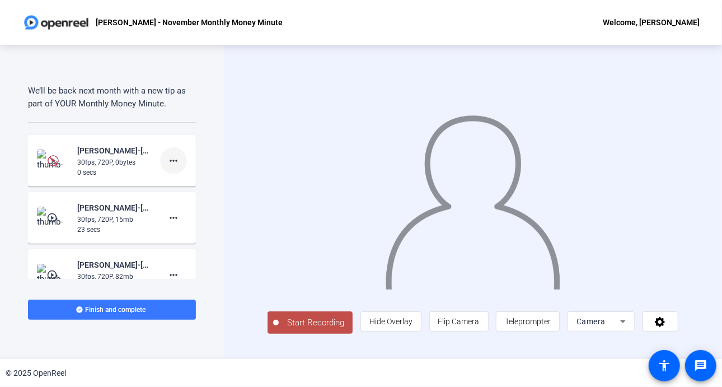
click at [167, 158] on mat-icon "more_horiz" at bounding box center [173, 160] width 13 height 13
click at [182, 181] on span "Delete clip" at bounding box center [185, 183] width 45 height 13
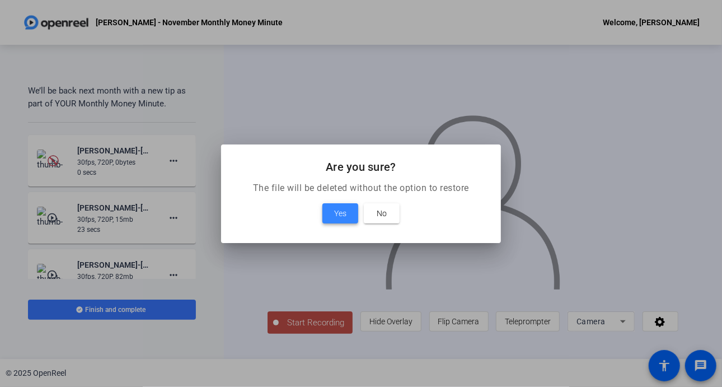
click at [343, 205] on span at bounding box center [340, 213] width 36 height 27
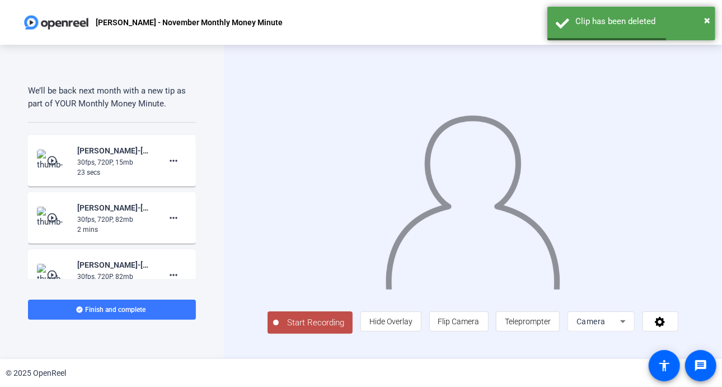
click at [46, 220] on mat-icon "play_circle_outline" at bounding box center [52, 217] width 13 height 11
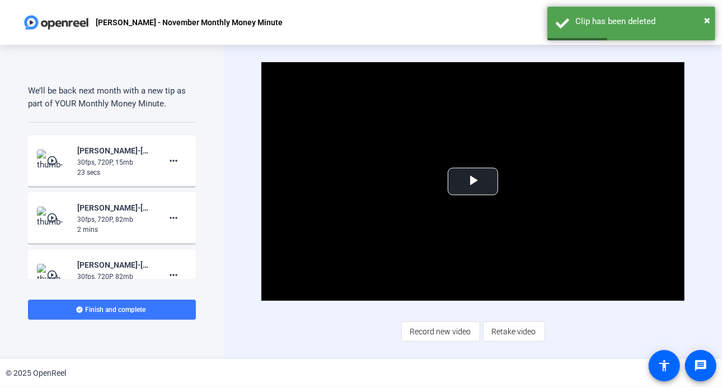
click at [53, 155] on mat-icon "play_circle_outline" at bounding box center [52, 160] width 13 height 11
click at [473, 181] on span "Video Player" at bounding box center [473, 181] width 0 height 0
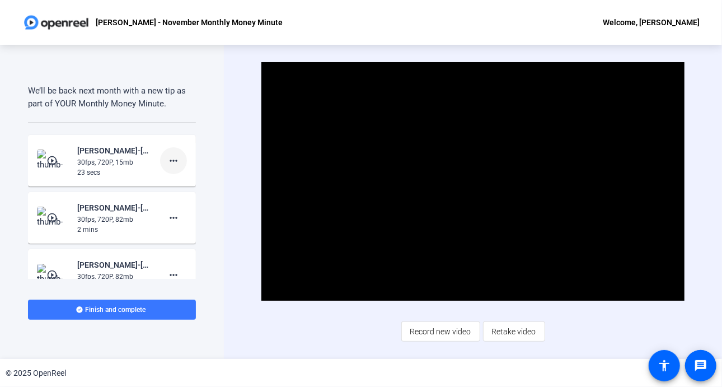
click at [170, 158] on mat-icon "more_horiz" at bounding box center [173, 160] width 13 height 13
click at [188, 183] on span "Delete clip" at bounding box center [185, 183] width 45 height 13
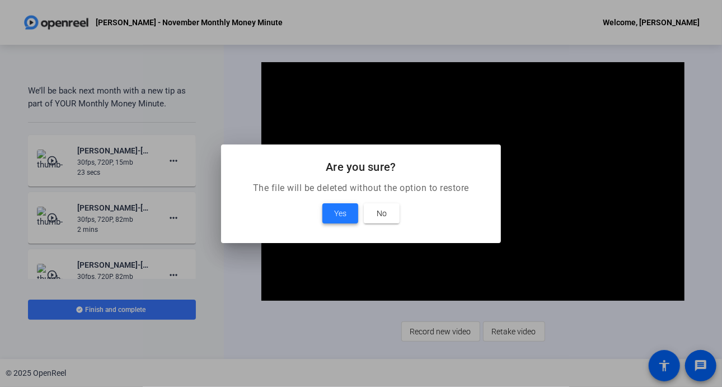
click at [338, 211] on span "Yes" at bounding box center [340, 212] width 12 height 13
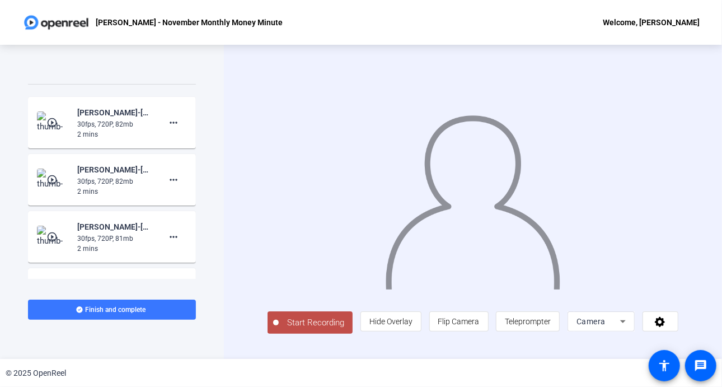
scroll to position [773, 0]
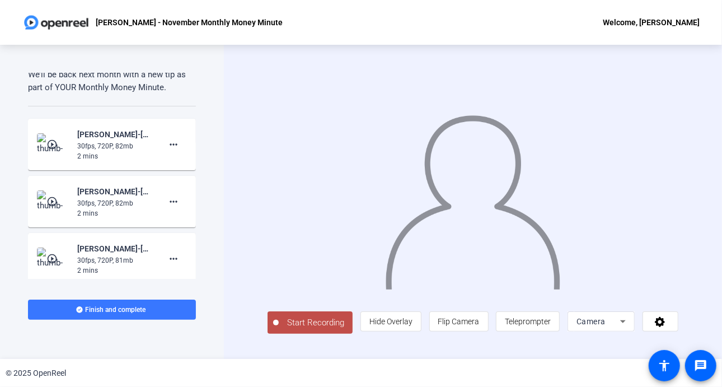
click at [55, 135] on img at bounding box center [53, 144] width 33 height 22
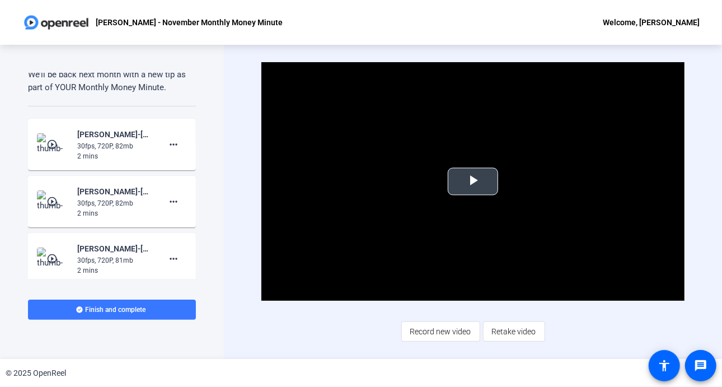
click at [473, 181] on span "Video Player" at bounding box center [473, 181] width 0 height 0
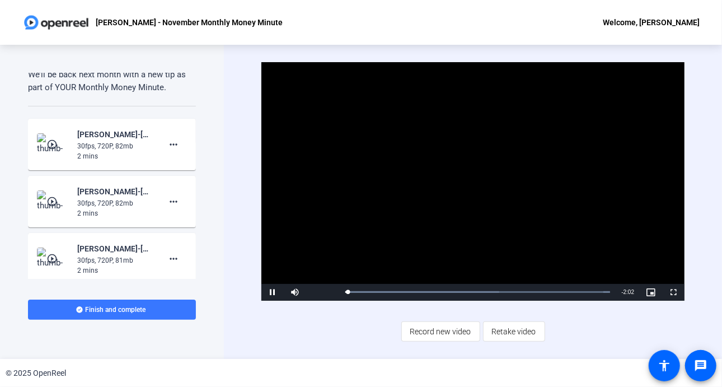
drag, startPoint x: 253, startPoint y: 316, endPoint x: 202, endPoint y: 163, distance: 161.0
click at [184, 190] on div "Teleprompter Script Hi, I’m Audrey Powe, a Data Visualization and Analytics Eng…" at bounding box center [361, 202] width 722 height 314
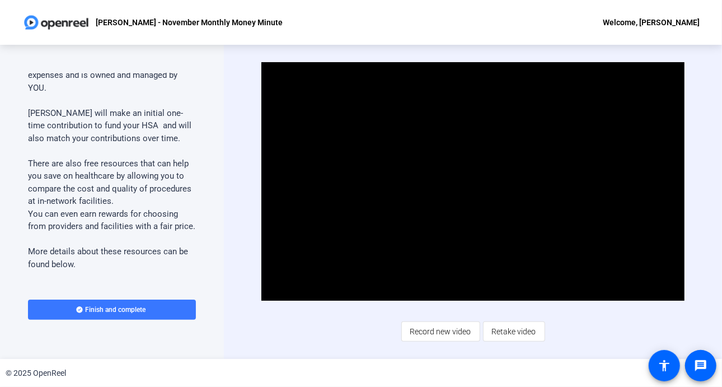
scroll to position [465, 0]
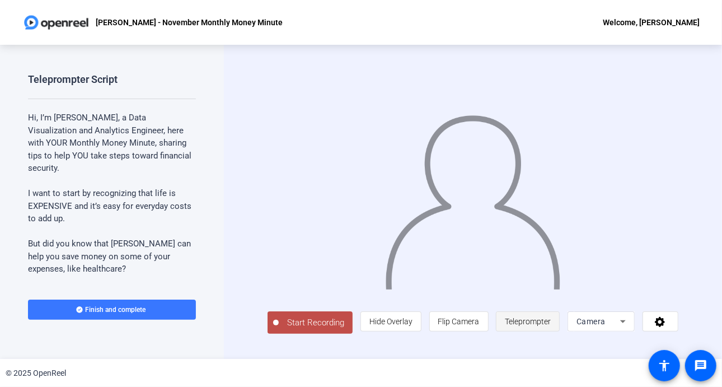
click at [524, 323] on span "Teleprompter" at bounding box center [528, 321] width 46 height 9
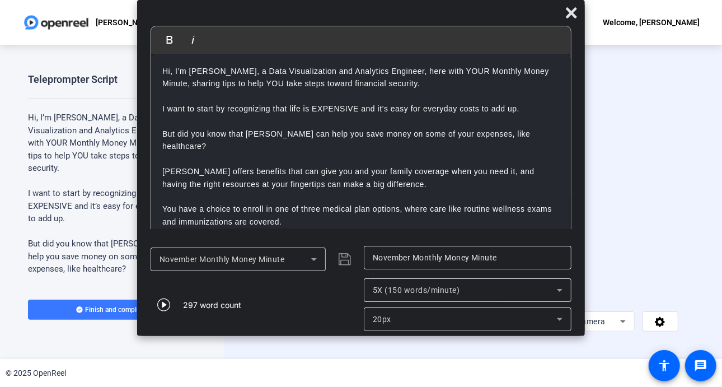
click at [557, 289] on icon at bounding box center [560, 290] width 6 height 3
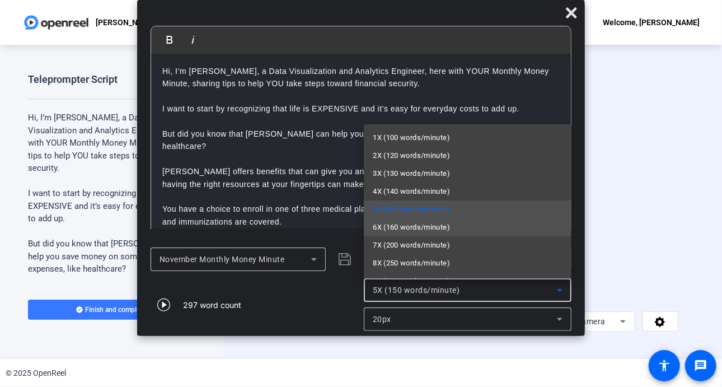
click at [449, 224] on span "6X (160 words/minute)" at bounding box center [411, 226] width 77 height 13
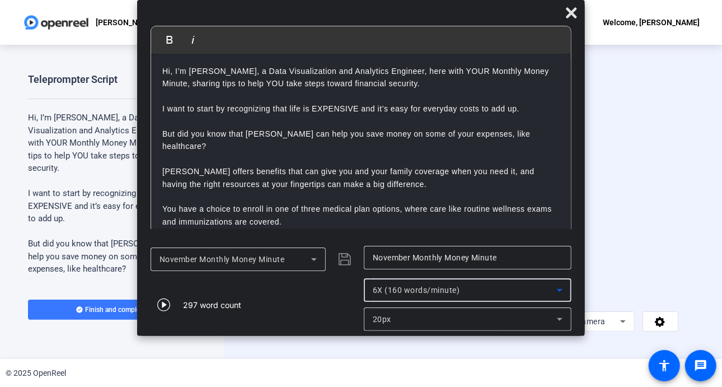
click at [560, 318] on icon at bounding box center [559, 318] width 13 height 13
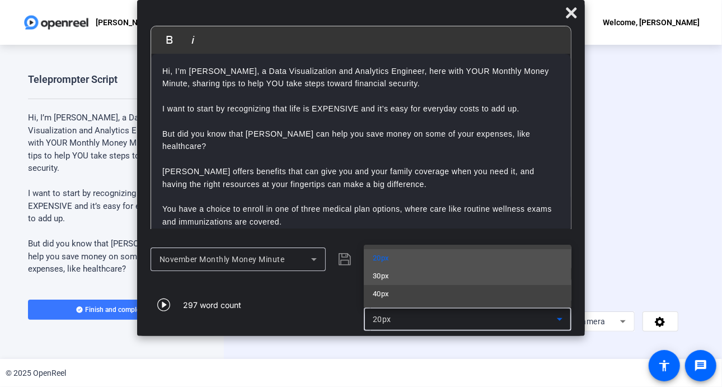
click at [403, 274] on mat-option "30px" at bounding box center [468, 276] width 208 height 18
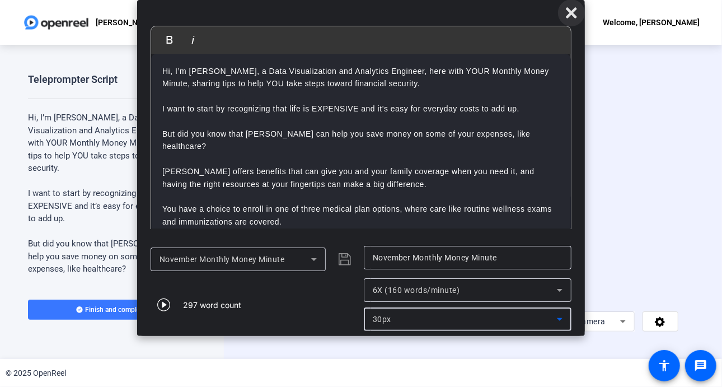
click at [575, 10] on icon at bounding box center [571, 12] width 11 height 11
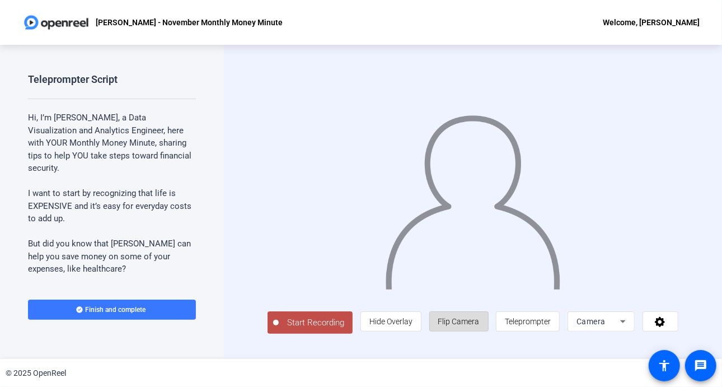
click at [474, 324] on span "Flip Camera" at bounding box center [458, 321] width 41 height 9
click at [305, 329] on span "Start Recording" at bounding box center [316, 322] width 74 height 13
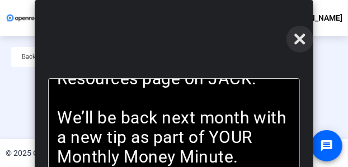
click at [300, 42] on icon at bounding box center [299, 39] width 11 height 11
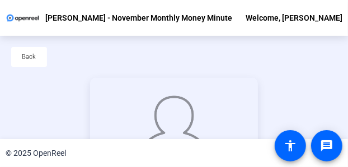
scroll to position [100, 0]
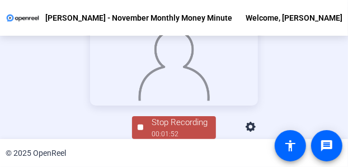
click at [164, 132] on div "00:01:52" at bounding box center [180, 134] width 56 height 10
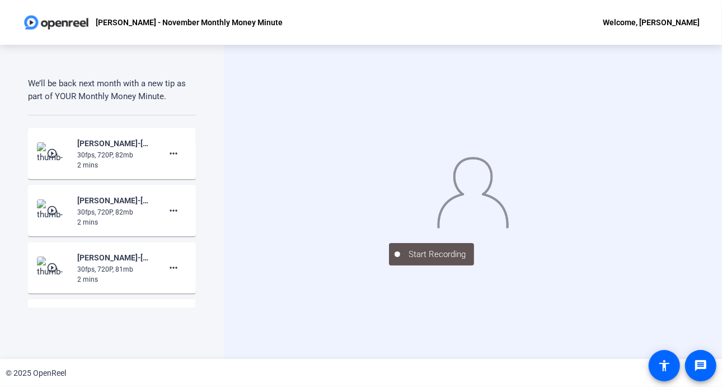
scroll to position [745, 0]
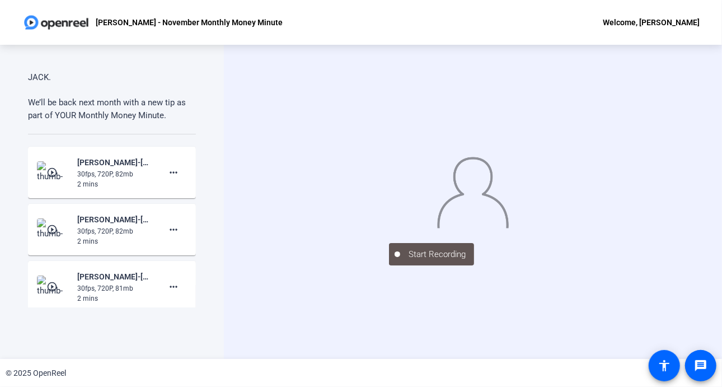
click at [450, 200] on img at bounding box center [472, 190] width 73 height 76
click at [42, 171] on img at bounding box center [53, 172] width 33 height 22
click at [459, 184] on img at bounding box center [472, 190] width 73 height 76
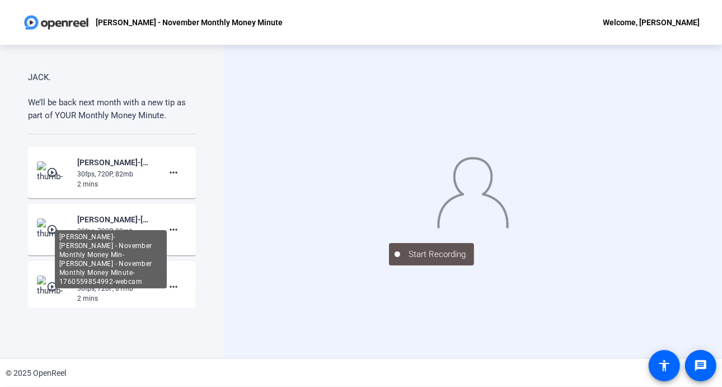
click at [108, 222] on div "[PERSON_NAME]-[PERSON_NAME] - November Monthly Money Min-[PERSON_NAME] - Novemb…" at bounding box center [114, 219] width 75 height 13
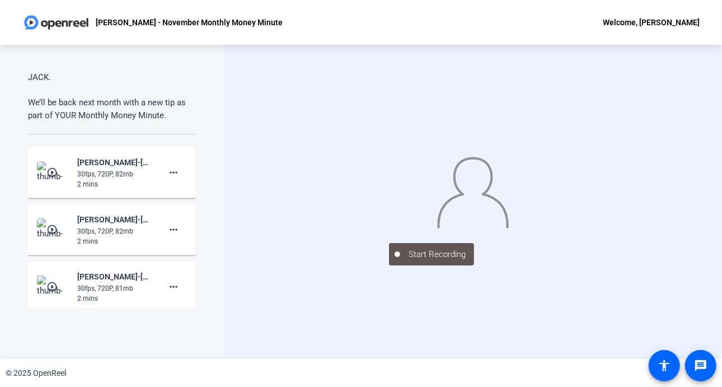
click at [57, 224] on mat-icon "play_circle_outline" at bounding box center [52, 229] width 13 height 11
click at [54, 165] on img at bounding box center [53, 172] width 33 height 22
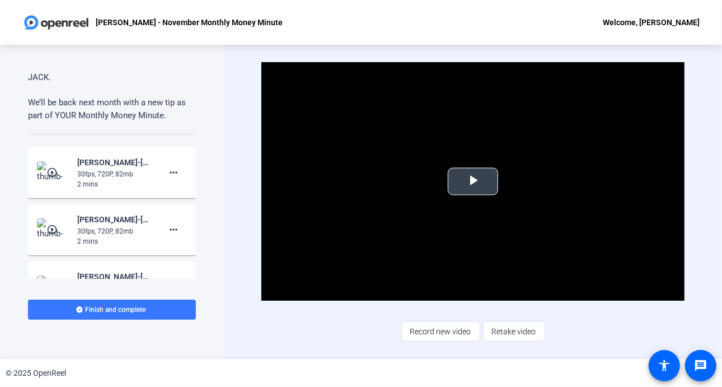
click at [473, 181] on span "Video Player" at bounding box center [473, 181] width 0 height 0
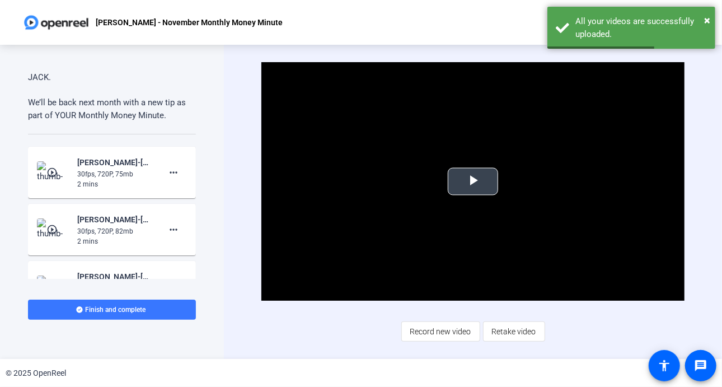
click at [473, 181] on span "Video Player" at bounding box center [473, 181] width 0 height 0
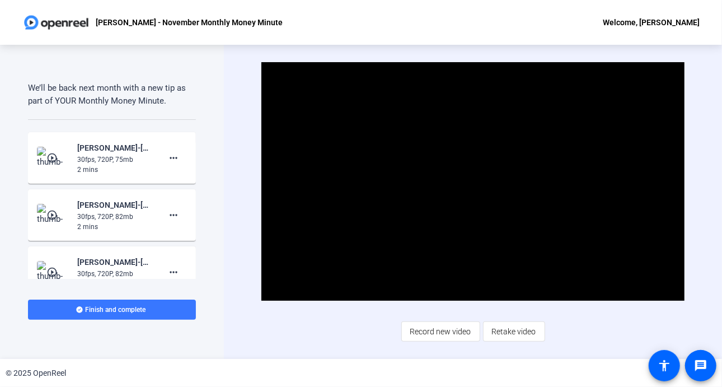
scroll to position [773, 0]
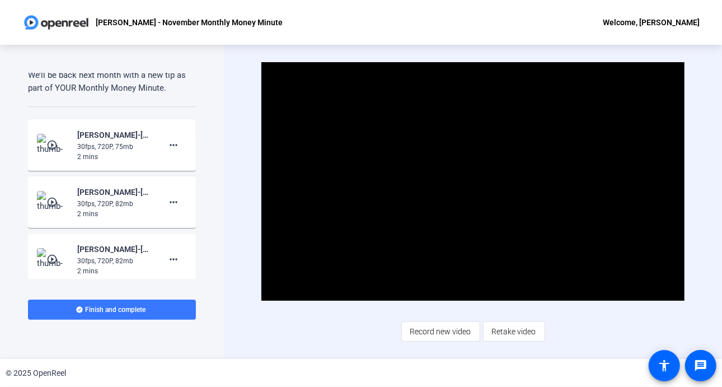
click at [50, 144] on mat-icon "play_circle_outline" at bounding box center [52, 144] width 13 height 11
click at [473, 181] on span "Video Player" at bounding box center [473, 181] width 0 height 0
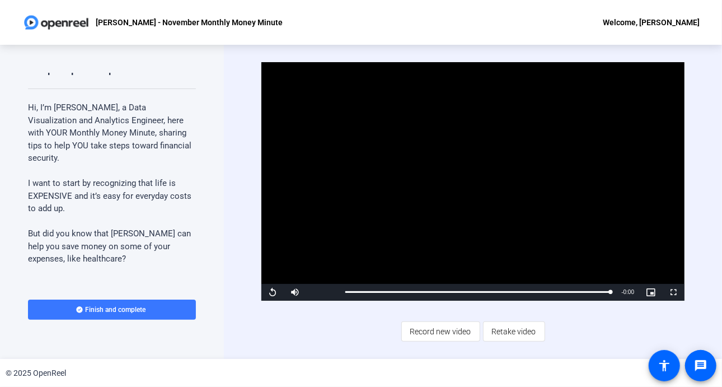
scroll to position [0, 0]
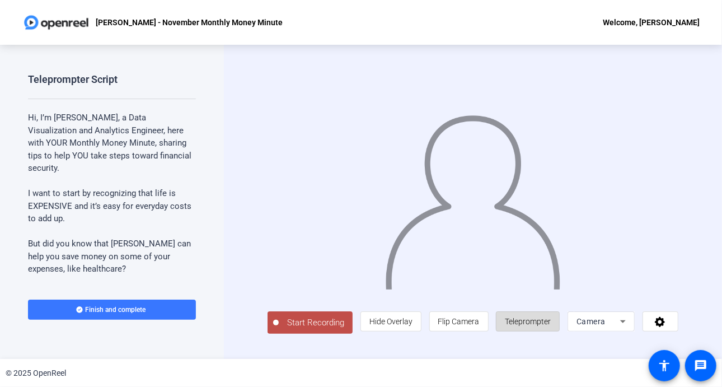
click at [550, 323] on span "Teleprompter" at bounding box center [528, 321] width 46 height 9
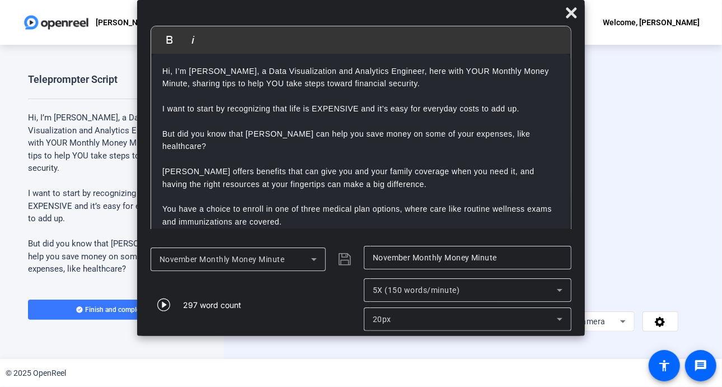
click at [558, 290] on icon at bounding box center [560, 290] width 6 height 3
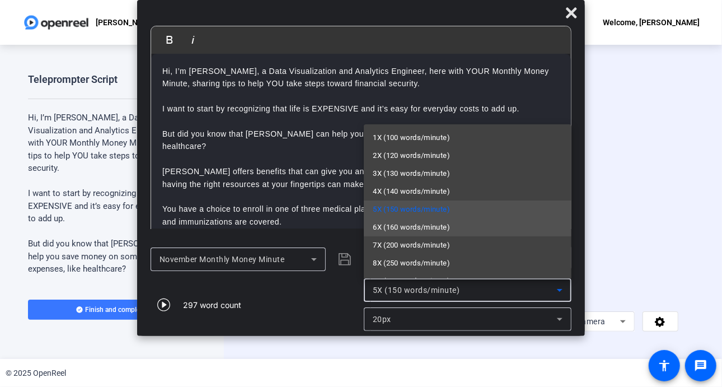
click at [413, 224] on span "6X (160 words/minute)" at bounding box center [411, 226] width 77 height 13
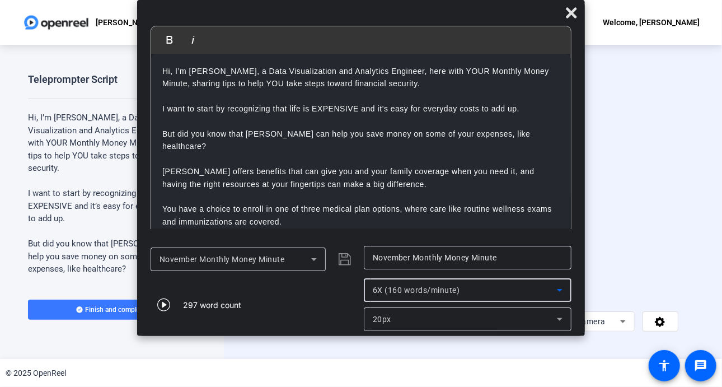
click at [558, 318] on icon at bounding box center [559, 318] width 13 height 13
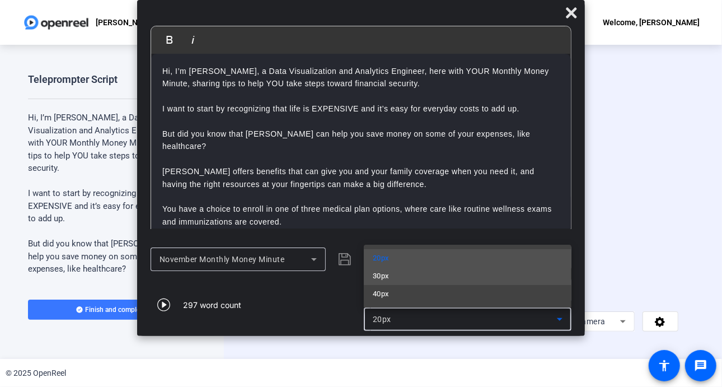
click at [417, 276] on mat-option "30px" at bounding box center [468, 276] width 208 height 18
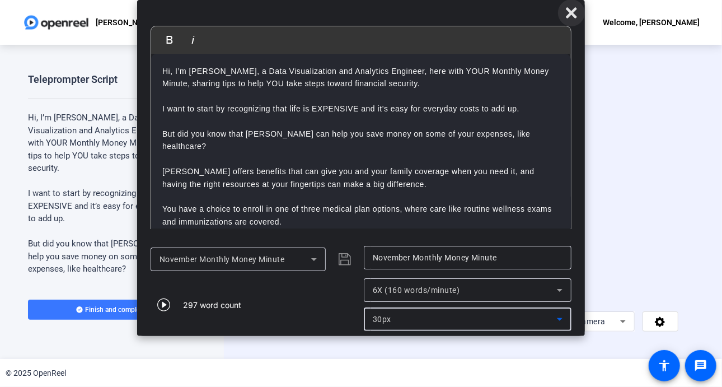
click at [573, 11] on icon at bounding box center [571, 12] width 11 height 11
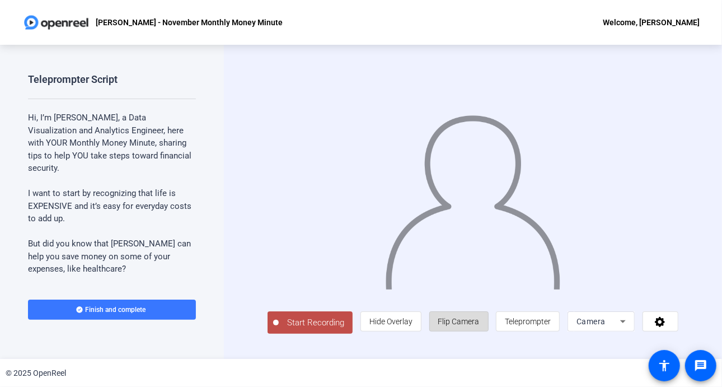
click at [464, 318] on span "Flip Camera" at bounding box center [458, 320] width 41 height 21
click at [316, 327] on span "Start Recording" at bounding box center [316, 322] width 74 height 13
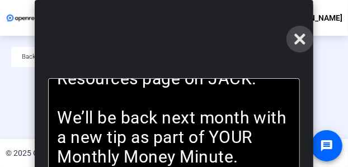
click at [307, 38] on span at bounding box center [299, 39] width 27 height 27
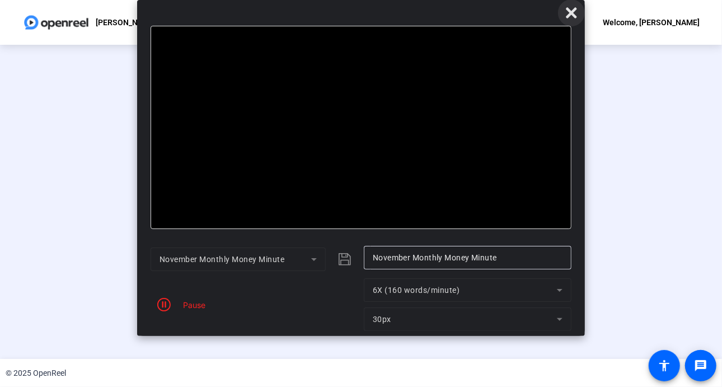
click at [573, 12] on icon at bounding box center [570, 12] width 13 height 13
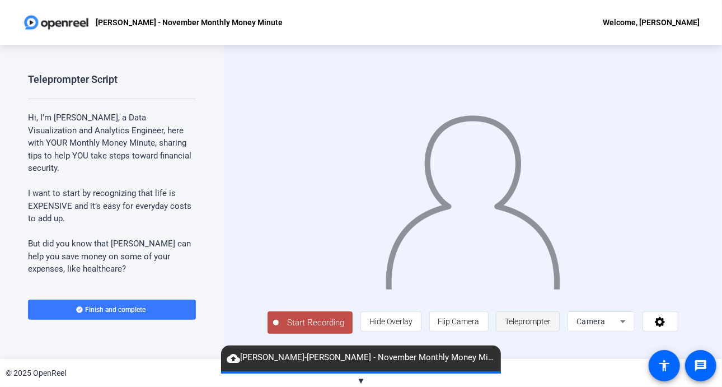
click at [542, 326] on span "Teleprompter" at bounding box center [528, 321] width 46 height 9
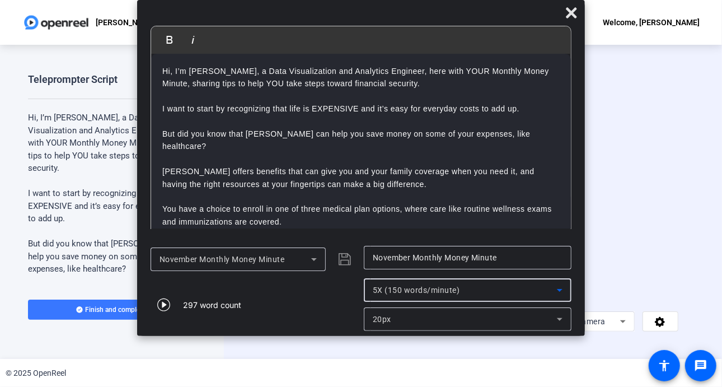
click at [564, 288] on icon at bounding box center [559, 289] width 13 height 13
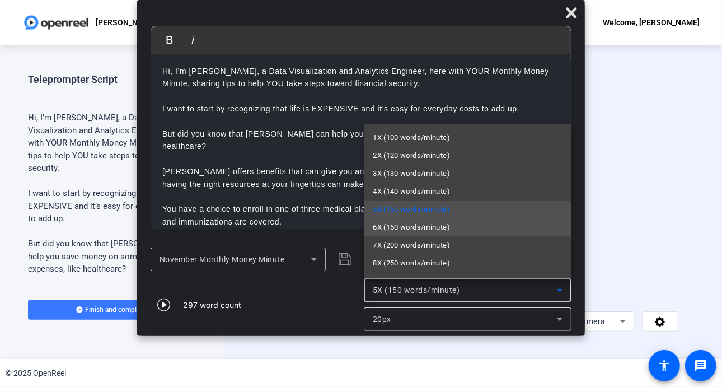
click at [425, 225] on span "6X (160 words/minute)" at bounding box center [411, 226] width 77 height 13
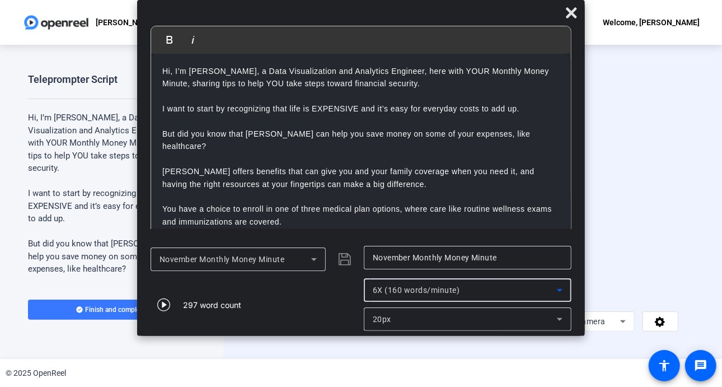
click at [560, 321] on icon at bounding box center [559, 318] width 13 height 13
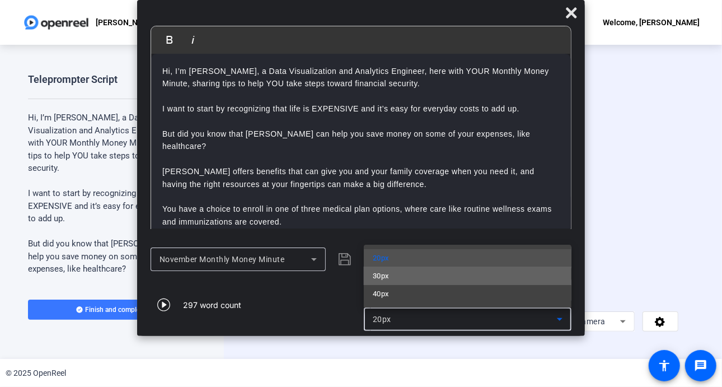
click at [433, 277] on mat-option "30px" at bounding box center [468, 276] width 208 height 18
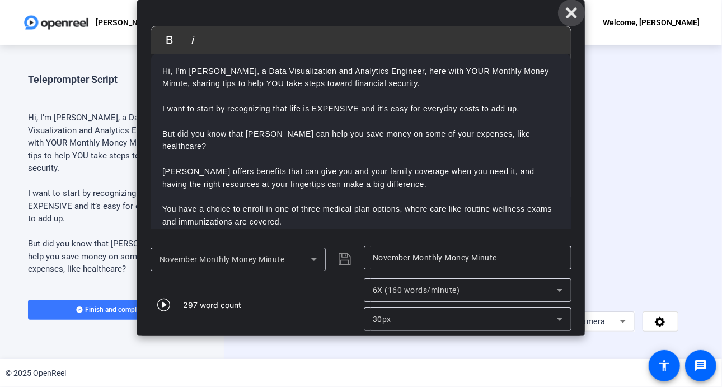
click at [576, 13] on icon at bounding box center [570, 12] width 13 height 13
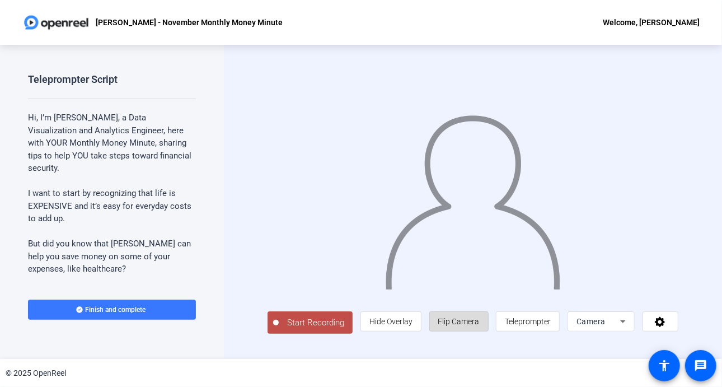
click at [462, 326] on span "Flip Camera" at bounding box center [458, 321] width 41 height 9
click at [318, 321] on span "Start Recording" at bounding box center [316, 322] width 74 height 13
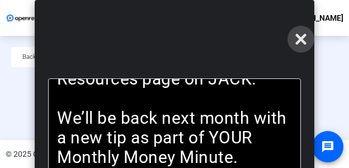
click at [307, 41] on span at bounding box center [301, 39] width 27 height 27
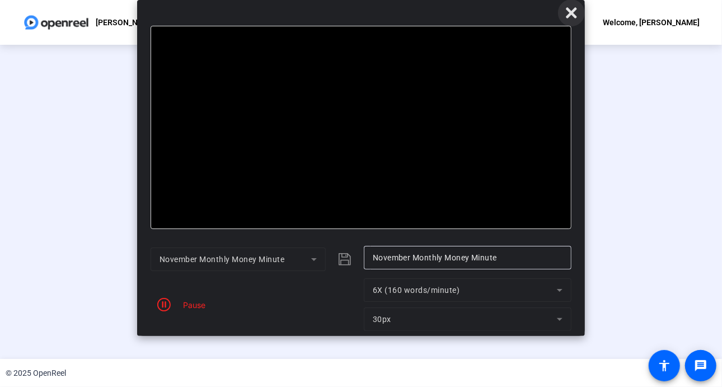
click at [566, 13] on icon at bounding box center [570, 12] width 13 height 13
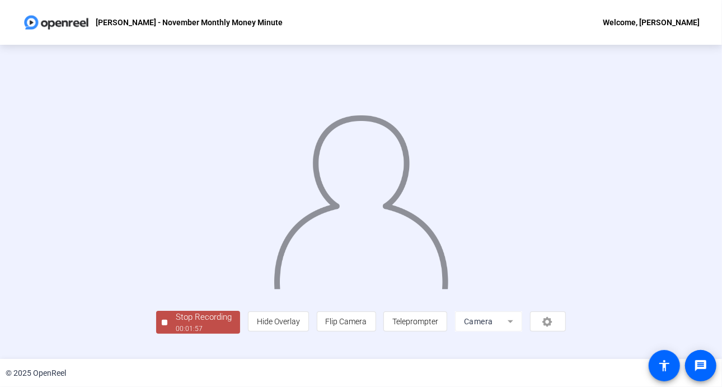
scroll to position [40, 0]
click at [176, 323] on div "Stop Recording" at bounding box center [204, 316] width 56 height 13
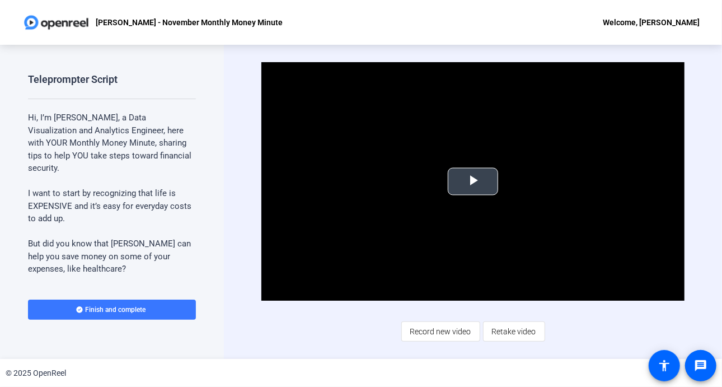
click at [473, 181] on span "Video Player" at bounding box center [473, 181] width 0 height 0
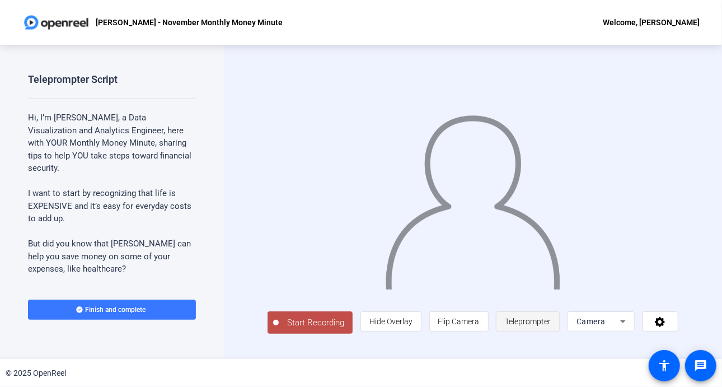
click at [547, 321] on span "Teleprompter" at bounding box center [528, 321] width 46 height 9
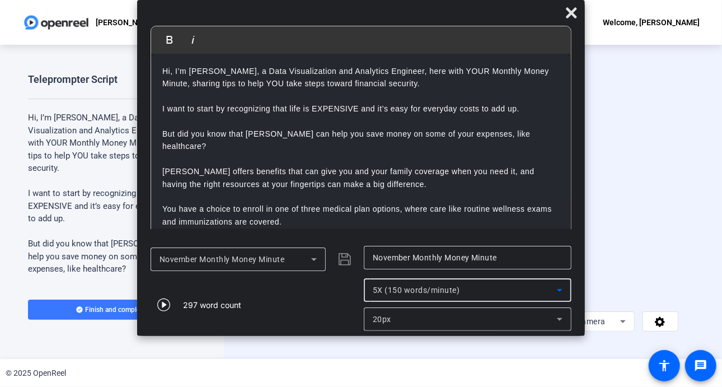
click at [553, 291] on icon at bounding box center [559, 289] width 13 height 13
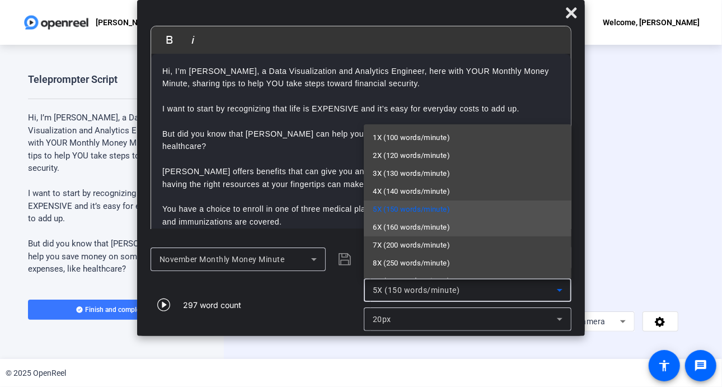
click at [390, 231] on span "6X (160 words/minute)" at bounding box center [411, 226] width 77 height 13
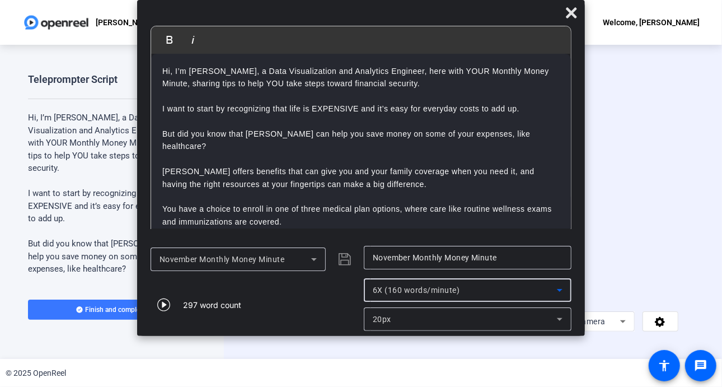
click at [556, 318] on icon at bounding box center [559, 318] width 13 height 13
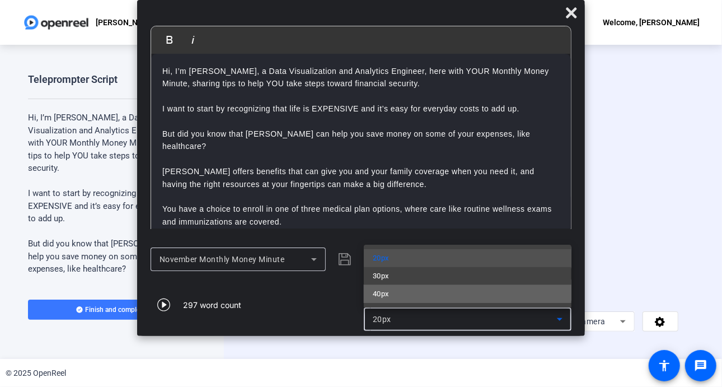
click at [411, 289] on mat-option "40px" at bounding box center [468, 294] width 208 height 18
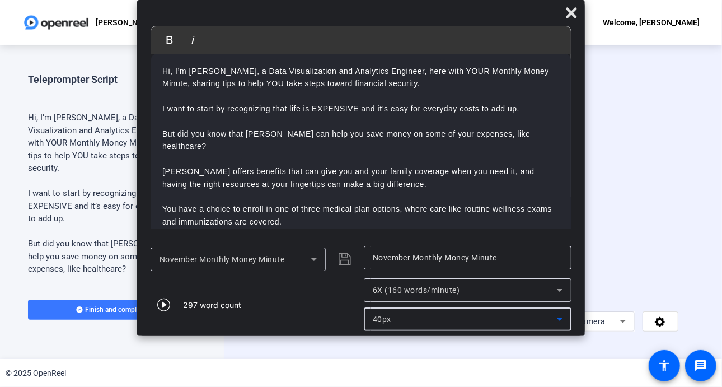
click at [559, 316] on icon at bounding box center [559, 318] width 13 height 13
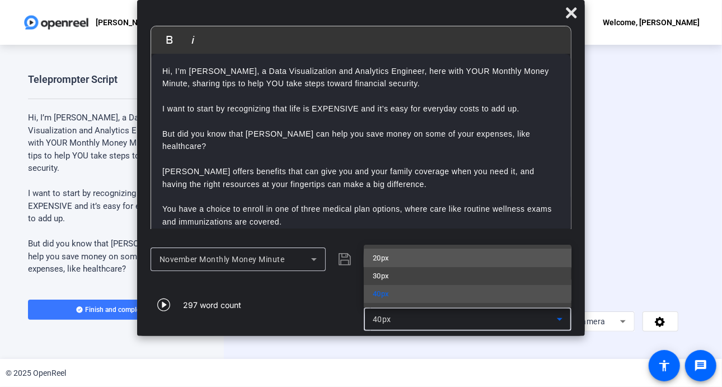
click at [470, 262] on mat-option "20px" at bounding box center [468, 258] width 208 height 18
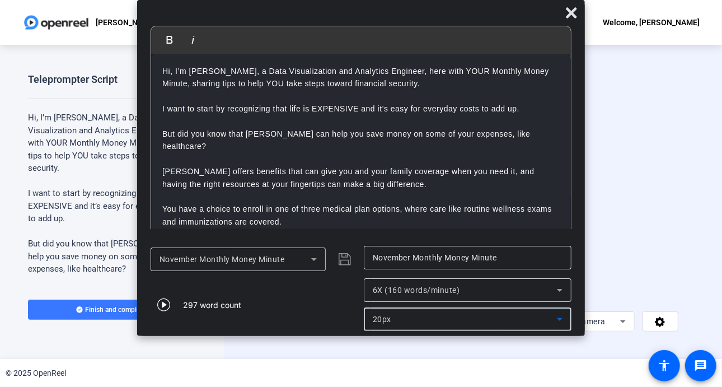
click at [561, 322] on icon at bounding box center [559, 318] width 13 height 13
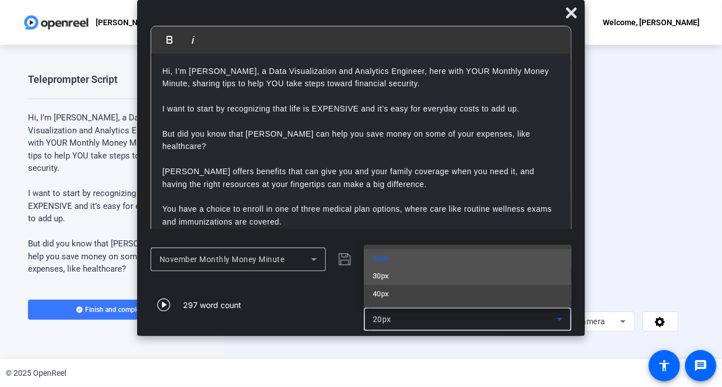
click at [441, 280] on mat-option "30px" at bounding box center [468, 276] width 208 height 18
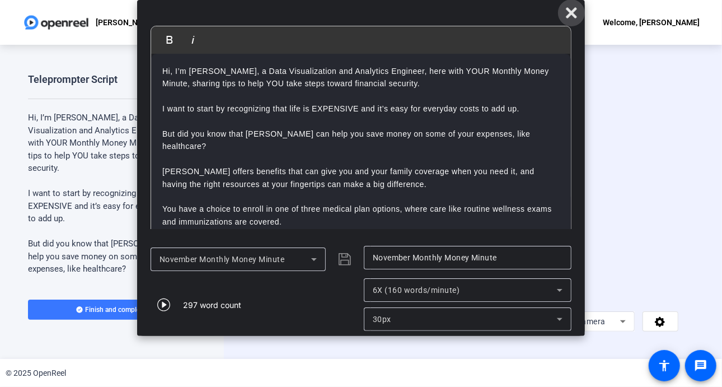
click at [572, 9] on icon at bounding box center [570, 12] width 13 height 13
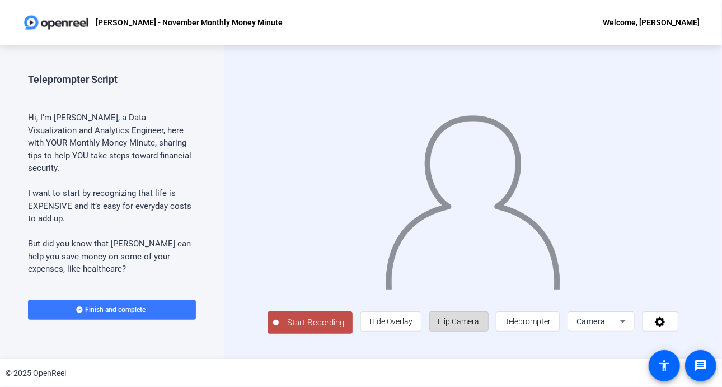
click at [474, 326] on span "Flip Camera" at bounding box center [458, 321] width 41 height 9
click at [528, 324] on span "Teleprompter" at bounding box center [528, 321] width 46 height 9
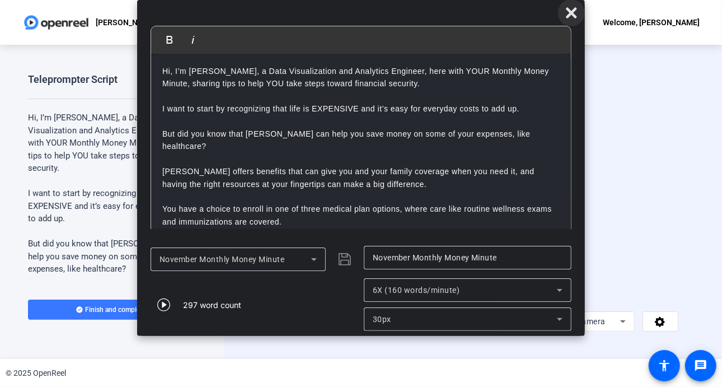
click at [571, 7] on icon at bounding box center [570, 12] width 13 height 13
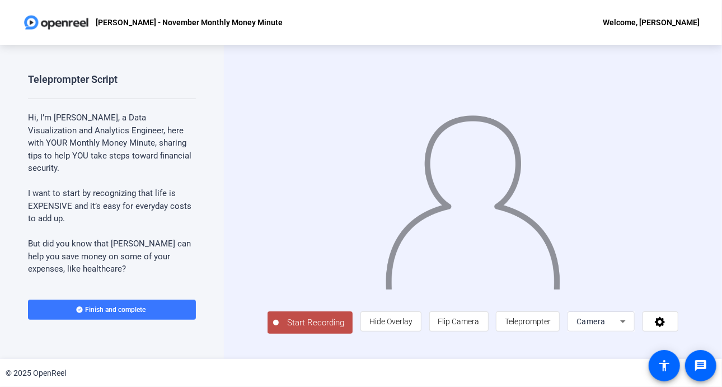
click at [313, 327] on span "Start Recording" at bounding box center [316, 322] width 74 height 13
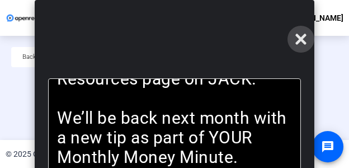
click at [301, 39] on icon at bounding box center [300, 39] width 11 height 11
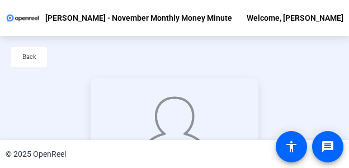
scroll to position [100, 0]
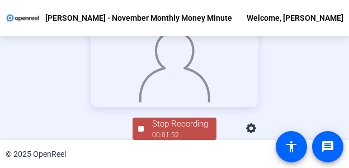
click at [171, 128] on div "Stop Recording" at bounding box center [180, 123] width 56 height 13
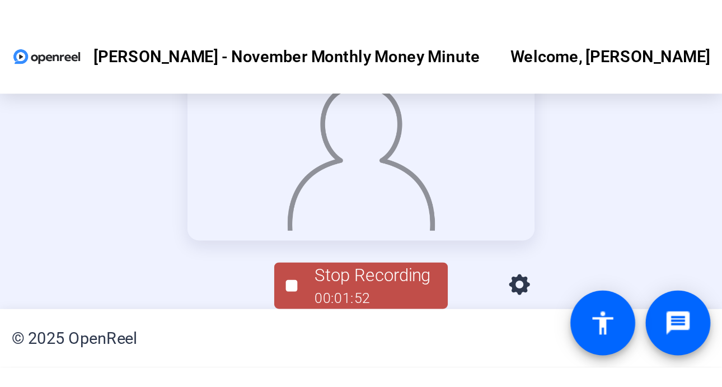
scroll to position [0, 0]
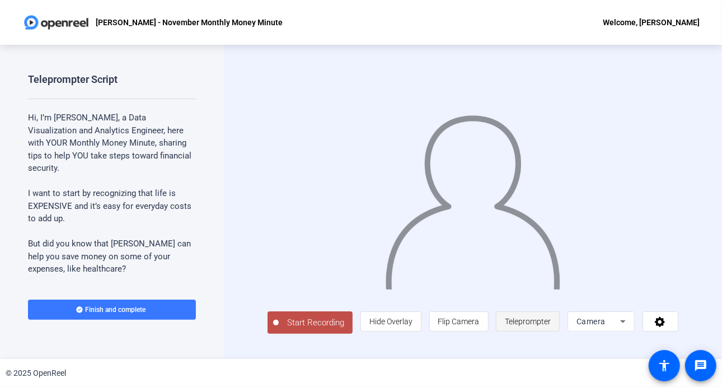
click at [543, 323] on span "Teleprompter" at bounding box center [528, 321] width 46 height 9
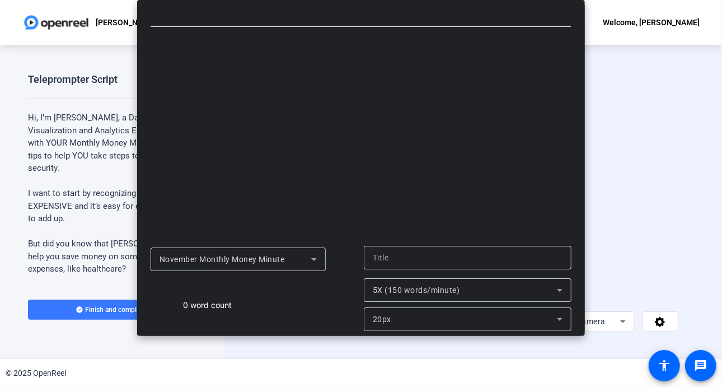
type input "November Monthly Money Minute"
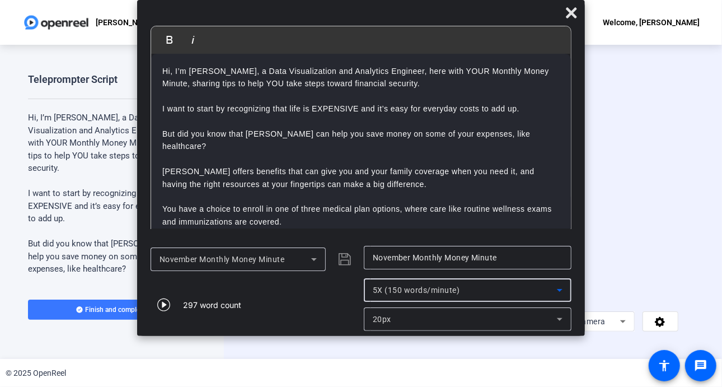
click at [555, 291] on icon at bounding box center [559, 289] width 13 height 13
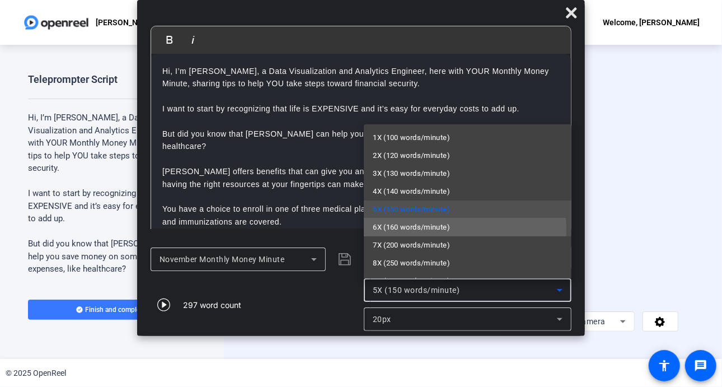
click at [417, 230] on span "6X (160 words/minute)" at bounding box center [411, 226] width 77 height 13
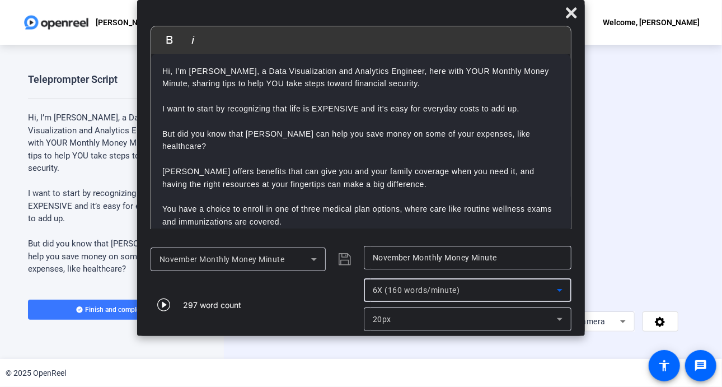
click at [559, 327] on div "20px" at bounding box center [468, 318] width 190 height 23
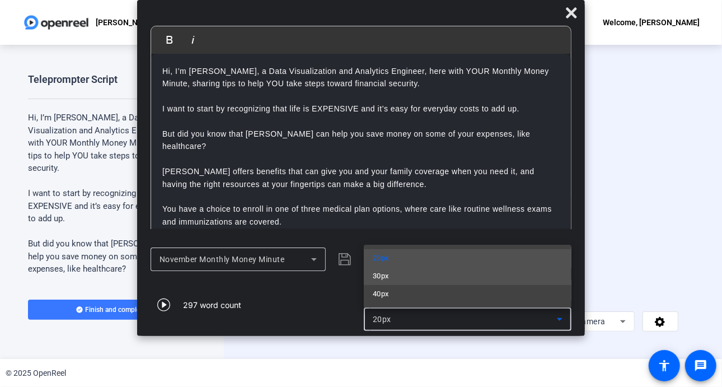
click at [394, 277] on mat-option "30px" at bounding box center [468, 276] width 208 height 18
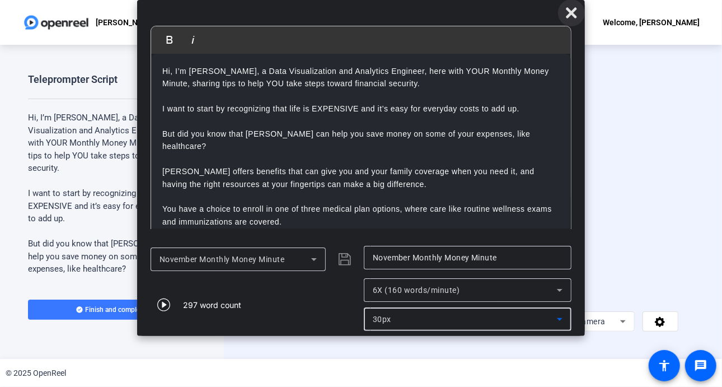
click at [575, 16] on icon at bounding box center [571, 12] width 11 height 11
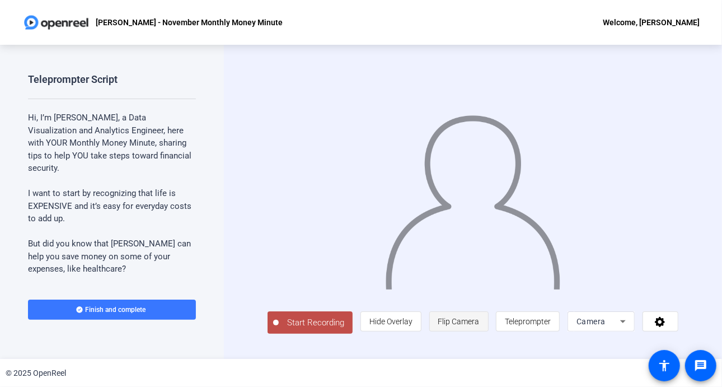
click at [479, 326] on span "Flip Camera" at bounding box center [458, 321] width 41 height 9
click at [295, 326] on span "Start Recording" at bounding box center [316, 322] width 74 height 13
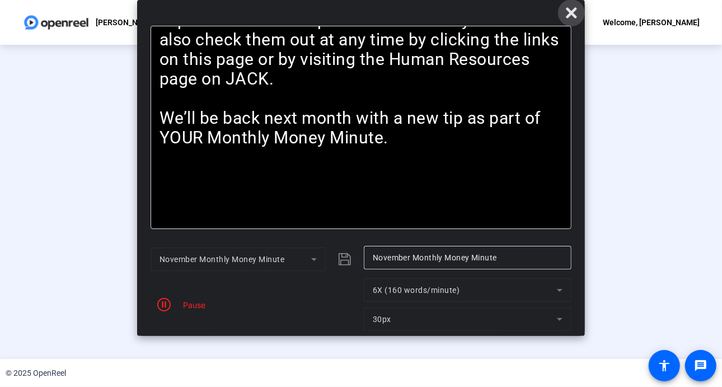
click at [567, 4] on span at bounding box center [571, 12] width 27 height 27
click at [573, 11] on icon at bounding box center [571, 12] width 11 height 11
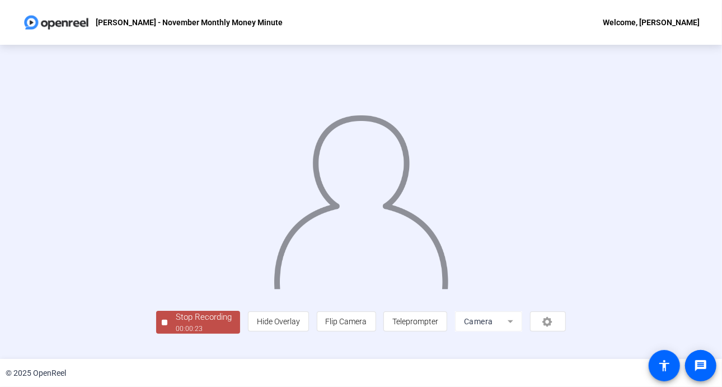
scroll to position [40, 0]
click at [438, 326] on span "Teleprompter" at bounding box center [415, 321] width 46 height 9
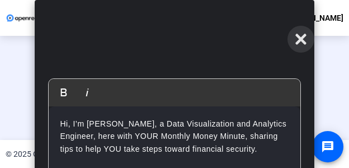
drag, startPoint x: 299, startPoint y: 39, endPoint x: 299, endPoint y: 45, distance: 6.7
click at [299, 41] on icon at bounding box center [300, 39] width 11 height 11
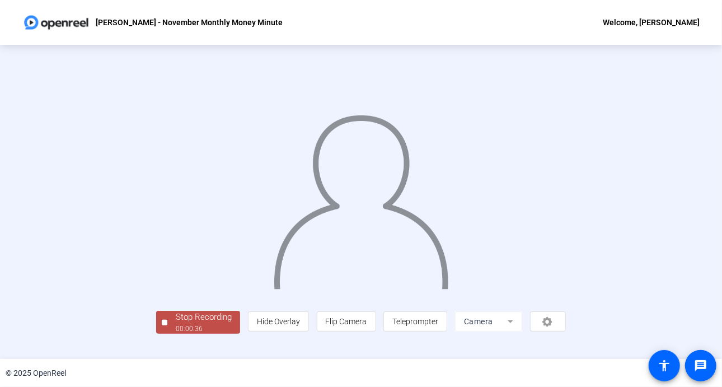
click at [176, 323] on div "Stop Recording" at bounding box center [204, 316] width 56 height 13
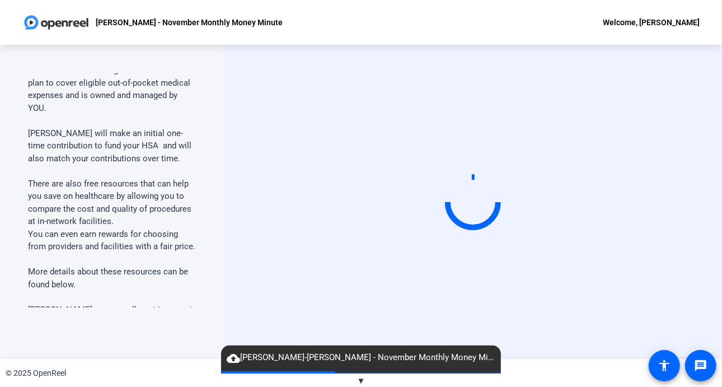
scroll to position [462, 0]
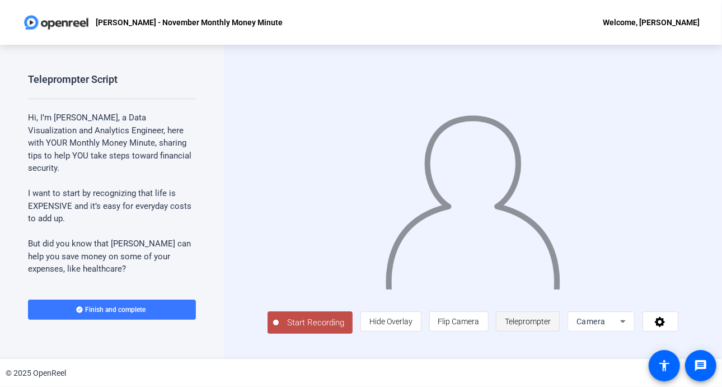
click at [550, 326] on span "Teleprompter" at bounding box center [528, 321] width 46 height 9
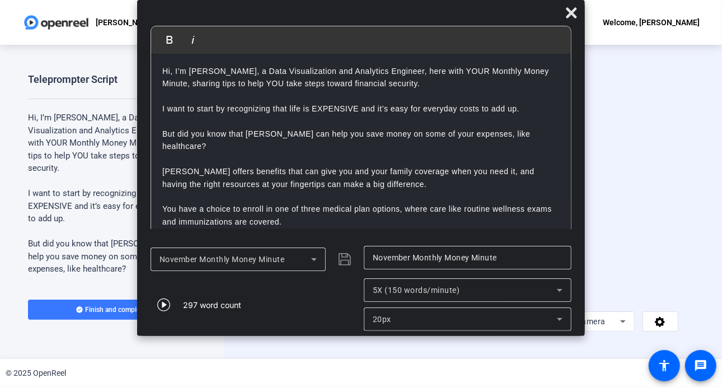
click at [484, 295] on div "5X (150 words/minute)" at bounding box center [465, 289] width 184 height 13
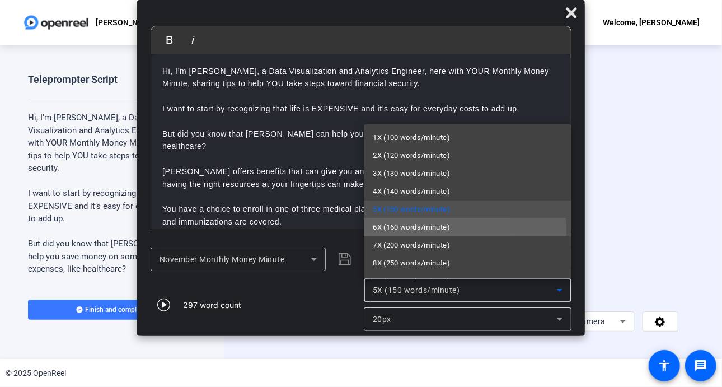
click at [396, 230] on span "6X (160 words/minute)" at bounding box center [411, 226] width 77 height 13
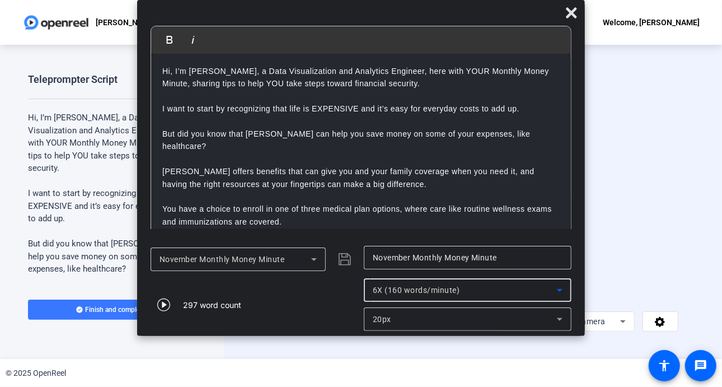
click at [489, 322] on div "20px" at bounding box center [465, 318] width 184 height 13
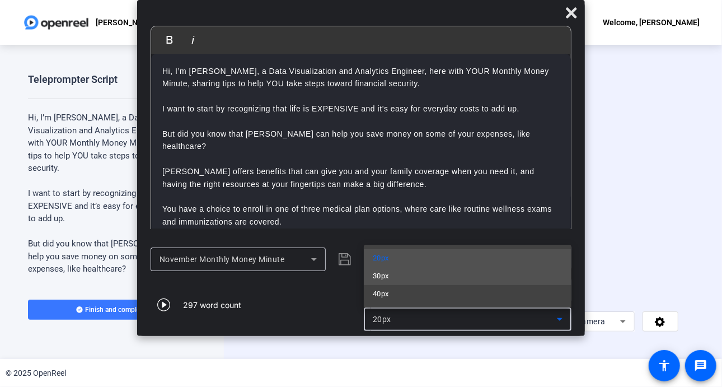
click at [393, 281] on mat-option "30px" at bounding box center [468, 276] width 208 height 18
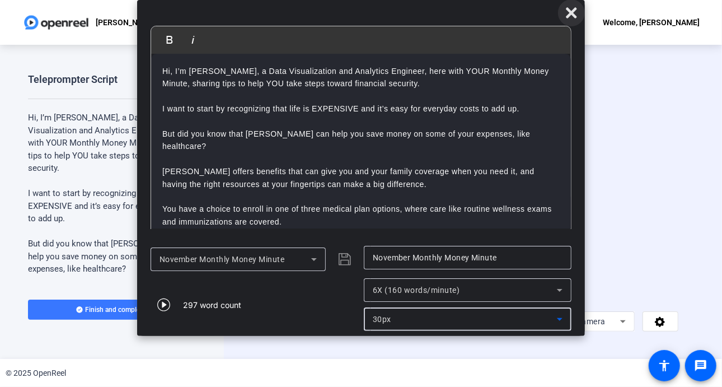
click at [571, 11] on icon at bounding box center [571, 12] width 11 height 11
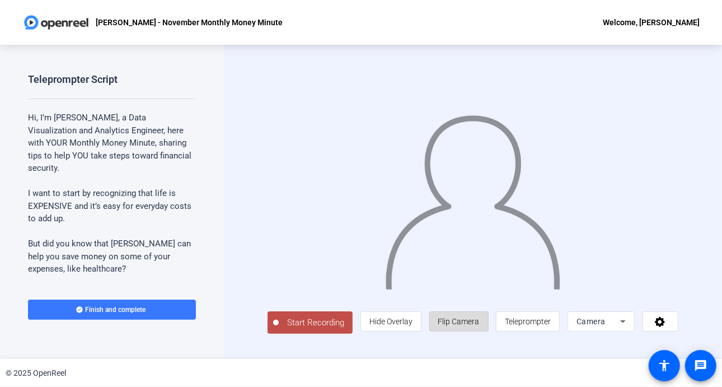
click at [473, 318] on span "Flip Camera" at bounding box center [458, 320] width 41 height 21
click at [318, 324] on span "Start Recording" at bounding box center [316, 322] width 74 height 13
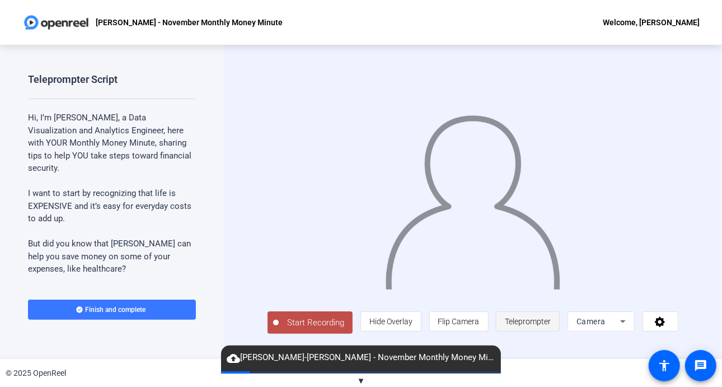
click at [542, 326] on span "Teleprompter" at bounding box center [528, 321] width 46 height 9
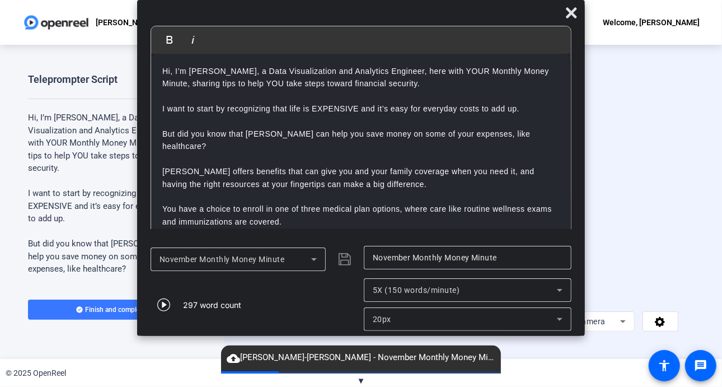
click at [525, 288] on div "5X (150 words/minute)" at bounding box center [465, 289] width 184 height 13
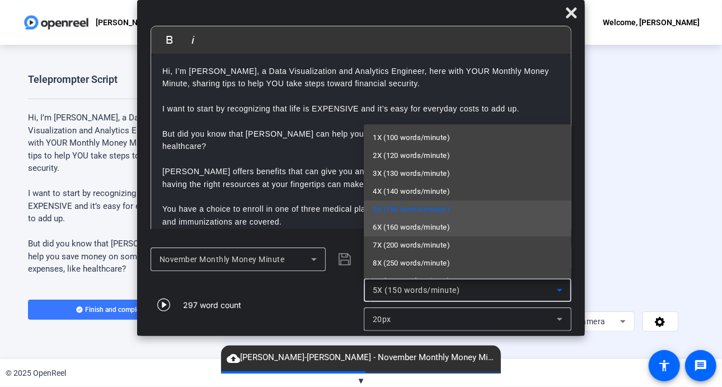
click at [419, 227] on span "6X (160 words/minute)" at bounding box center [411, 226] width 77 height 13
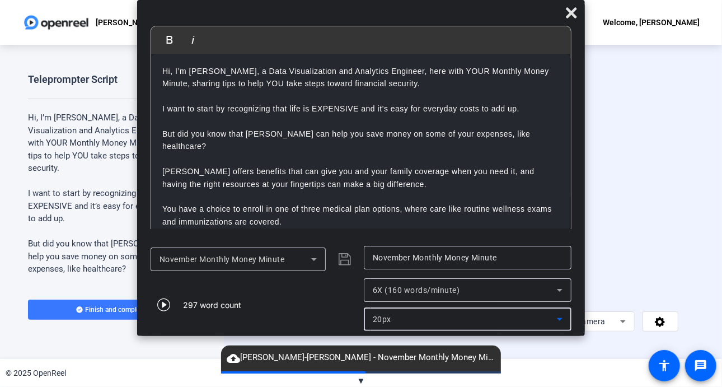
click at [511, 322] on div "20px" at bounding box center [465, 318] width 184 height 13
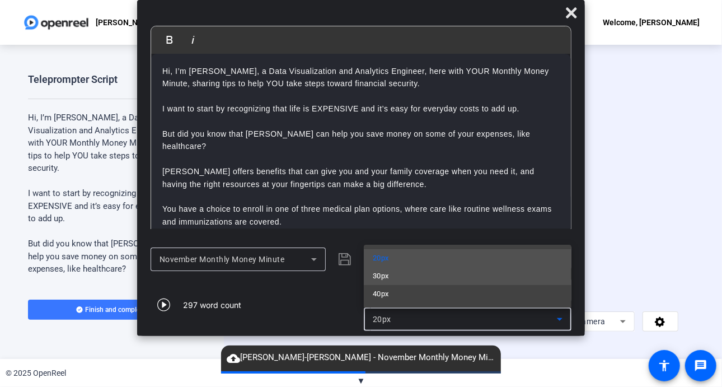
click at [394, 279] on mat-option "30px" at bounding box center [468, 276] width 208 height 18
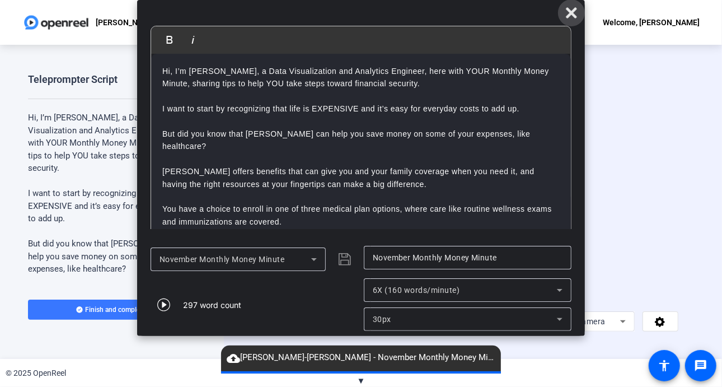
click at [569, 16] on icon at bounding box center [571, 12] width 11 height 11
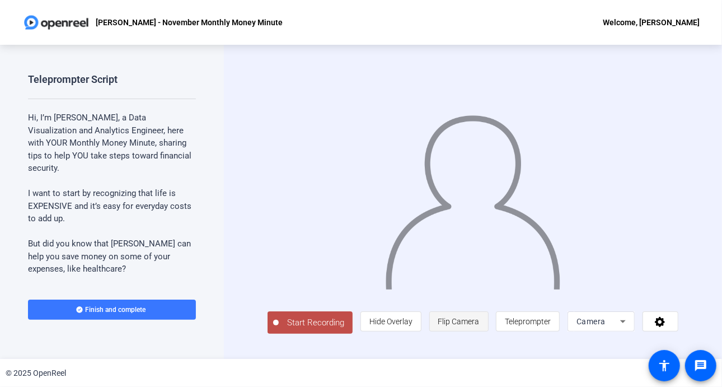
click at [474, 326] on span "Flip Camera" at bounding box center [458, 321] width 41 height 9
click at [310, 329] on span "Start Recording" at bounding box center [316, 322] width 74 height 13
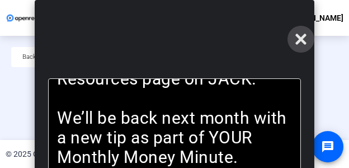
click at [296, 44] on icon at bounding box center [300, 39] width 11 height 11
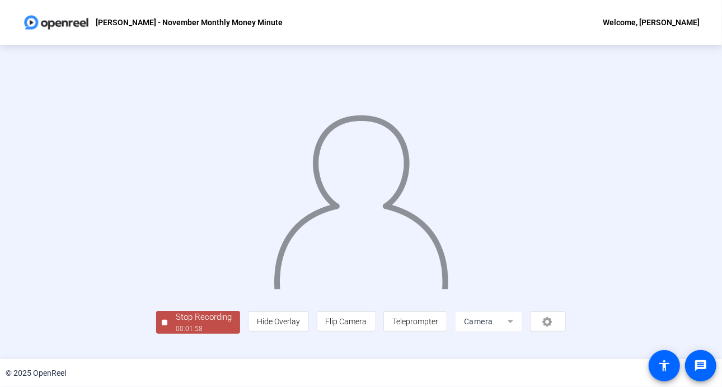
scroll to position [40, 0]
click at [176, 333] on div "00:01:59" at bounding box center [204, 328] width 56 height 10
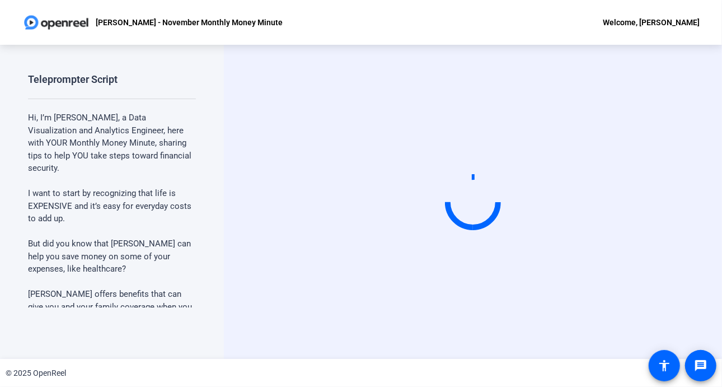
scroll to position [0, 0]
click at [100, 342] on div "Teleprompter Script Hi, I’m [PERSON_NAME], a Data Visualization and Analytics E…" at bounding box center [112, 202] width 224 height 314
